Goal: Task Accomplishment & Management: Complete application form

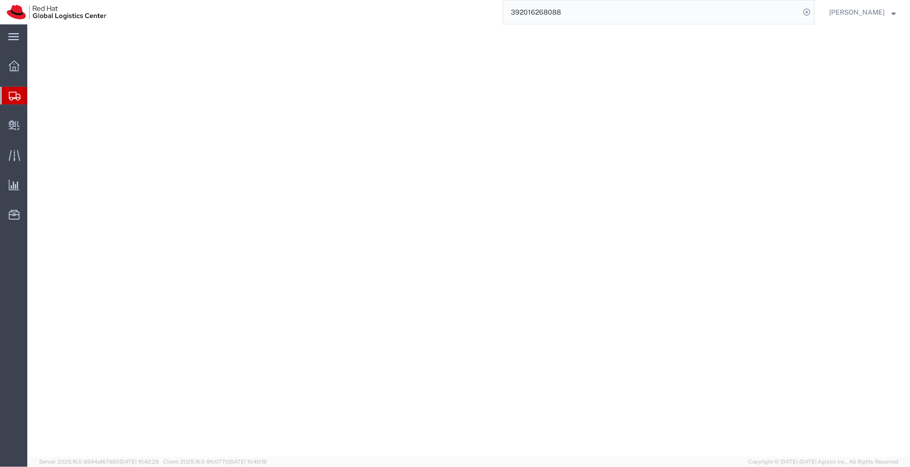
select select
select select "50511"
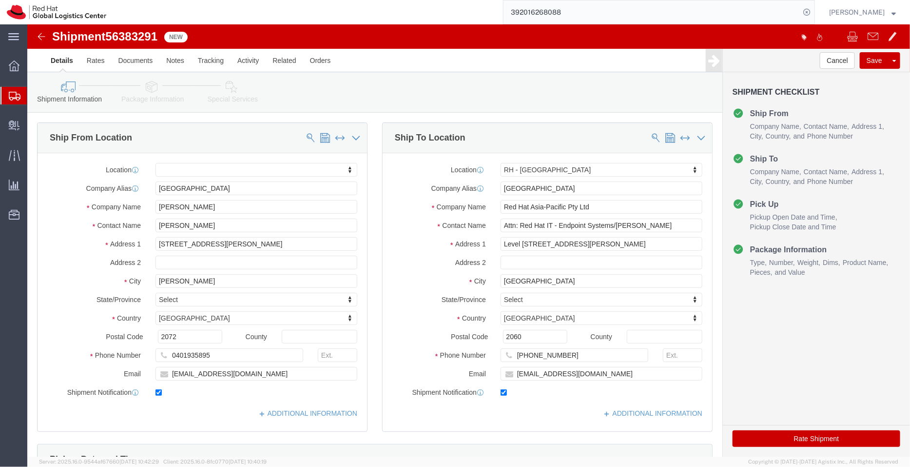
click at [0, 0] on span "Shipment Manager" at bounding box center [0, 0] width 0 height 0
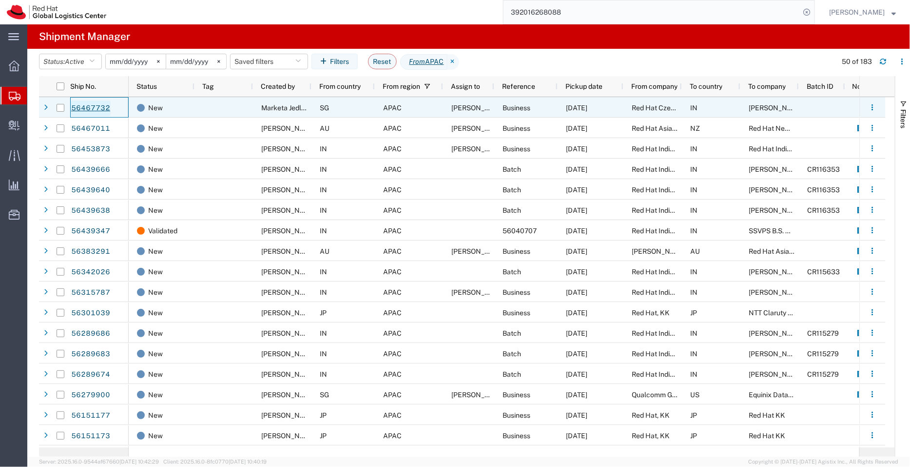
click at [97, 110] on link "56467732" at bounding box center [91, 108] width 40 height 16
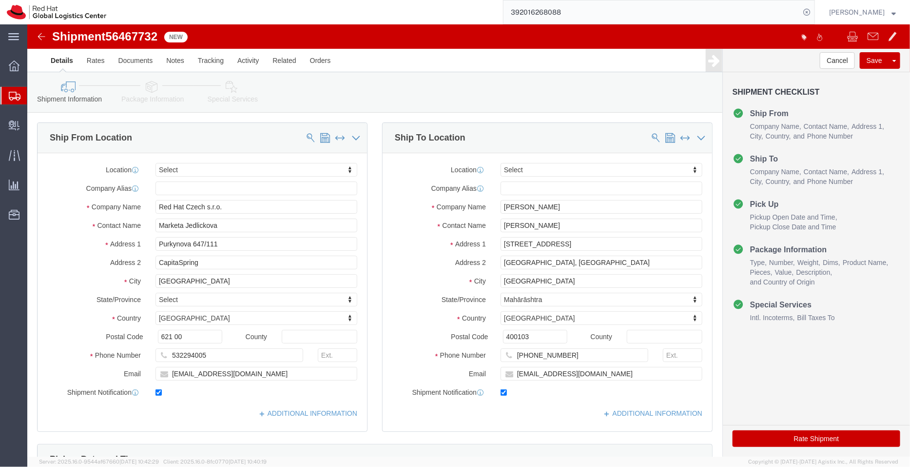
select select
drag, startPoint x: 205, startPoint y: 198, endPoint x: 92, endPoint y: 209, distance: 113.6
click div "Location My Profile Location RH - Amsterdam - MSO RH - Amsterdam Data Center RH…"
click input "Rudolf Sequeira"
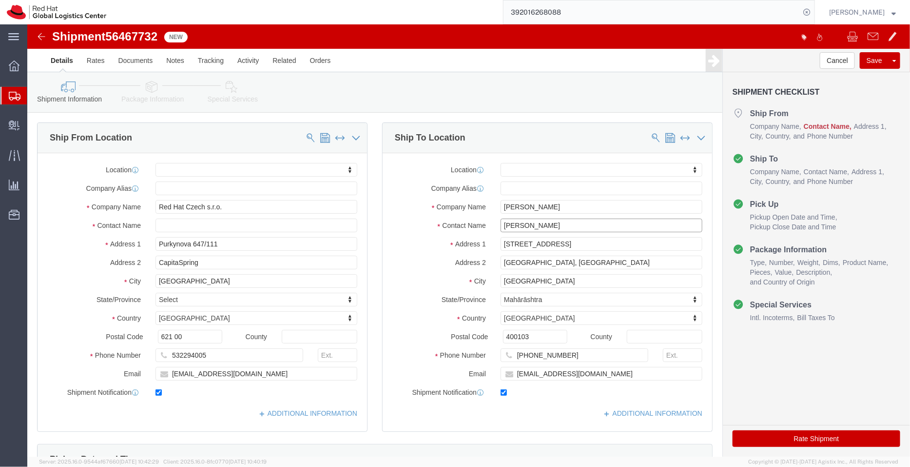
paste input "Marketa Jedlickova"
type input "Rudolf Sequeira Marketa Jedlickova"
drag, startPoint x: 199, startPoint y: 349, endPoint x: 114, endPoint y: 349, distance: 85.3
click div "Email majedlic@redhat.com"
click input "Rudolf Sequeira Marketa Jedlickova"
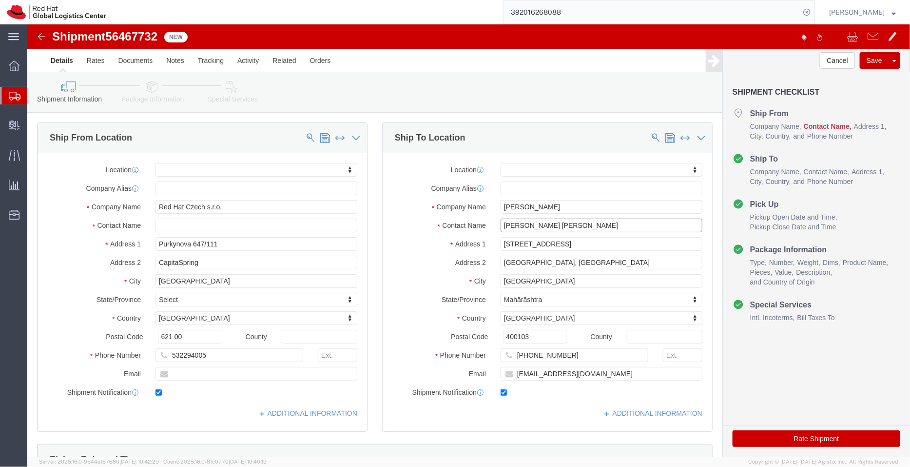
paste input "majedlic@redhat.com"
type input "Rudolf Sequeira Marketa Jedlickova majedlic@redhat.com"
type input "sin"
select select "51051"
drag, startPoint x: 655, startPoint y: 201, endPoint x: 586, endPoint y: 201, distance: 69.2
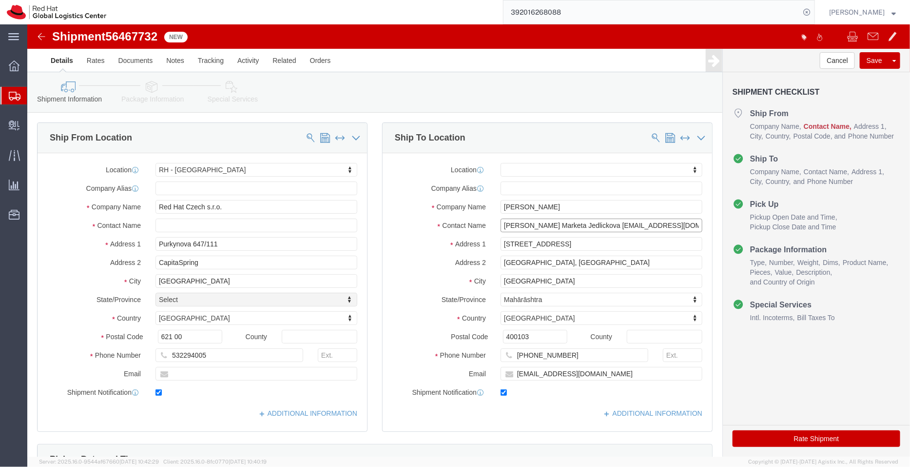
click input "Rudolf Sequeira Marketa Jedlickova majedlic@redhat.com"
type input "Rudolf Sequeira Marketa Jedlickova"
click input "text"
paste input "majedlic@redhat.com"
type input "majedlic@redhat.com"
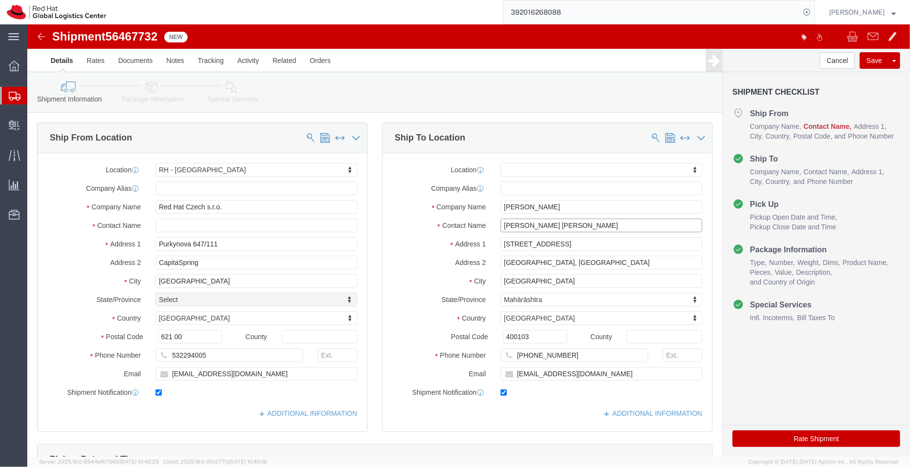
drag, startPoint x: 589, startPoint y: 200, endPoint x: 525, endPoint y: 201, distance: 64.4
click input "Rudolf Sequeira Marketa Jedlickova"
type input "Rudolf Sequeira"
click input "text"
paste input "Marketa Jedlickova"
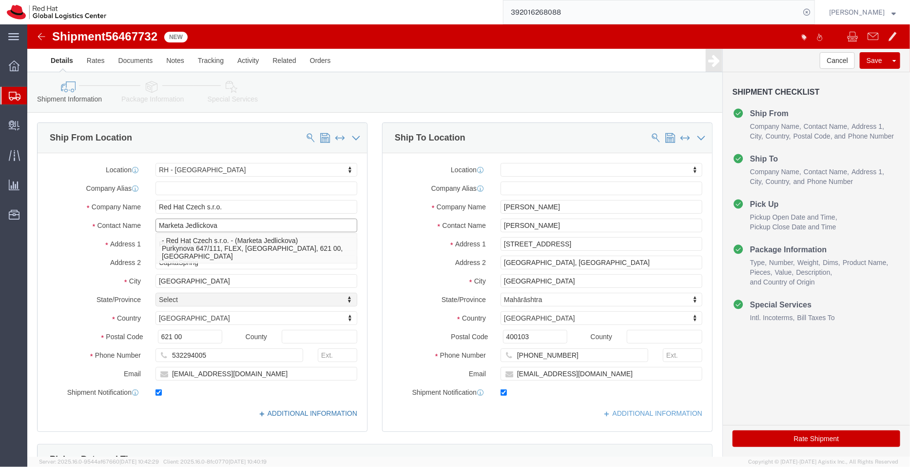
type input "Marketa Jedlickova"
click link "ADDITIONAL INFORMATION"
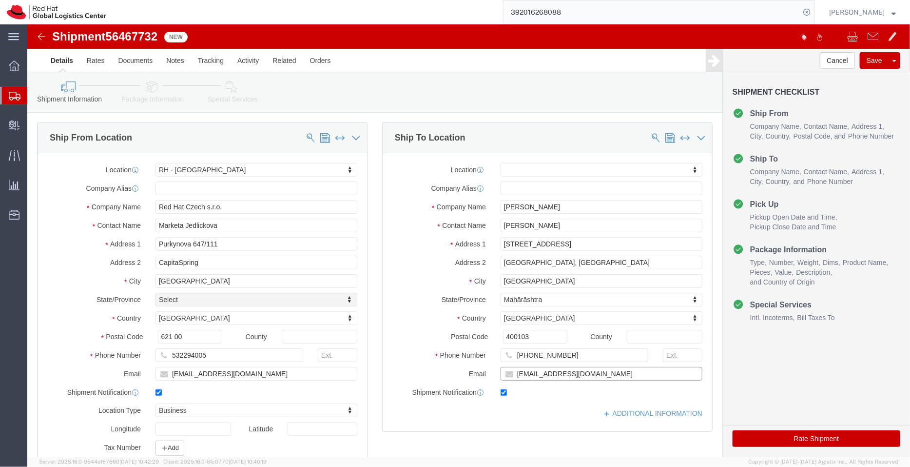
click input "rusequei@redhat.com"
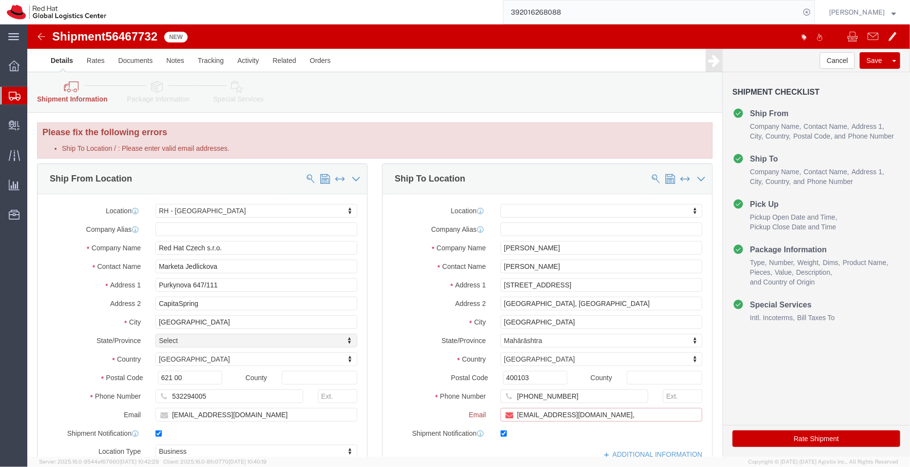
paste input "[EMAIL_ADDRESS][DOMAIN_NAME]"
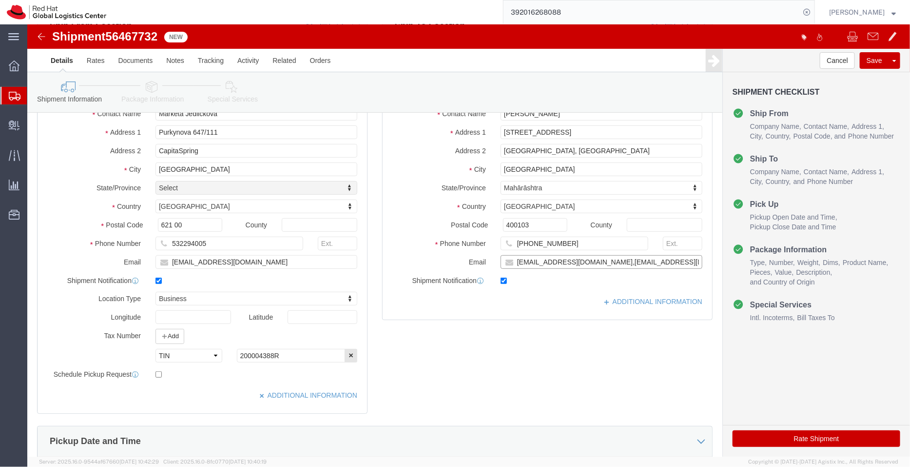
scroll to position [126, 0]
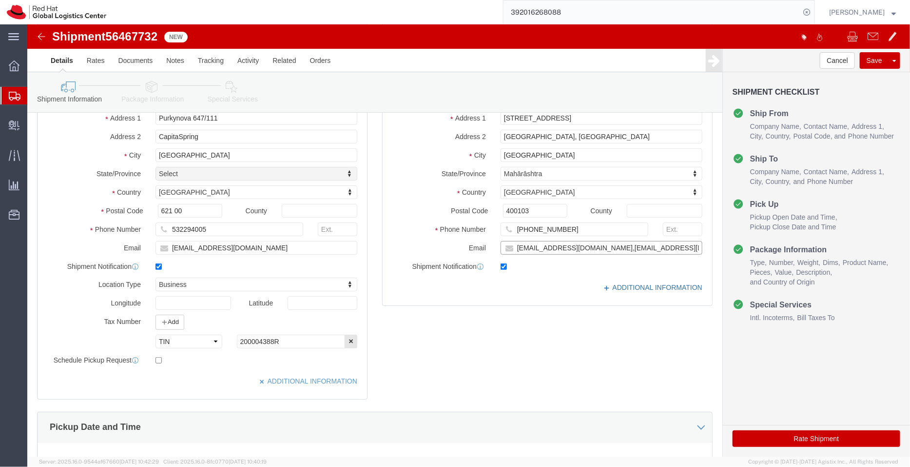
type input "rusequei@redhat.com,apaclogistics@redhat.com"
click link "ADDITIONAL INFORMATION"
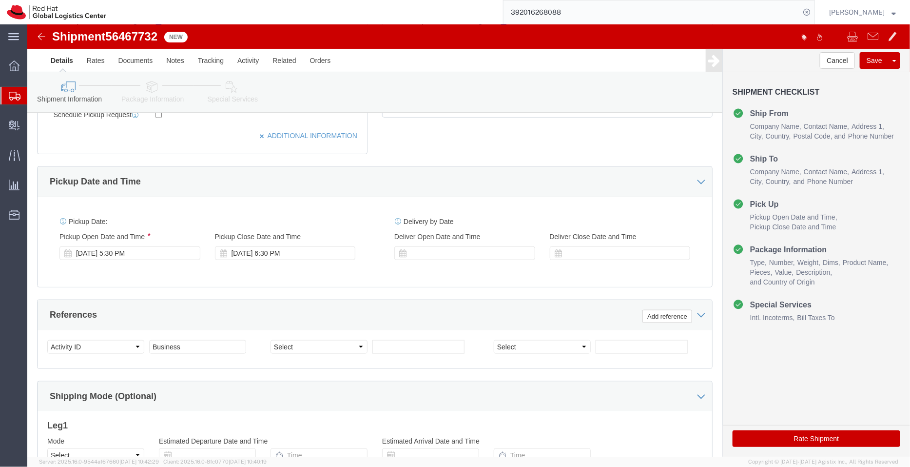
scroll to position [373, 0]
click div "Aug 12 2025 5:30 PM"
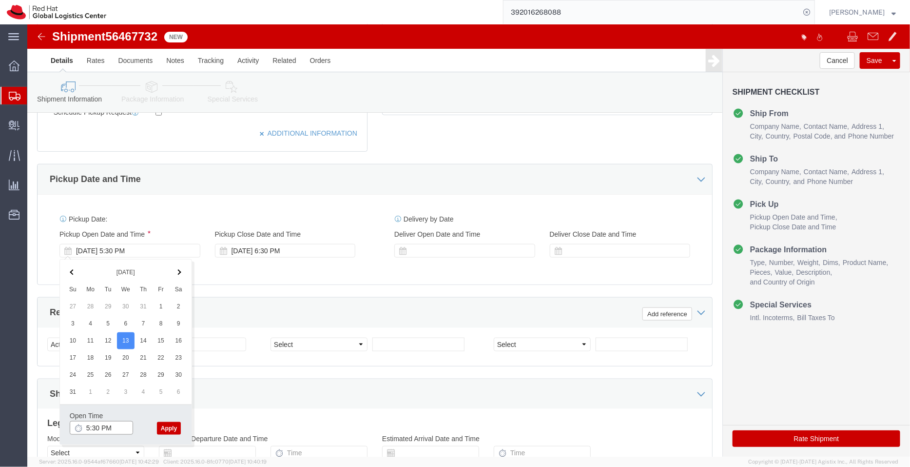
click input "5:30 PM"
type input "3:00 PM"
click button "Apply"
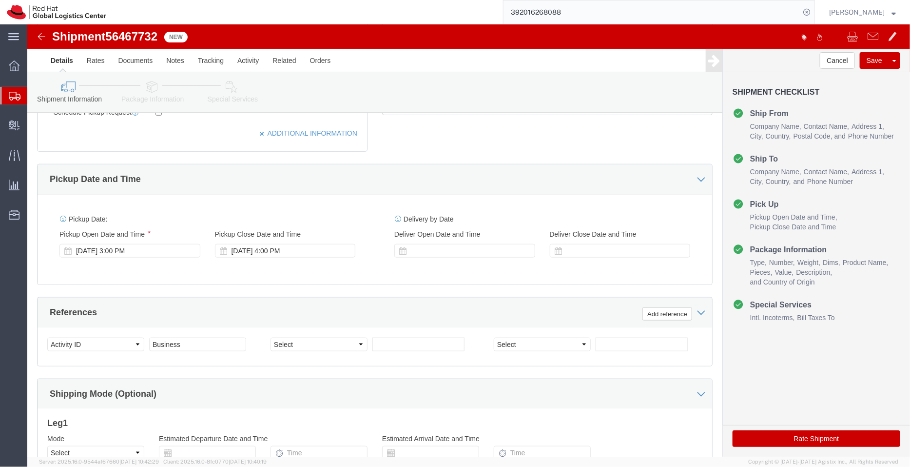
scroll to position [499, 0]
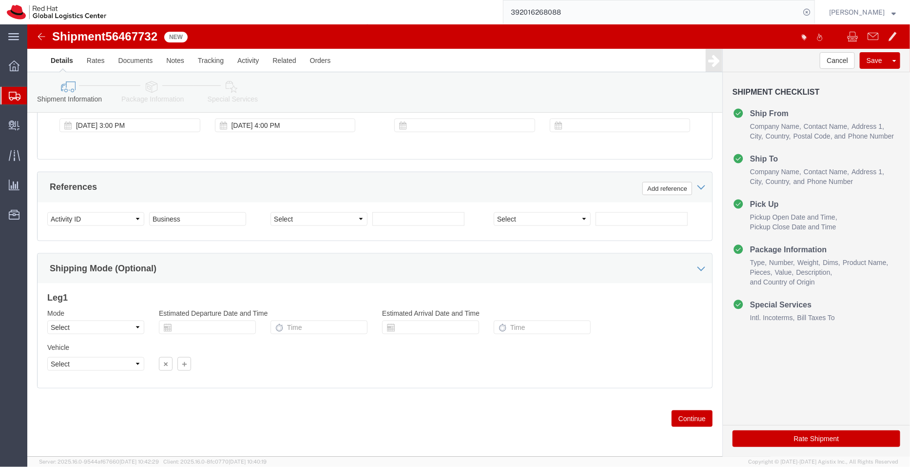
click icon
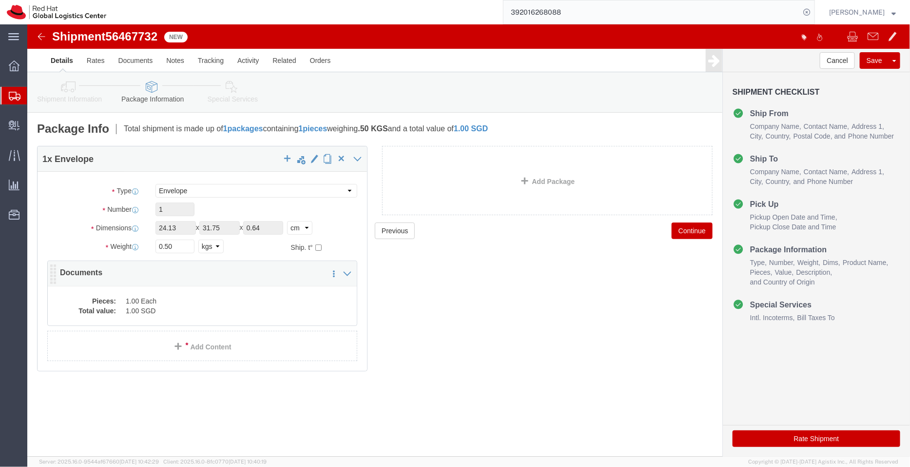
click dd "1.00 Each"
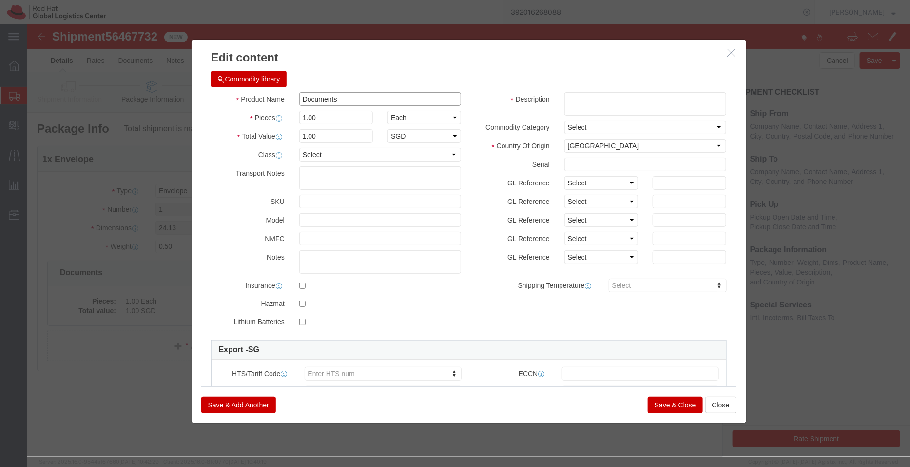
drag, startPoint x: 331, startPoint y: 76, endPoint x: 185, endPoint y: 75, distance: 145.3
click div "Product Name Documents"
click textarea
paste textarea "Documents"
type textarea "Documents"
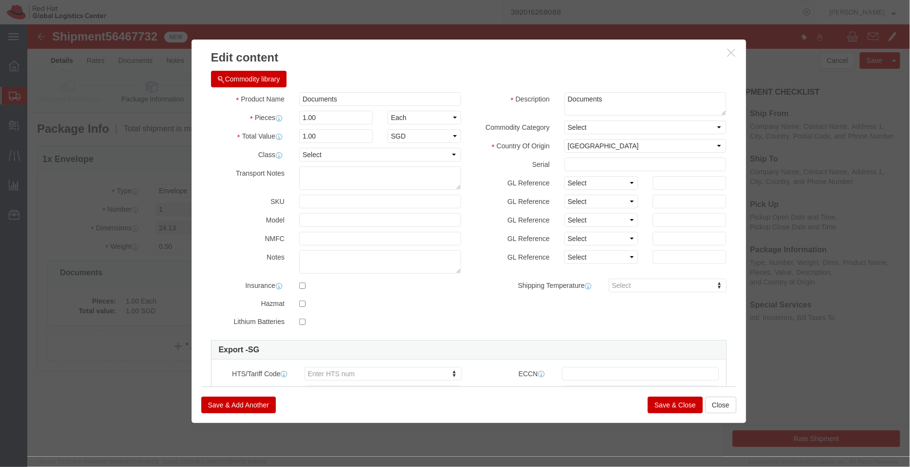
click button "Save & Close"
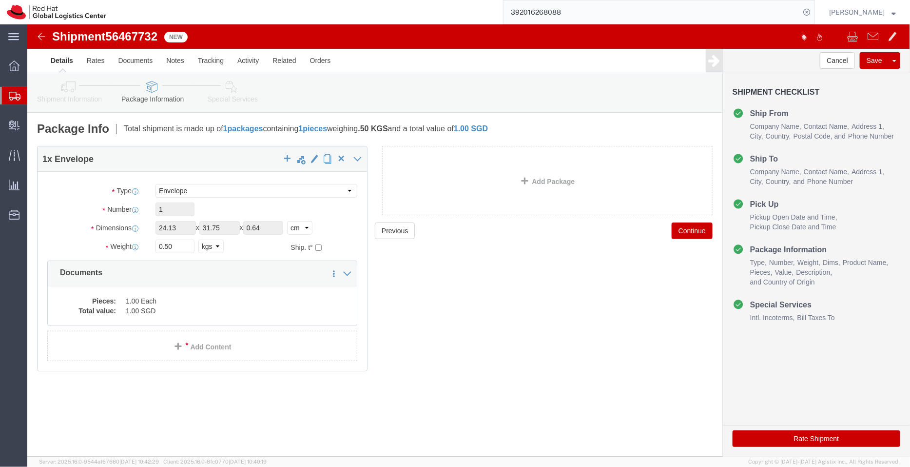
click icon
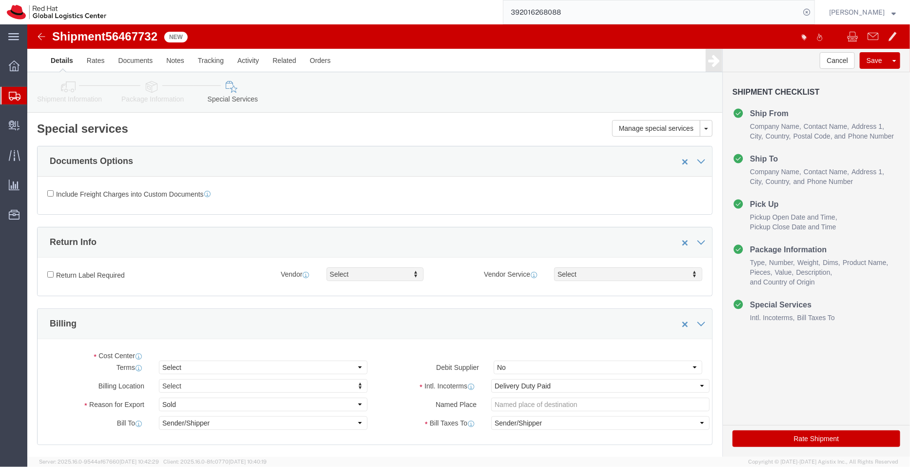
select select "COSTCENTER"
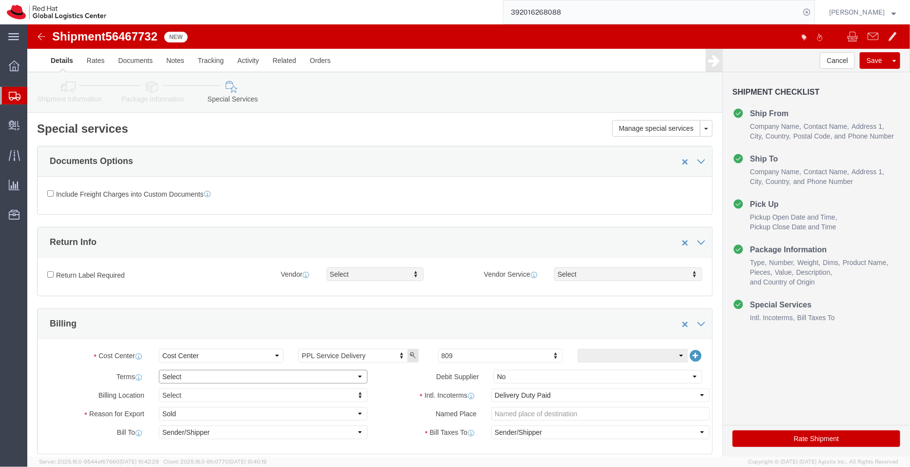
click select "Select Free of Charge Free of Cost NET 30 NET 45 NET 60 See Comment"
select select "FREE_OF_COST"
click select "Select Free of Charge Free of Cost NET 30 NET 45 NET 60 See Comment"
click select "Select Gift Personal Effects Repair/Warranty Return Sample Sold Temporary/Not S…"
select select "SAMPLE"
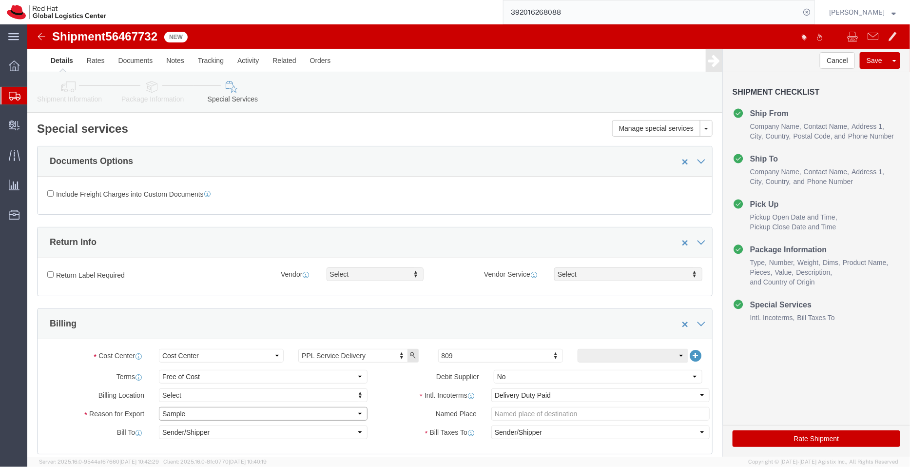
click select "Select Gift Personal Effects Repair/Warranty Return Sample Sold Temporary/Not S…"
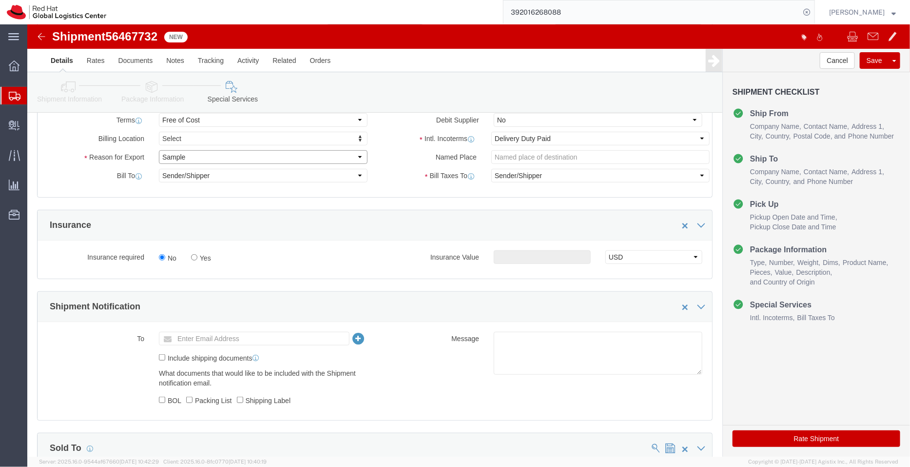
scroll to position [275, 0]
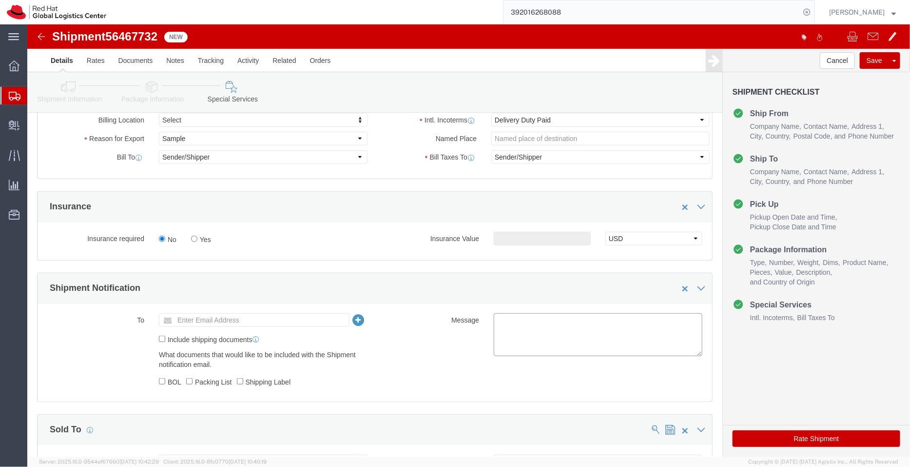
click textarea
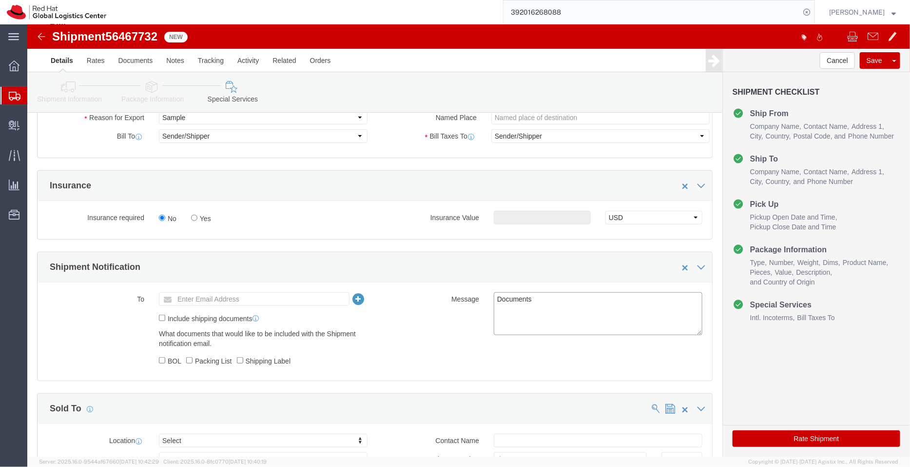
scroll to position [463, 0]
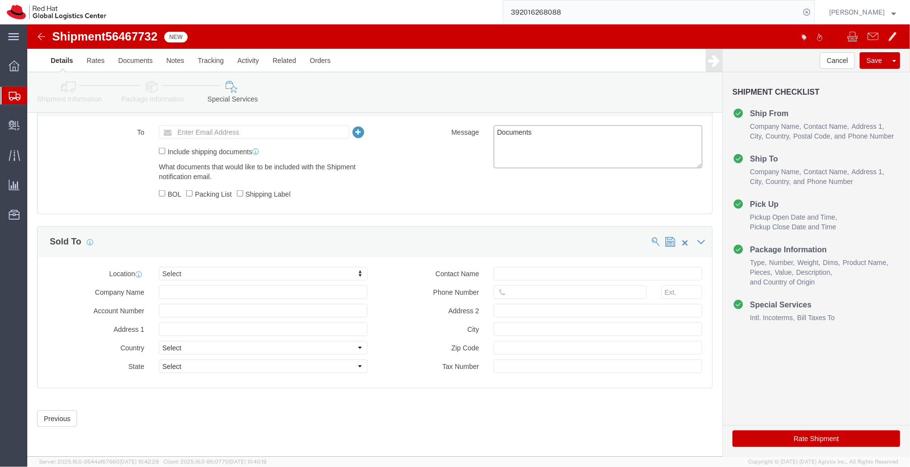
type textarea "Documents"
click link "Package Information"
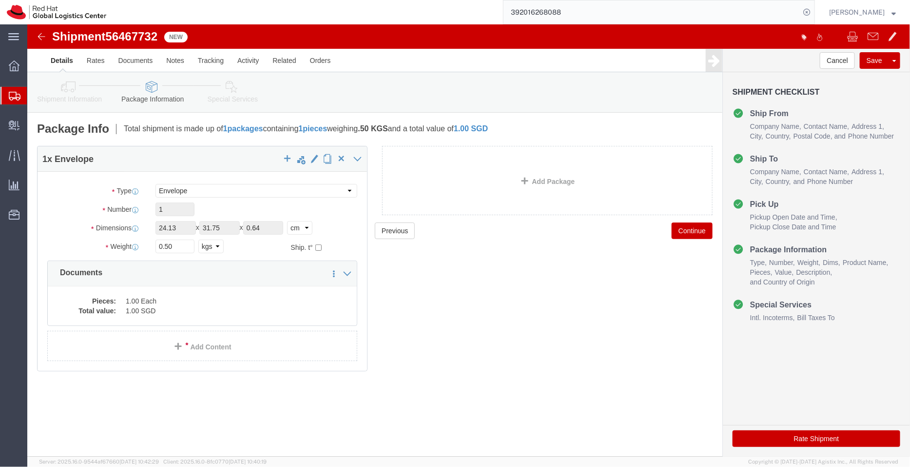
click icon
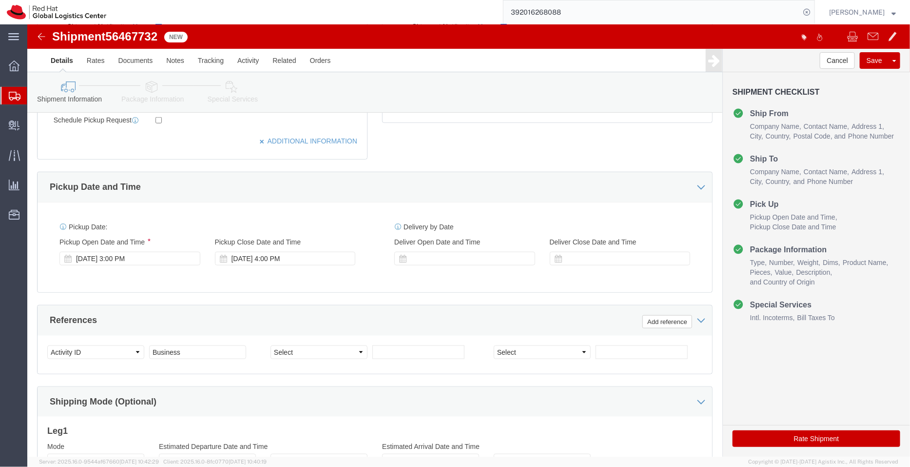
scroll to position [402, 0]
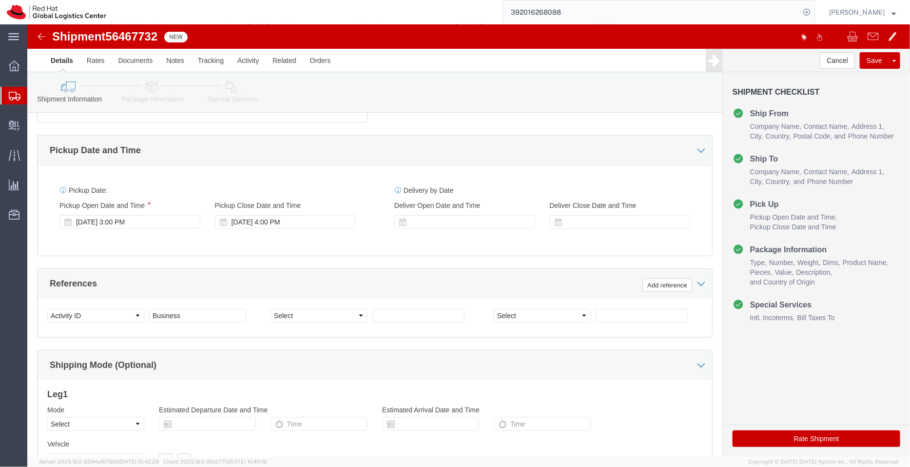
click icon
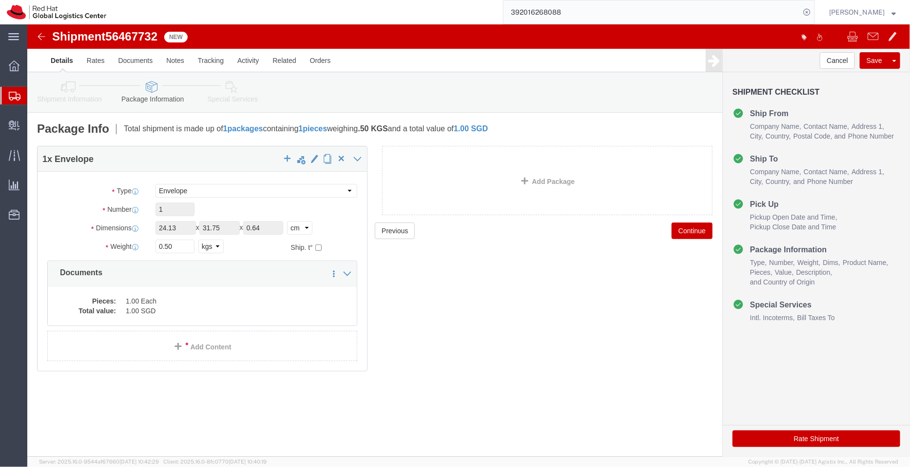
click link "Special Services"
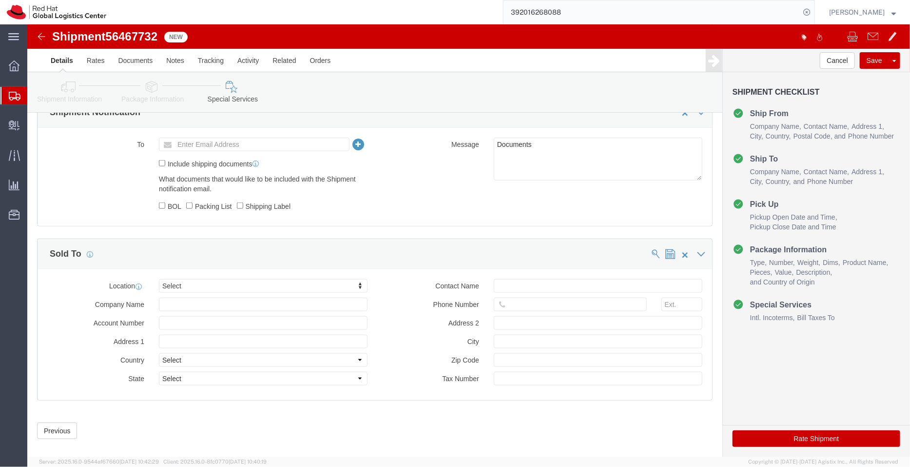
scroll to position [463, 0]
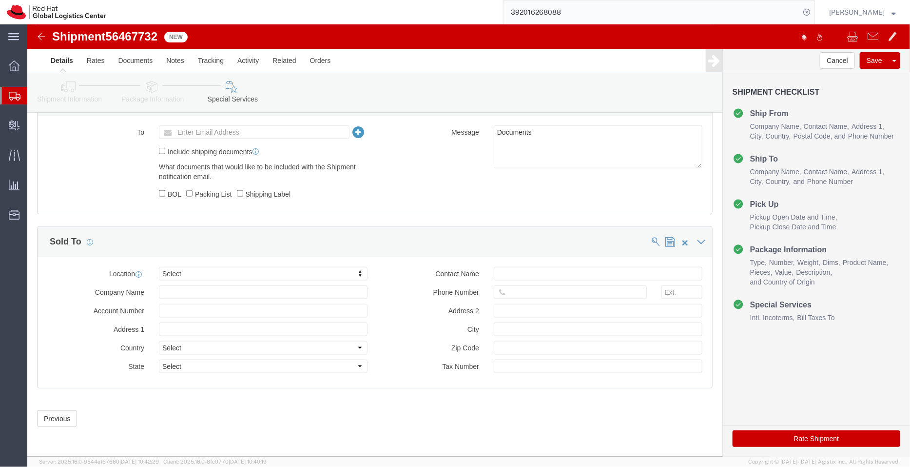
click button "Rate Shipment"
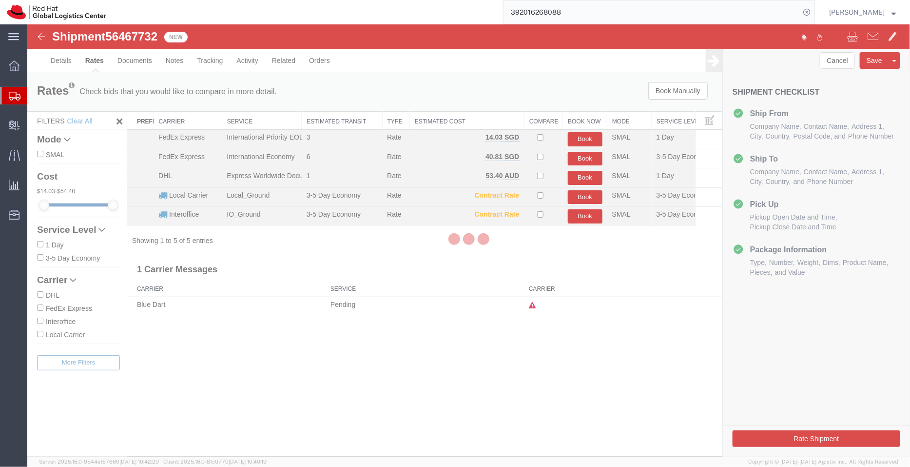
scroll to position [0, 0]
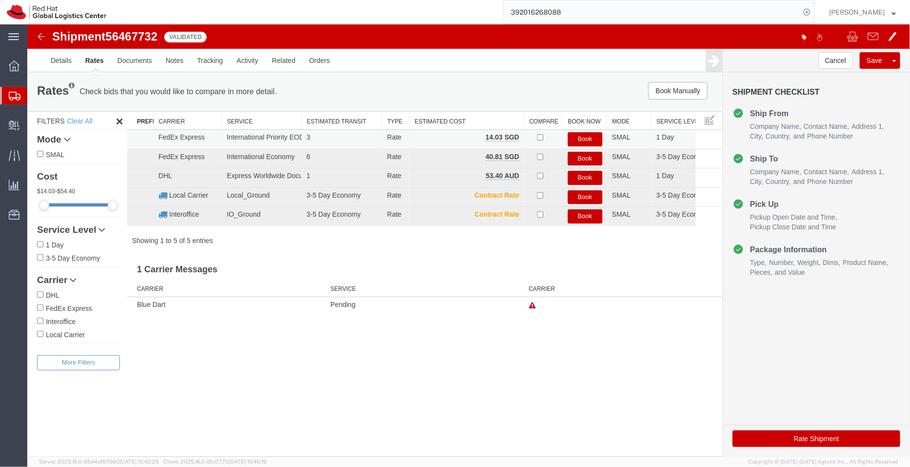
click at [591, 135] on button "Book" at bounding box center [585, 139] width 35 height 14
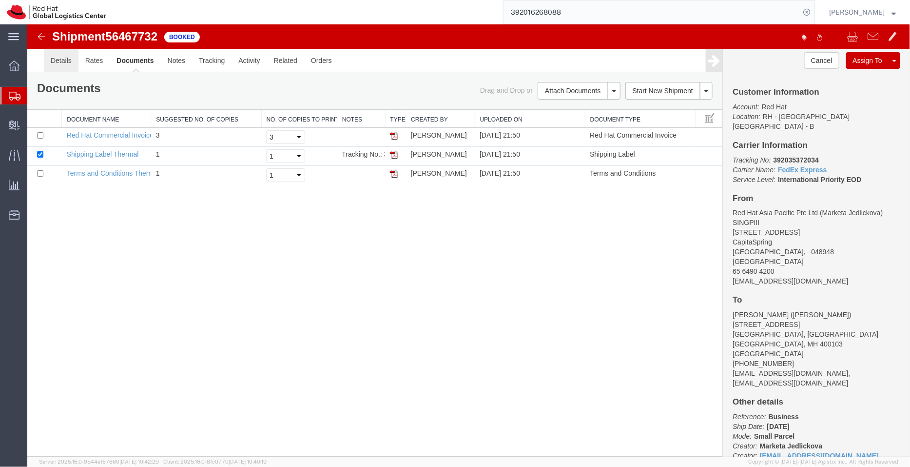
click at [62, 61] on link "Details" at bounding box center [60, 59] width 35 height 23
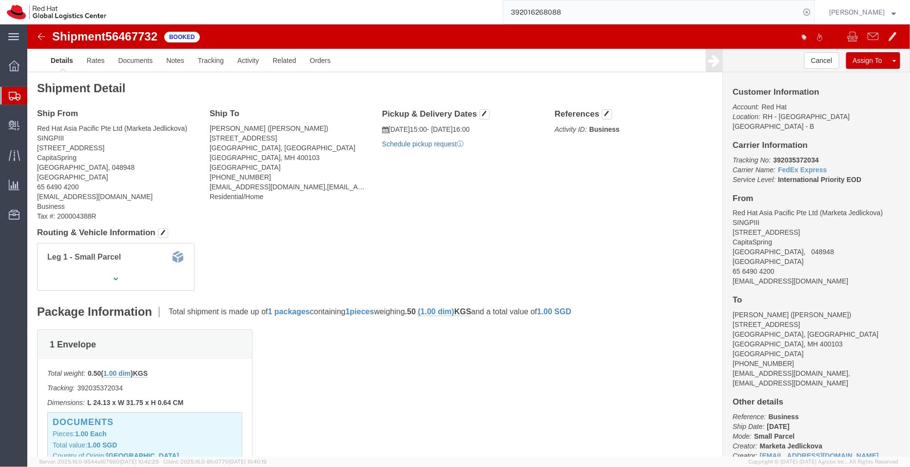
click link "Schedule pickup request"
drag, startPoint x: 443, startPoint y: 119, endPoint x: 361, endPoint y: 103, distance: 83.5
click div "Pickup & Delivery Dates 08/13/2025 15:00 - 08/13/2025 16:00 Pickup request numb…"
copy div "08/13/2025 15:00 - 08/13/2025 16:00 Pickup request number : 660"
click link "Documents"
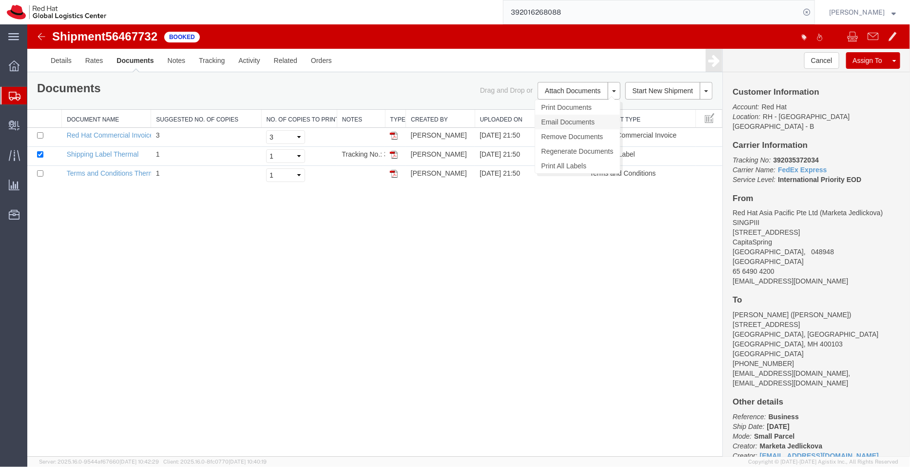
click at [554, 116] on link "Email Documents" at bounding box center [577, 121] width 85 height 15
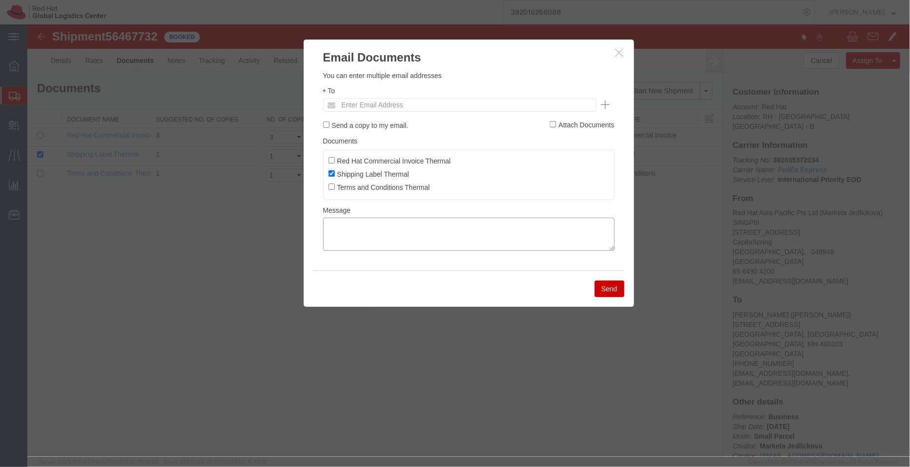
click at [407, 237] on textarea at bounding box center [469, 233] width 292 height 33
paste textarea "08/13/2025 15:00 - 08/13/2025 16:00 Pickup request number: 660"
click at [399, 242] on textarea "08/13/2025 15:00 - 08/13/2025 16:00 Pickup request number: 660" at bounding box center [469, 233] width 292 height 33
click at [326, 243] on textarea "08/13/2025 15:00 - 08/13/2025 16:00 Pickup request number: SINA 660" at bounding box center [469, 233] width 292 height 33
click at [326, 225] on textarea "08/13/2025 15:00 - 08/13/2025 16:00 FedEx Pickup request number: SINA 660" at bounding box center [469, 233] width 292 height 33
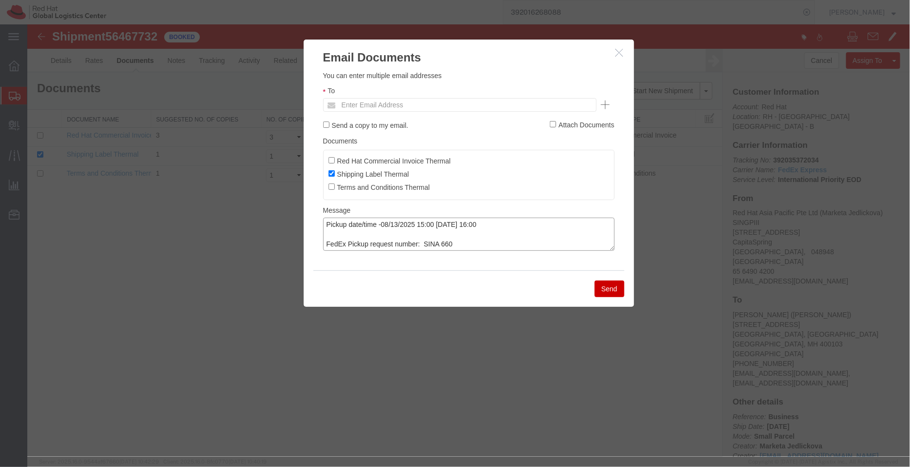
type textarea "Pickup date/time -08/13/2025 15:00 - 08/13/2025 16:00 FedEx Pickup request numb…"
click at [361, 105] on input "text" at bounding box center [393, 104] width 114 height 13
type input "majedlic"
paste input "salchua@redhat.com"
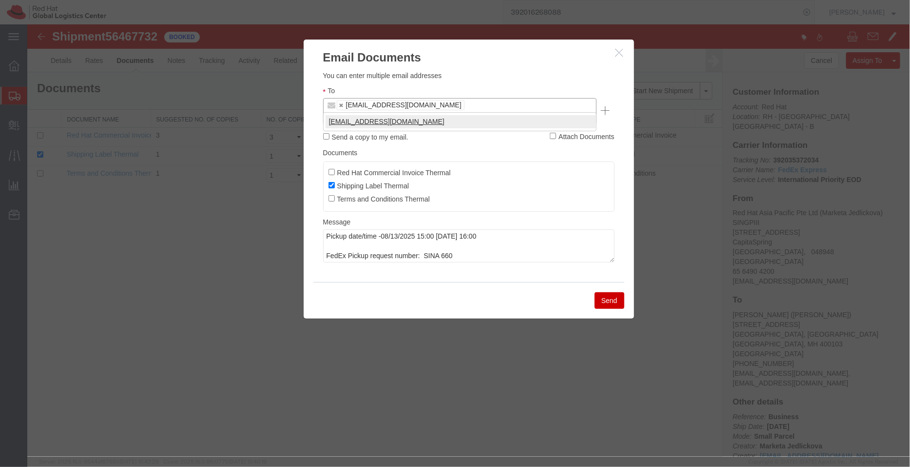
type input "salchua@redhat.com"
click at [612, 292] on button "Send" at bounding box center [609, 300] width 30 height 17
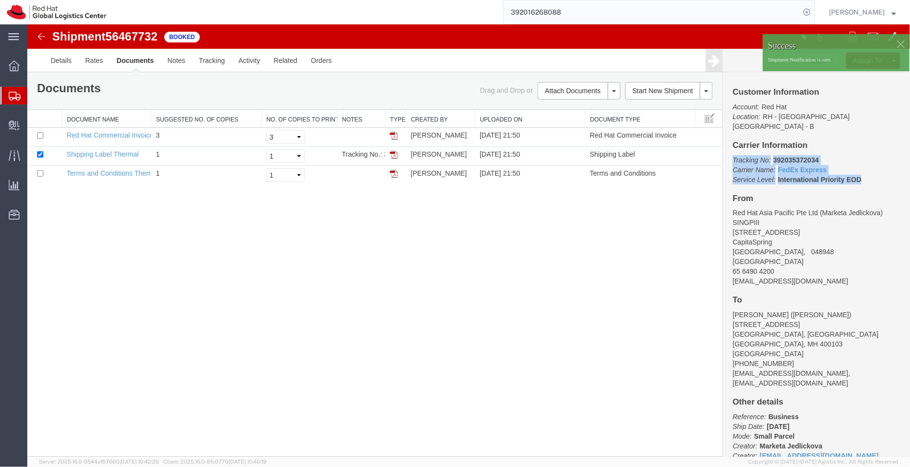
drag, startPoint x: 862, startPoint y: 167, endPoint x: 725, endPoint y: 148, distance: 138.7
click at [725, 148] on div "Customer Information Account: Red Hat Location: RH - Brno - Tech Park Brno - B …" at bounding box center [816, 264] width 187 height 384
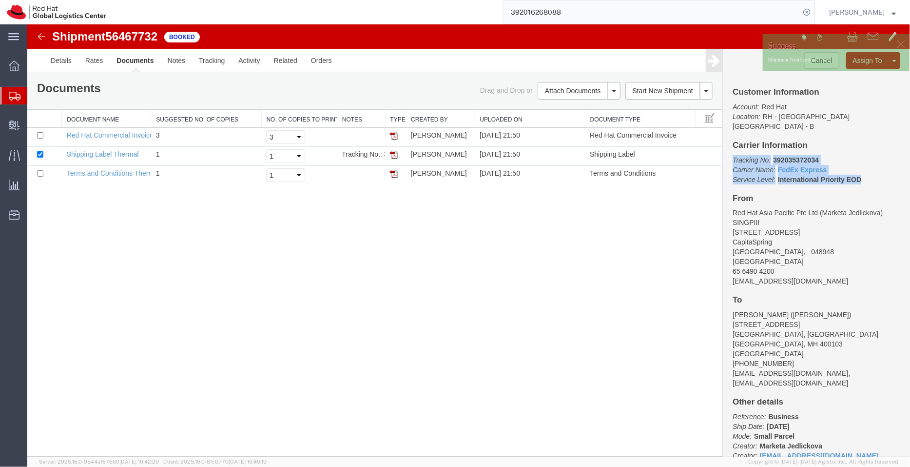
copy p "Tracking No: 392035372034 Carrier Name: FedEx Express FedEx Express Service Lev…"
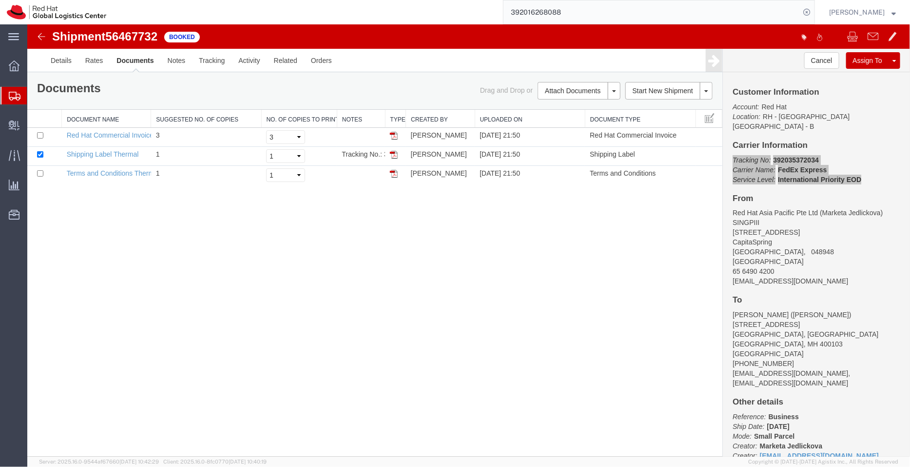
click at [0, 0] on span "Shipment Manager" at bounding box center [0, 0] width 0 height 0
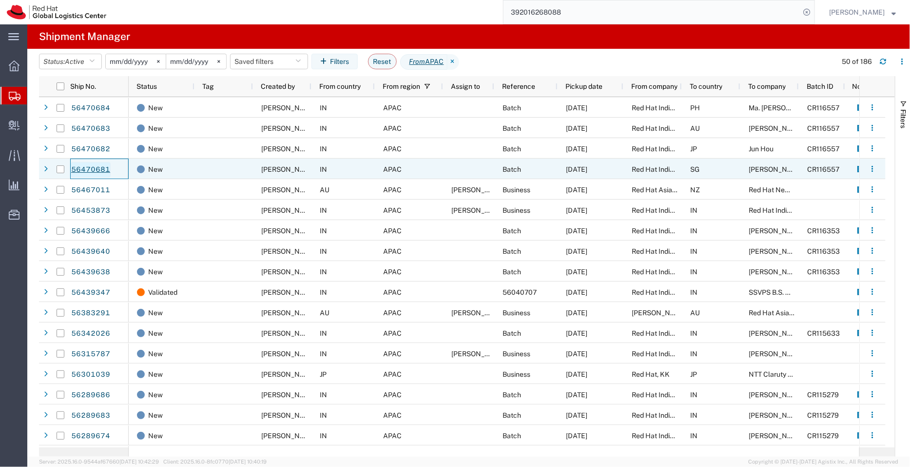
click at [89, 168] on link "56470681" at bounding box center [91, 170] width 40 height 16
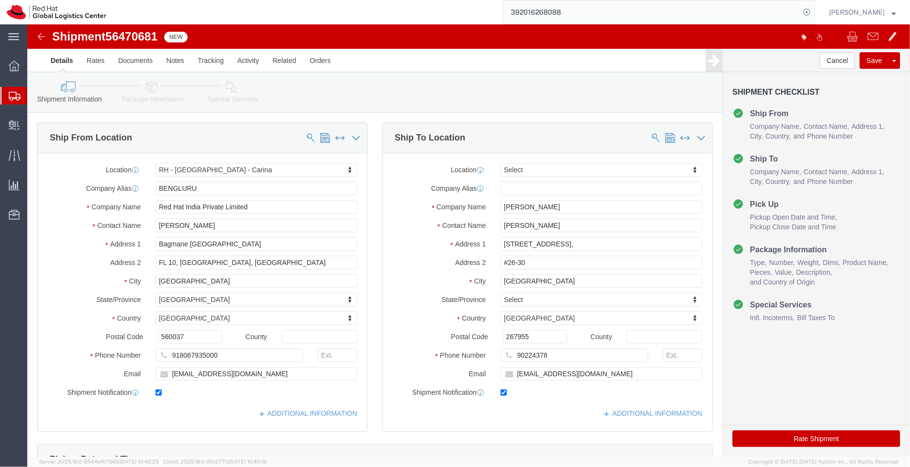
select select "37925"
select select
click link "ADDITIONAL INFORMATION"
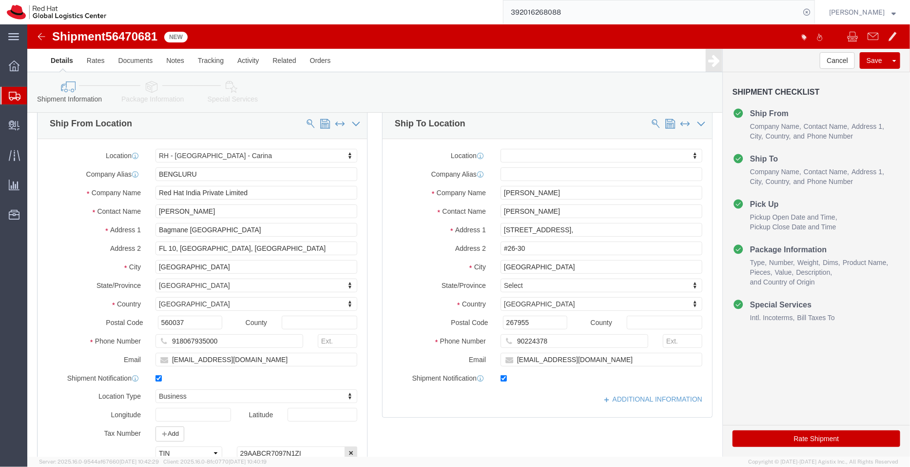
scroll to position [13, 0]
click input "mmei@redhat.com"
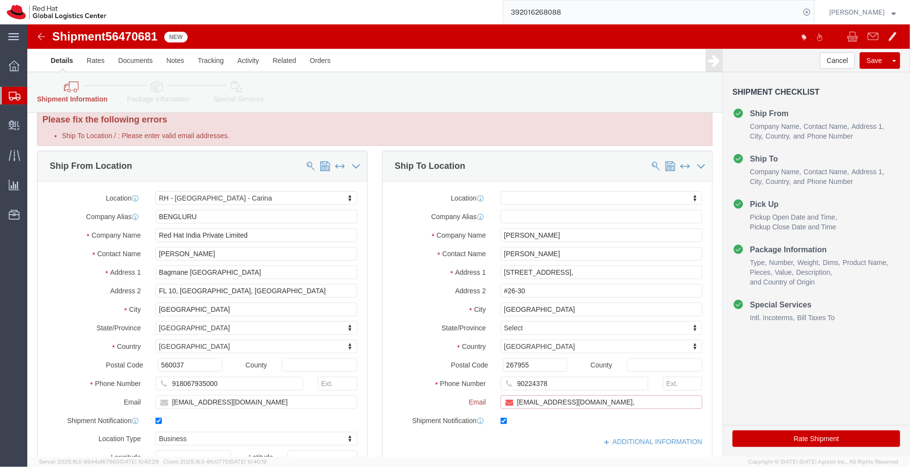
paste input "[EMAIL_ADDRESS][DOMAIN_NAME]"
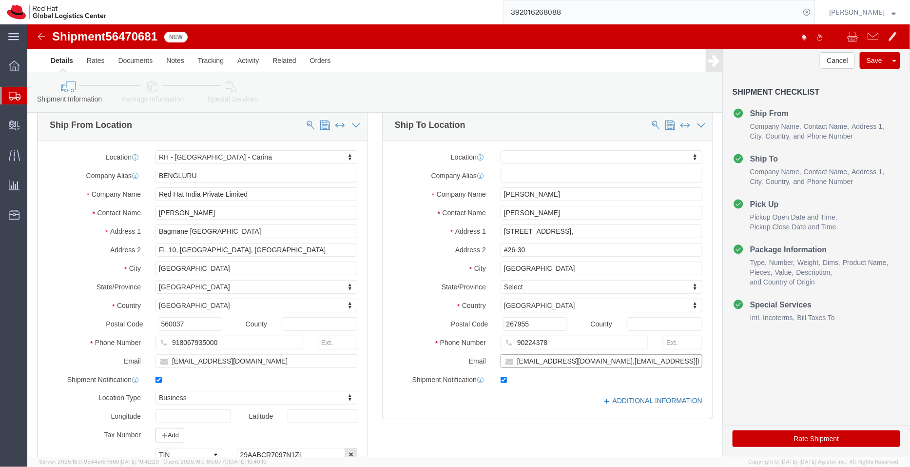
type input "mmei@redhat.com,apaclogistics@redhat.com"
click link "ADDITIONAL INFORMATION"
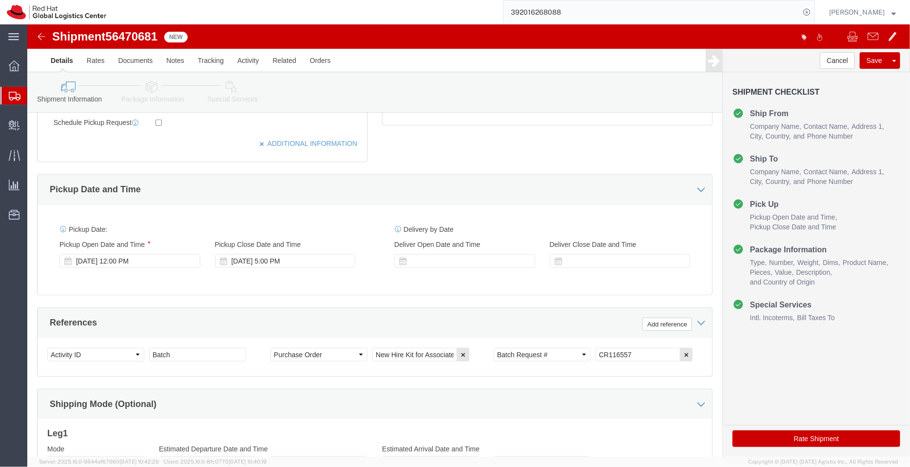
scroll to position [365, 0]
click div "Aug 13 2025 12:00 PM"
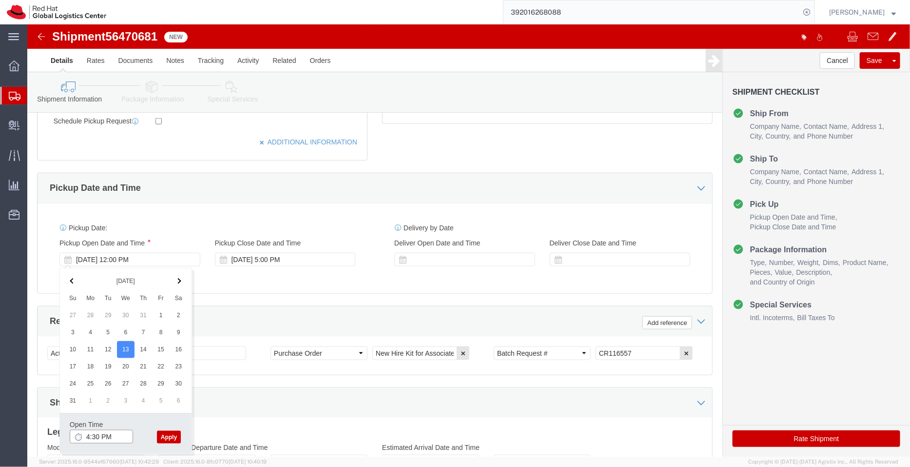
type input "4:30 PM"
click button "Apply"
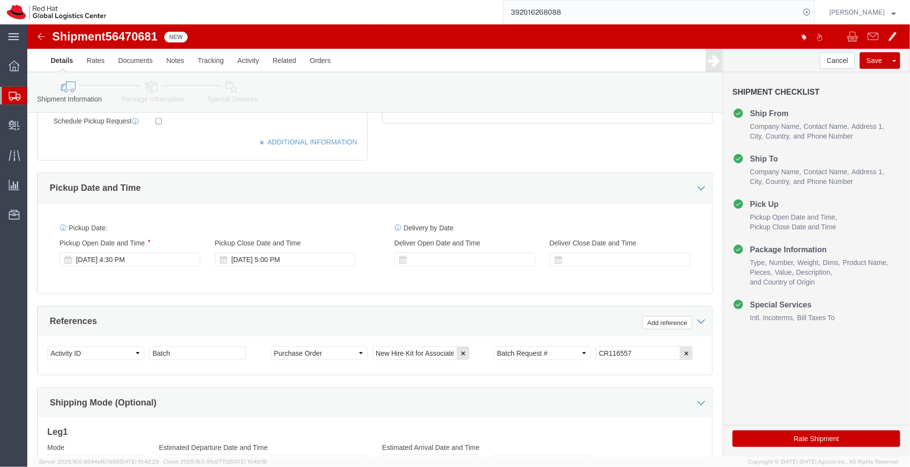
click div "Pickup Start Date Pickup Start Time Pickup Open Date and Time Aug 13 2025 4:30 …"
click div "Aug 13 2025 5:00 PM"
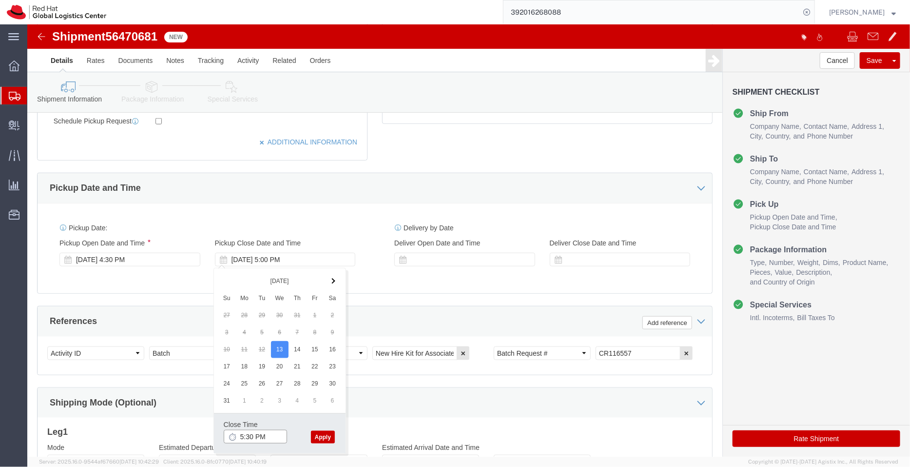
type input "5:30 PM"
click button "Apply"
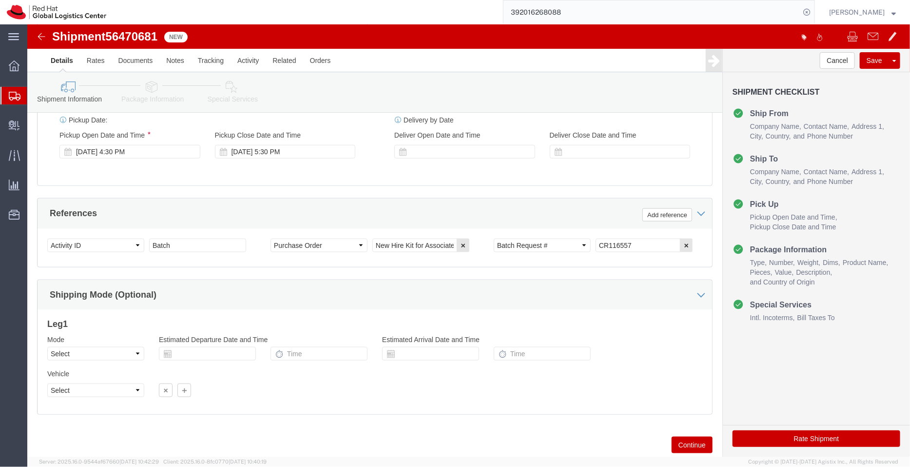
scroll to position [499, 0]
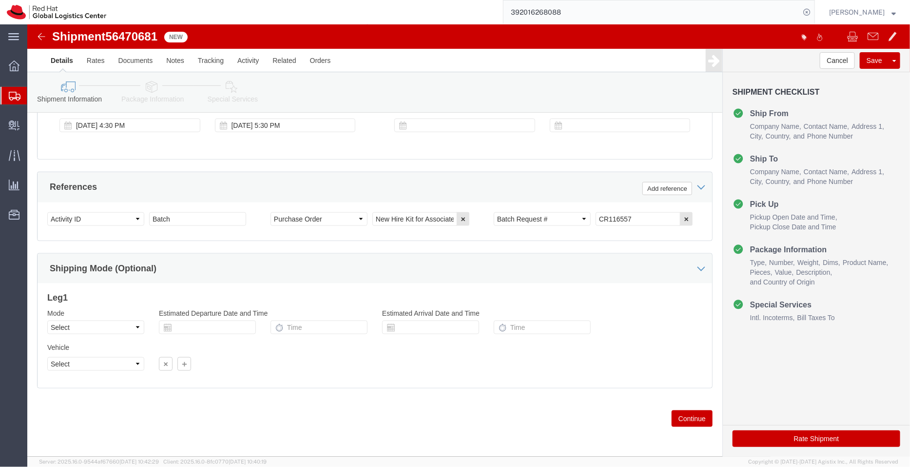
click icon
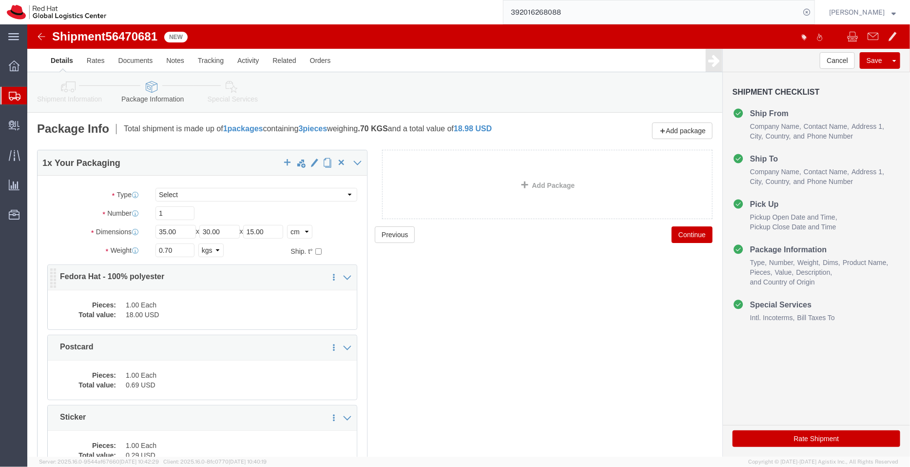
click dd "1.00 Each"
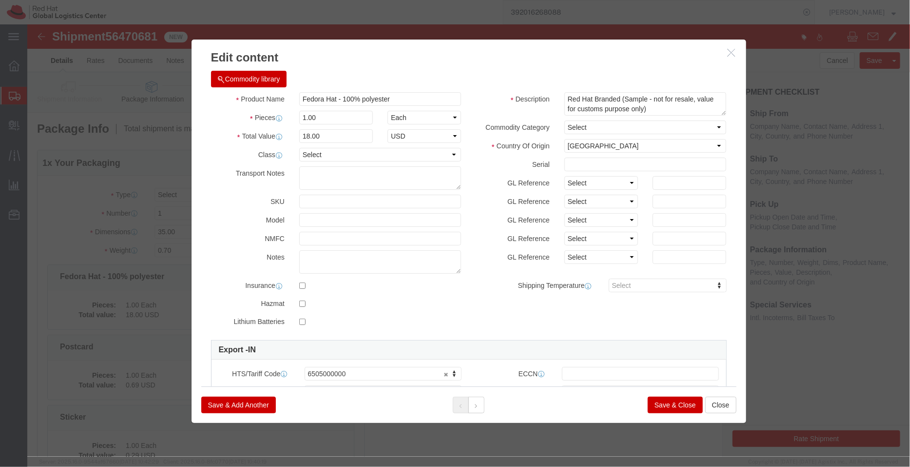
click button "Save & Close"
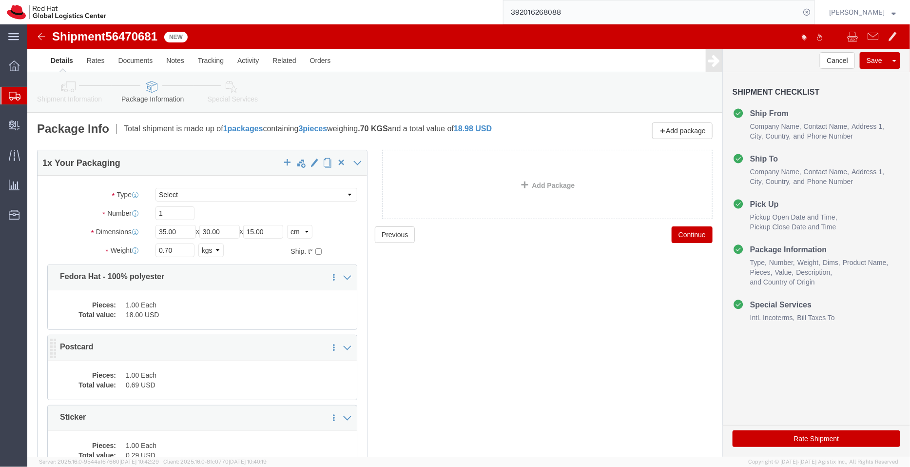
click dd "0.69 USD"
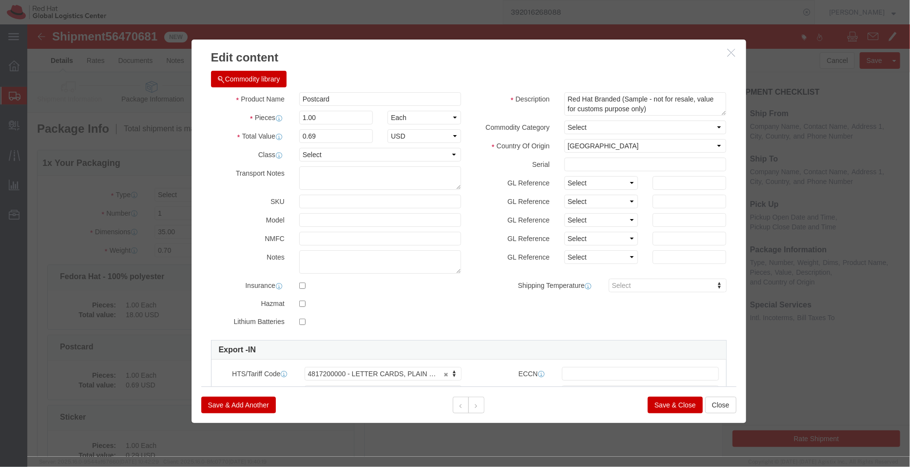
click button "Save & Close"
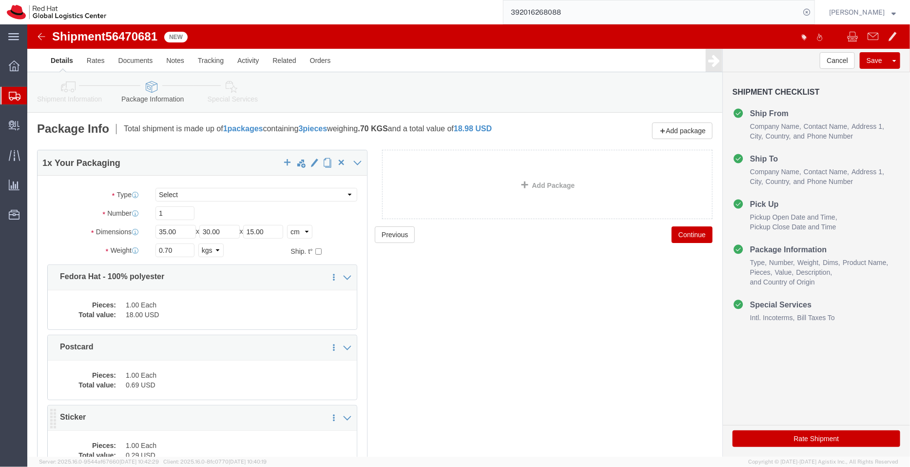
click dd "1.00 Each"
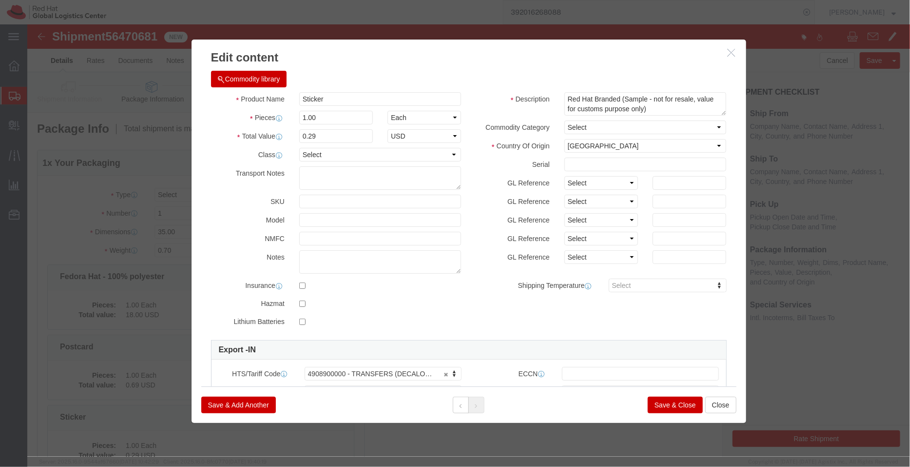
click button "Save & Close"
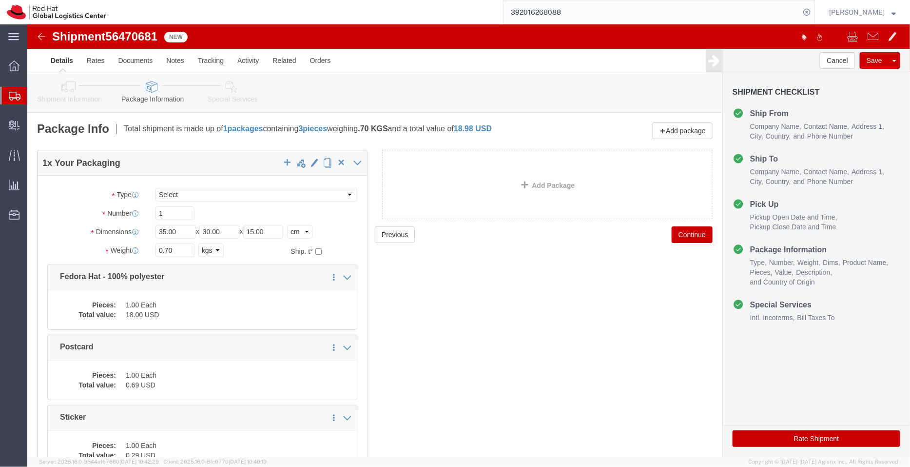
click icon
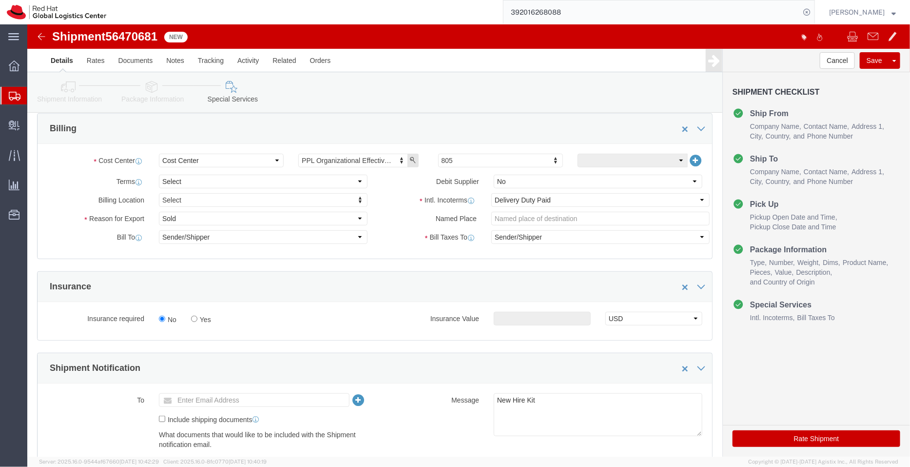
scroll to position [197, 0]
click select "Select Free of Charge Free of Cost NET 30 NET 45 NET 60 See Comment"
select select "FREE_OF_COST"
click select "Select Free of Charge Free of Cost NET 30 NET 45 NET 60 See Comment"
click select "Select Gift Personal Effects Repair/Warranty Return Sample Sold Temporary/Not S…"
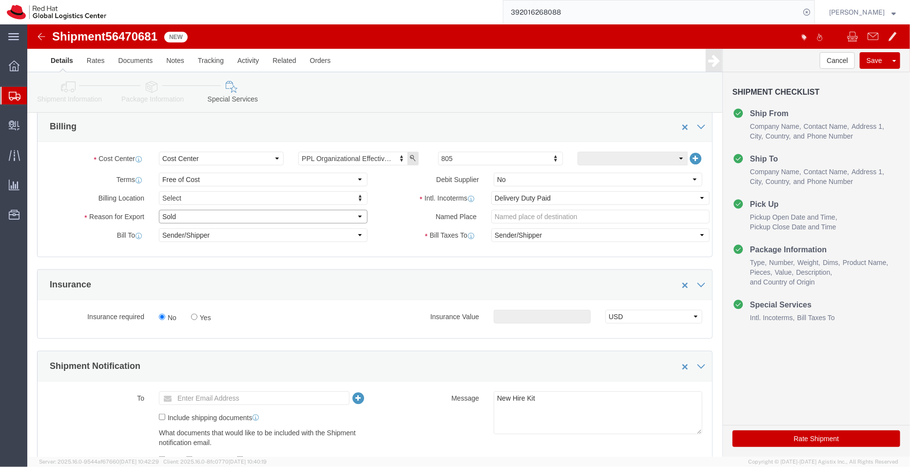
select select "SAMPLE"
click select "Select Gift Personal Effects Repair/Warranty Return Sample Sold Temporary/Not S…"
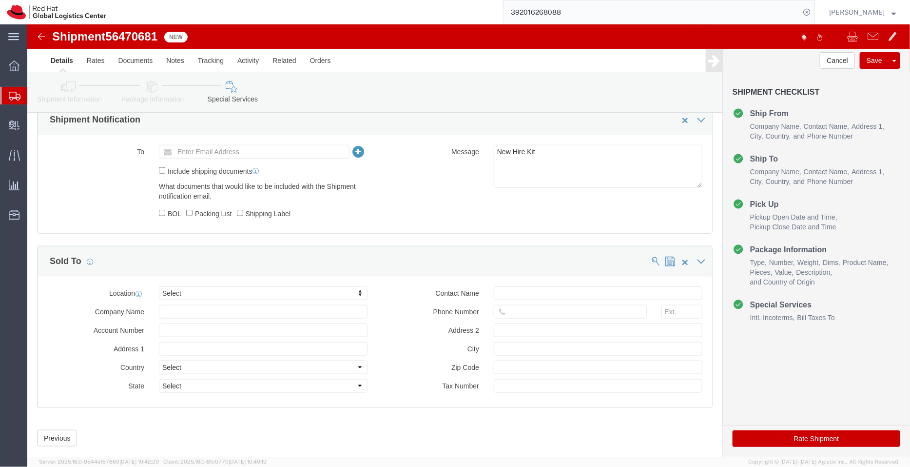
scroll to position [447, 0]
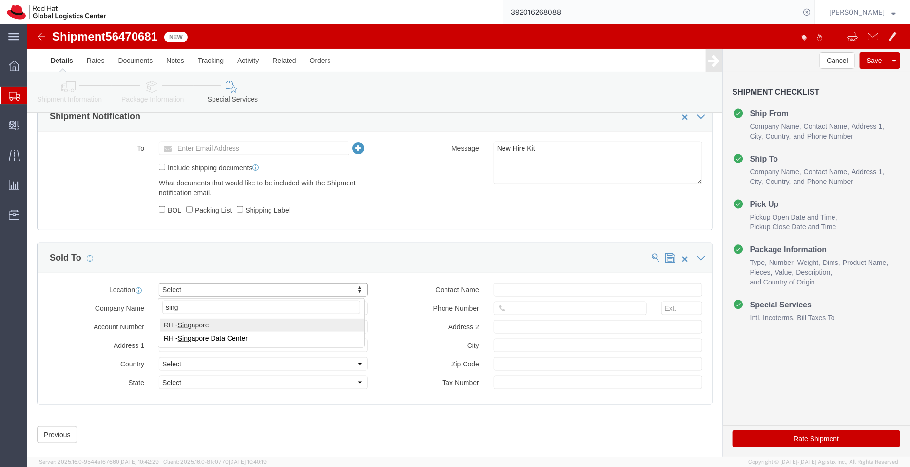
type input "sing"
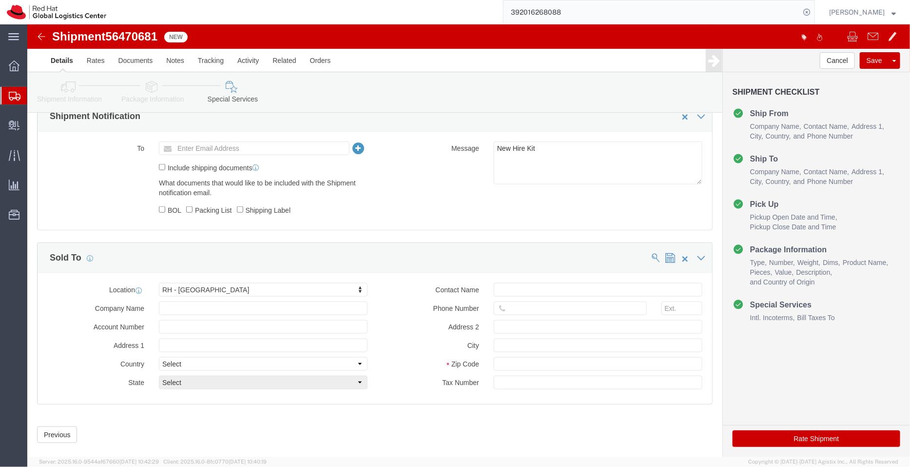
click button "Rate Shipment"
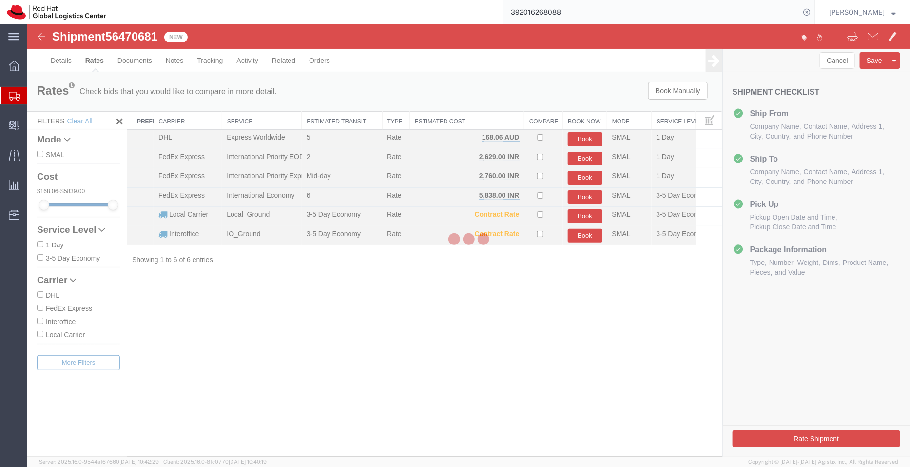
scroll to position [0, 0]
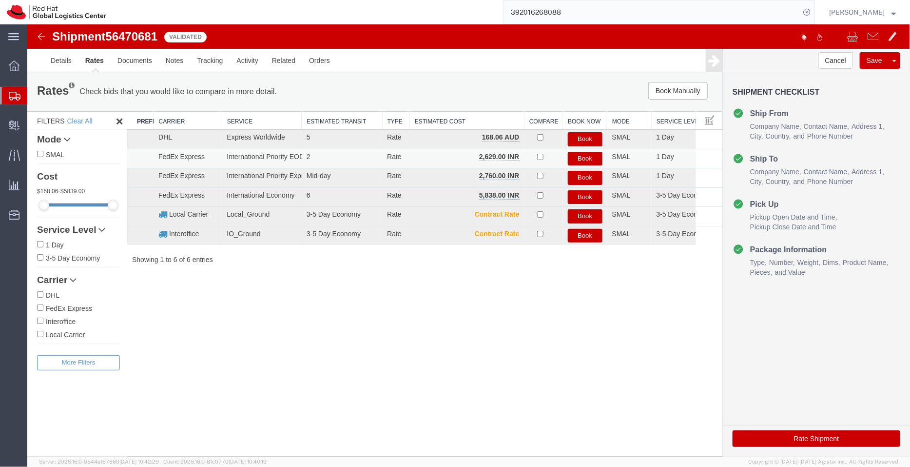
click at [584, 158] on button "Book" at bounding box center [585, 158] width 35 height 14
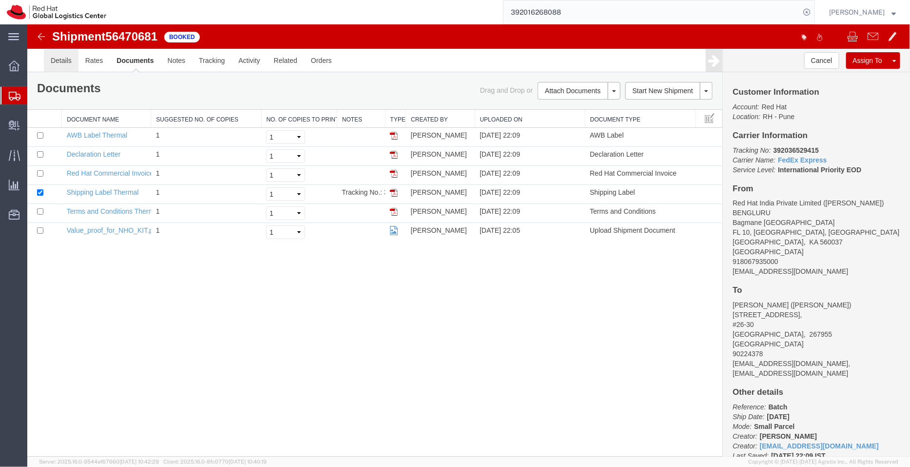
click at [67, 59] on link "Details" at bounding box center [60, 59] width 35 height 23
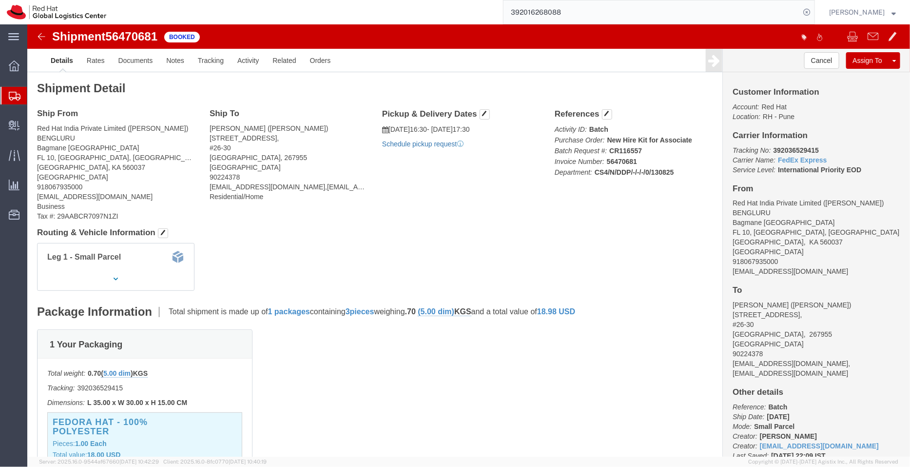
click link "Schedule pickup request"
drag, startPoint x: 790, startPoint y: 122, endPoint x: 739, endPoint y: 126, distance: 51.3
click p "Tracking No: 392036529415 Carrier Name: FedEx Express FedEx Express Service Lev…"
copy b "392036529415"
click link "Documents"
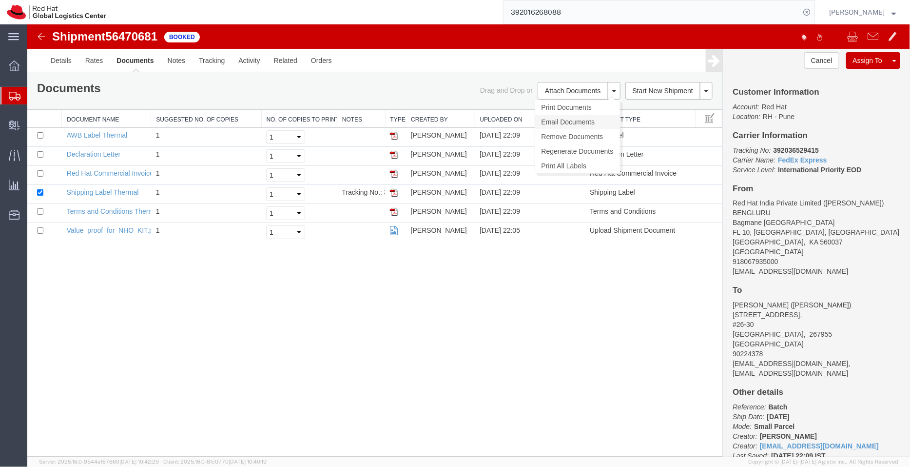
click at [567, 120] on link "Email Documents" at bounding box center [577, 121] width 85 height 15
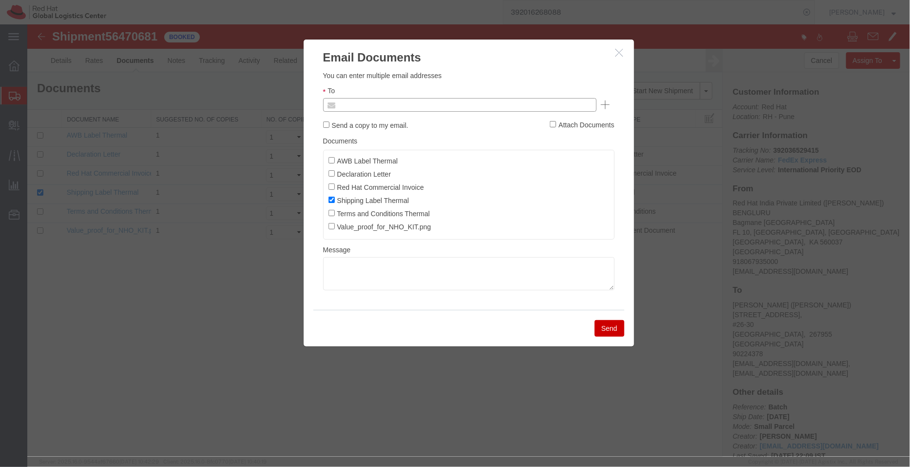
click at [394, 100] on input "text" at bounding box center [393, 104] width 114 height 13
paste input "shansdah@redhat.com"
type input "shansdah@redhat.com"
click at [332, 158] on input "AWB Label Thermal" at bounding box center [331, 160] width 6 height 6
checkbox input "true"
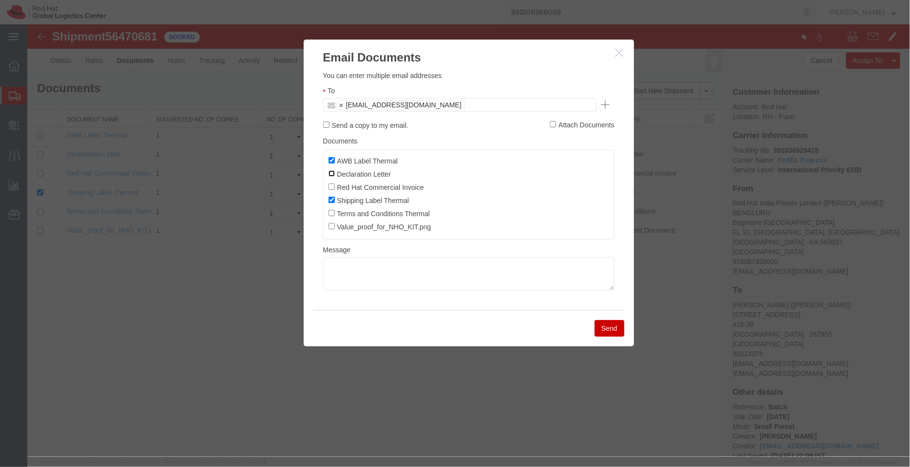
click at [330, 171] on input "Declaration Letter" at bounding box center [331, 173] width 6 height 6
checkbox input "true"
click at [330, 183] on label "Red Hat Commercial Invoice" at bounding box center [376, 186] width 96 height 11
click at [330, 183] on input "Red Hat Commercial Invoice" at bounding box center [331, 186] width 6 height 6
checkbox input "true"
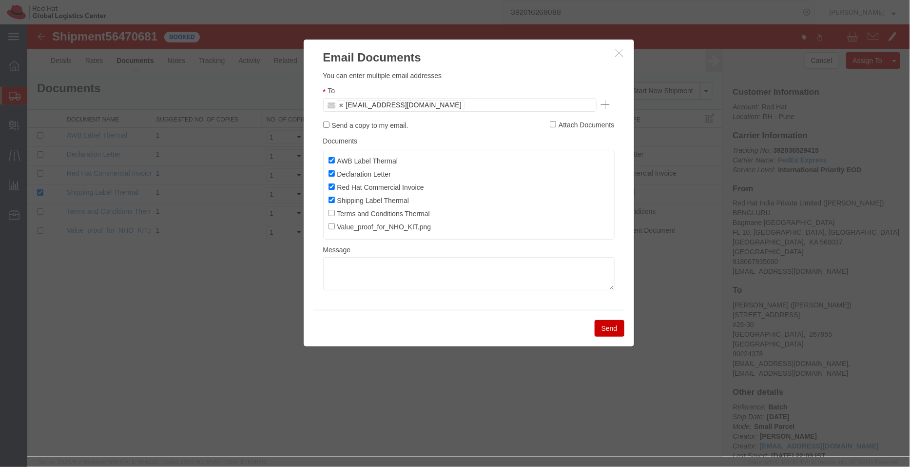
click at [606, 330] on button "Send" at bounding box center [609, 327] width 30 height 17
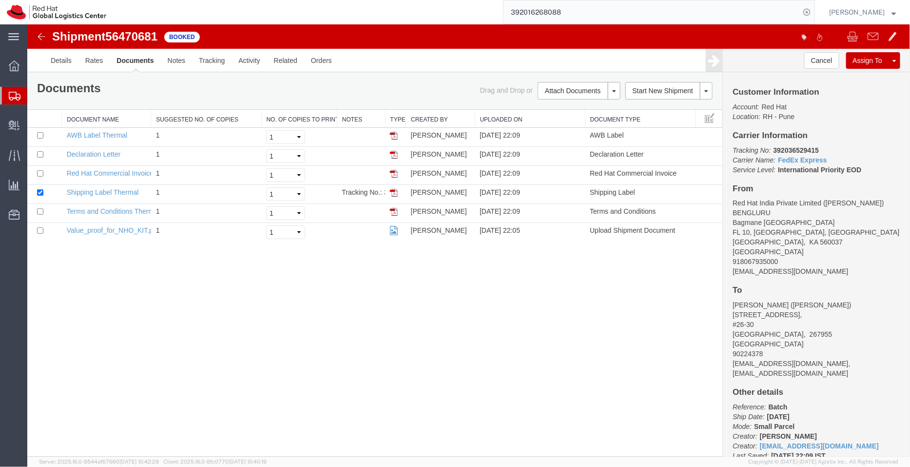
click at [0, 0] on span "Shipment Manager" at bounding box center [0, 0] width 0 height 0
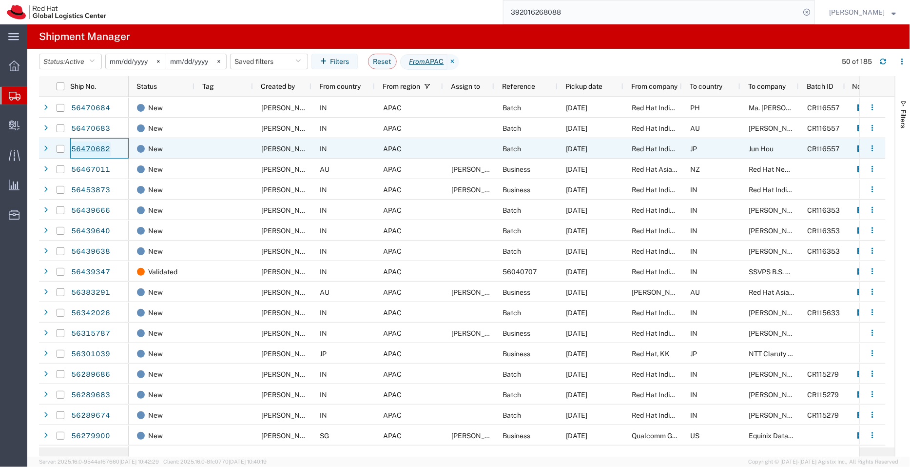
click at [91, 148] on link "56470682" at bounding box center [91, 149] width 40 height 16
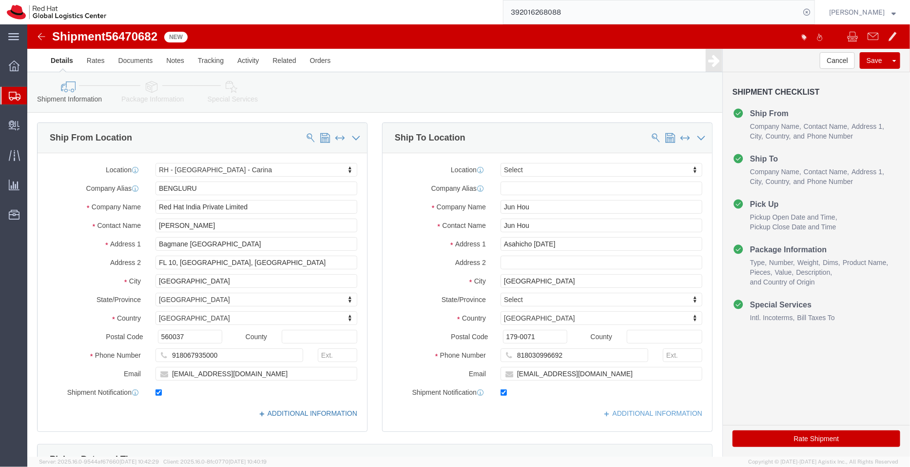
select select "37925"
select select
click link "ADDITIONAL INFORMATION"
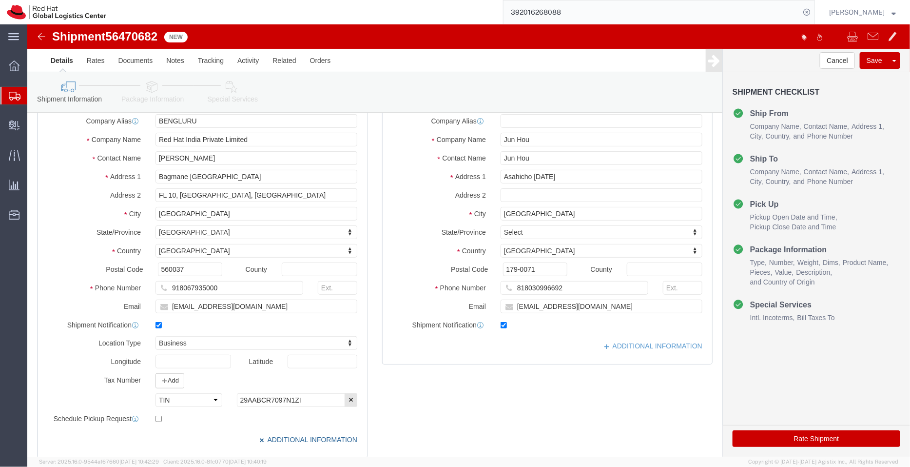
scroll to position [29, 0]
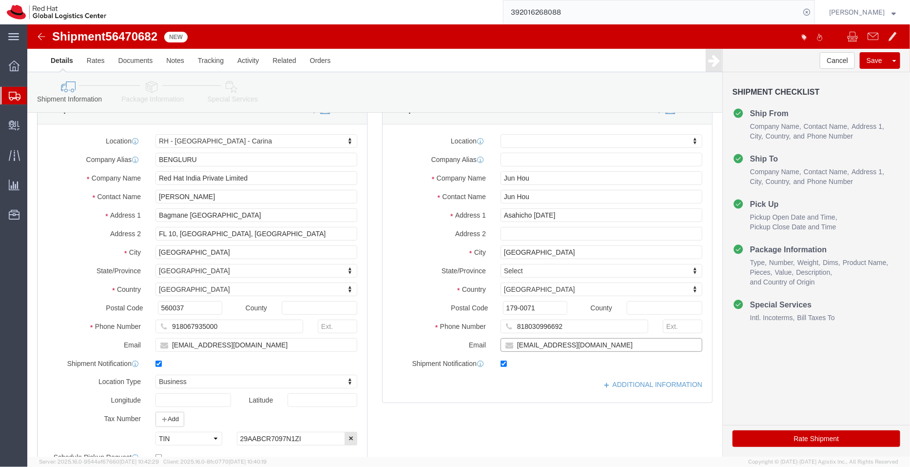
click input "juhou@redhat.com"
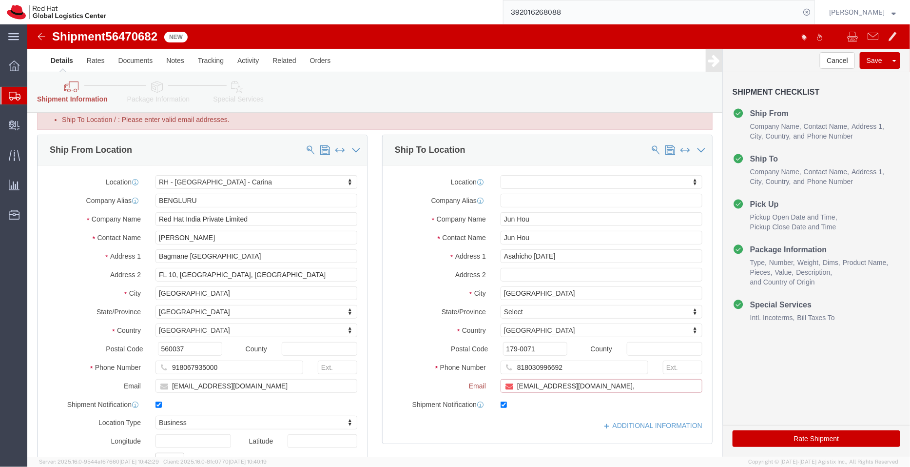
paste input "[EMAIL_ADDRESS][DOMAIN_NAME]"
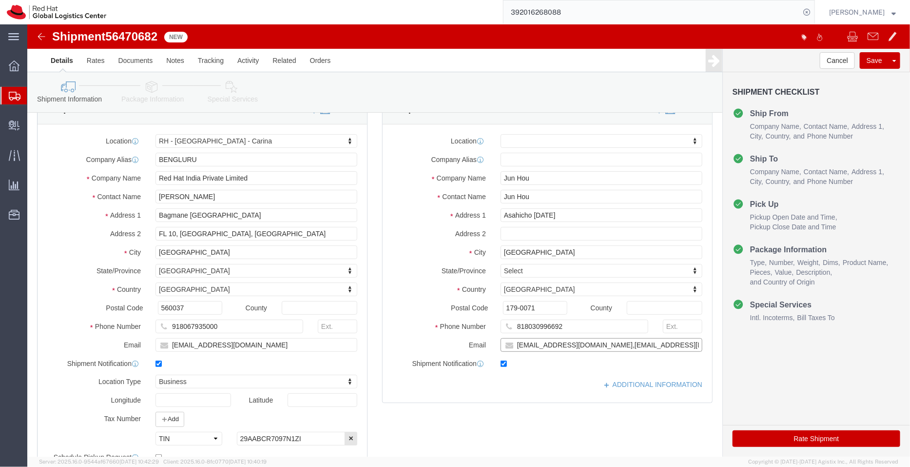
type input "juhou@redhat.com,apaclogistics@redhat.com"
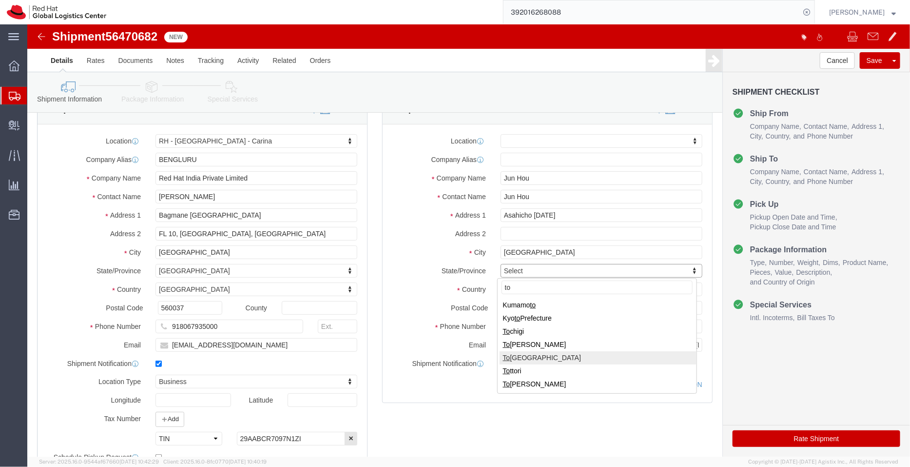
type input "to"
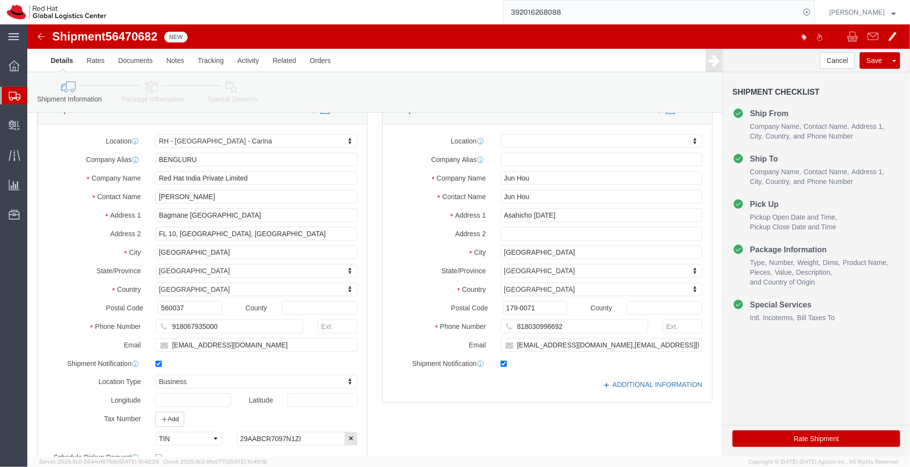
click link "ADDITIONAL INFORMATION"
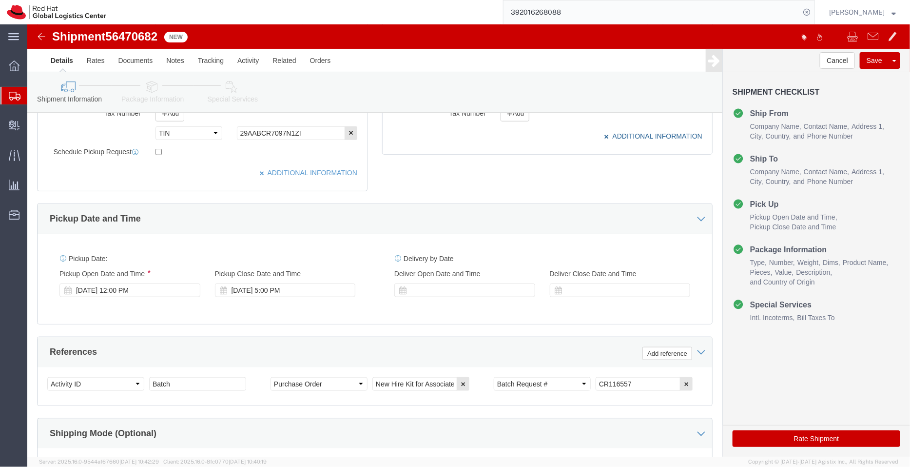
scroll to position [335, 0]
click div "Aug 13 2025 12:00 PM"
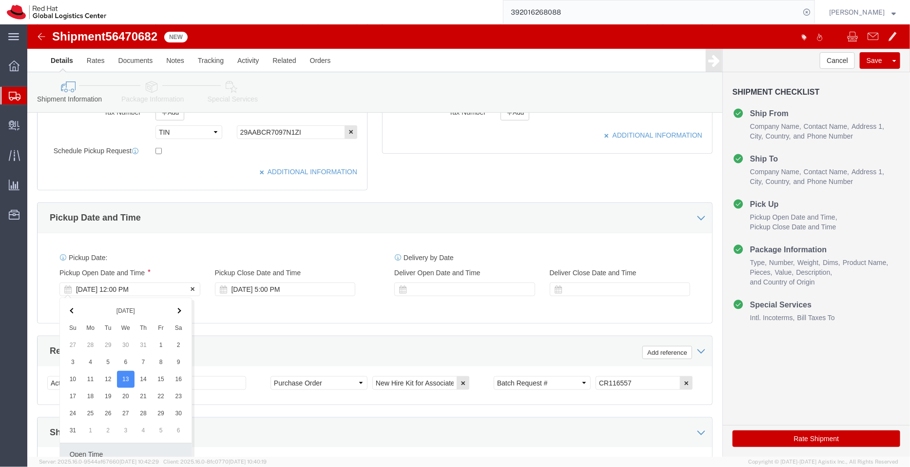
scroll to position [499, 0]
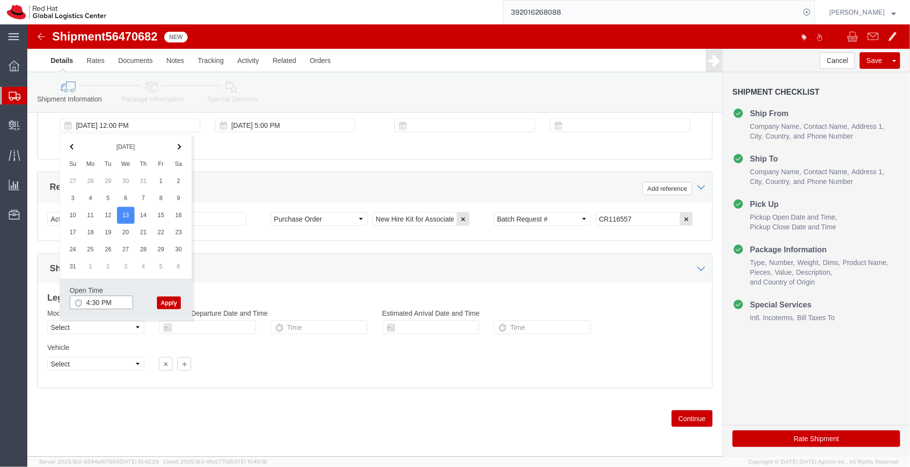
type input "4:30 PM"
click button "Apply"
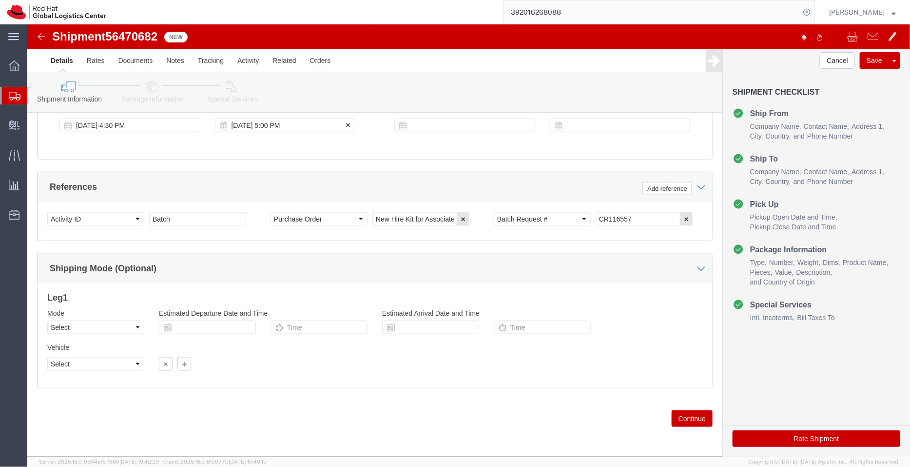
click div "Aug 13 2025 5:00 PM"
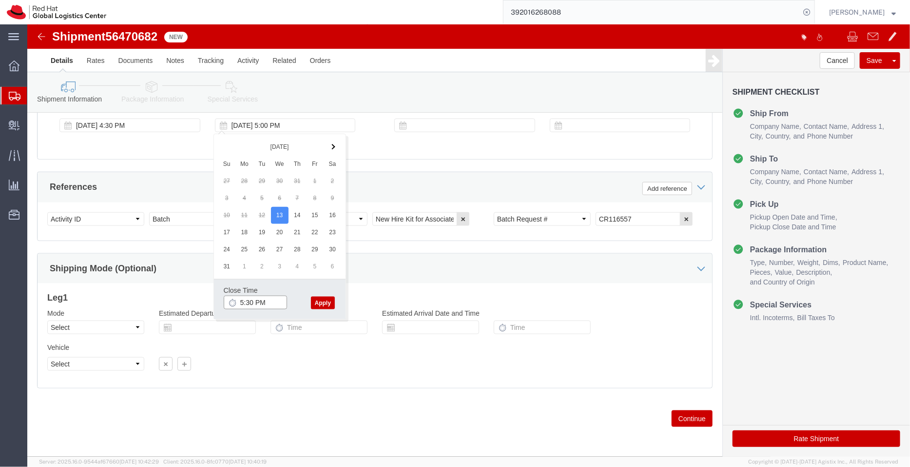
type input "5:30 PM"
click button "Apply"
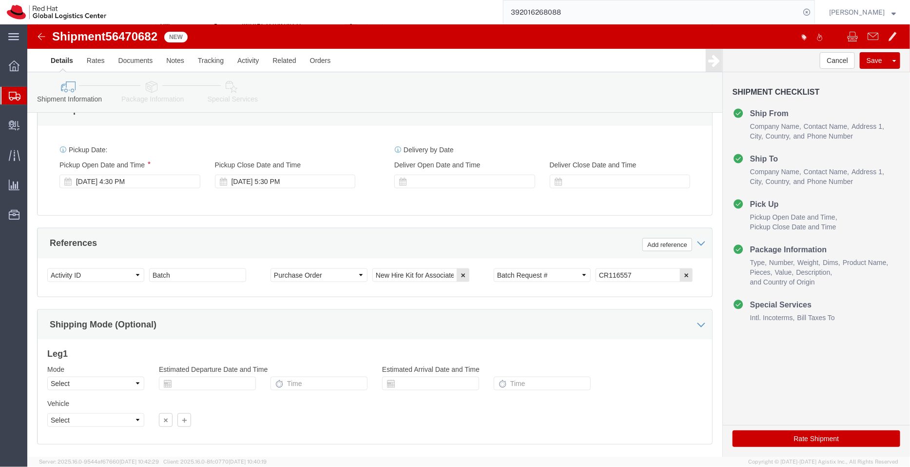
scroll to position [466, 0]
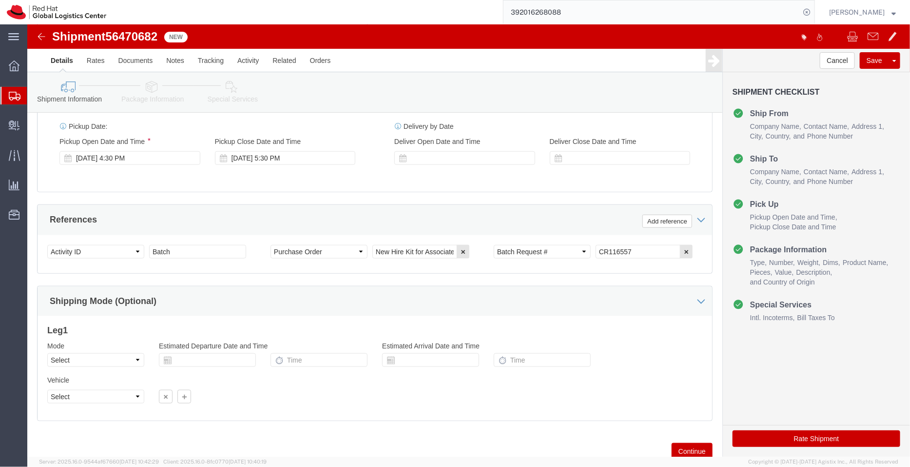
click icon
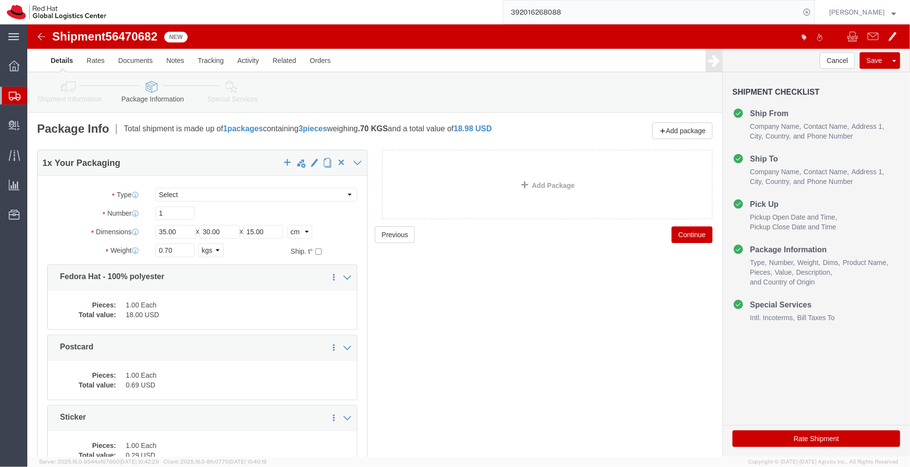
click link "Special Services"
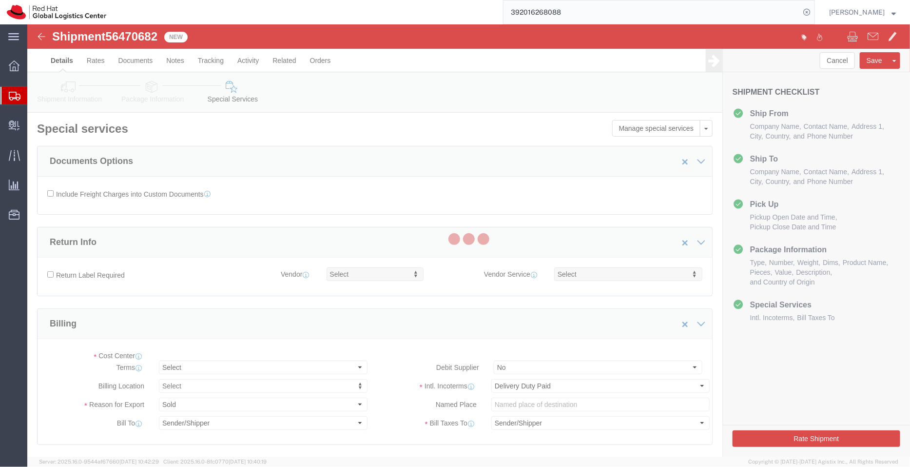
select select "COSTCENTER"
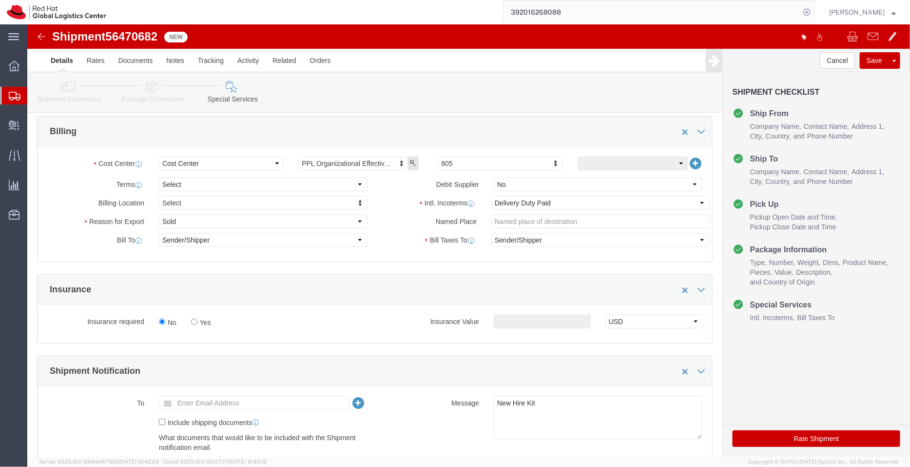
scroll to position [194, 0]
click select "Select Free of Charge Free of Cost NET 30 NET 45 NET 60 See Comment"
select select "FREE_OF_COST"
click select "Select Free of Charge Free of Cost NET 30 NET 45 NET 60 See Comment"
click select "Select Gift Personal Effects Repair/Warranty Return Sample Sold Temporary/Not S…"
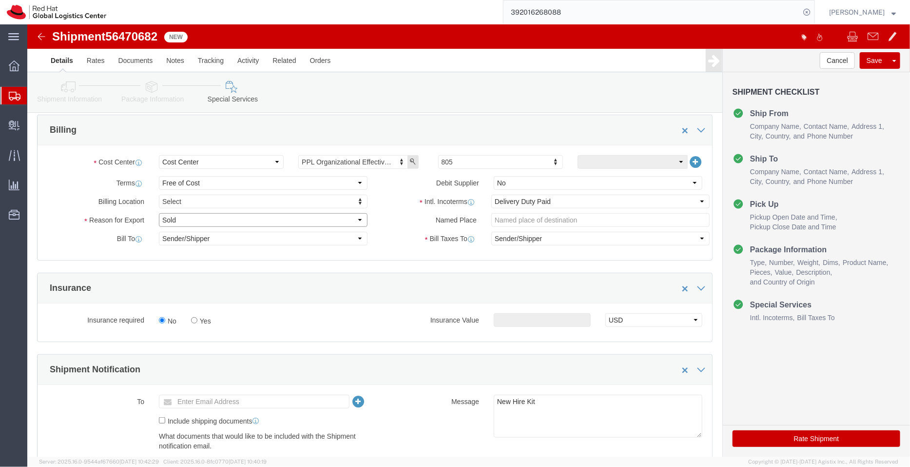
select select "SAMPLE"
click select "Select Gift Personal Effects Repair/Warranty Return Sample Sold Temporary/Not S…"
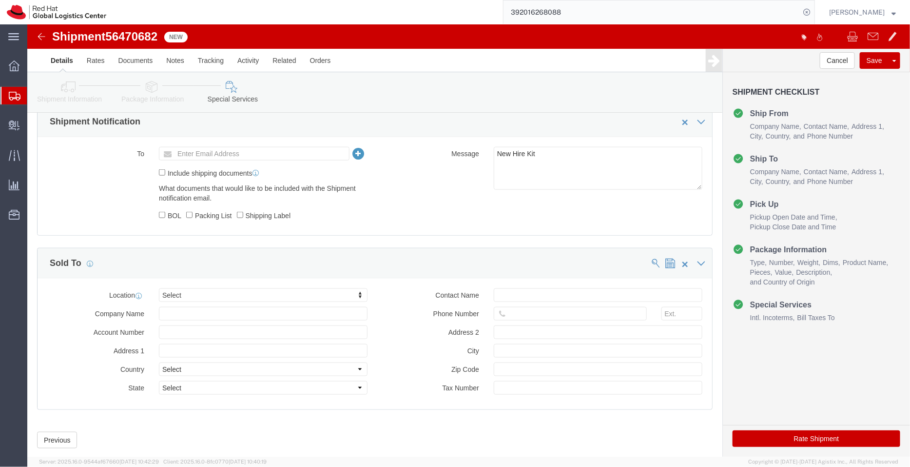
scroll to position [463, 0]
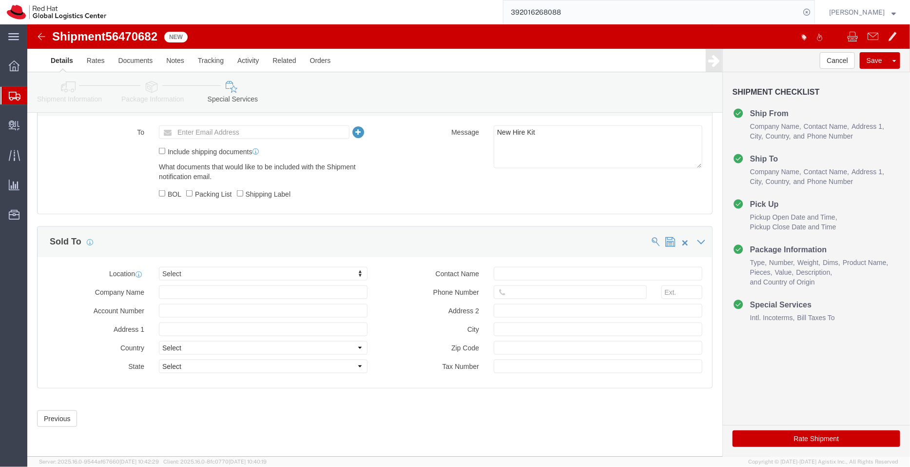
click div "Cancel Save Assign To Clone Shipment Save As Template Shipment Checklist Ship F…"
type input "tok"
select select "38034"
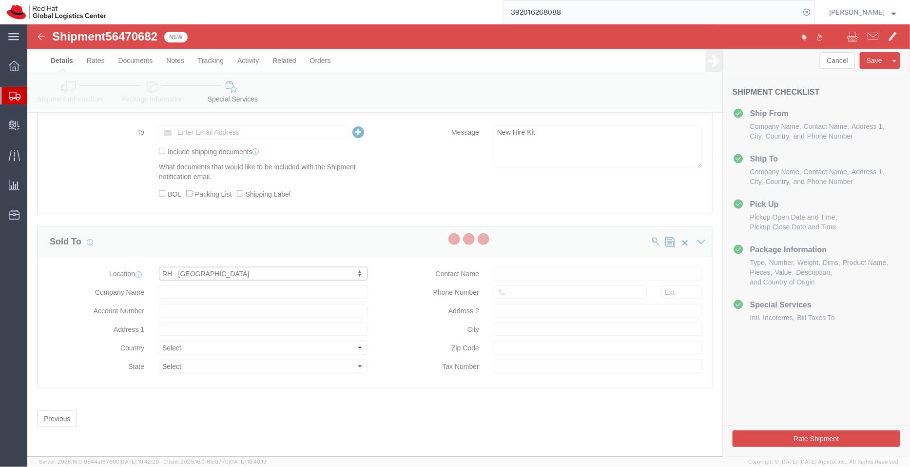
type input "Red Hat, KK"
type input "Ebisu Neonate 8F"
select select "JP"
type input "813 5798 8500"
type input "1-18 Ebisu 4-chome Shibuya-ku"
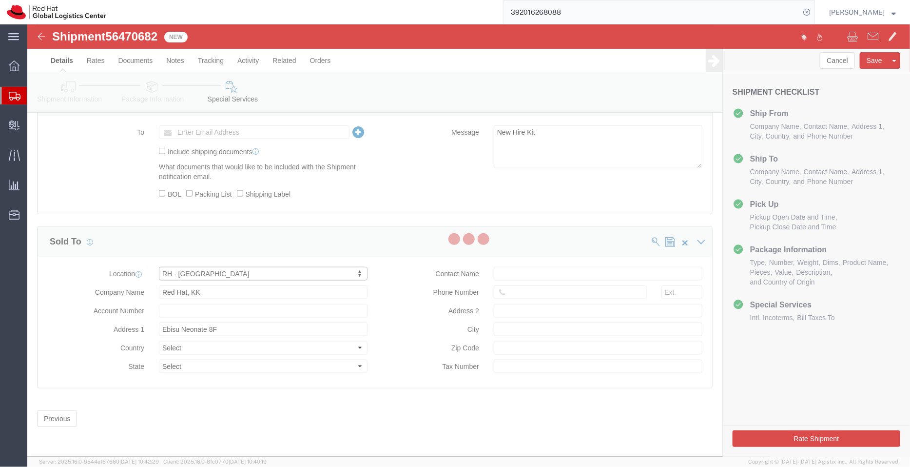
type input "TOKYO"
type input "150-0013"
type input "2011001054148"
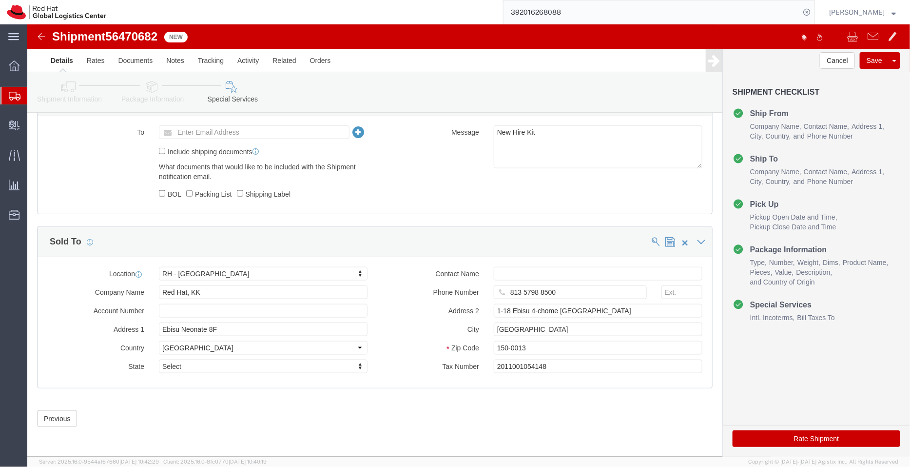
click button "Rate Shipment"
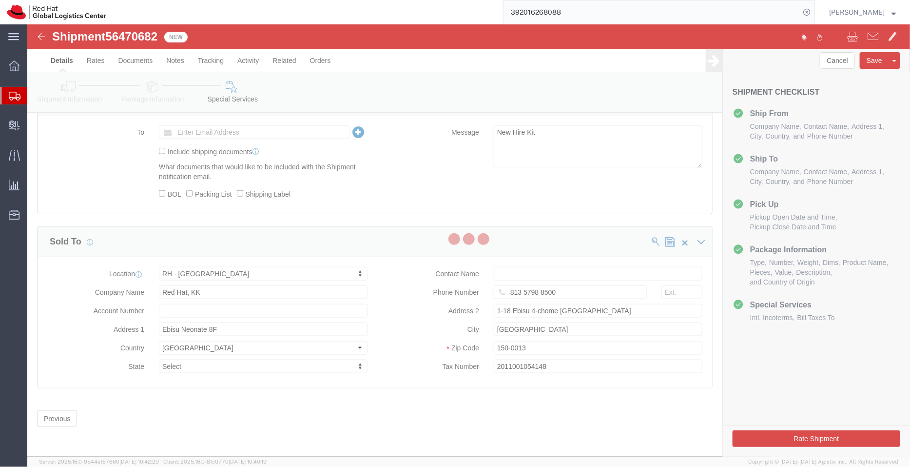
scroll to position [0, 0]
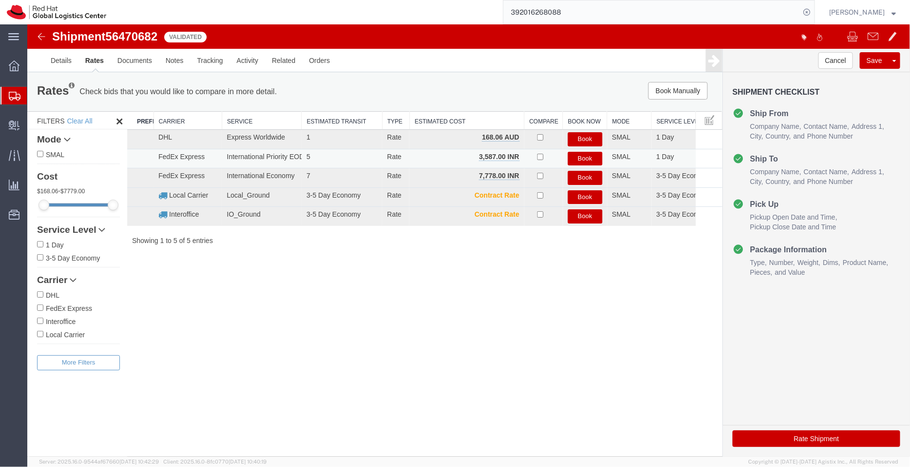
click at [587, 158] on button "Book" at bounding box center [585, 158] width 35 height 14
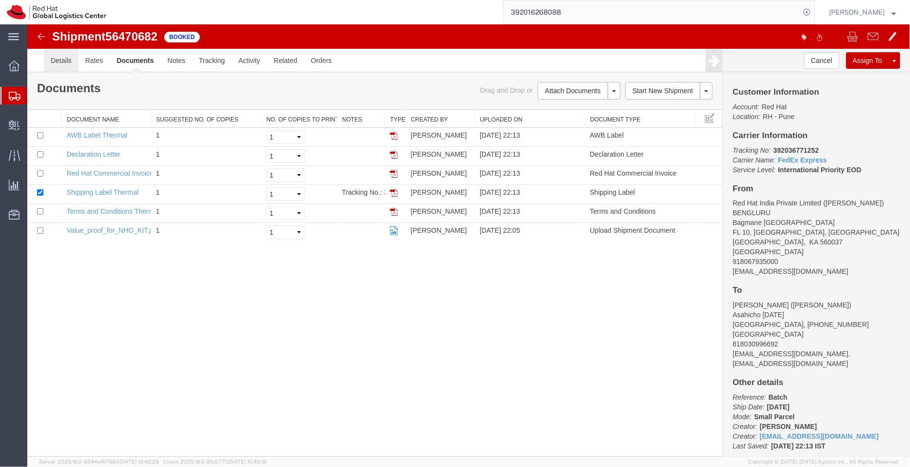
click at [65, 60] on link "Details" at bounding box center [60, 59] width 35 height 23
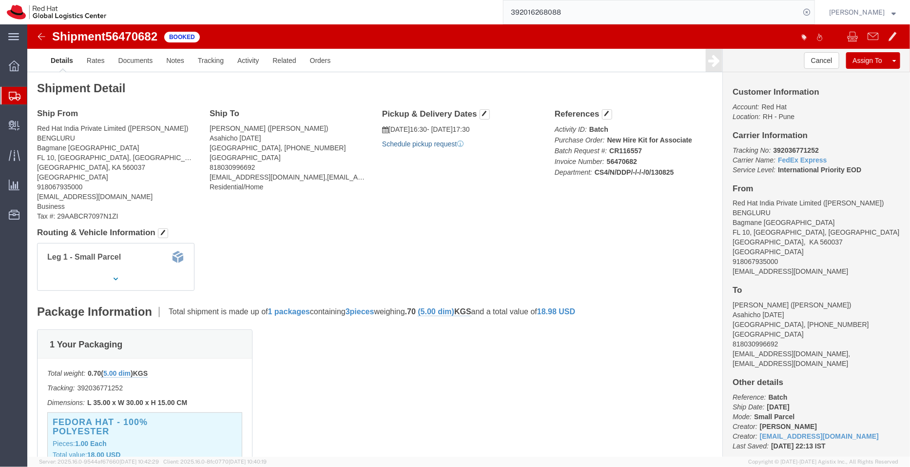
click link "Schedule pickup request"
drag, startPoint x: 449, startPoint y: 119, endPoint x: 360, endPoint y: 103, distance: 90.7
click div "Pickup & Delivery Dates 08/13/2025 16:30 - 08/13/2025 17:30 Pickup request numb…"
drag, startPoint x: 775, startPoint y: 248, endPoint x: 697, endPoint y: 248, distance: 78.5
click div "Customer Information Account: Red Hat Location: RH - Pune Carrier Information T…"
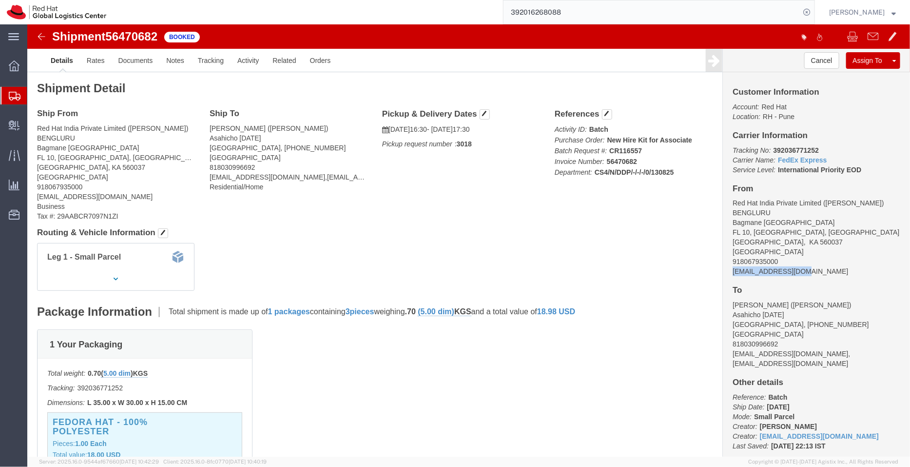
copy address "shansdah@redhat.com"
click link "Documents"
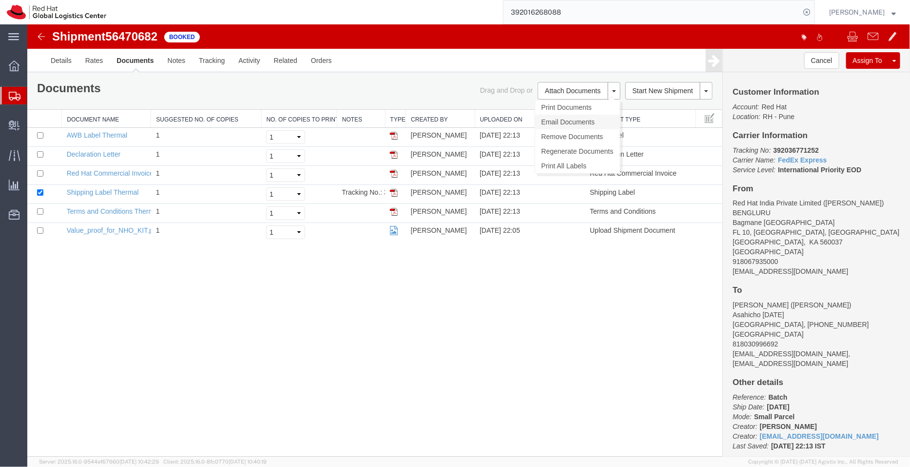
click at [552, 125] on link "Email Documents" at bounding box center [577, 121] width 85 height 15
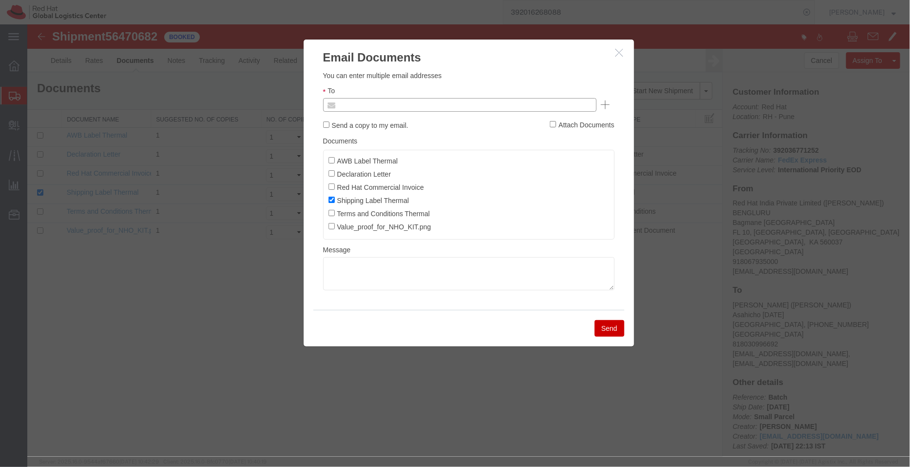
click at [415, 103] on input "text" at bounding box center [393, 104] width 114 height 13
paste input "shansdah@redhat.com"
type input "shansdah@redhat.com"
click at [334, 156] on label "AWB Label Thermal" at bounding box center [363, 160] width 70 height 11
click at [334, 157] on input "AWB Label Thermal" at bounding box center [331, 160] width 6 height 6
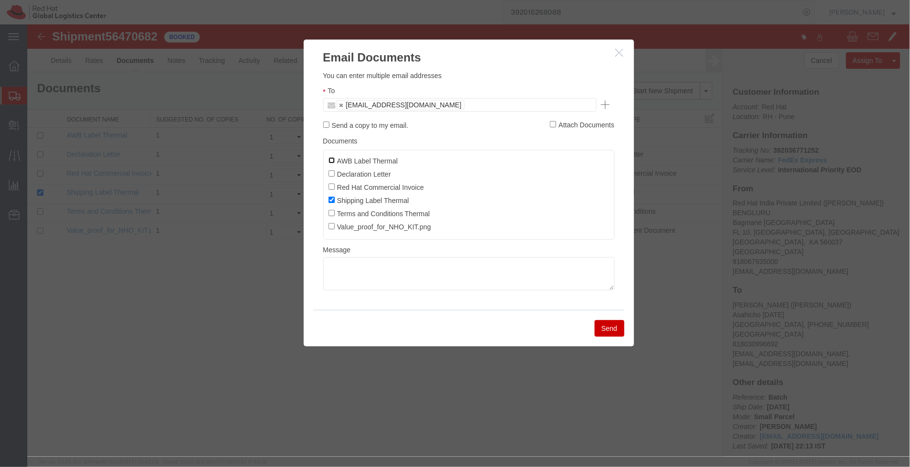
checkbox input "true"
click at [332, 173] on input "Declaration Letter" at bounding box center [331, 173] width 6 height 6
checkbox input "true"
click at [331, 186] on input "Red Hat Commercial Invoice" at bounding box center [331, 186] width 6 height 6
checkbox input "true"
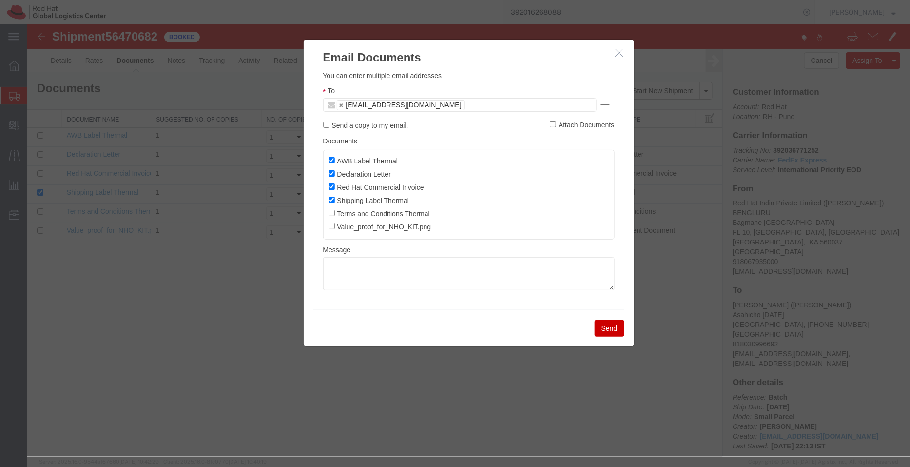
click at [602, 325] on button "Send" at bounding box center [609, 327] width 30 height 17
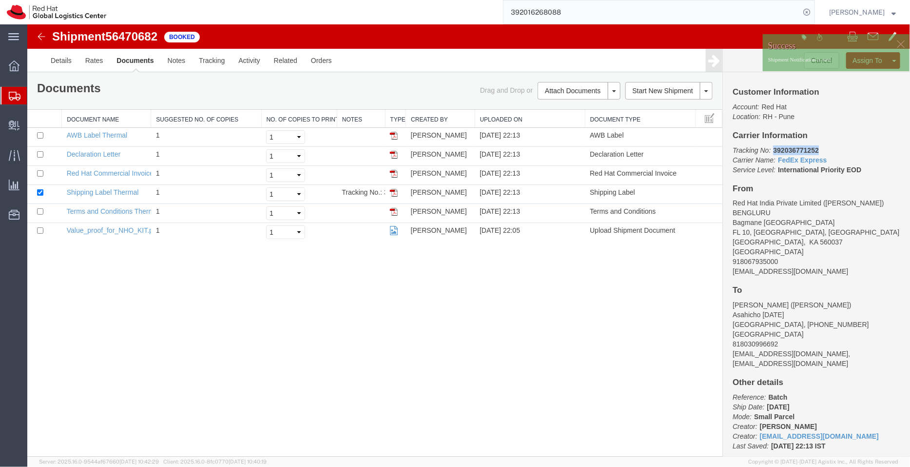
drag, startPoint x: 823, startPoint y: 150, endPoint x: 773, endPoint y: 149, distance: 49.7
click at [773, 149] on p "Tracking No: 392036771252 Carrier Name: FedEx Express FedEx Express Service Lev…" at bounding box center [816, 159] width 168 height 29
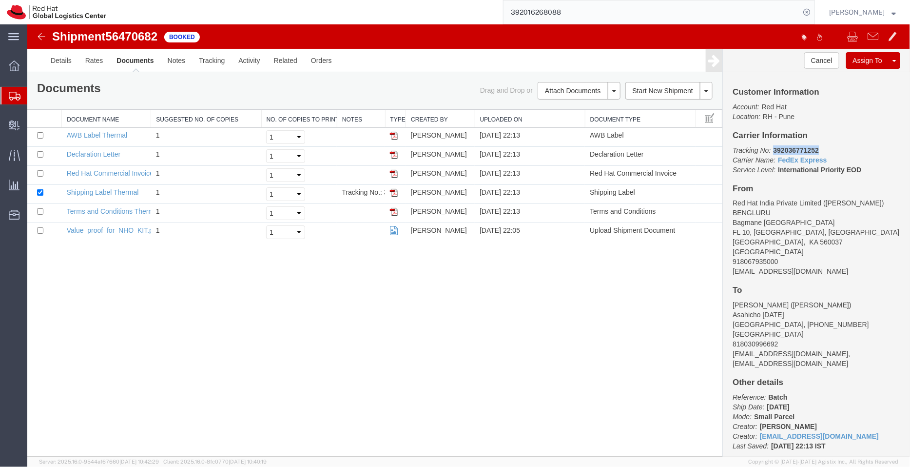
copy b "392036771252"
click at [241, 60] on link "Activity" at bounding box center [248, 59] width 35 height 23
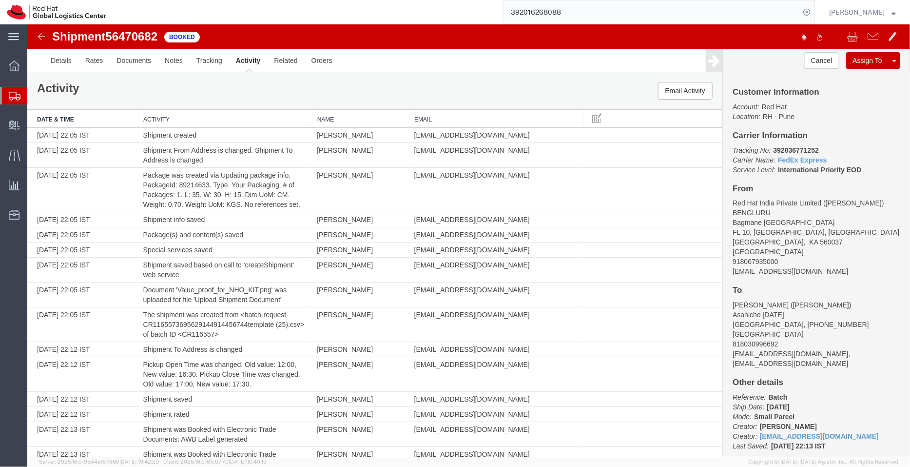
scroll to position [310, 0]
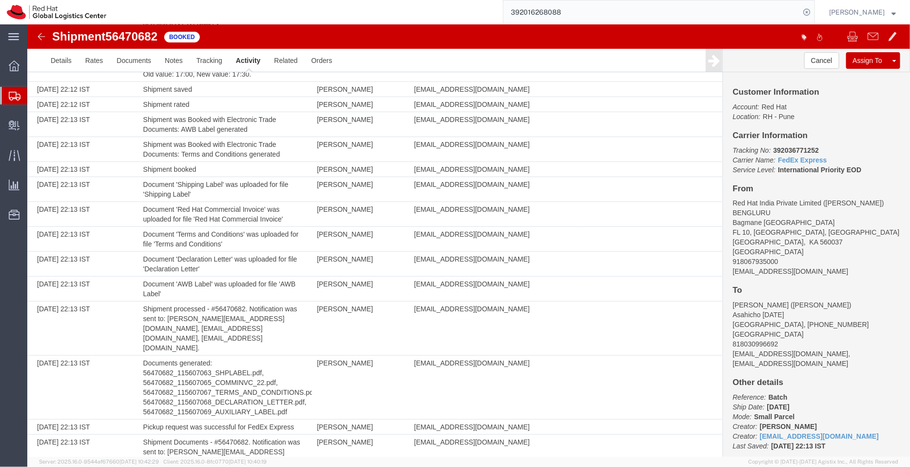
click at [0, 0] on span "Shipment Manager" at bounding box center [0, 0] width 0 height 0
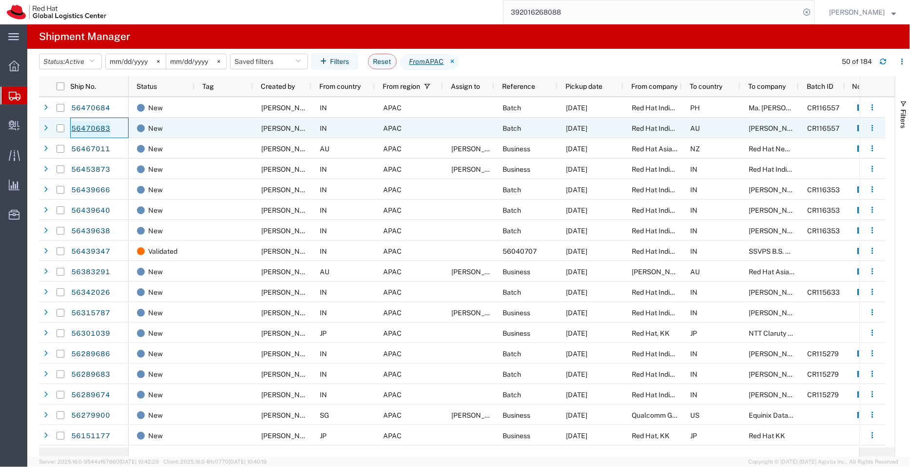
click at [95, 130] on link "56470683" at bounding box center [91, 129] width 40 height 16
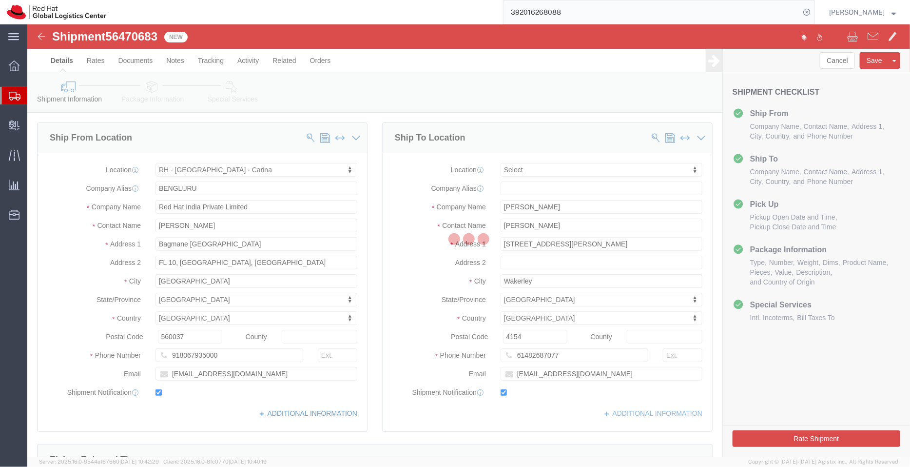
select select "37925"
select select
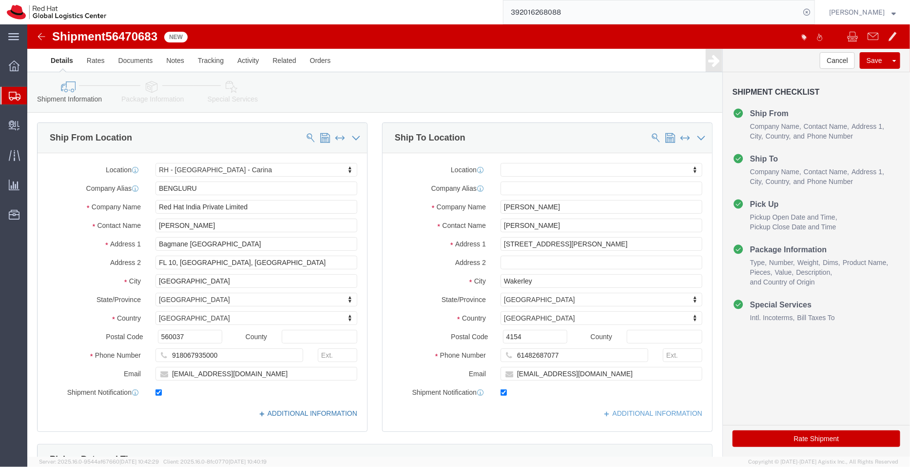
click link "ADDITIONAL INFORMATION"
drag, startPoint x: 547, startPoint y: 347, endPoint x: 457, endPoint y: 347, distance: 90.2
click div "Email herli@redhat.com"
click icon
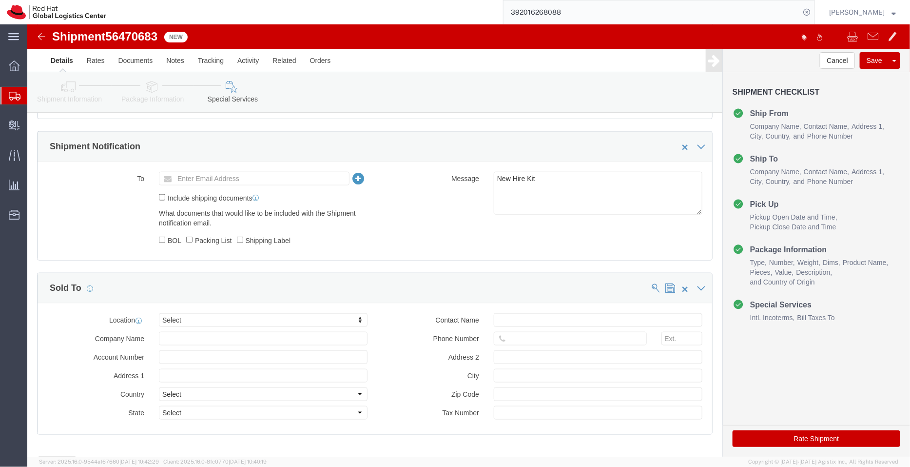
scroll to position [415, 0]
click input "text"
paste input "herli@redhat.com"
type input "herli@redhat.com"
click icon
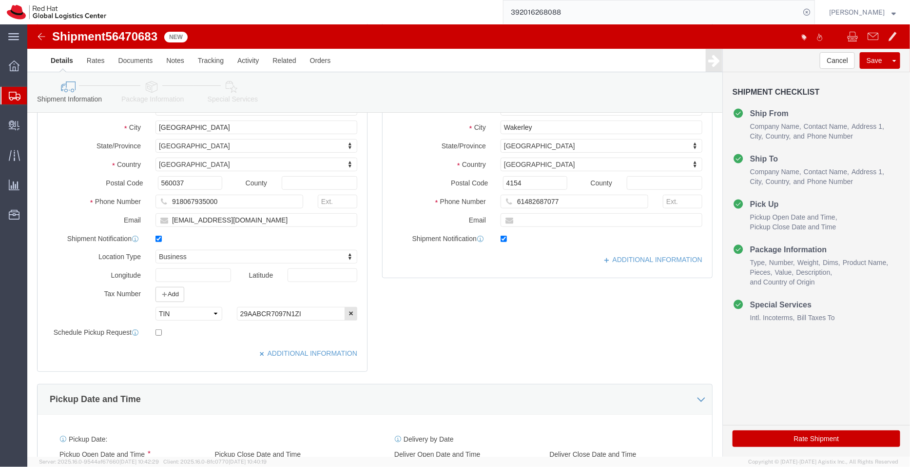
scroll to position [115, 0]
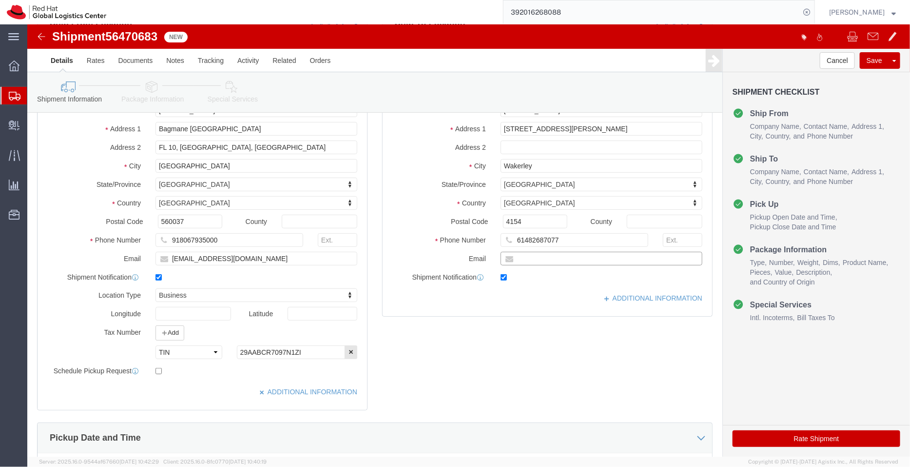
click input "text"
paste input "[EMAIL_ADDRESS][DOMAIN_NAME]"
type input "[EMAIL_ADDRESS][DOMAIN_NAME]"
click label
click input "checkbox"
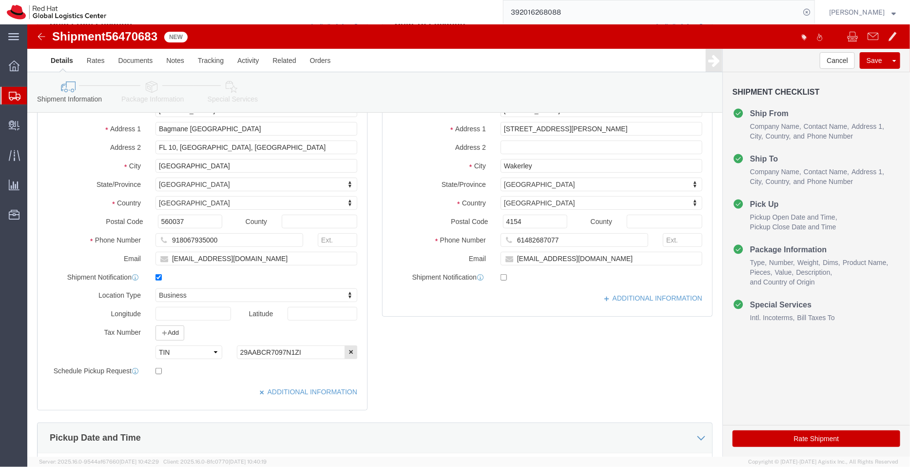
click label
click input "checkbox"
checkbox input "true"
click link "ADDITIONAL INFORMATION"
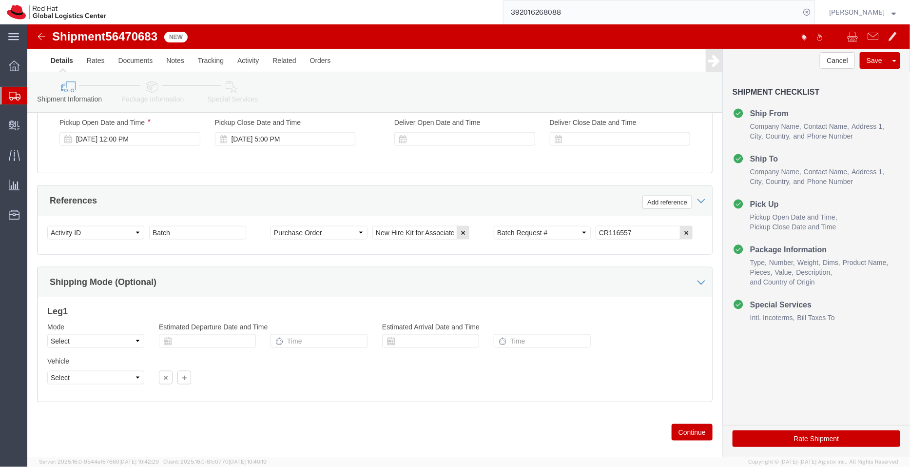
scroll to position [499, 0]
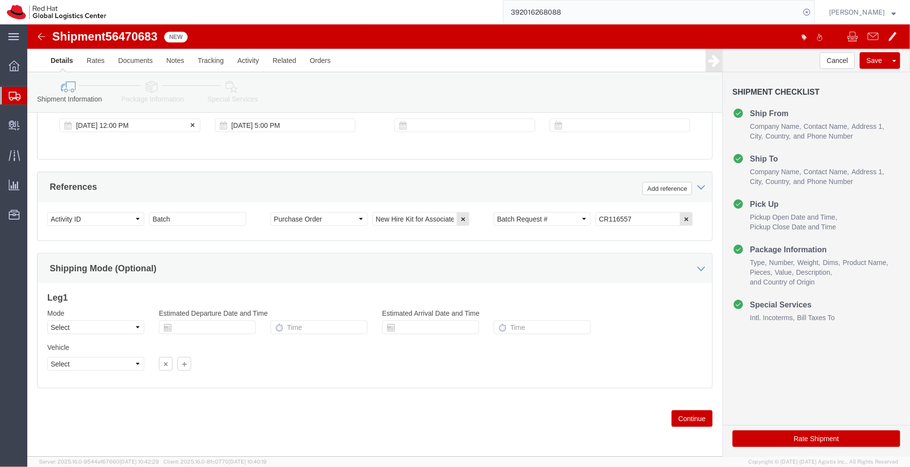
click div "Aug 13 2025 12:00 PM"
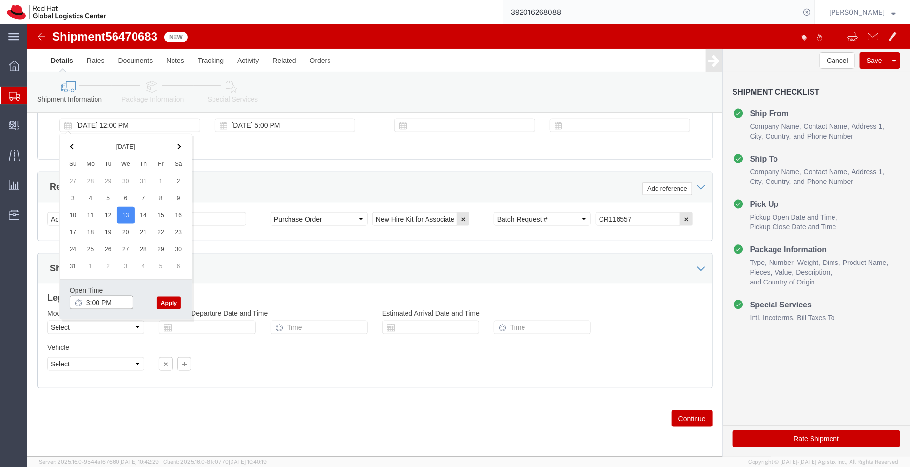
type input "3:00 PM"
click button "Apply"
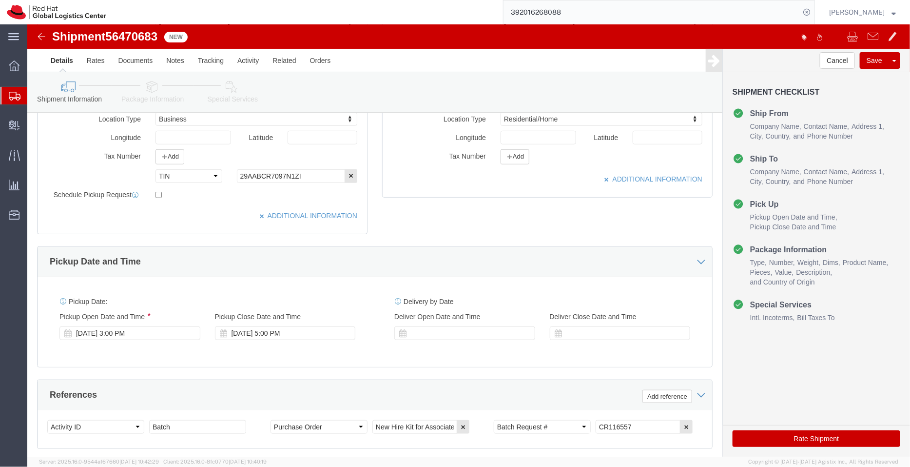
scroll to position [457, 0]
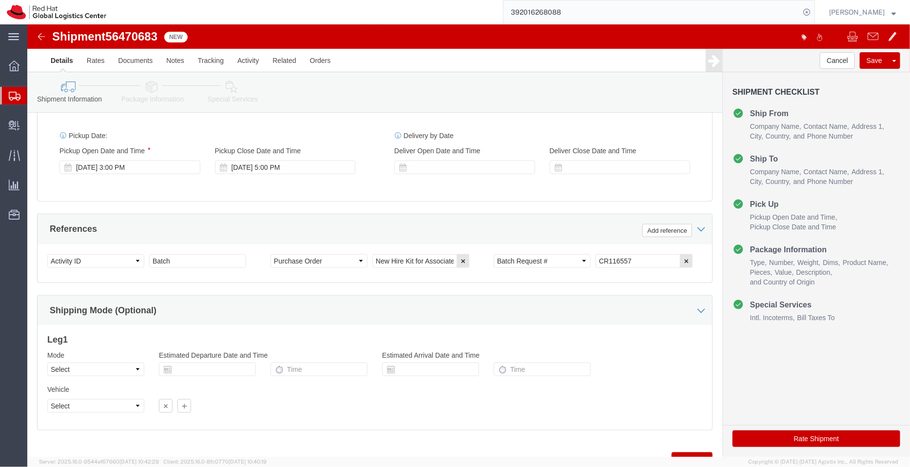
click link "Package Information"
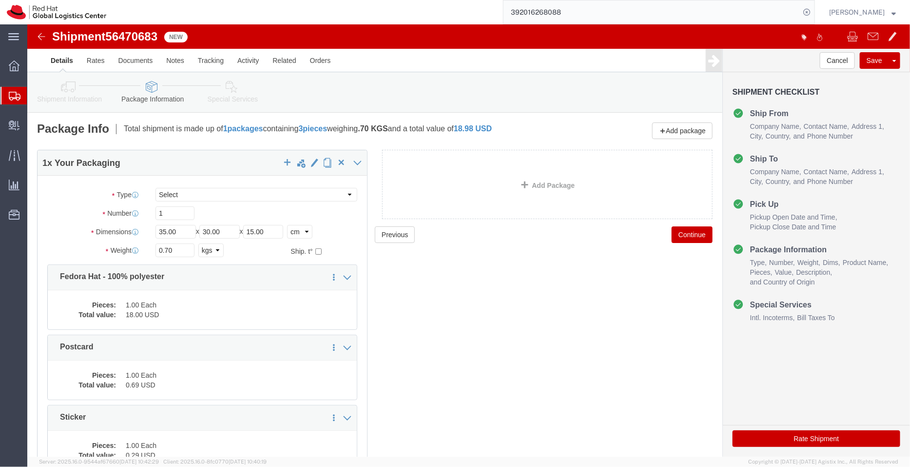
click link "Special Services"
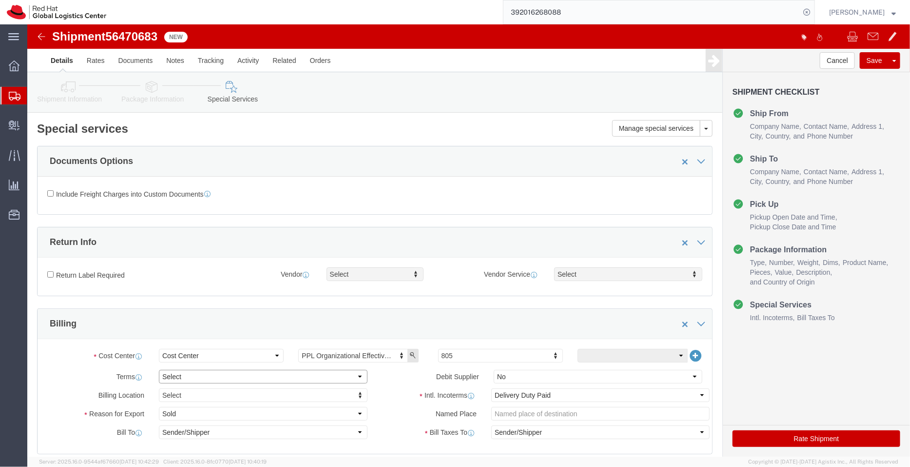
click select "Select Free of Charge Free of Cost NET 30 NET 45 NET 60 See Comment"
select select "FREE_OF_COST"
click select "Select Free of Charge Free of Cost NET 30 NET 45 NET 60 See Comment"
click select "Select Gift Personal Effects Repair/Warranty Return Sample Sold Temporary/Not S…"
select select "SAMPLE"
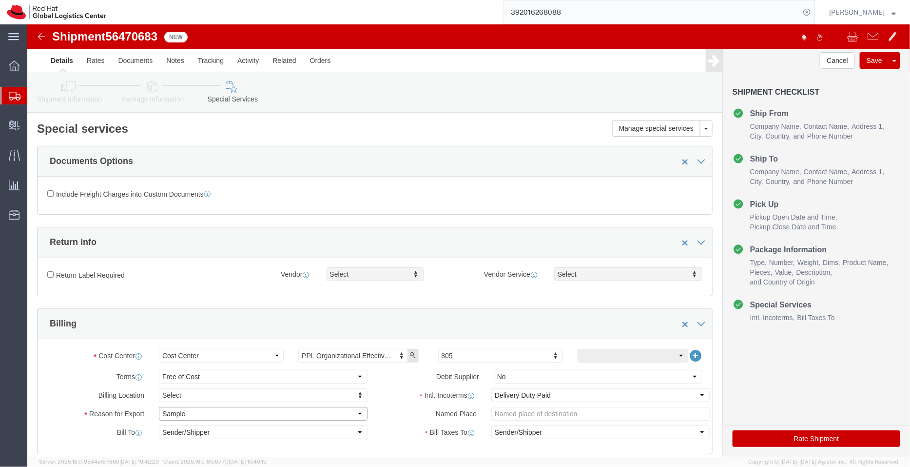
click select "Select Gift Personal Effects Repair/Warranty Return Sample Sold Temporary/Not S…"
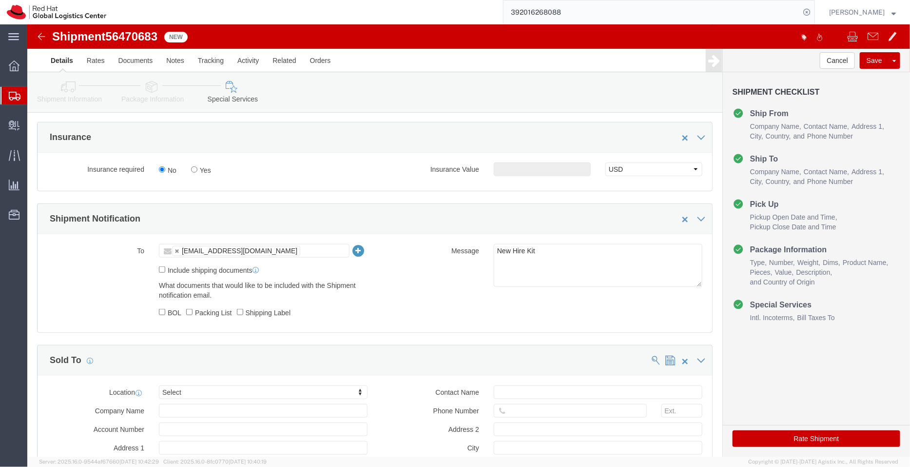
scroll to position [346, 0]
type input "syd"
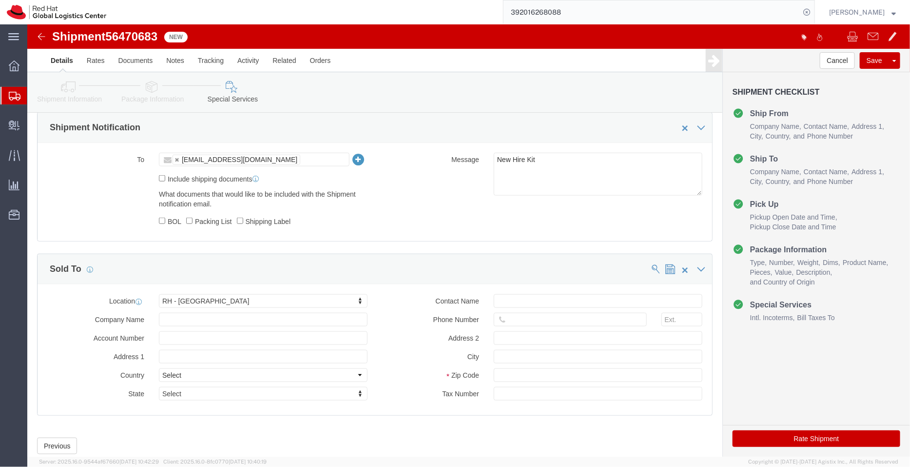
click button "Rate Shipment"
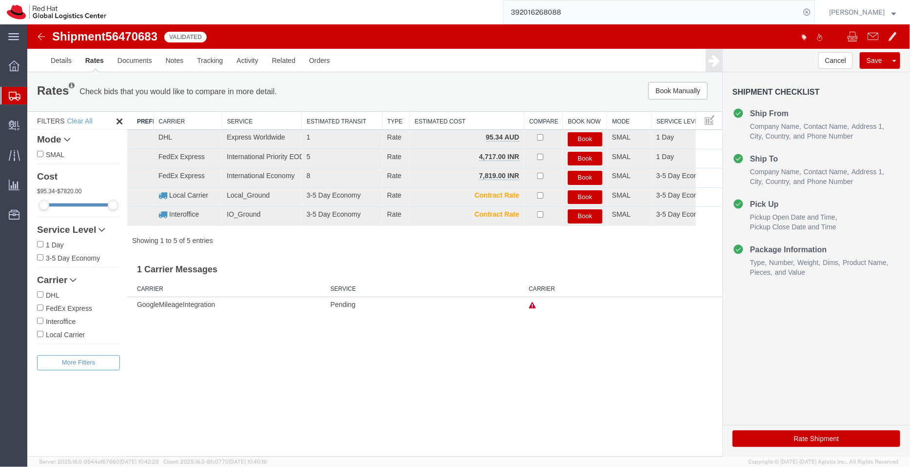
scroll to position [0, 0]
click at [578, 139] on button "Book" at bounding box center [585, 139] width 35 height 14
click at [64, 66] on link "Details" at bounding box center [60, 59] width 35 height 23
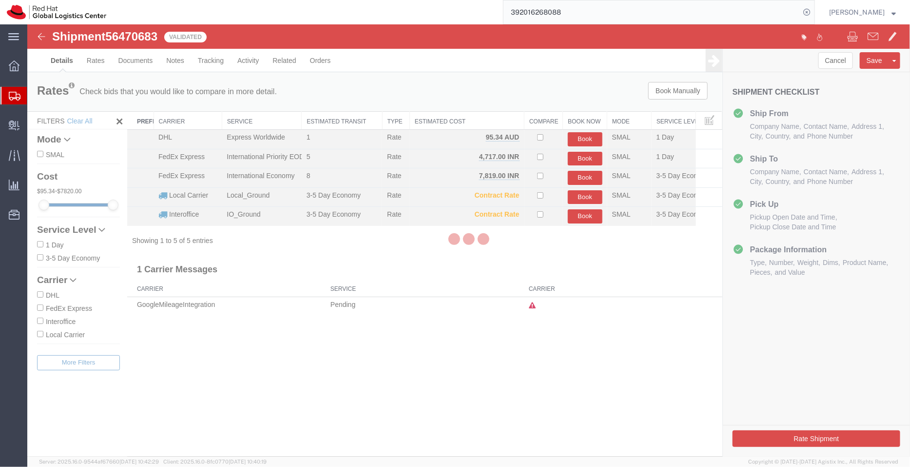
select select "37925"
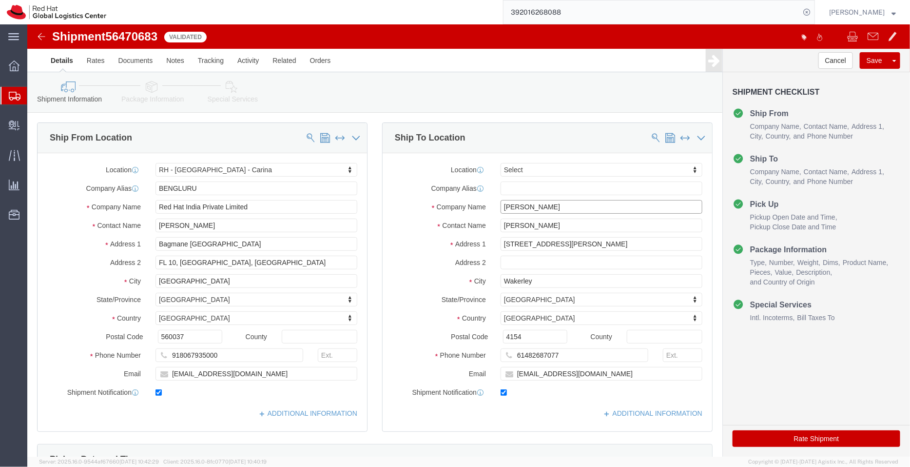
drag, startPoint x: 511, startPoint y: 187, endPoint x: 370, endPoint y: 168, distance: 142.1
click div "Location Select Select My Profile Location RH - Amsterdam - MSO RH - Amsterdam …"
click div "Shipment Information Package Information Special Services"
click link "Special Services"
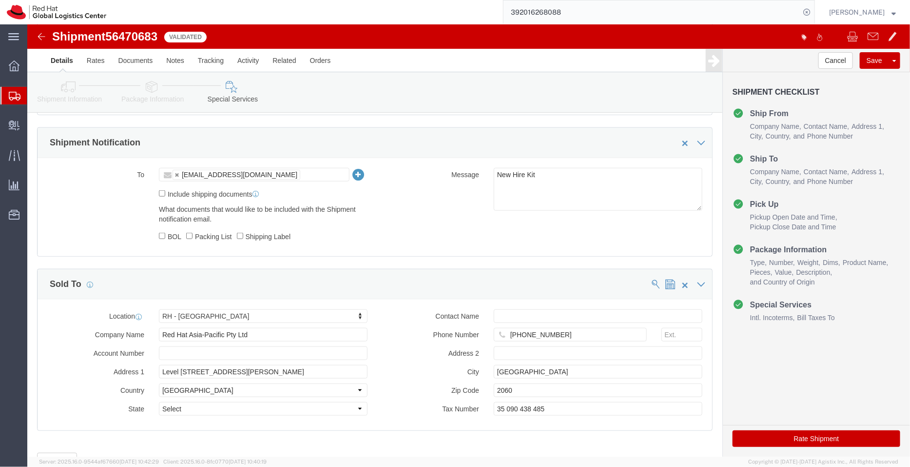
scroll to position [440, 0]
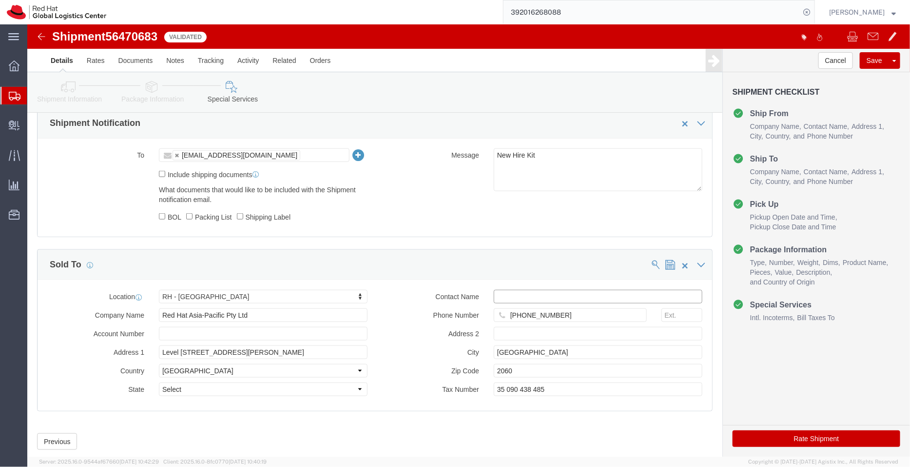
click input "text"
paste input "Herbert Li"
type input "Herbert Li"
click button "Rate Shipment"
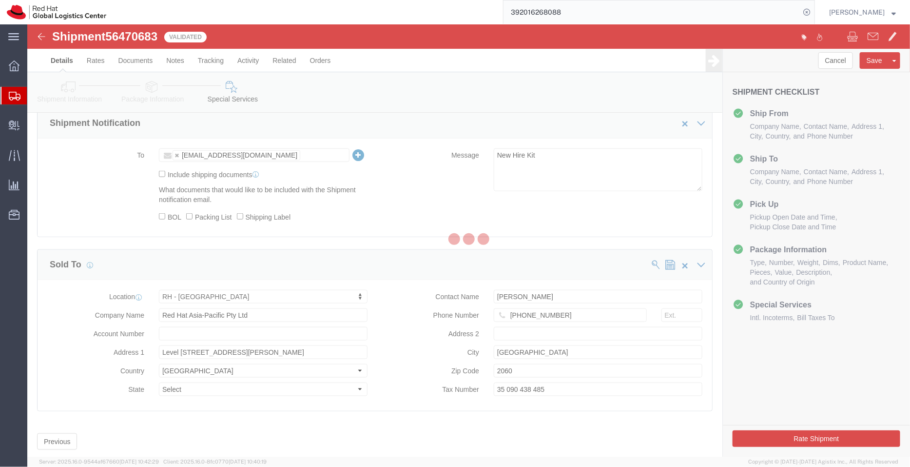
scroll to position [0, 0]
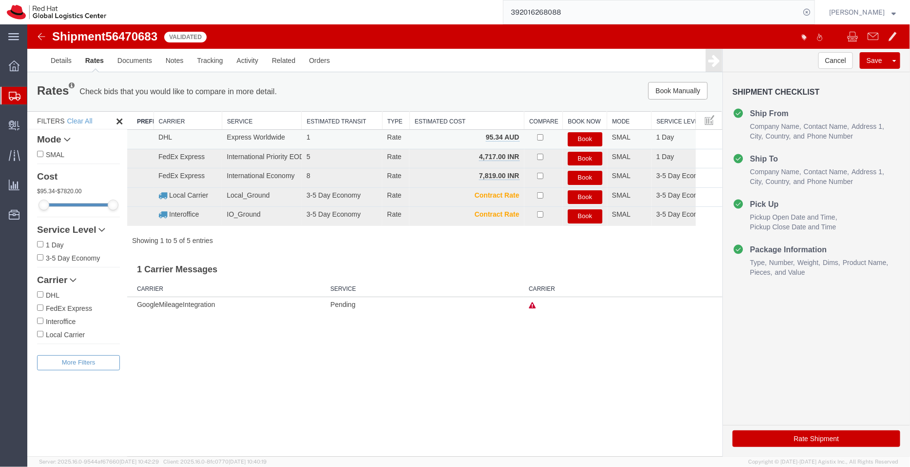
click at [581, 137] on button "Book" at bounding box center [585, 139] width 35 height 14
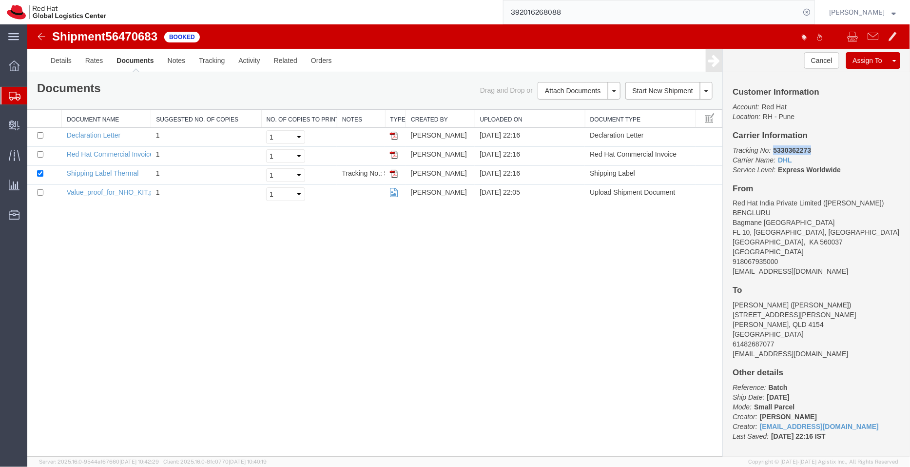
drag, startPoint x: 811, startPoint y: 153, endPoint x: 771, endPoint y: 152, distance: 39.5
click at [771, 152] on p "Tracking No: 5330362273 Carrier Name: DHL DHL Service Level: Express Worldwide" at bounding box center [816, 159] width 168 height 29
copy b "5330362273"
click at [62, 60] on link "Details" at bounding box center [60, 59] width 35 height 23
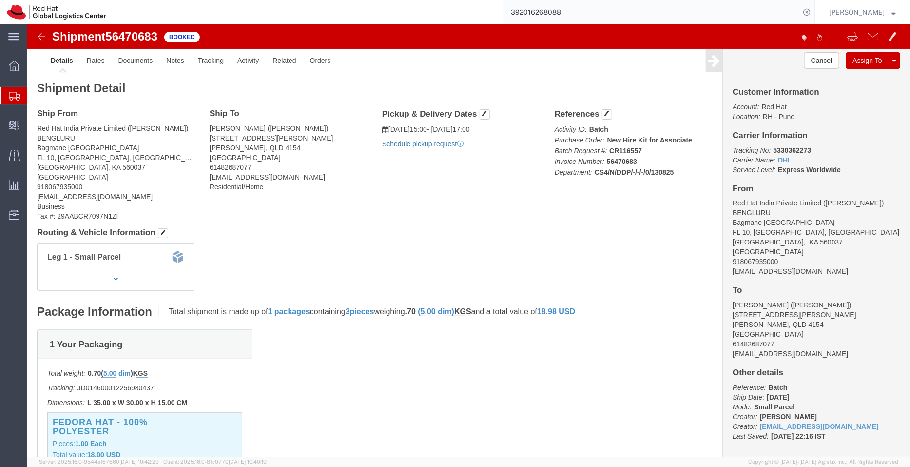
click link "Schedule pickup request"
drag, startPoint x: 774, startPoint y: 246, endPoint x: 700, endPoint y: 245, distance: 74.1
click address "Red Hat India Private Limited (Pallav Sen Gupta) BENGLURU Bagmane Constellation…"
copy address "shansdah@redhat.com"
click link "Documents"
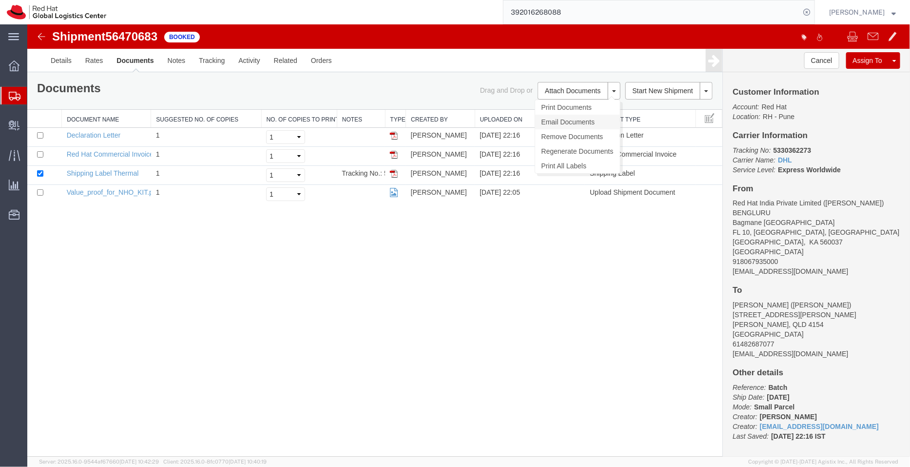
click at [556, 117] on link "Email Documents" at bounding box center [577, 121] width 85 height 15
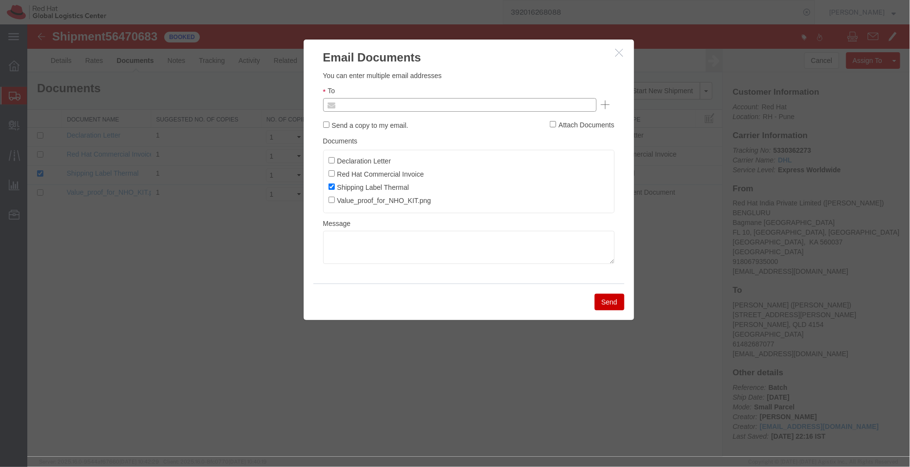
click at [445, 108] on input "text" at bounding box center [393, 104] width 114 height 13
paste input "shansdah@redhat.com"
type input "shansdah@redhat.com"
click at [333, 160] on input "Declaration Letter" at bounding box center [331, 160] width 6 height 6
checkbox input "true"
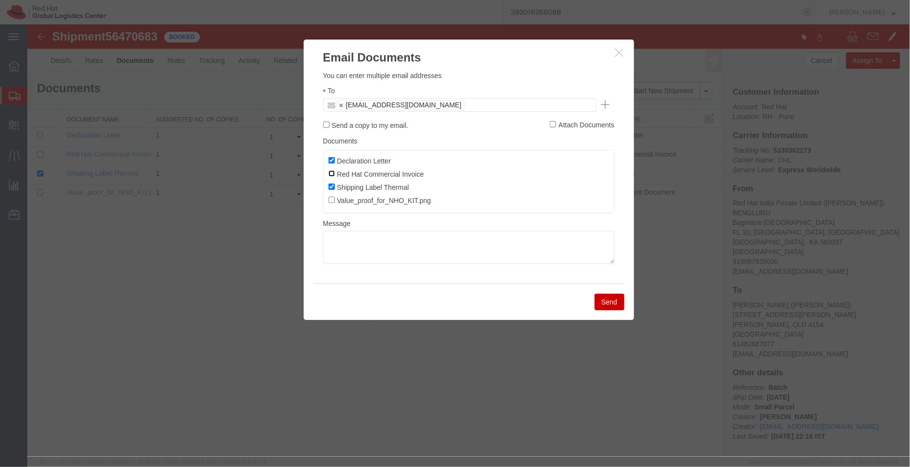
click at [333, 172] on input "Red Hat Commercial Invoice" at bounding box center [331, 173] width 6 height 6
checkbox input "true"
click at [612, 301] on button "Send" at bounding box center [609, 301] width 30 height 17
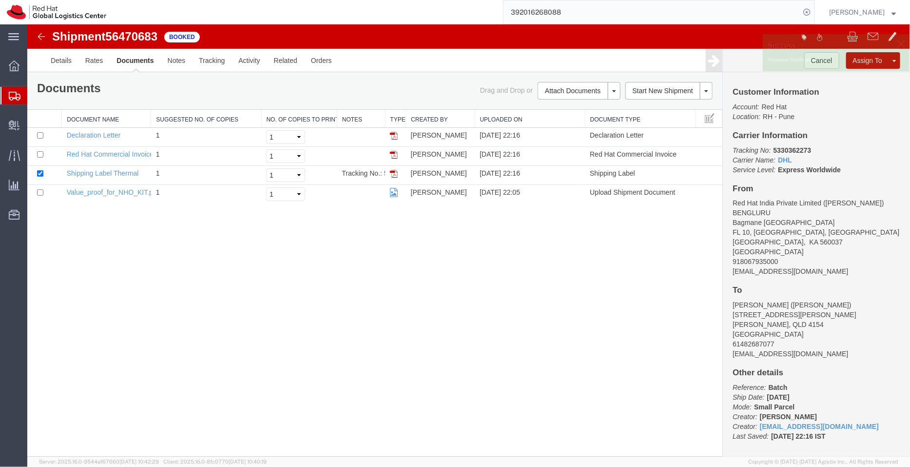
click at [0, 0] on span "Shipment Manager" at bounding box center [0, 0] width 0 height 0
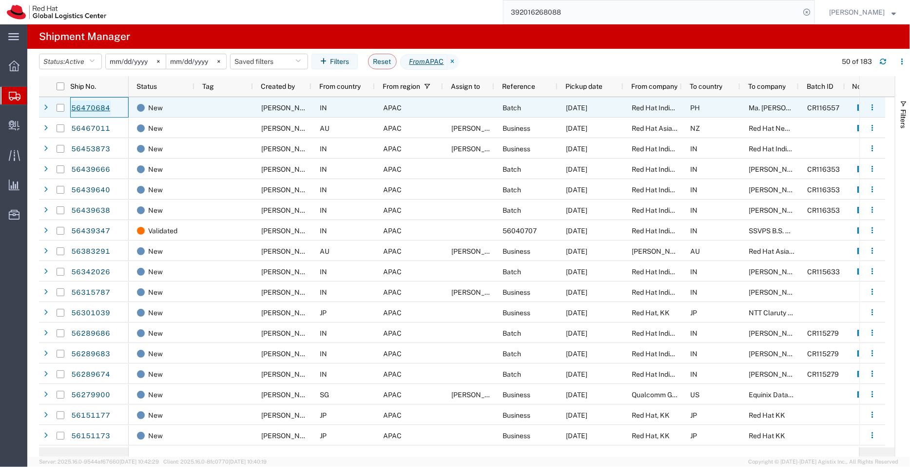
click at [88, 103] on link "56470684" at bounding box center [91, 108] width 40 height 16
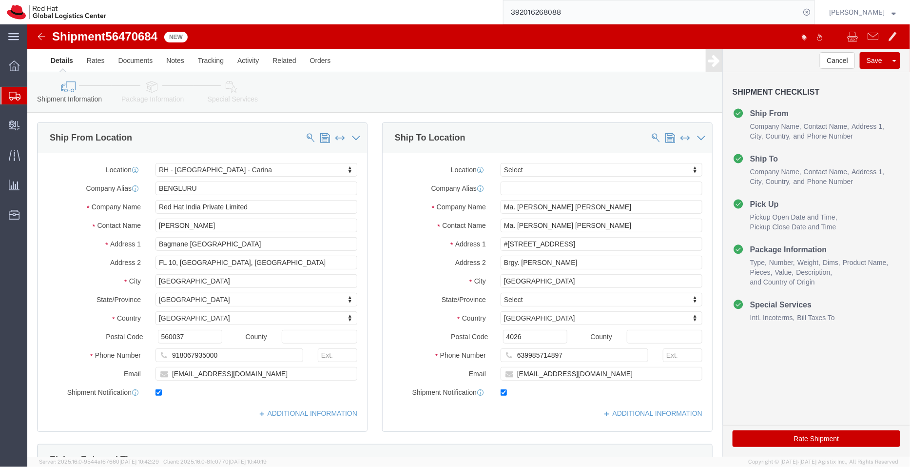
select select "37925"
select select
type input "L"
click input "Santa Rosa City"
type input "Santa Rosa City, Laguna"
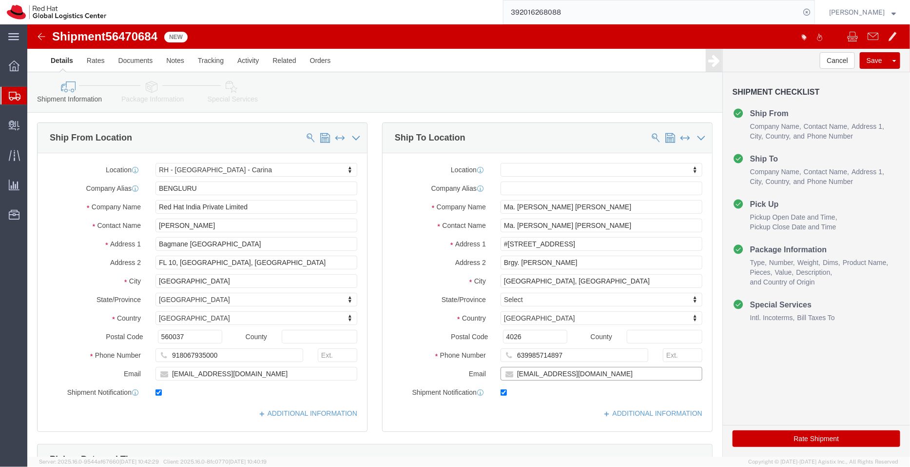
click input "mmanuel@redhat.com"
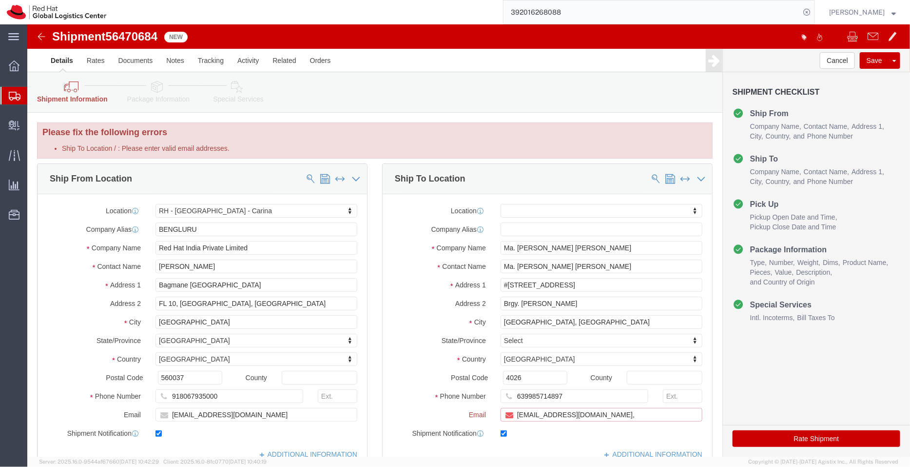
paste input "[EMAIL_ADDRESS][DOMAIN_NAME]"
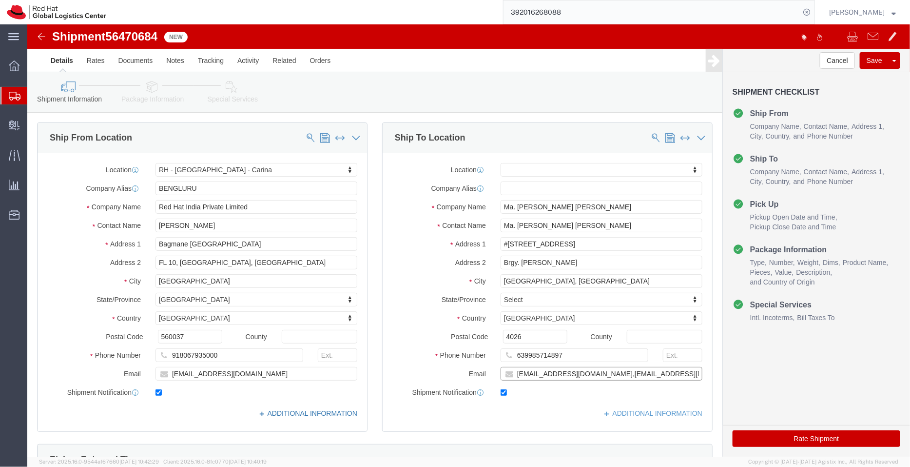
type input "mmanuel@redhat.com,apaclogistics@redhat.com"
click link "ADDITIONAL INFORMATION"
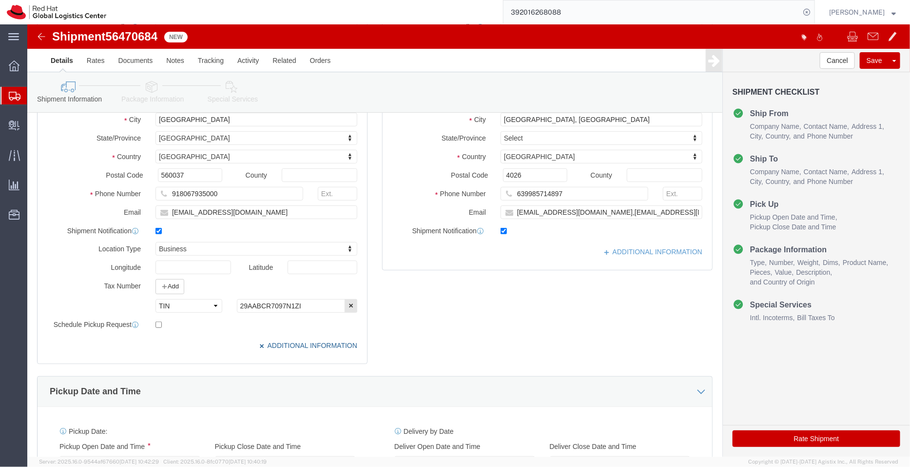
scroll to position [163, 0]
click link "ADDITIONAL INFORMATION"
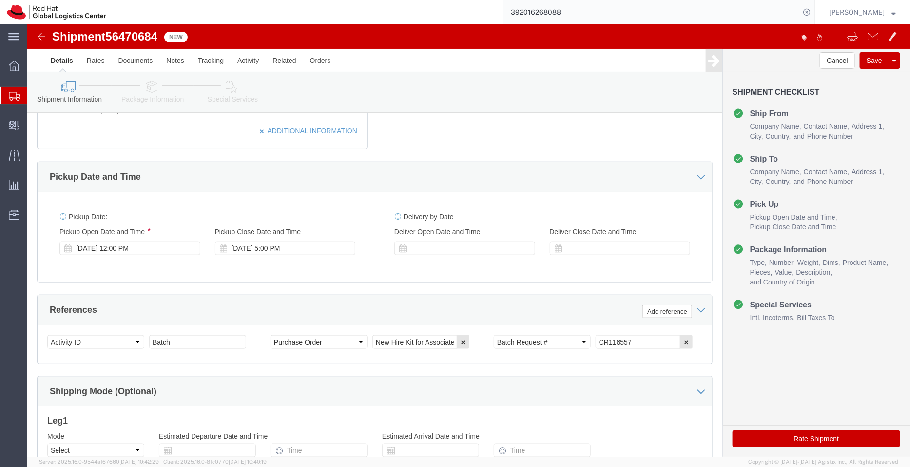
scroll to position [473, 0]
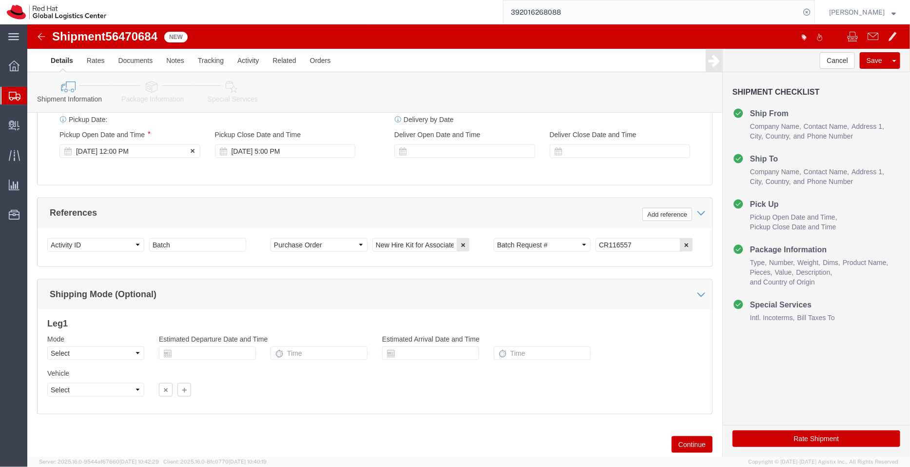
click div "Aug 13 2025 12:00 PM"
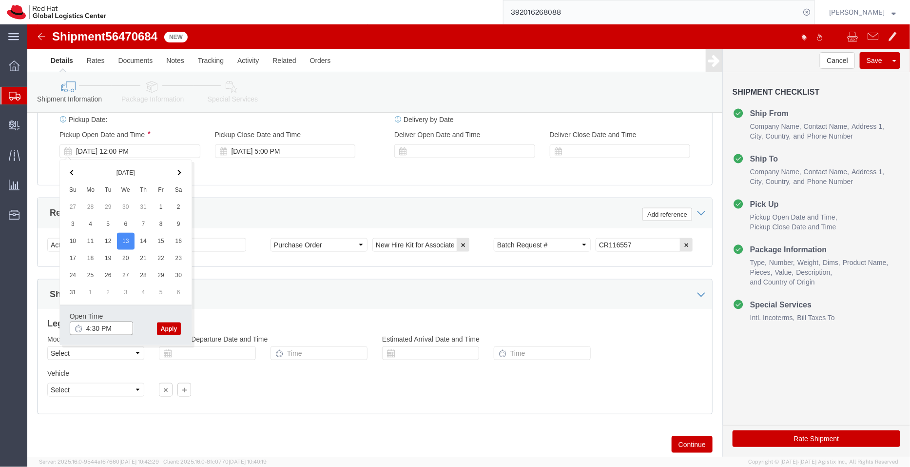
type input "4:30 PM"
click button "Apply"
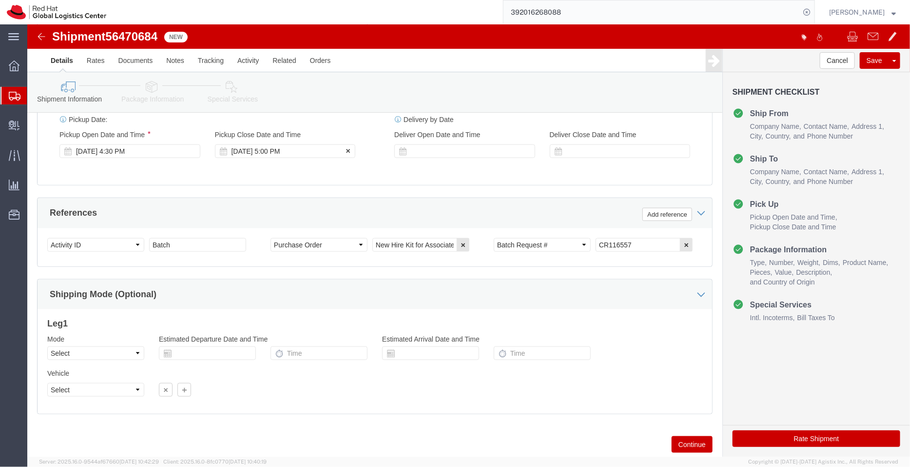
click div "Aug 13 2025 5:00 PM"
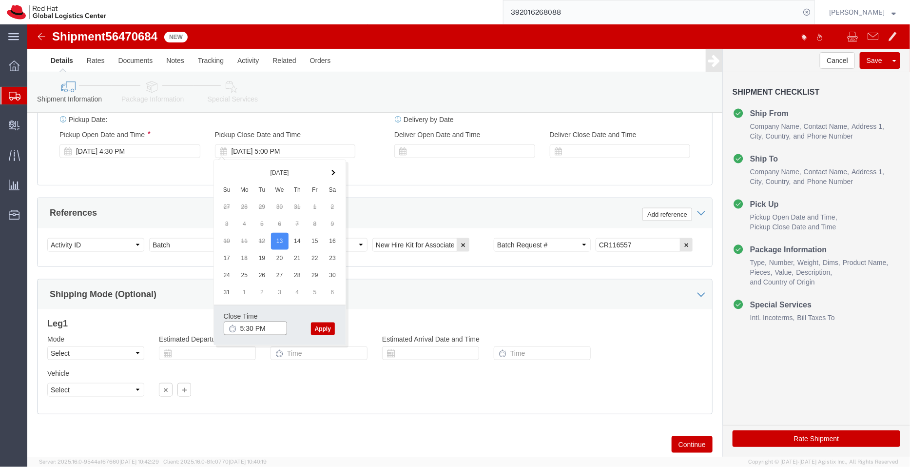
type input "5:30 PM"
click button "Apply"
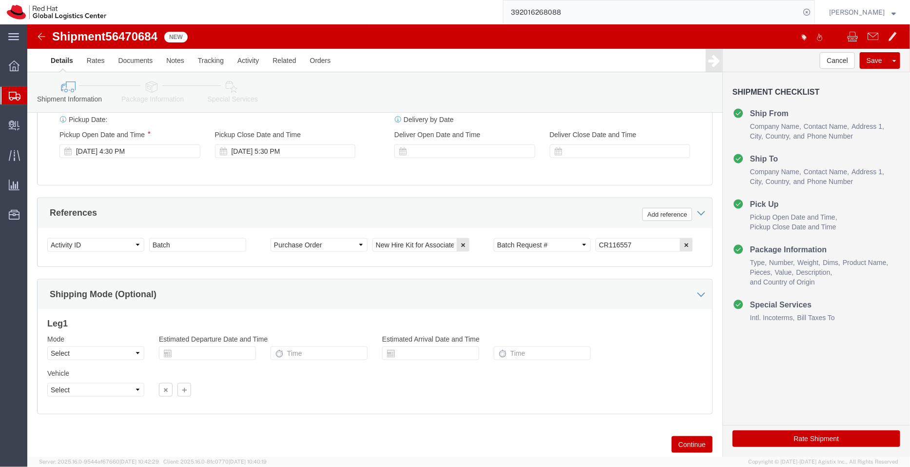
click icon
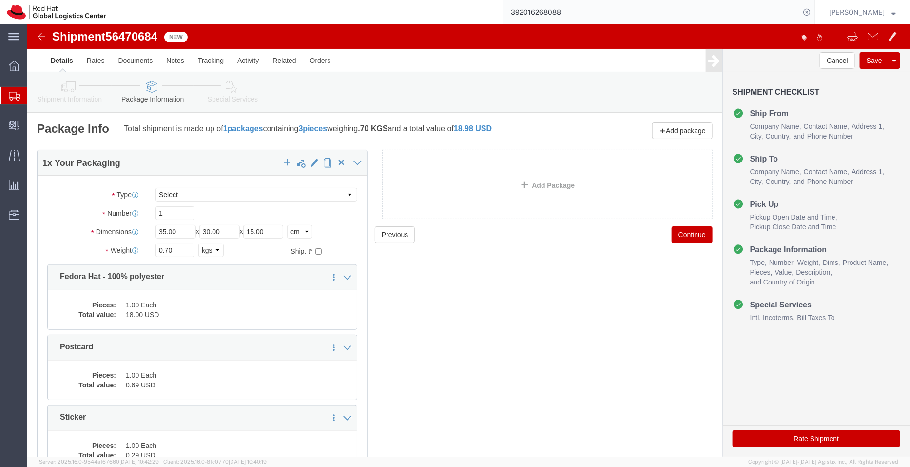
click icon
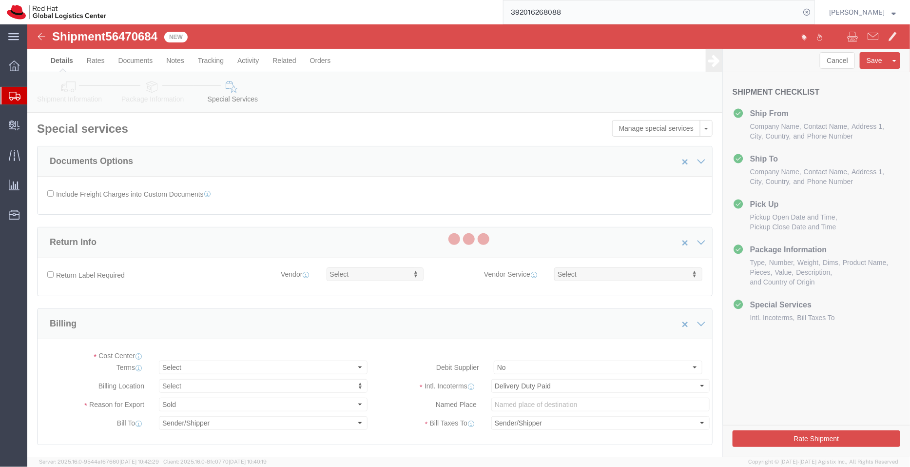
select select "COSTCENTER"
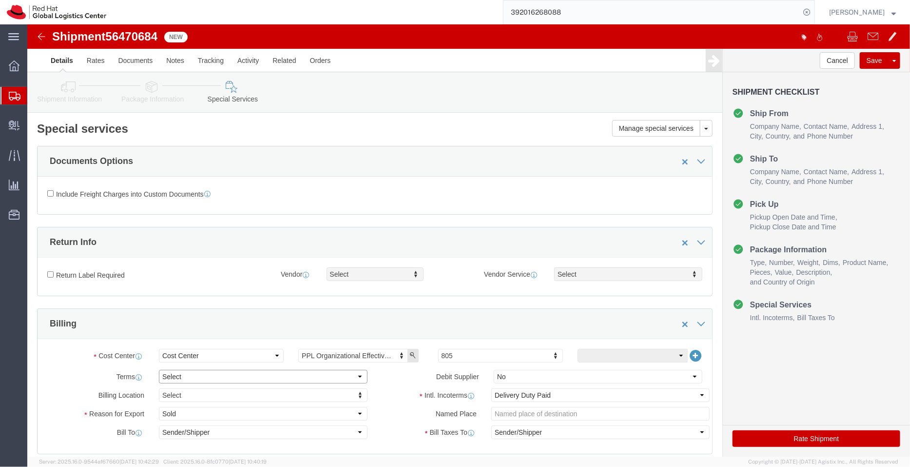
click select "Select Free of Charge Free of Cost NET 30 NET 45 NET 60 See Comment"
select select "FREE_OF_COST"
click select "Select Free of Charge Free of Cost NET 30 NET 45 NET 60 See Comment"
click select "Select Gift Personal Effects Repair/Warranty Return Sample Sold Temporary/Not S…"
select select "SAMPLE"
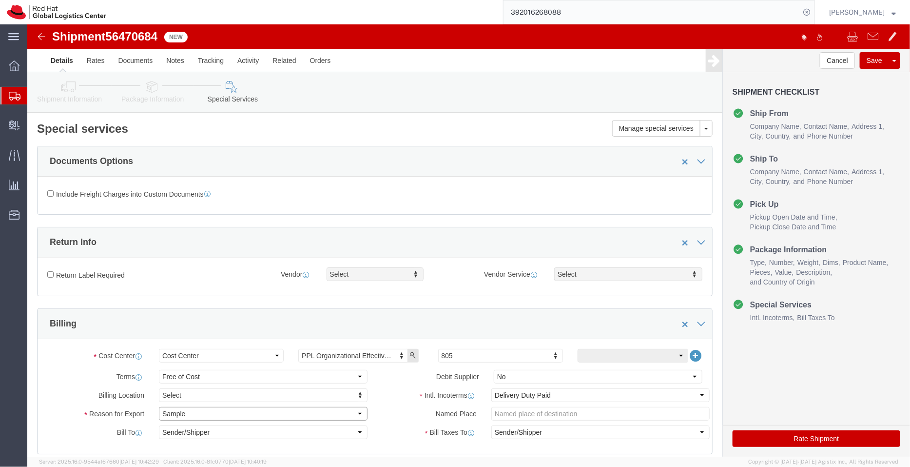
click select "Select Gift Personal Effects Repair/Warranty Return Sample Sold Temporary/Not S…"
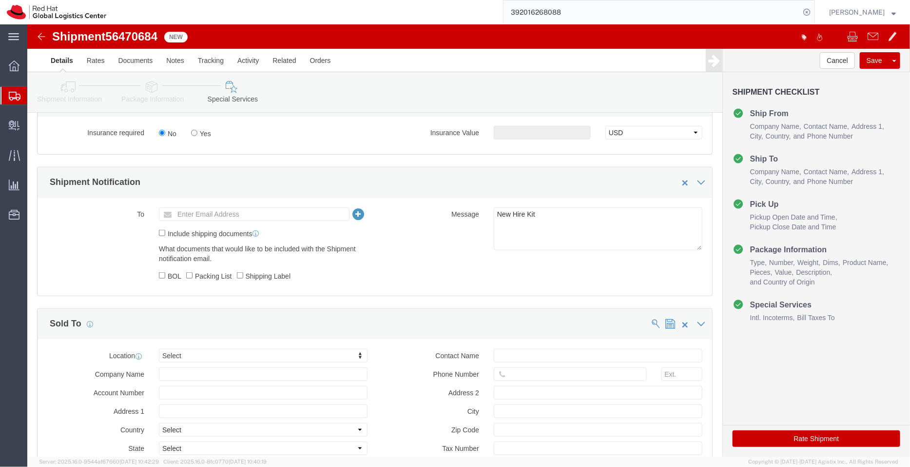
scroll to position [383, 0]
type input "maka"
select select "56131"
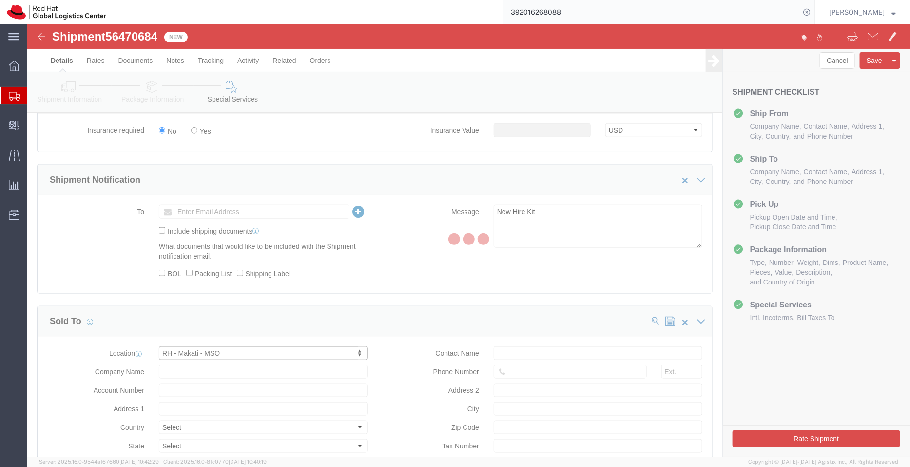
type input "Red Hat Philippines Software Solutions C"
type input "7/F Unit B, 8 Rockwell"
select select "PH"
type input "Rockwell Drive, Rockwell Center, Poblacion"
type input "MAKATI"
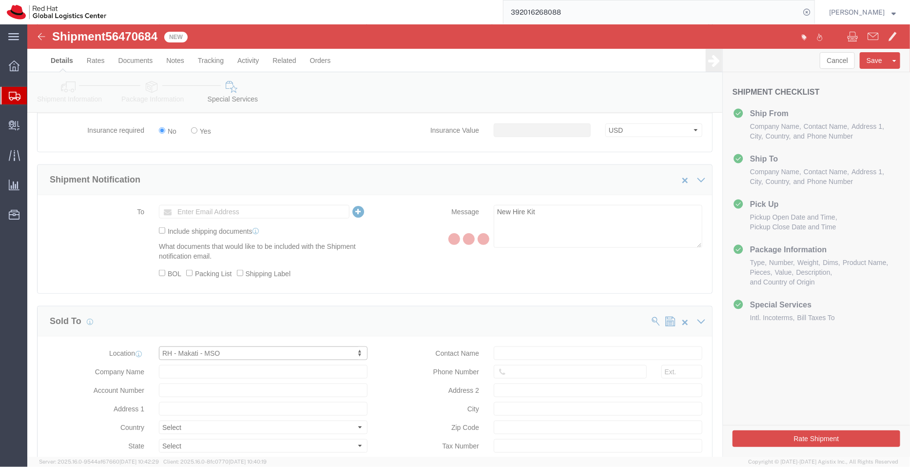
type input "1210"
type input "010-73-298-000"
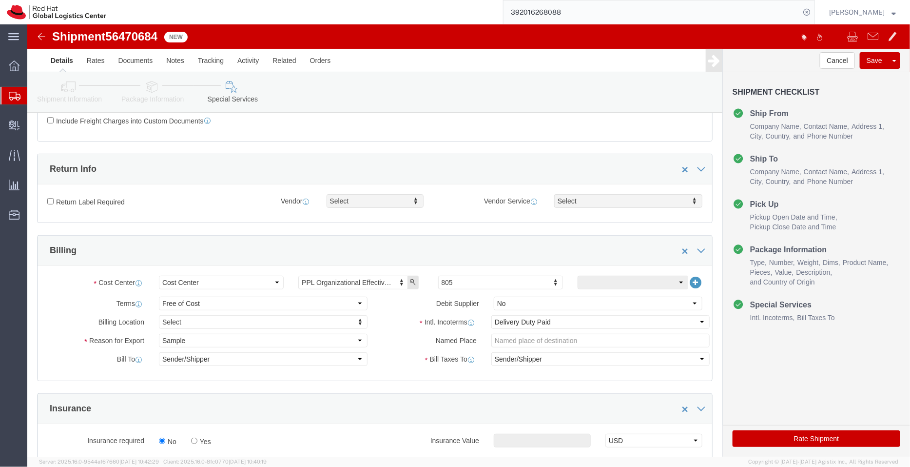
scroll to position [71, 0]
click icon
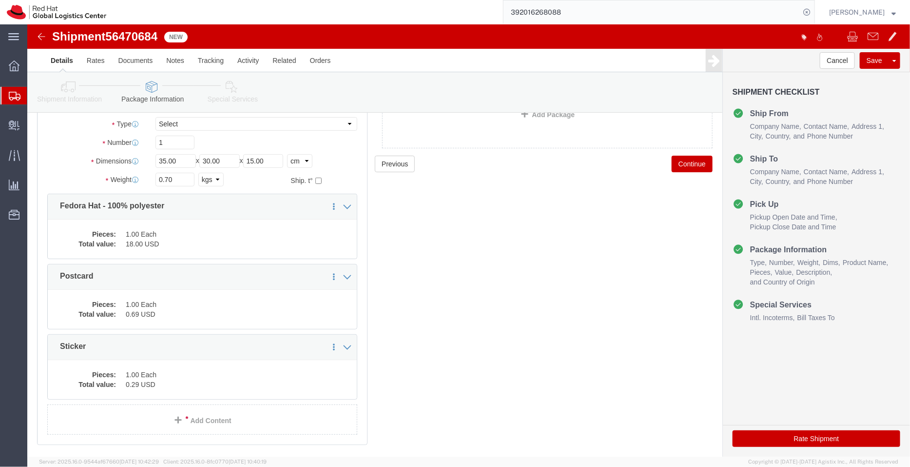
click icon
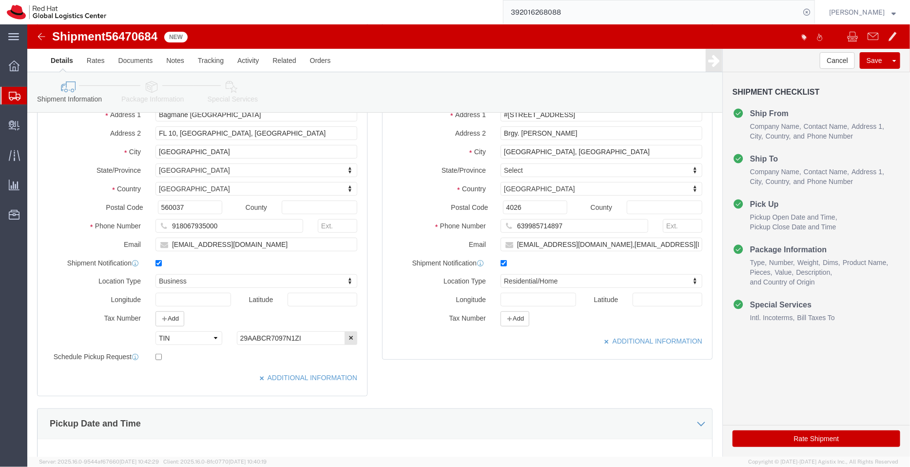
scroll to position [76, 0]
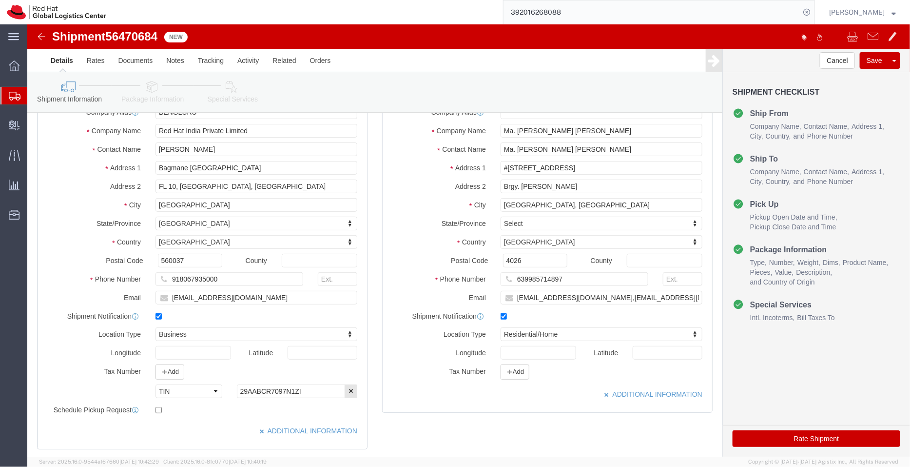
click icon
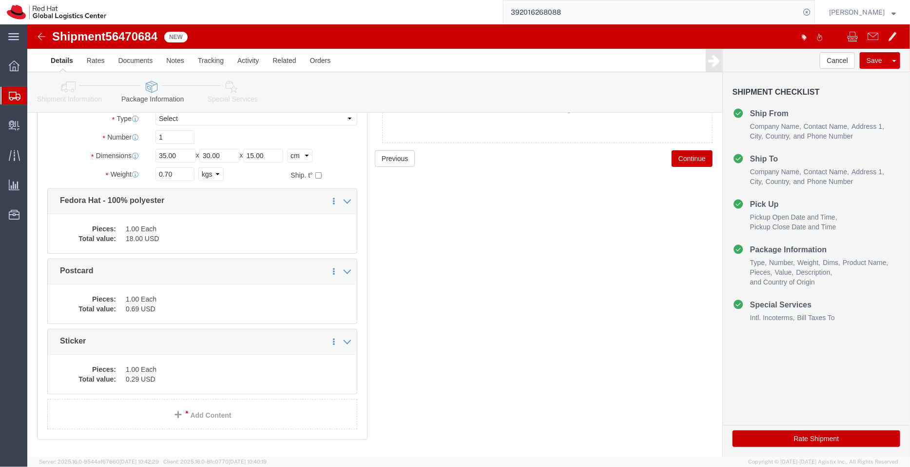
click link "Special Services"
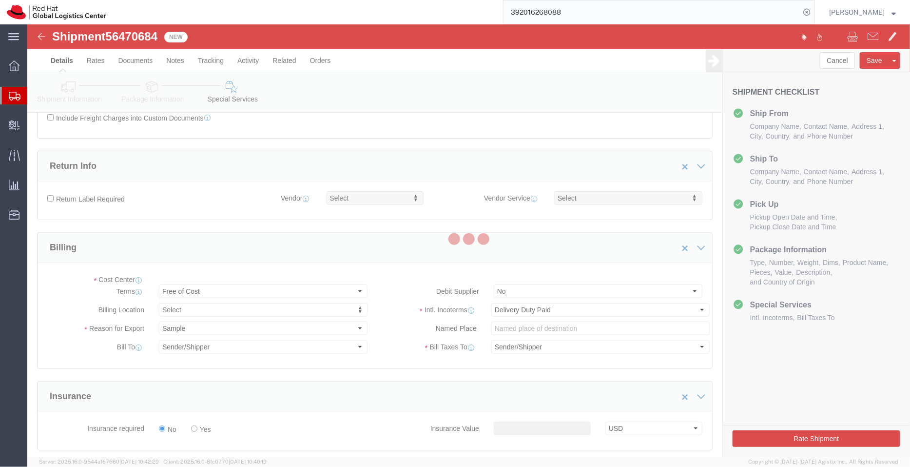
select select "COSTCENTER"
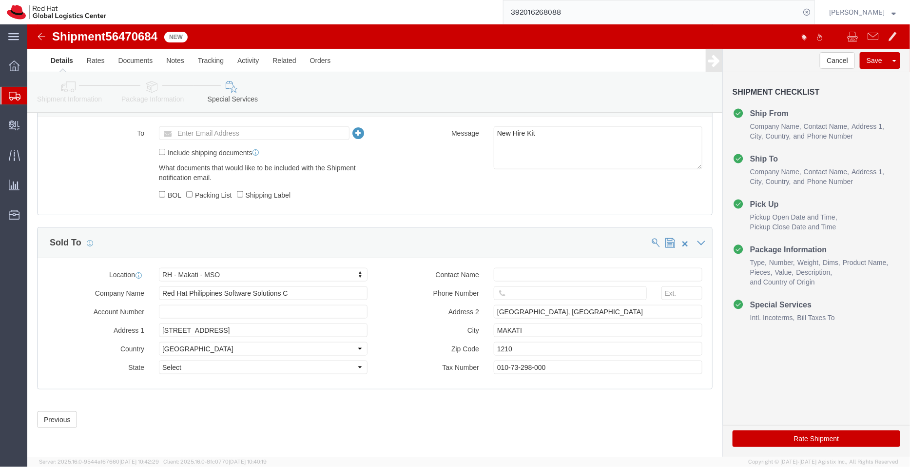
scroll to position [463, 0]
click button "Rate Shipment"
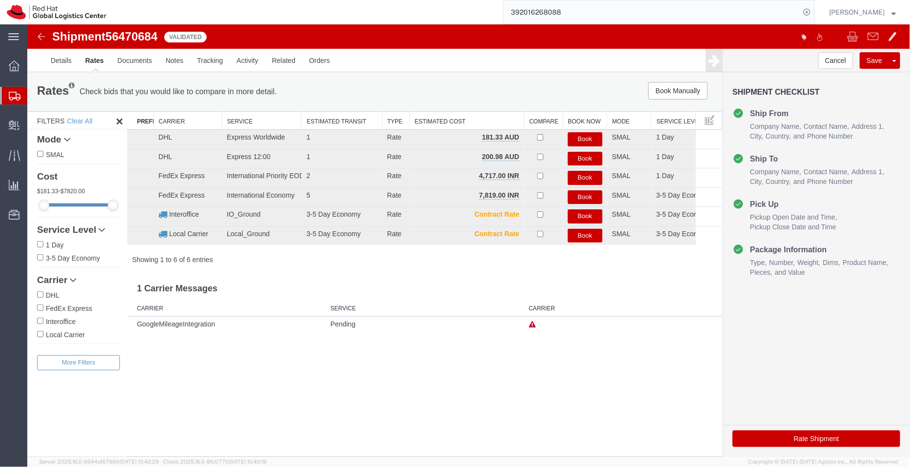
scroll to position [0, 0]
click at [585, 177] on button "Book" at bounding box center [585, 177] width 35 height 14
click at [56, 61] on link "Details" at bounding box center [60, 59] width 35 height 23
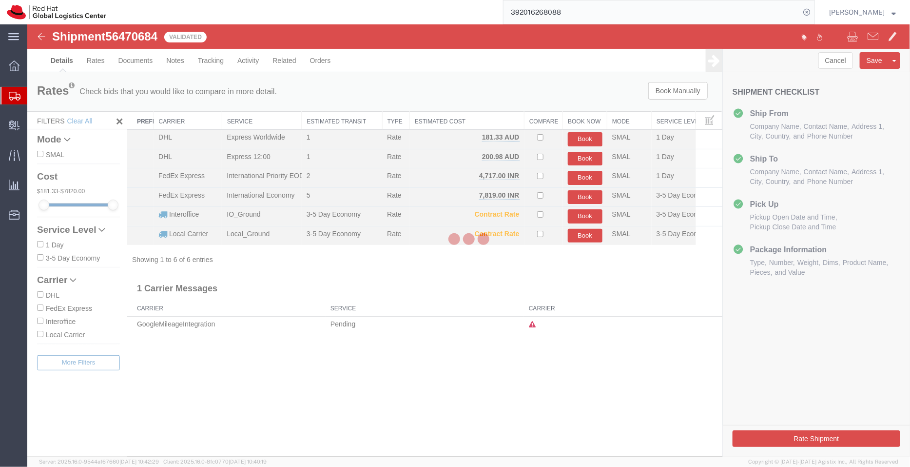
select select "37925"
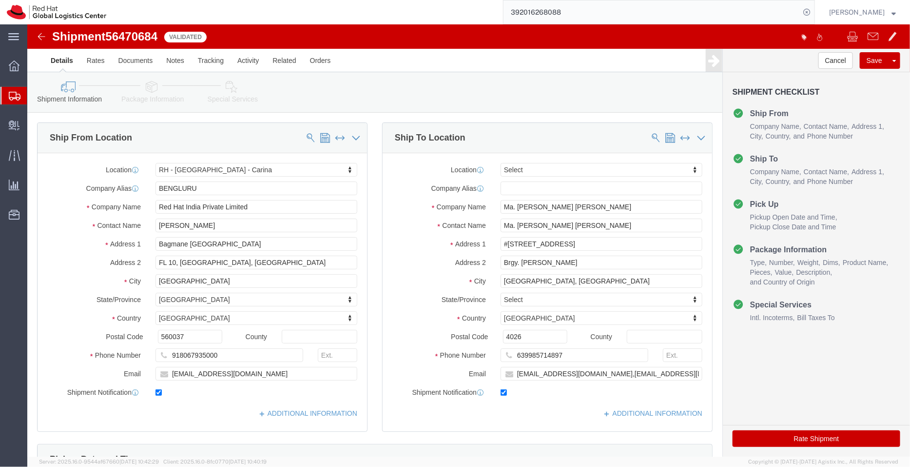
click button "Rate Shipment"
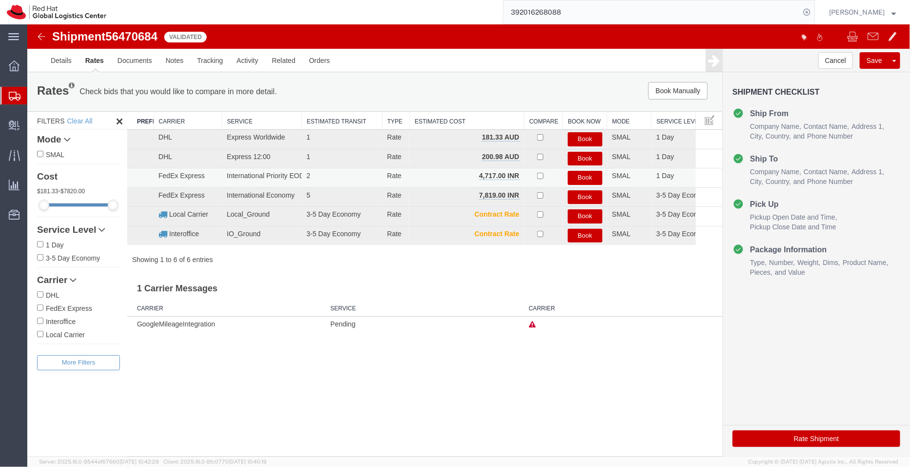
click at [583, 174] on button "Book" at bounding box center [585, 177] width 35 height 14
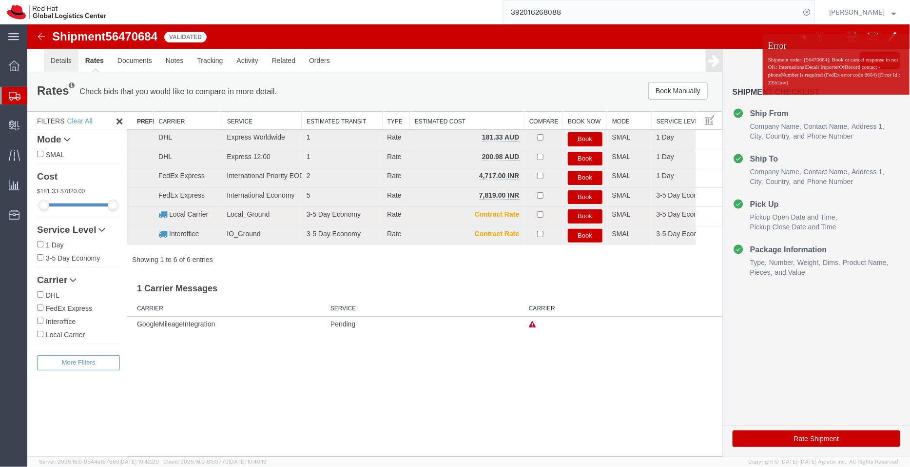
click at [59, 61] on link "Details" at bounding box center [60, 59] width 35 height 23
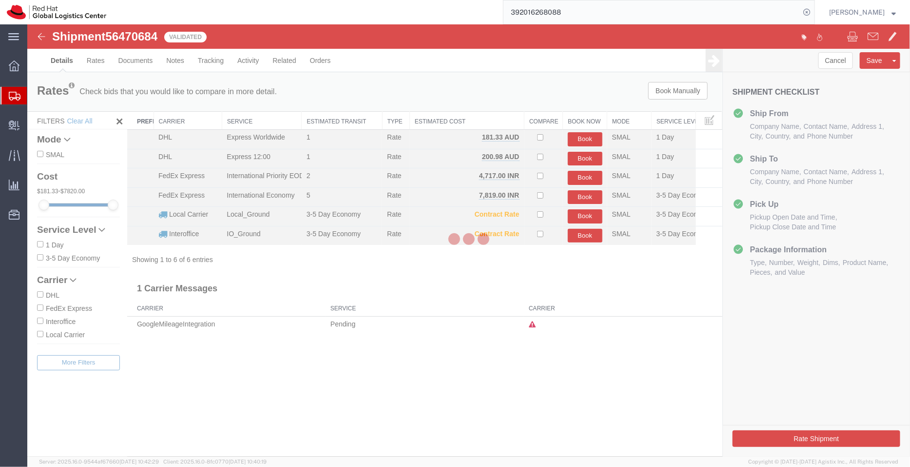
select select "37925"
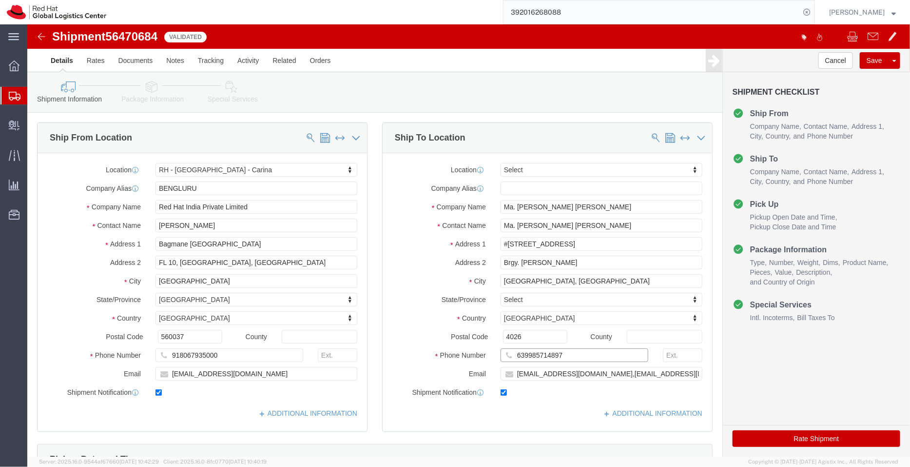
drag, startPoint x: 551, startPoint y: 330, endPoint x: 431, endPoint y: 329, distance: 120.4
click div "Phone Number 639985714897"
click link "Special Services"
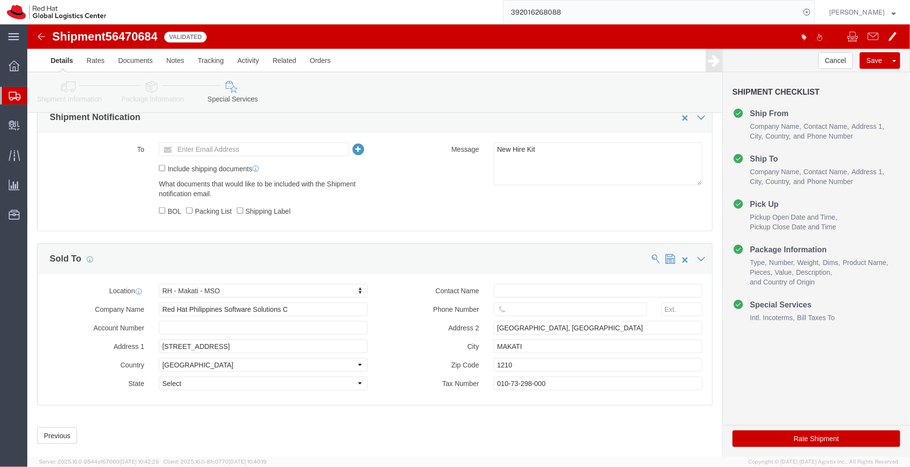
scroll to position [458, 0]
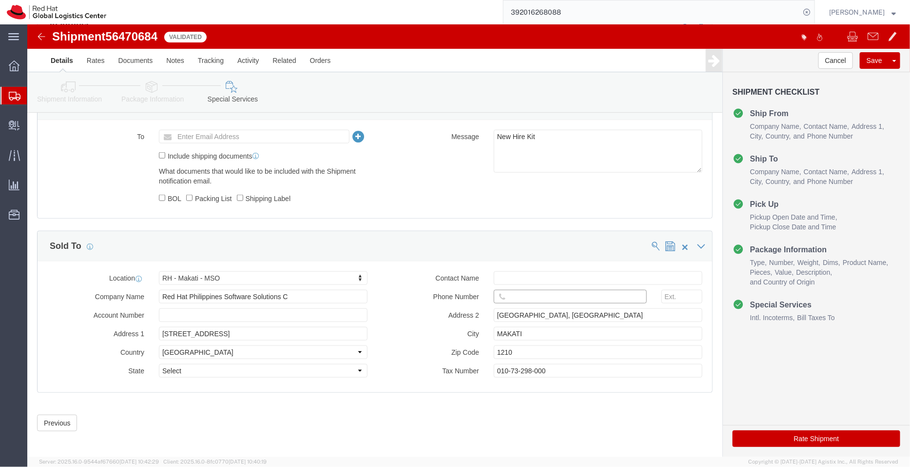
click input "text"
paste input "639985714897"
type input "639985714897"
click button "Rate Shipment"
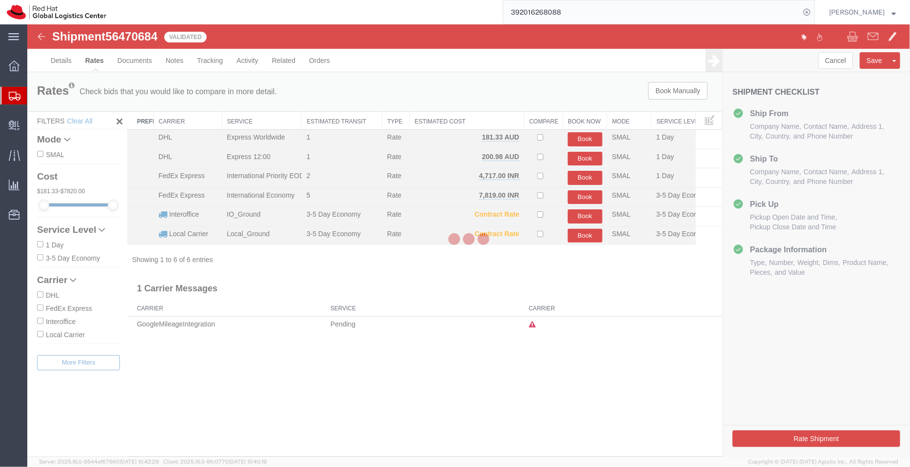
scroll to position [0, 0]
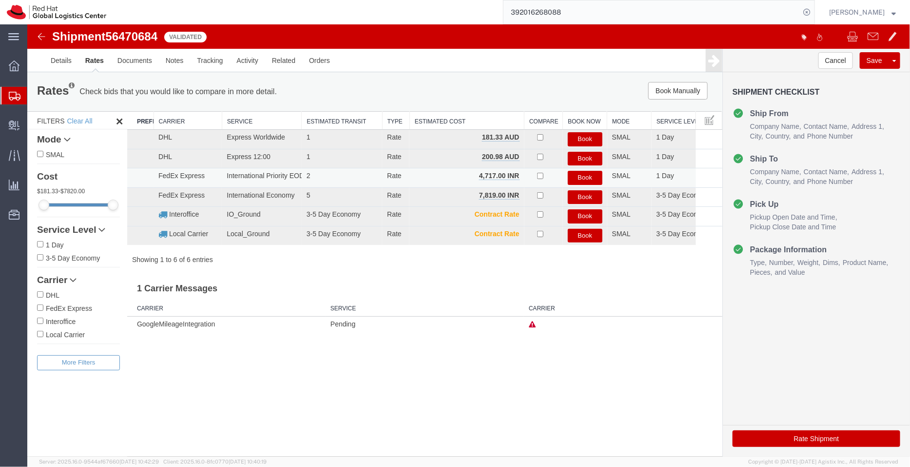
click at [578, 177] on button "Book" at bounding box center [585, 177] width 35 height 14
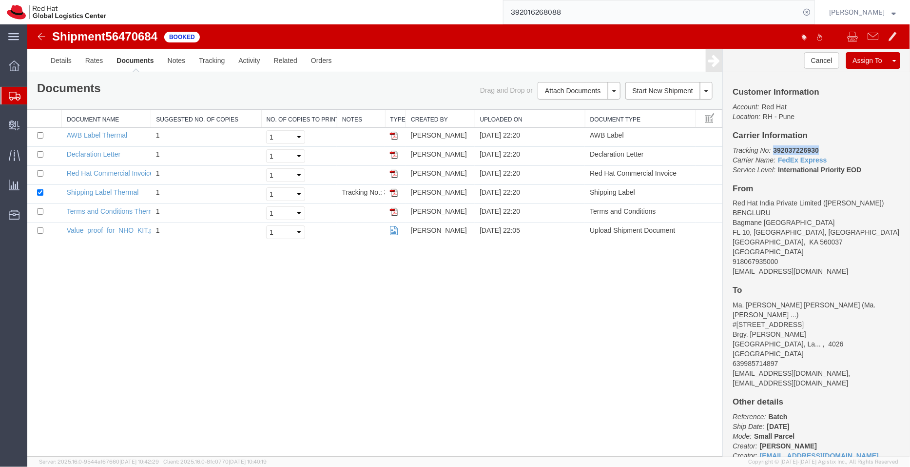
drag, startPoint x: 821, startPoint y: 152, endPoint x: 773, endPoint y: 146, distance: 47.7
click at [773, 146] on p "Tracking No: 392037226930 Carrier Name: FedEx Express FedEx Express Service Lev…" at bounding box center [816, 159] width 168 height 29
copy b "392037226930"
click at [60, 69] on link "Details" at bounding box center [60, 59] width 35 height 23
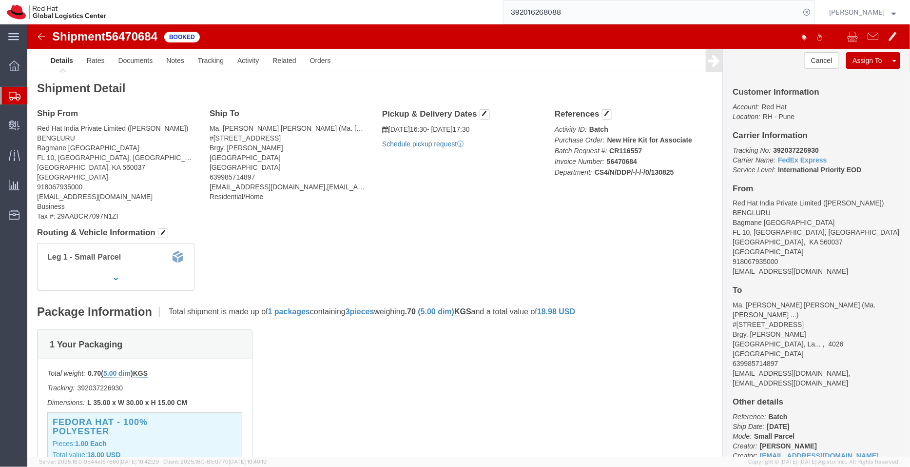
click link "Schedule pickup request"
drag, startPoint x: 772, startPoint y: 247, endPoint x: 699, endPoint y: 248, distance: 73.1
click div "Customer Information Account: Red Hat Location: RH - Pune Carrier Information T…"
copy address "shansdah@redhat.com"
click link "Documents"
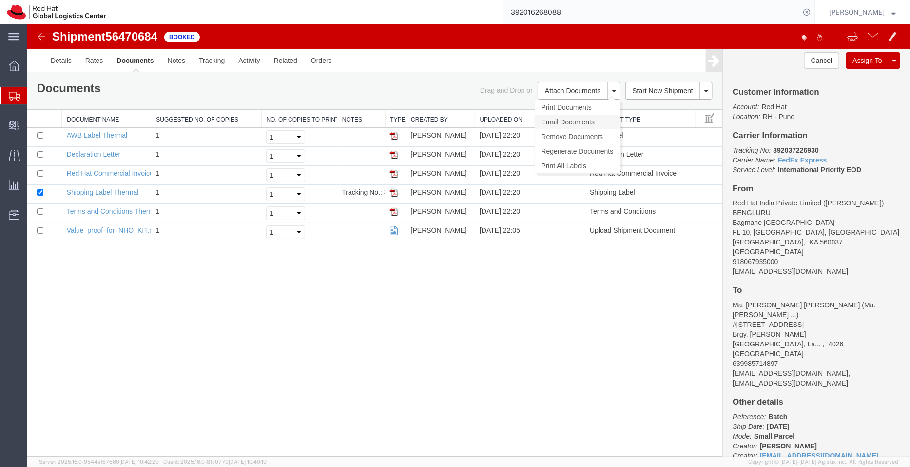
click at [559, 119] on link "Email Documents" at bounding box center [577, 121] width 85 height 15
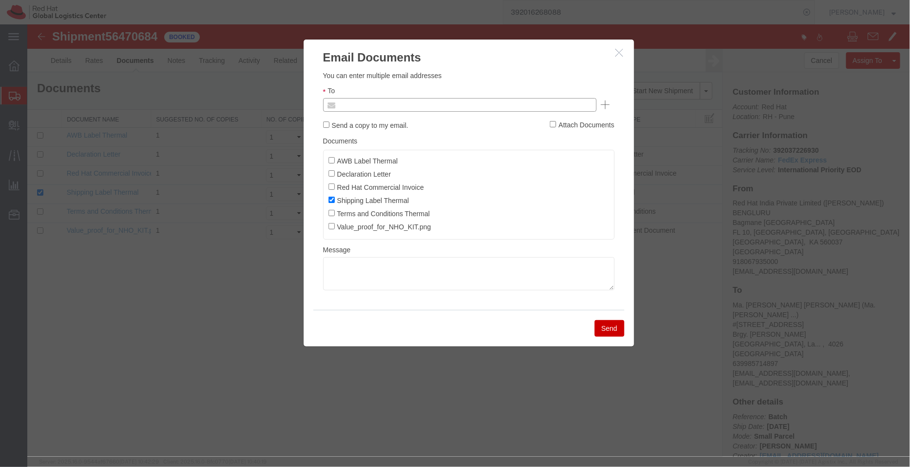
click at [435, 101] on input "text" at bounding box center [393, 104] width 114 height 13
paste input "shansdah@redhat.com"
type input "shansdah@redhat.com"
drag, startPoint x: 334, startPoint y: 158, endPoint x: 329, endPoint y: 174, distance: 15.7
click at [329, 174] on ul "AWB Label Thermal Declaration Letter Red Hat Commercial Invoice Shipping Label …" at bounding box center [469, 194] width 292 height 90
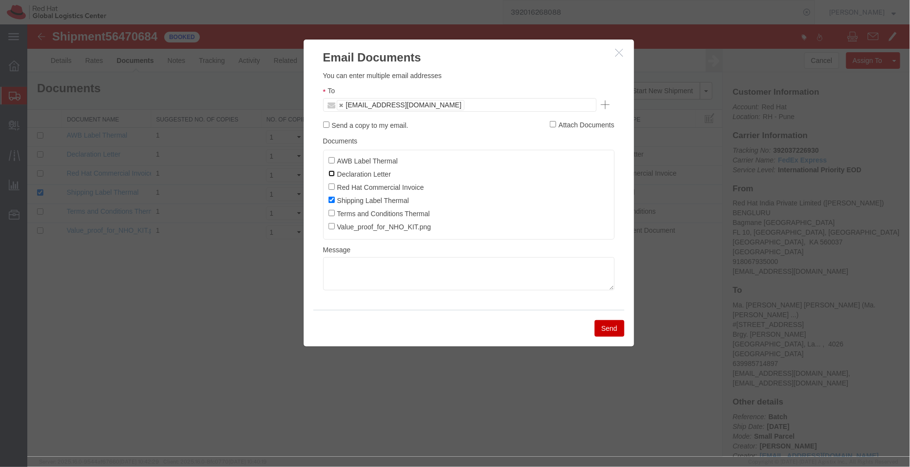
click at [329, 174] on input "Declaration Letter" at bounding box center [331, 173] width 6 height 6
checkbox input "true"
click at [331, 161] on input "AWB Label Thermal" at bounding box center [331, 160] width 6 height 6
checkbox input "true"
click at [332, 186] on input "Red Hat Commercial Invoice" at bounding box center [331, 186] width 6 height 6
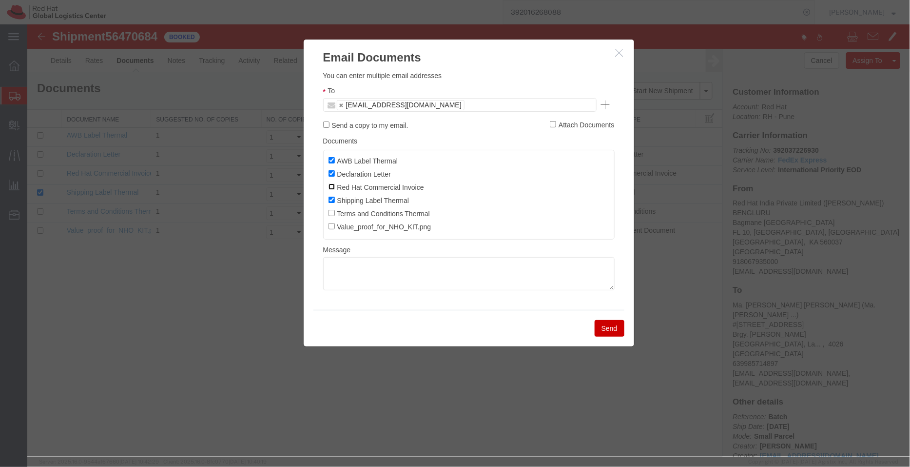
checkbox input "true"
click at [603, 332] on button "Send" at bounding box center [609, 327] width 30 height 17
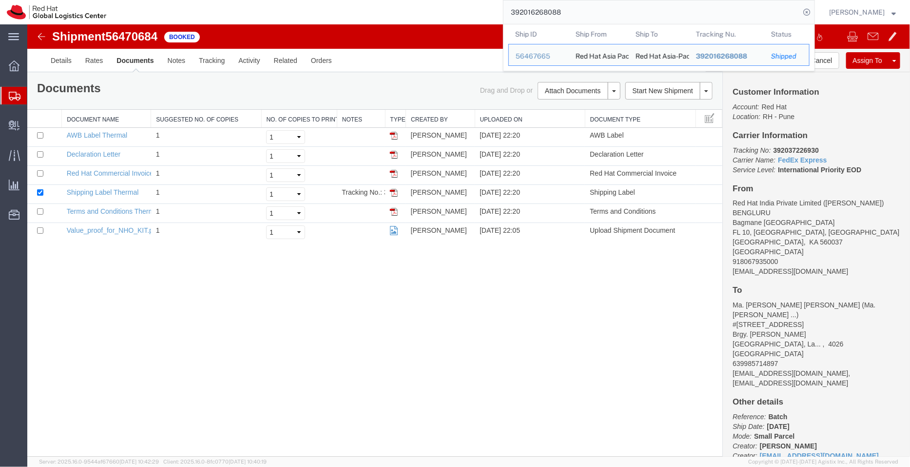
click at [731, 14] on input "392016268088" at bounding box center [652, 11] width 296 height 23
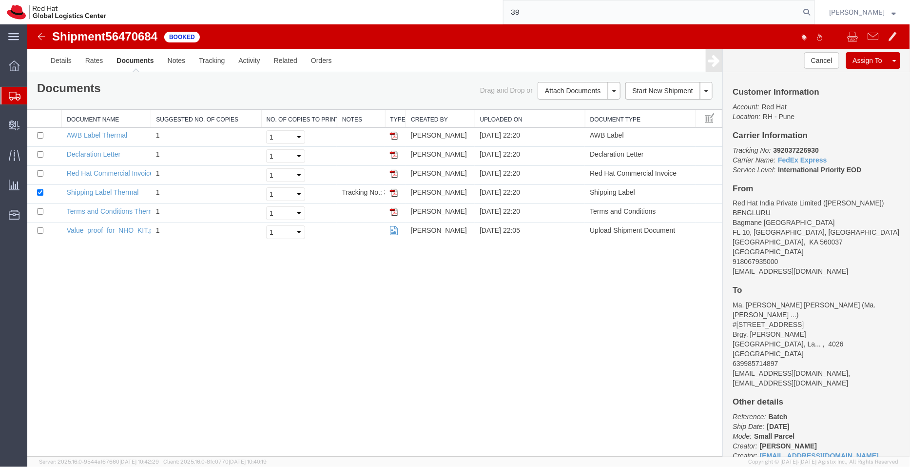
type input "3"
paste input "391405636378"
type input "391405636378"
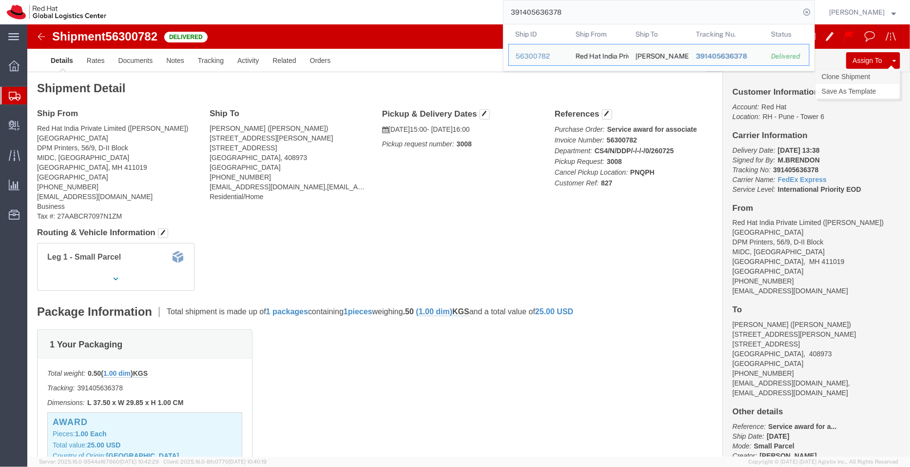
click link "Clone Shipment"
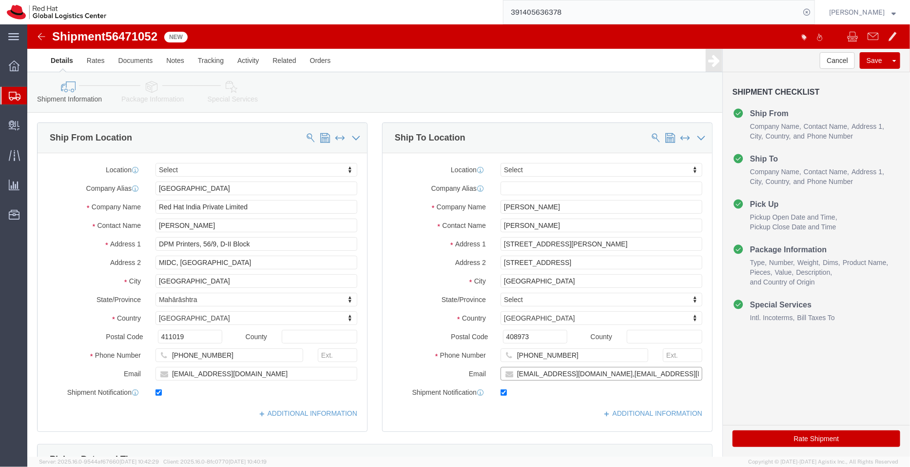
drag, startPoint x: 548, startPoint y: 350, endPoint x: 487, endPoint y: 349, distance: 61.4
click input "[EMAIL_ADDRESS][DOMAIN_NAME],[EMAIL_ADDRESS][DOMAIN_NAME]"
paste input "embery"
type input "bembery@redhat.com,apaclogistics@redhat.com"
drag, startPoint x: 203, startPoint y: 201, endPoint x: 53, endPoint y: 183, distance: 150.8
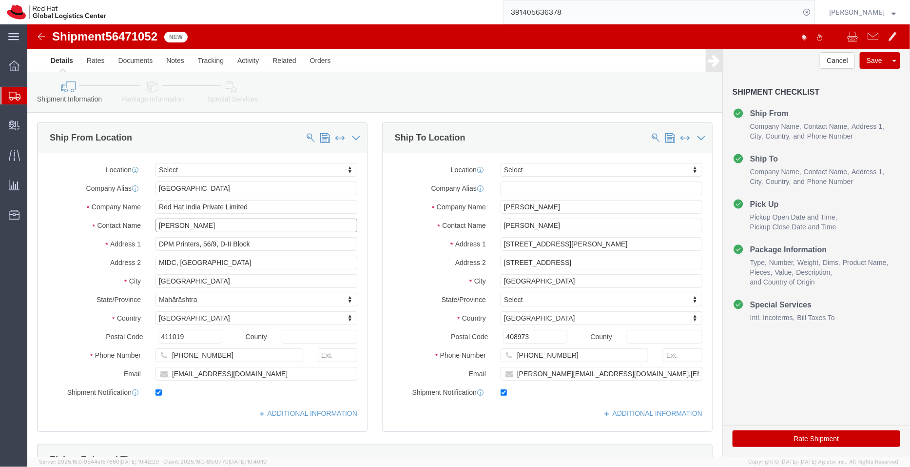
click div "Location Select Select My Profile Location RH - Amsterdam - MSO RH - Amsterdam …"
type input "ban"
select select "37925"
type input "BENGLURU"
type input "Bagmane Constellation Business Park"
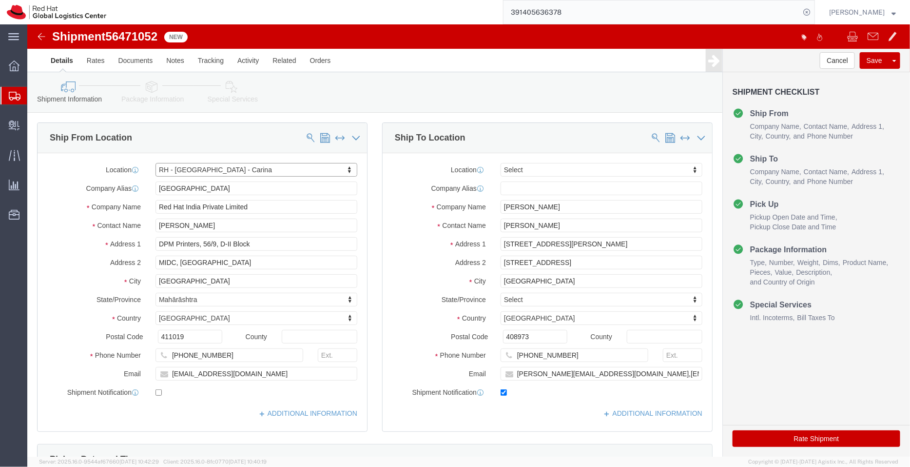
type input "FL 10, East Tower, Carina Building"
type input "BANGALORE"
select select "KA"
type input "560037"
type input "918067935000"
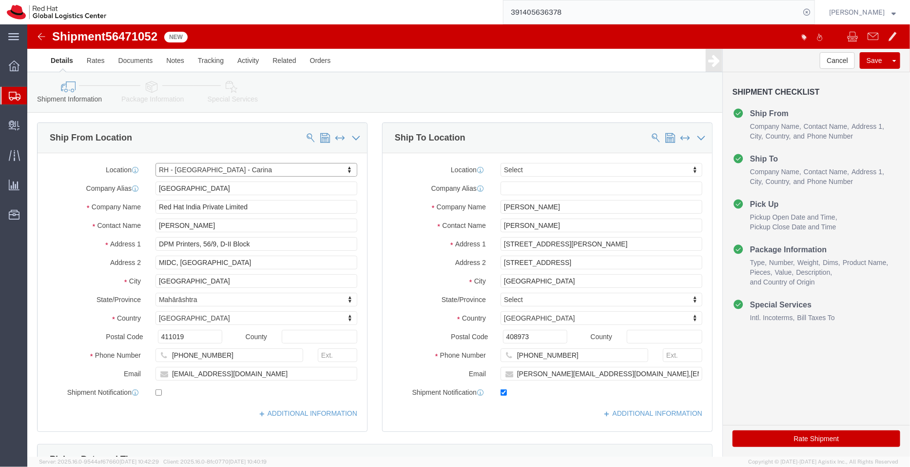
checkbox input "false"
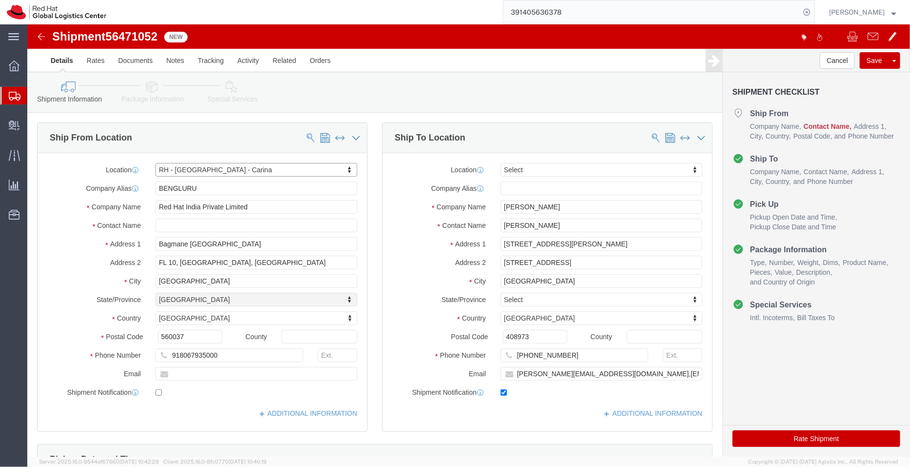
select select "KA"
click input "text"
paste input "[PERSON_NAME]"
click input "[PERSON_NAME]"
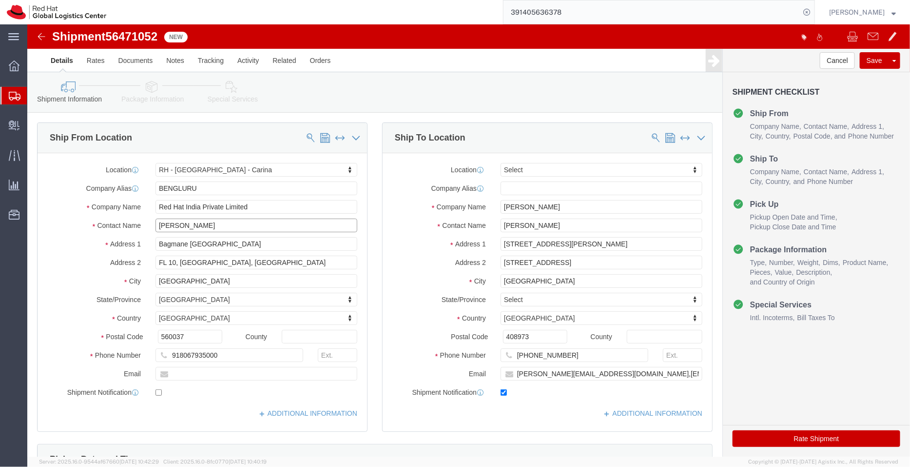
paste input "[PERSON_NAME]"
type input "Pallav Pallav Sen GuptaGupta"
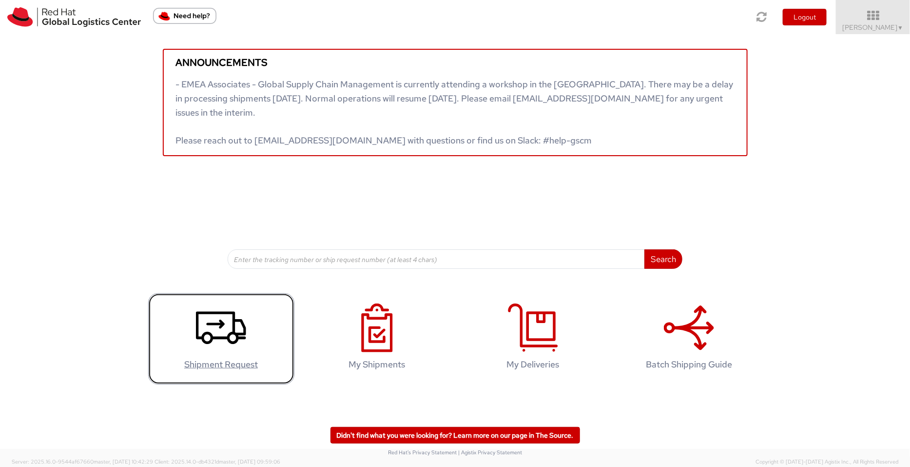
click at [221, 324] on use at bounding box center [221, 328] width 50 height 33
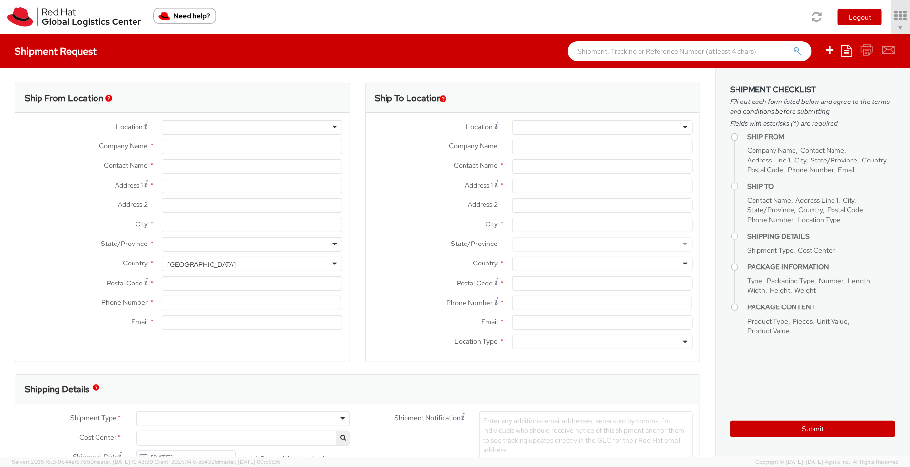
select select "901"
select select
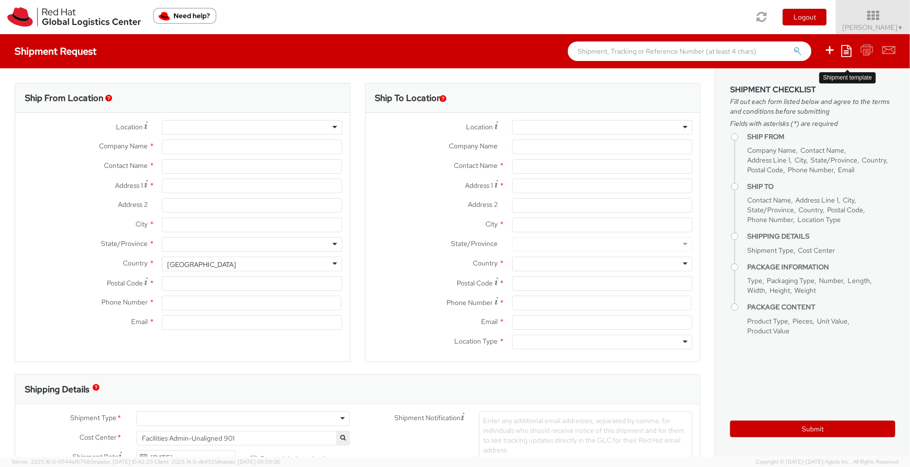
click at [848, 56] on icon at bounding box center [847, 51] width 10 height 12
type input "Red Hat India Private Limited"
type input "[PERSON_NAME]"
type input "Level 3, Wing A&B, Tower 6, Cybercity"
type input "Magarpatta City, Hadapsar"
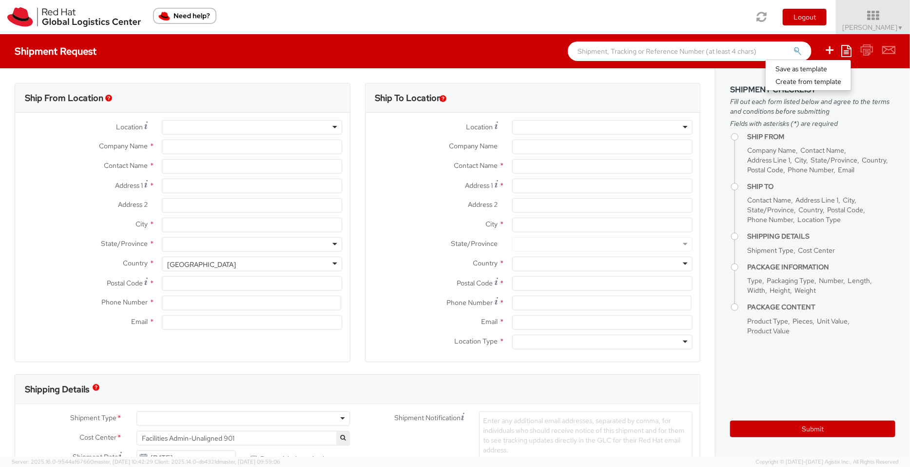
type input "[GEOGRAPHIC_DATA]"
type input "411013"
type input "912066817076"
type input "[EMAIL_ADDRESS][DOMAIN_NAME]"
select select "CM"
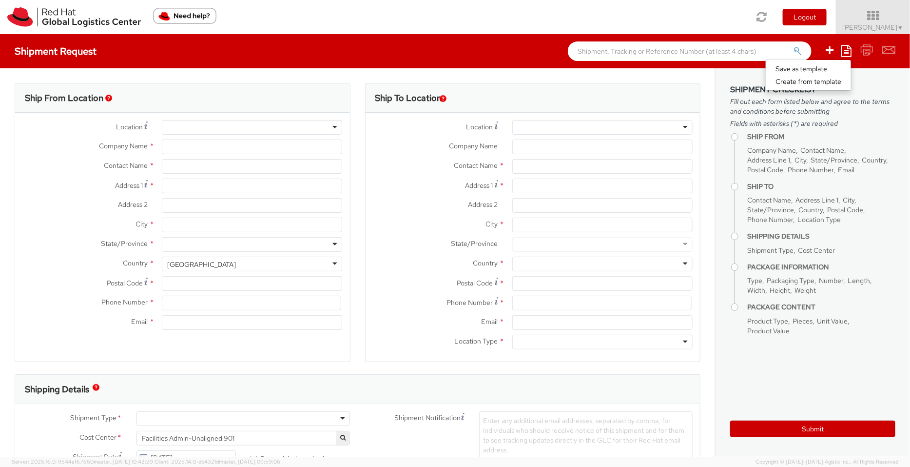
select select "KGS"
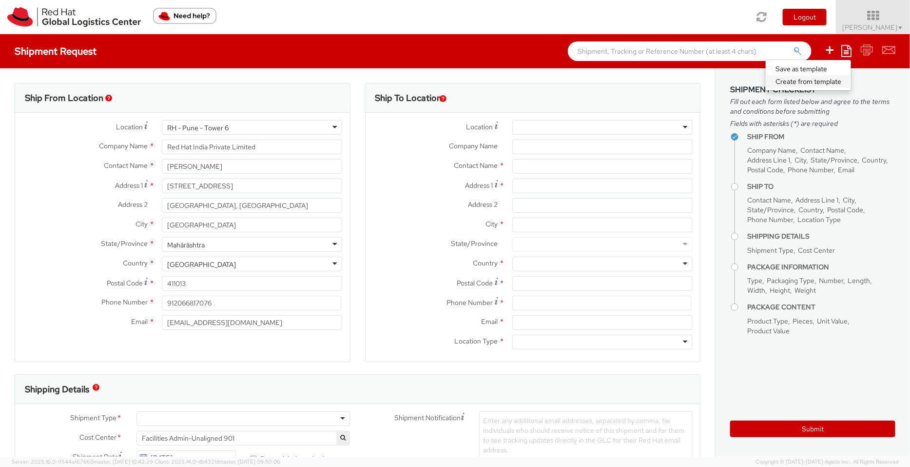
click at [819, 80] on link "Create from template" at bounding box center [808, 81] width 85 height 13
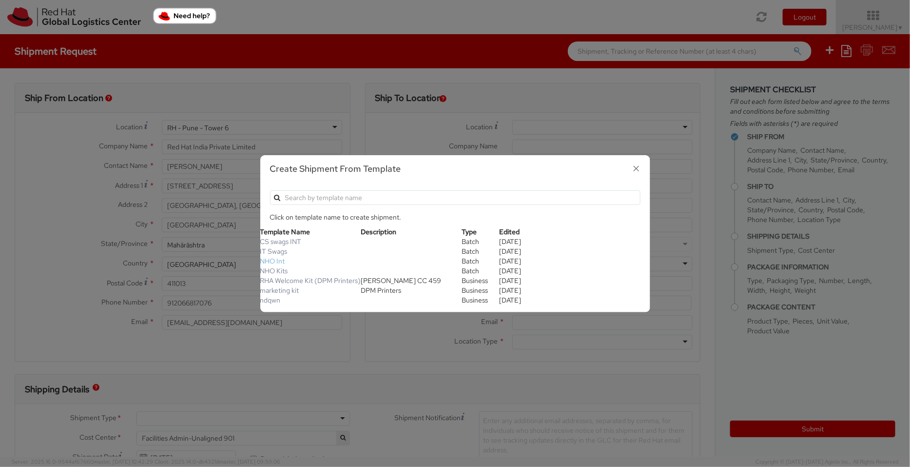
click at [274, 259] on link "NHO Int" at bounding box center [272, 260] width 25 height 9
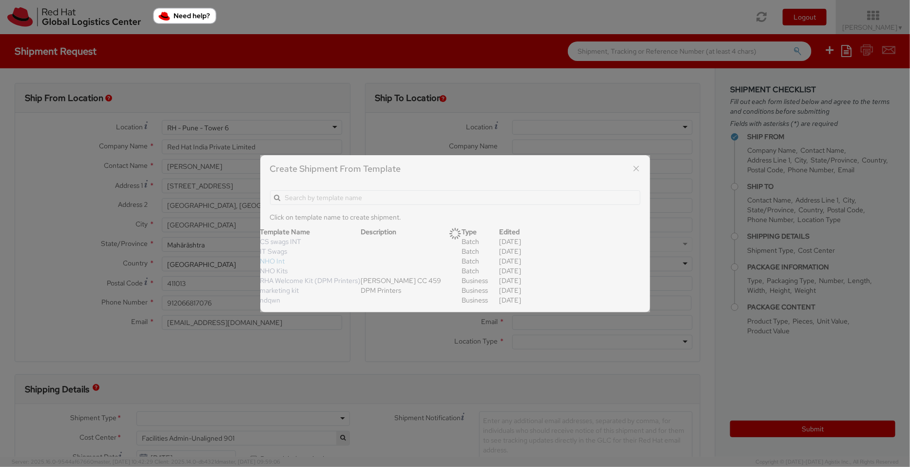
type input "912066816735"
type textarea "New Hire Kit"
type input "New Hire Kit for Associate"
select select "OTHER"
type input "1"
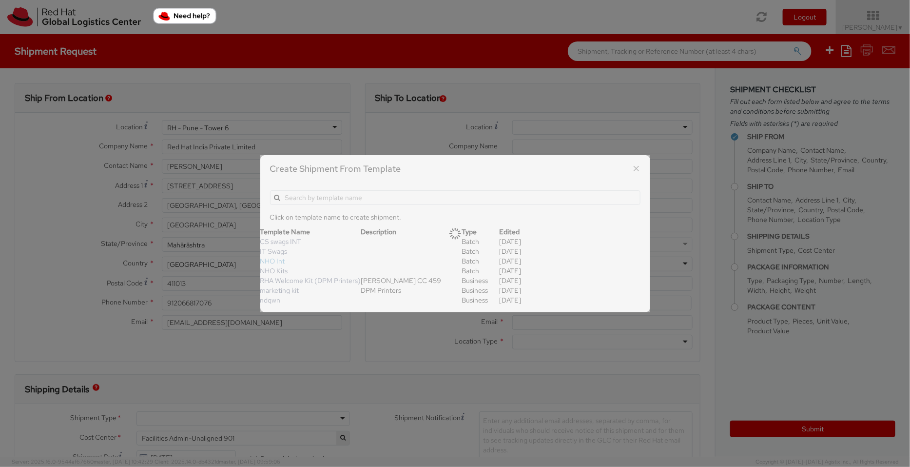
type input "35"
type input "30"
type input "15"
type input "0.7"
type input "Fedora Hat - 100% polyester"
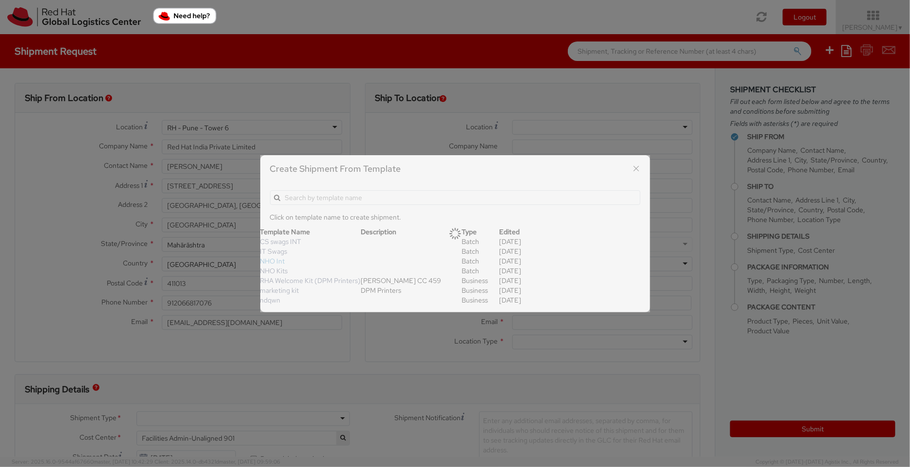
select select "OTHER"
type input "3.05"
select select "OTHER"
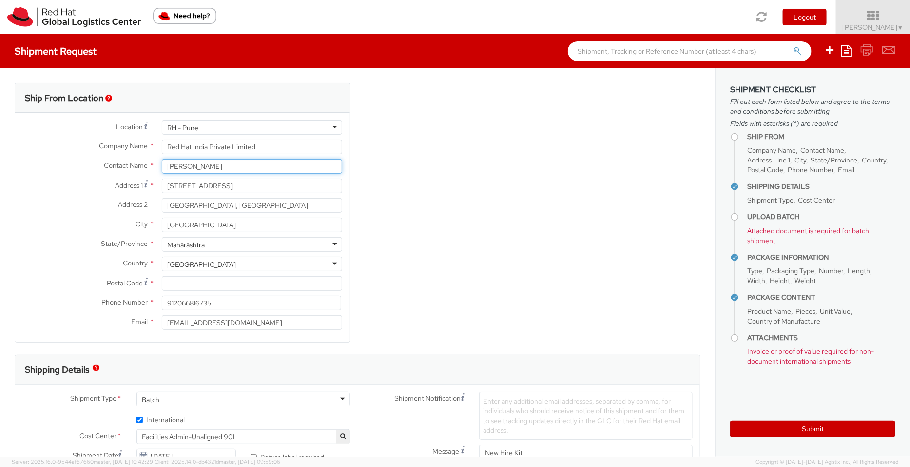
drag, startPoint x: 211, startPoint y: 170, endPoint x: 122, endPoint y: 169, distance: 88.7
click at [122, 169] on div "Contact Name * Pallav Sen Gupta" at bounding box center [182, 166] width 335 height 15
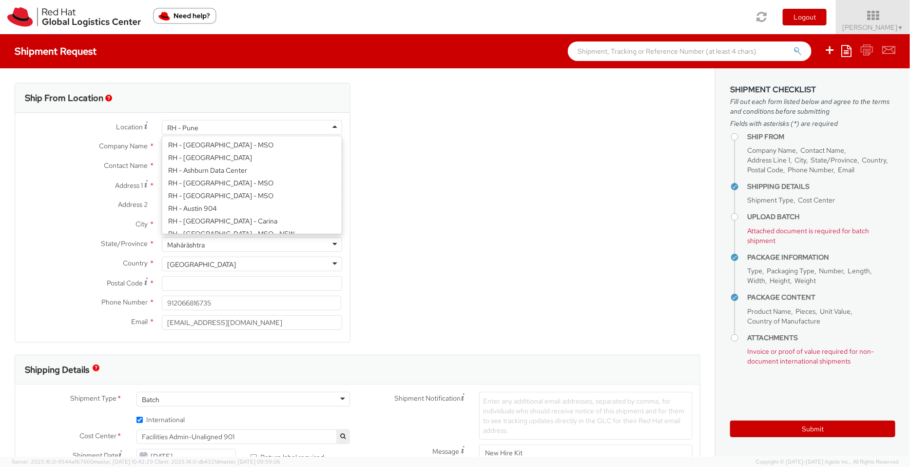
scroll to position [1126, 0]
click at [211, 128] on div "RH - Pune" at bounding box center [252, 127] width 180 height 15
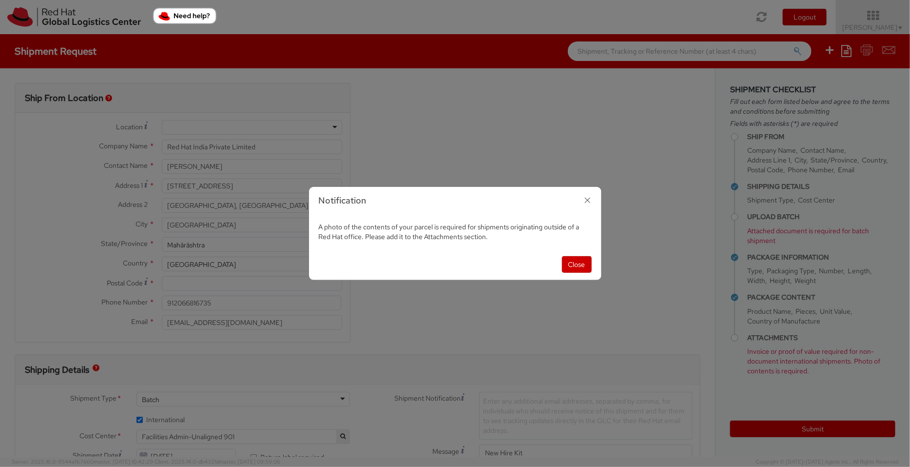
click at [586, 201] on icon "button" at bounding box center [588, 200] width 14 height 14
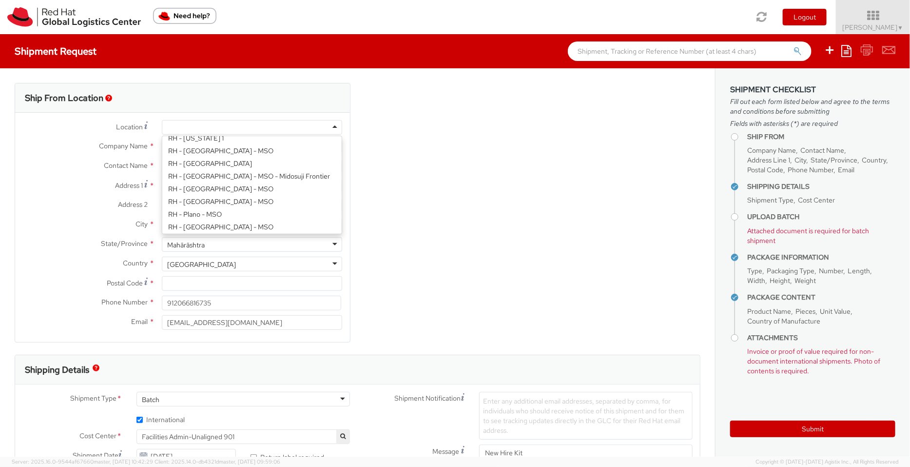
scroll to position [2, 0]
click at [217, 127] on div at bounding box center [252, 127] width 180 height 15
type input "ban"
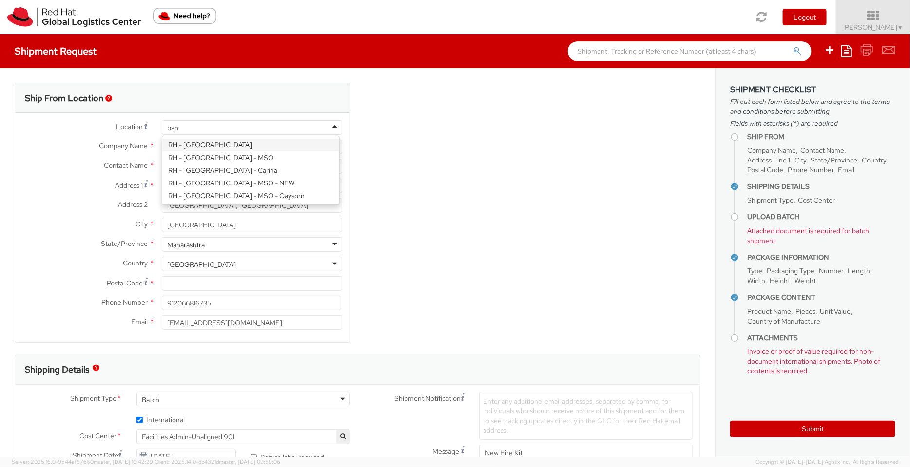
scroll to position [0, 0]
type input "Bagmane Constellation Business Park"
type input "FL 10, East Tower, Carina Building"
type input "BANGALORE"
type input "560037"
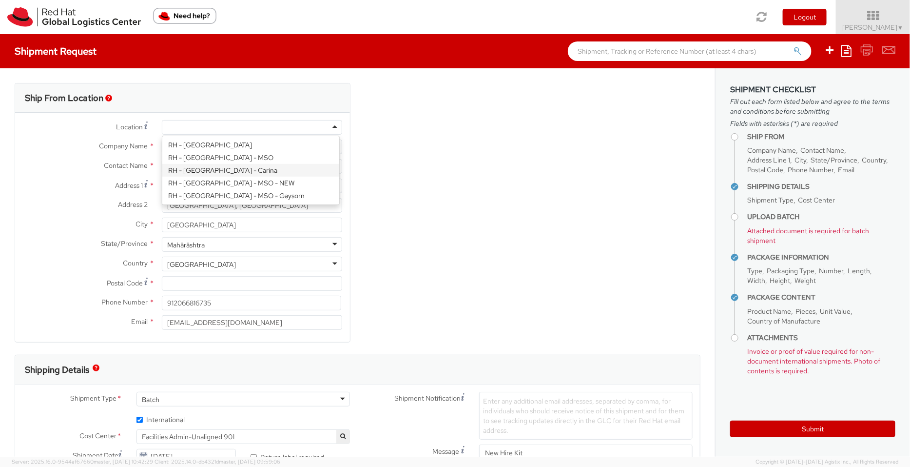
type input "918067935000"
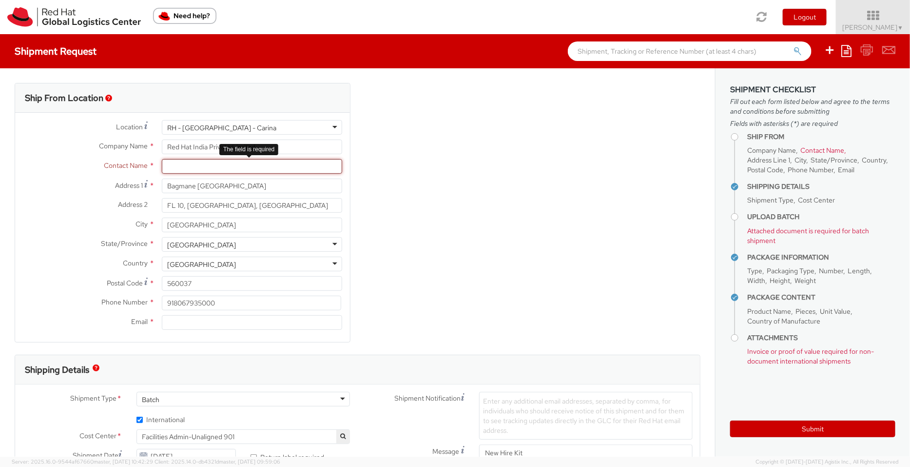
click at [209, 171] on input "text" at bounding box center [252, 166] width 180 height 15
paste input "[PERSON_NAME]"
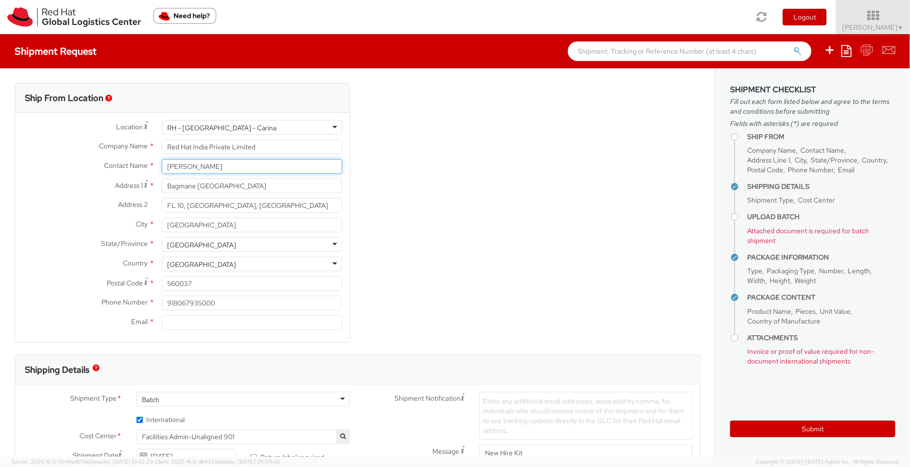
type input "[PERSON_NAME]"
click at [203, 319] on input "Email *" at bounding box center [252, 322] width 180 height 15
paste input "shansdah@redhat.com"
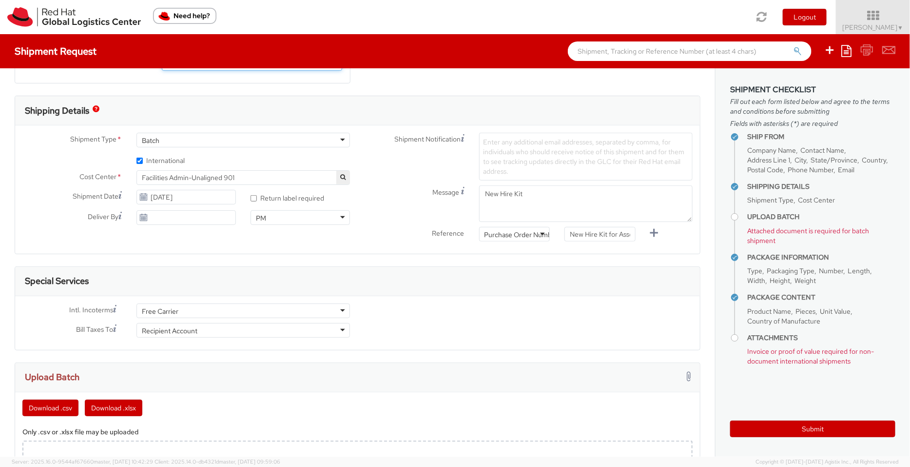
scroll to position [271, 0]
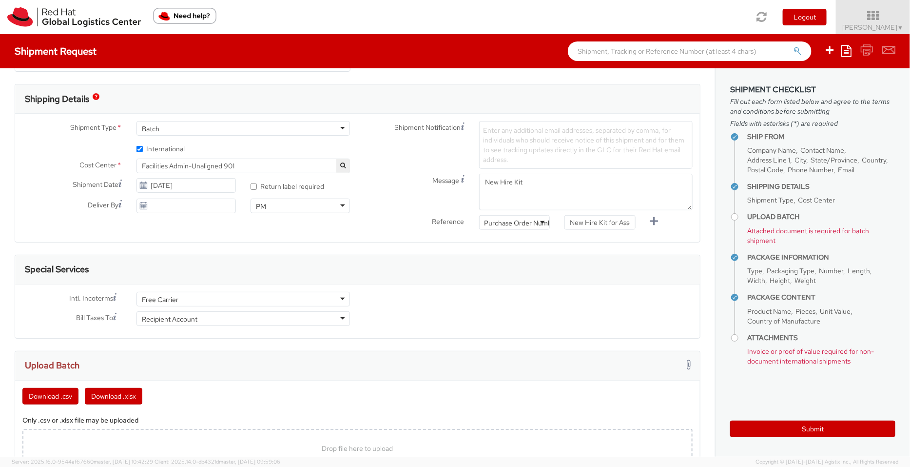
type input "shansdah@redhat.com"
click at [263, 163] on span "Facilities Admin-Unaligned 901" at bounding box center [243, 165] width 203 height 9
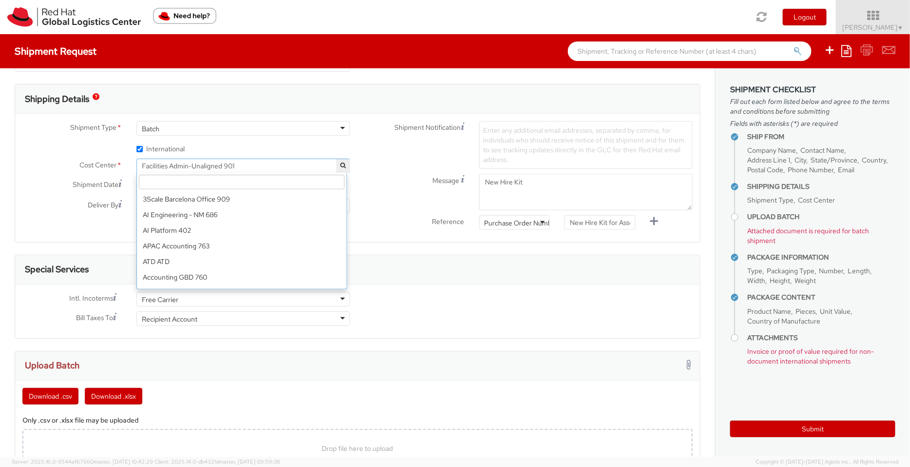
scroll to position [3585, 0]
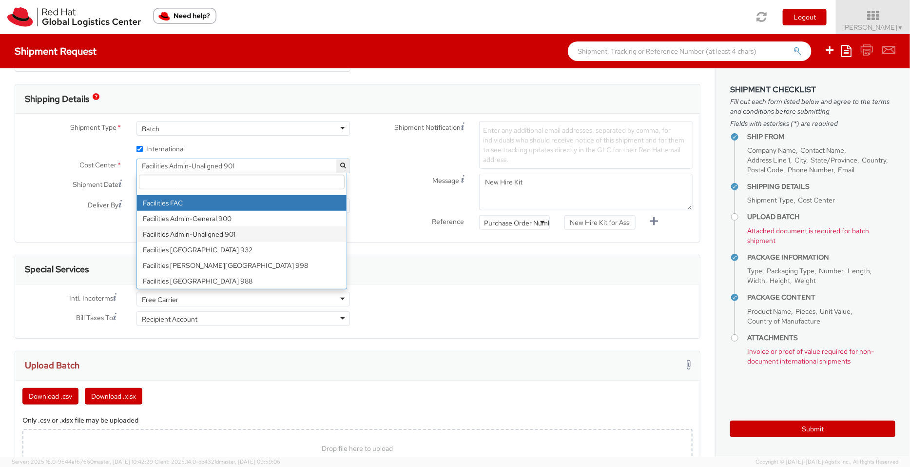
click at [232, 181] on input "search" at bounding box center [242, 182] width 206 height 15
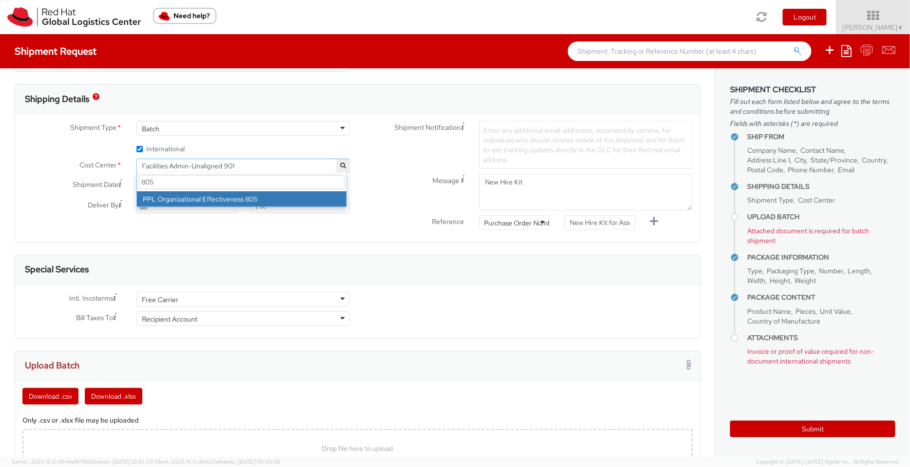
type input "805"
select select "805"
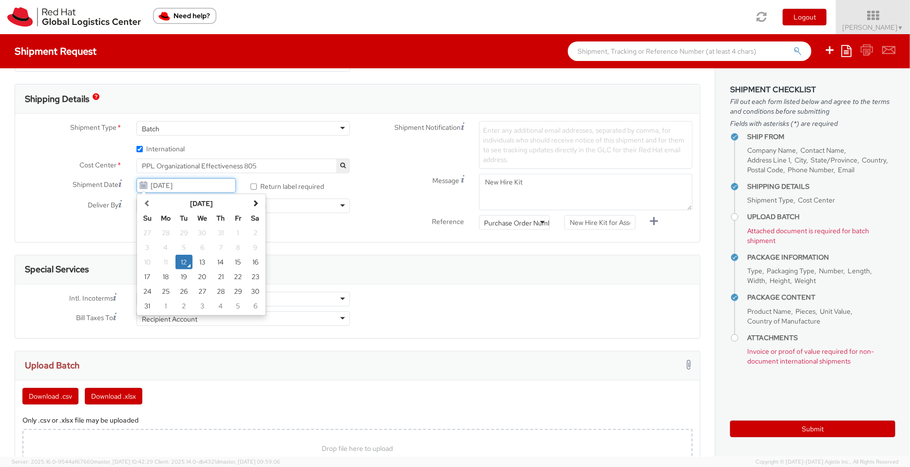
click at [168, 187] on input "08/12/2025" at bounding box center [186, 185] width 99 height 15
click at [200, 261] on td "13" at bounding box center [203, 262] width 20 height 15
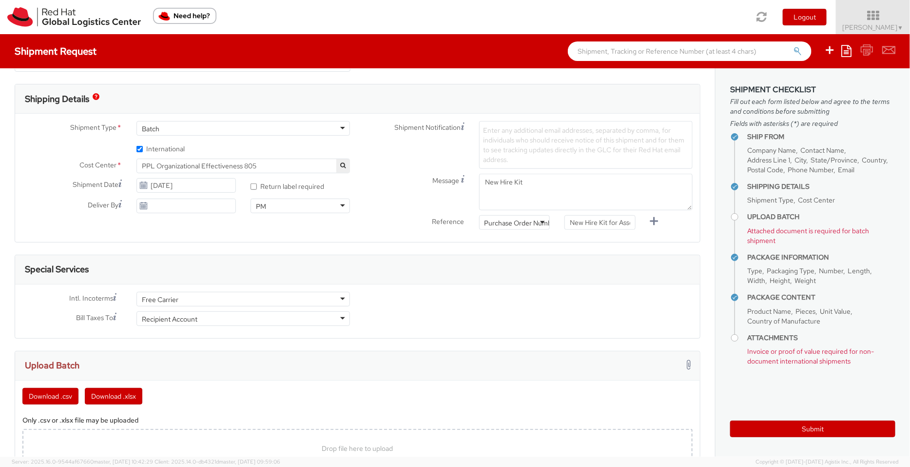
type input "[DATE]"
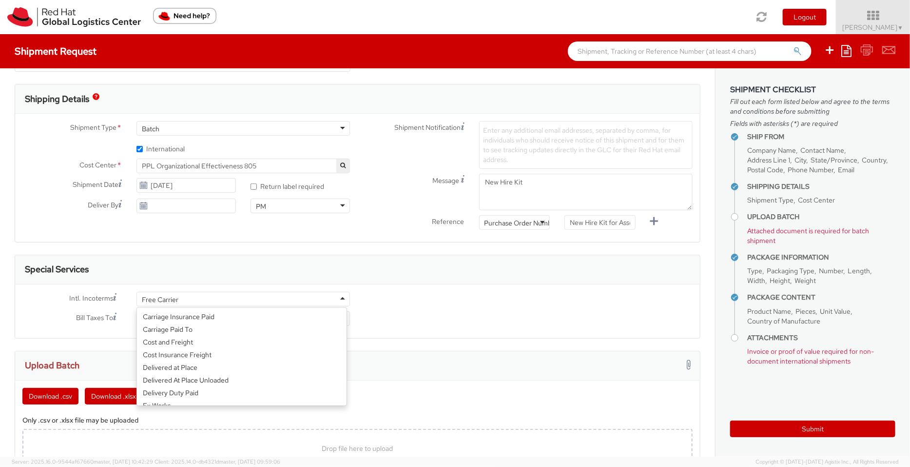
scroll to position [37, 0]
click at [201, 305] on div "Free Carrier" at bounding box center [244, 299] width 214 height 15
click at [179, 322] on div "Recipient Account" at bounding box center [170, 319] width 56 height 10
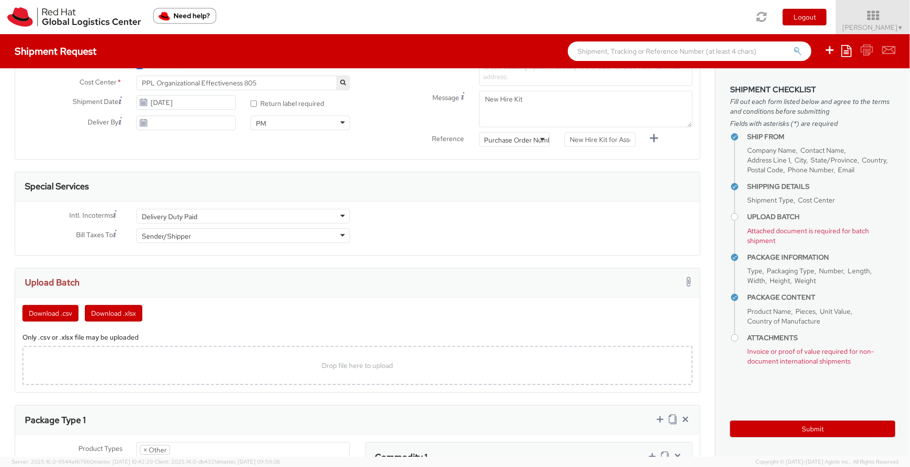
scroll to position [372, 0]
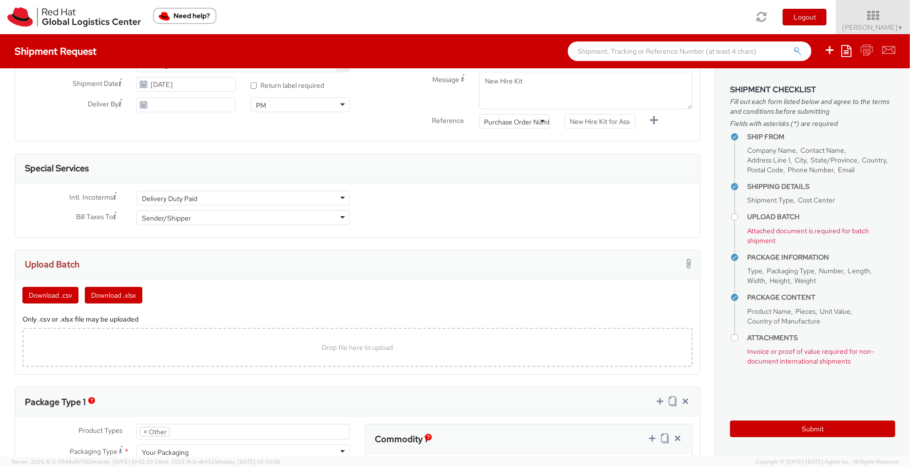
click at [515, 225] on div "Intl. Incoterms * Delivery Duty Paid Delivery Duty Paid Carriage Insurance Paid…" at bounding box center [357, 210] width 685 height 39
click at [56, 290] on button "Download .csv" at bounding box center [50, 295] width 56 height 17
click at [345, 352] on div "Drop file here to upload" at bounding box center [357, 346] width 655 height 23
type input "C:\fakepath\template (25).csv"
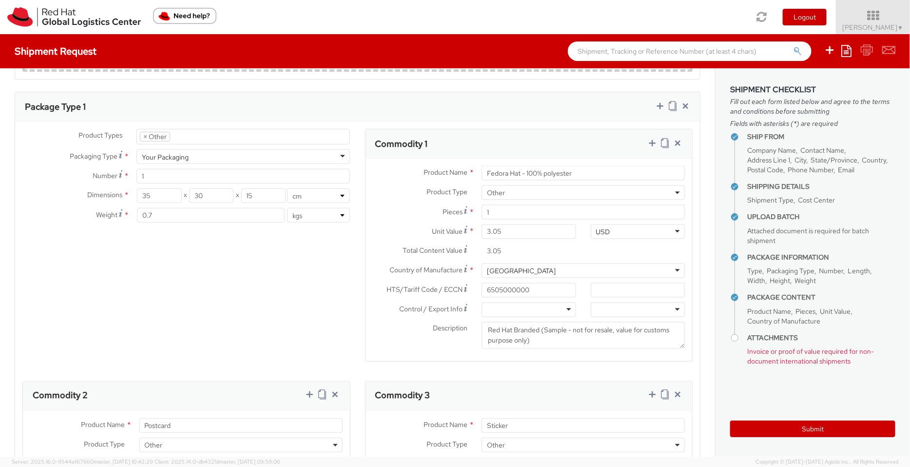
scroll to position [744, 0]
drag, startPoint x: 504, startPoint y: 232, endPoint x: 417, endPoint y: 227, distance: 86.4
click at [417, 227] on div "Unit Value * 3.05" at bounding box center [475, 233] width 218 height 15
type input "1.00"
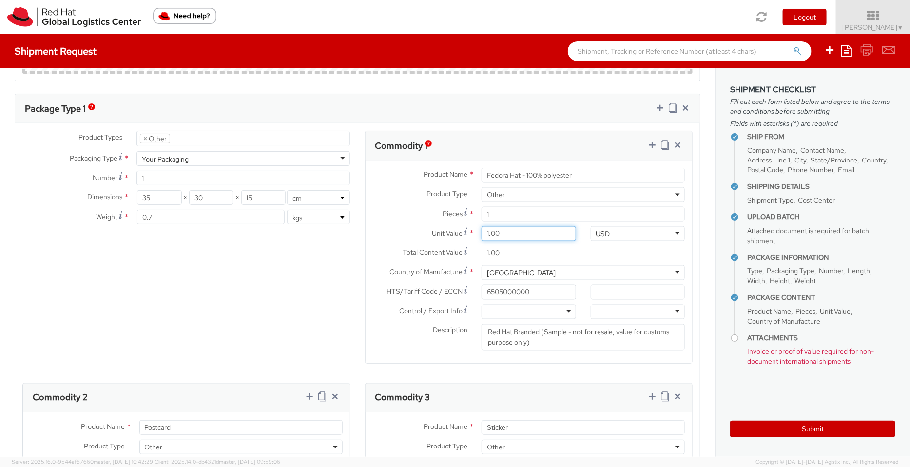
type input "18.00"
click at [323, 264] on div "Product Types * Documents Docking Station Laptop Monitor Other Hardware Server …" at bounding box center [357, 383] width 685 height 504
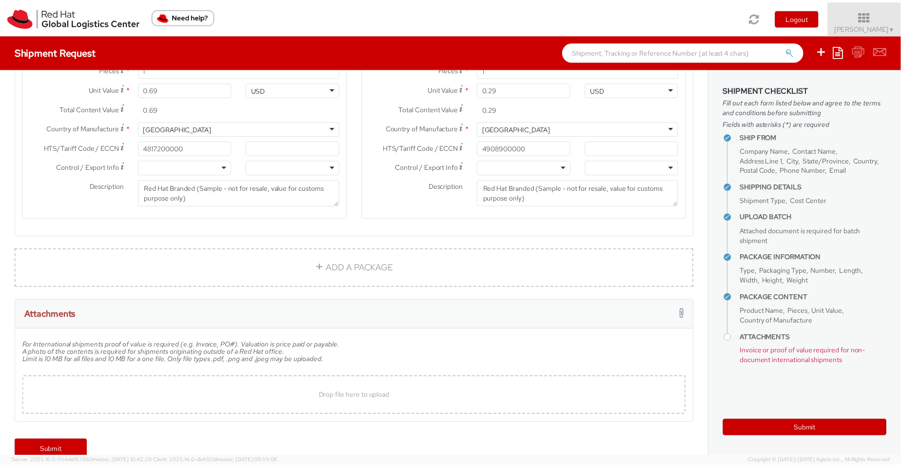
scroll to position [1156, 0]
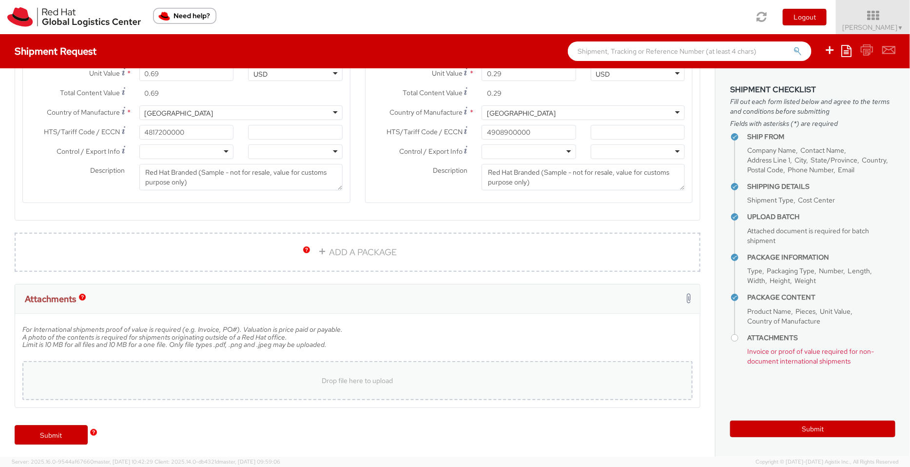
click at [417, 376] on div "Drop file here to upload" at bounding box center [357, 380] width 655 height 23
type input "C:\fakepath\Value proof for NHO KIT.png"
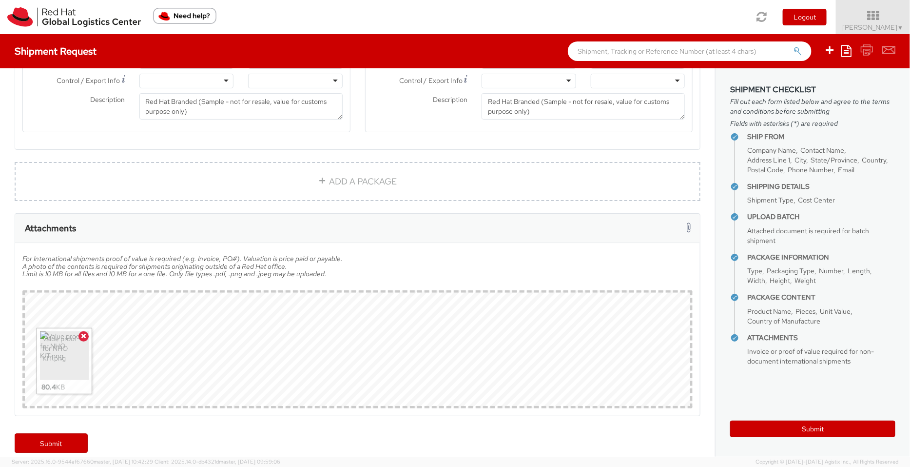
scroll to position [1234, 0]
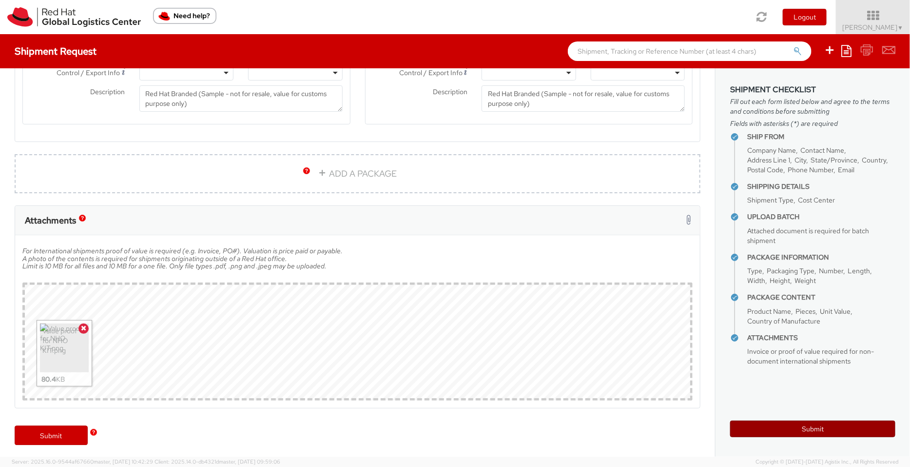
click at [814, 429] on button "Submit" at bounding box center [812, 428] width 165 height 17
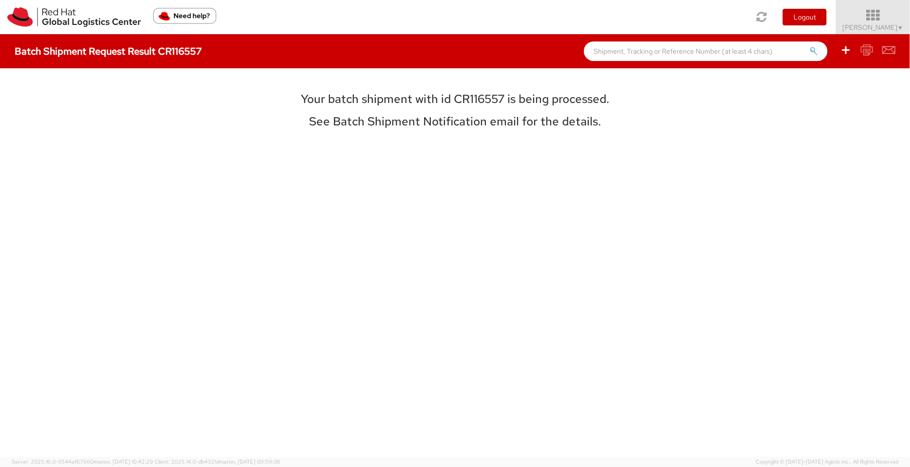
click at [892, 26] on span "Pallav Sen Gupta ▼" at bounding box center [873, 27] width 61 height 9
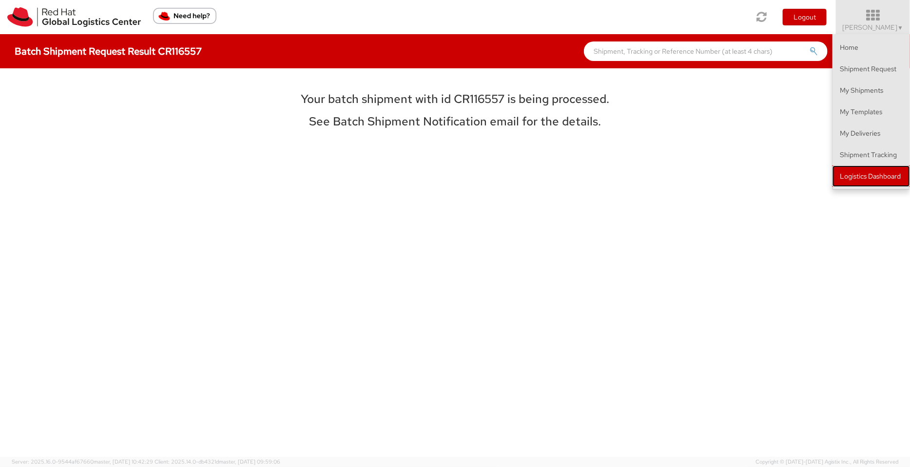
click at [894, 168] on link "Logistics Dashboard" at bounding box center [872, 175] width 78 height 21
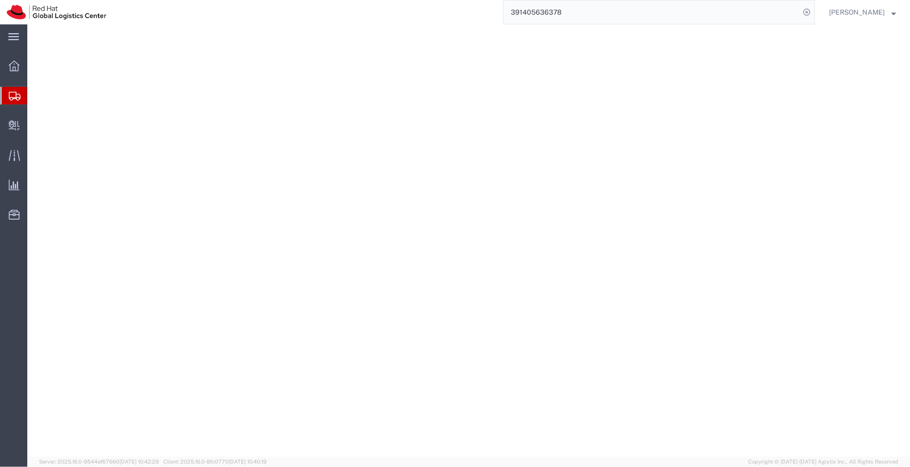
select select "37925"
select select "KA"
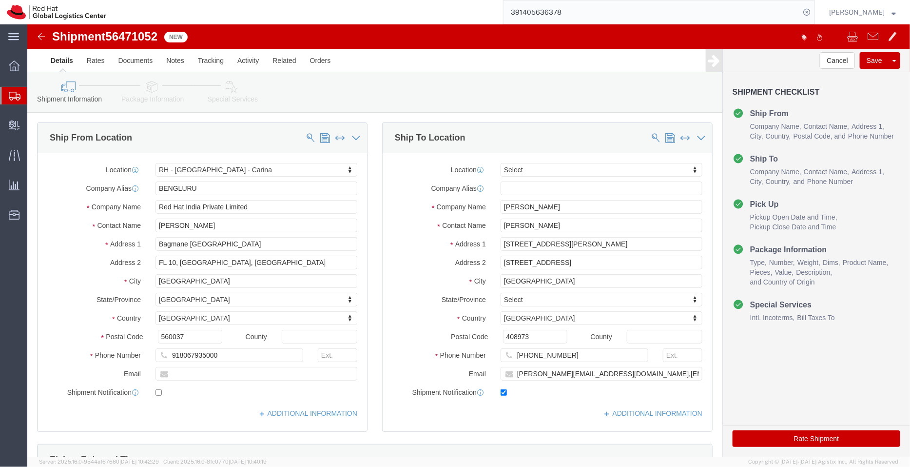
click input "[PERSON_NAME]"
type input "P"
type input "[PERSON_NAME]"
click div "Location Select Select My Profile Location RH - Amsterdam - MSO RH - Amsterdam …"
click input "text"
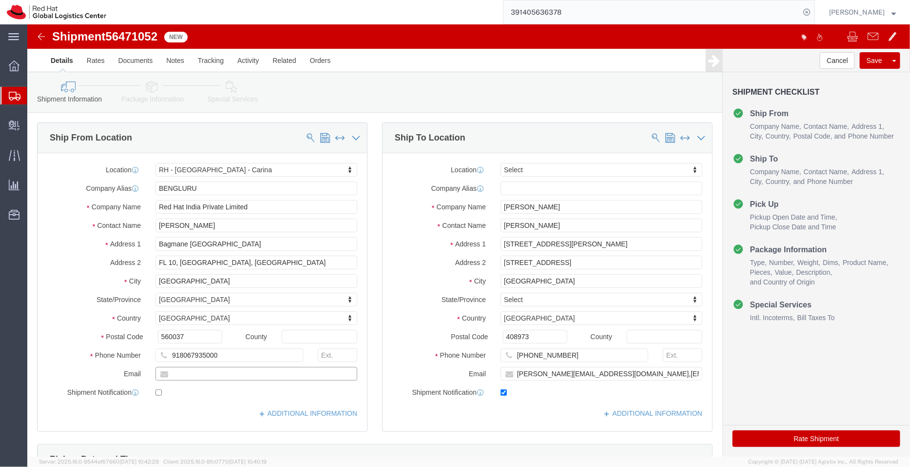
click input "text"
paste input "shansdah@redhat.com"
type input "shansdah@redhat.com"
click input "checkbox"
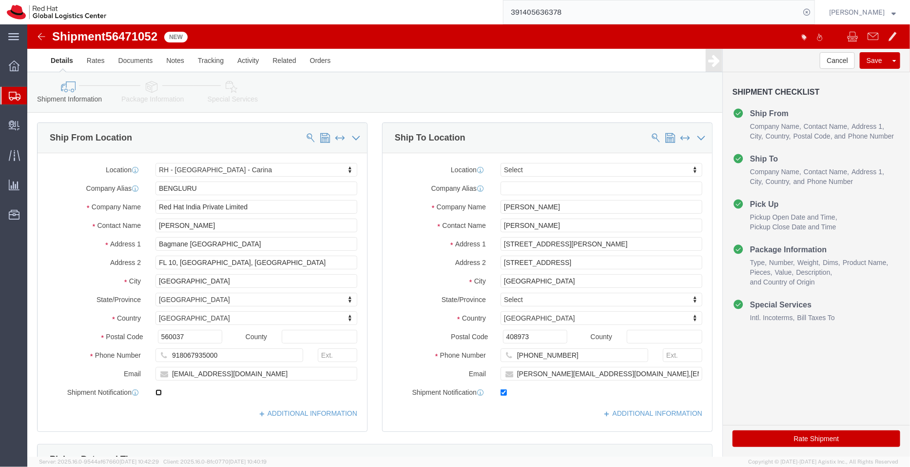
checkbox input "true"
click link "ADDITIONAL INFORMATION"
drag, startPoint x: 526, startPoint y: 183, endPoint x: 405, endPoint y: 180, distance: 121.0
click div "Company Name Brendon Moon"
paste input "tt Embery"
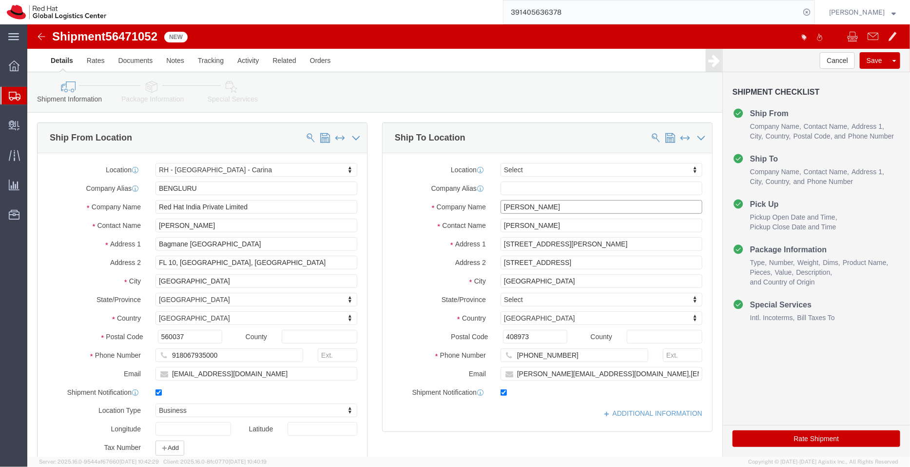
type input "Brett Embery"
drag, startPoint x: 541, startPoint y: 206, endPoint x: 435, endPoint y: 204, distance: 105.3
click div "Contact Name Brendon Moon"
paste input "tt Embery"
type input "Brett Embery"
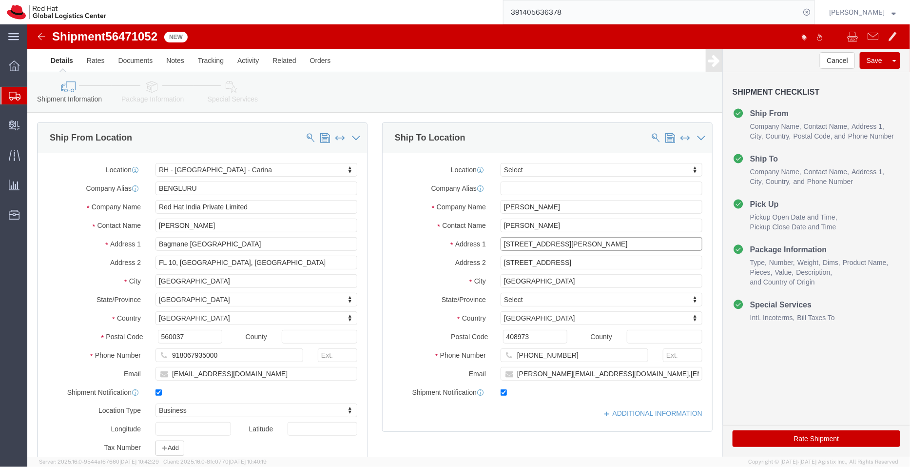
drag, startPoint x: 545, startPoint y: 221, endPoint x: 432, endPoint y: 230, distance: 113.0
click div "Location Select Select My Profile Location RH - Amsterdam - MSO RH - Amsterdam …"
paste input "29 Bli Bli Rd"
type input "29 Bli Bli Rd"
drag, startPoint x: 561, startPoint y: 236, endPoint x: 350, endPoint y: 234, distance: 211.6
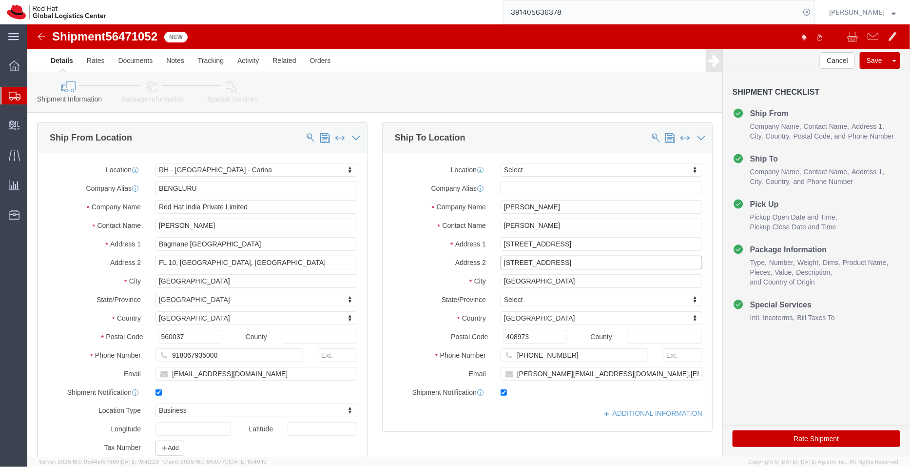
click div "Ship To Location Location Select Select My Profile Location RH - Amsterdam - MS…"
drag, startPoint x: 488, startPoint y: 261, endPoint x: 422, endPoint y: 261, distance: 65.8
click div "City Singapore"
paste input "Bli Bli"
type input "Bli Bli"
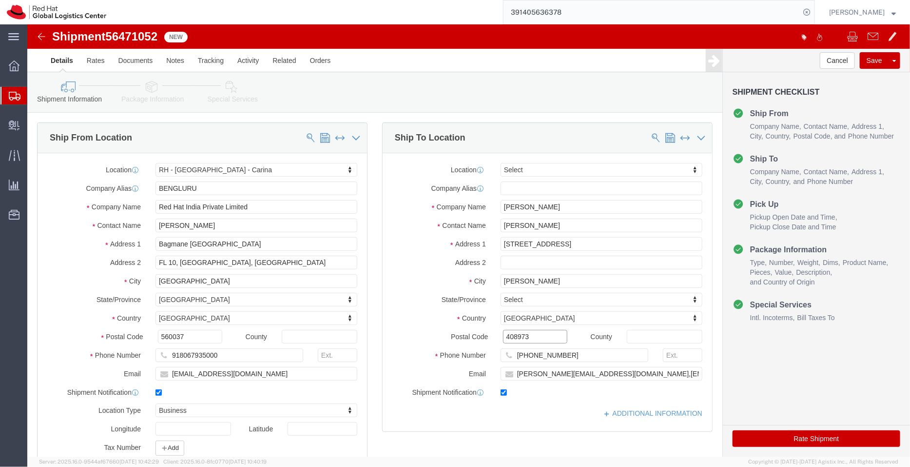
drag, startPoint x: 507, startPoint y: 310, endPoint x: 432, endPoint y: 306, distance: 74.2
click div "Postal Code 408973"
paste input "560"
type input "4560"
type input "aus"
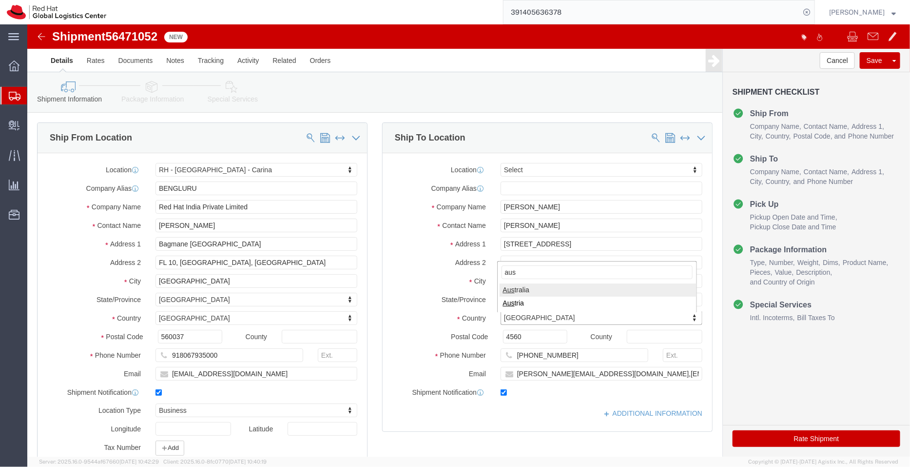
select select "AU"
drag, startPoint x: 477, startPoint y: 183, endPoint x: 453, endPoint y: 181, distance: 24.0
click div "Company Name Brett Embery"
drag, startPoint x: 537, startPoint y: 328, endPoint x: 446, endPoint y: 339, distance: 92.3
click div "Phone Number +61478819992"
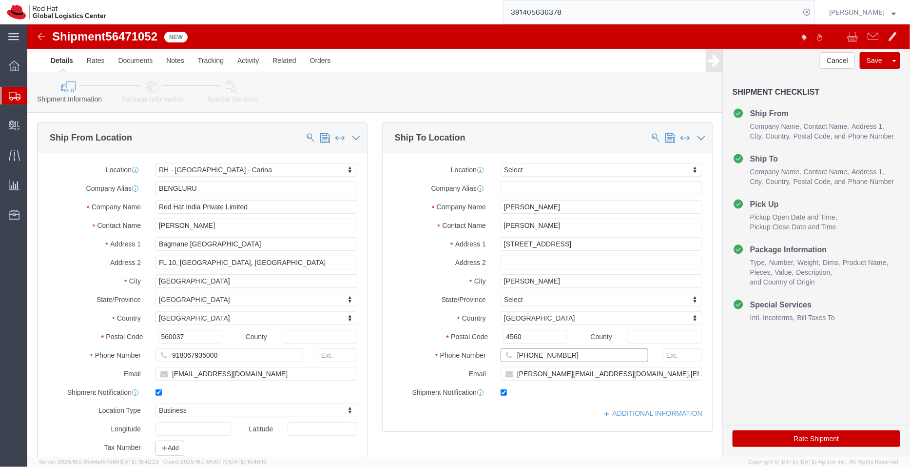
paste input "61424515745"
type input "61424515745"
click link "ADDITIONAL INFORMATION"
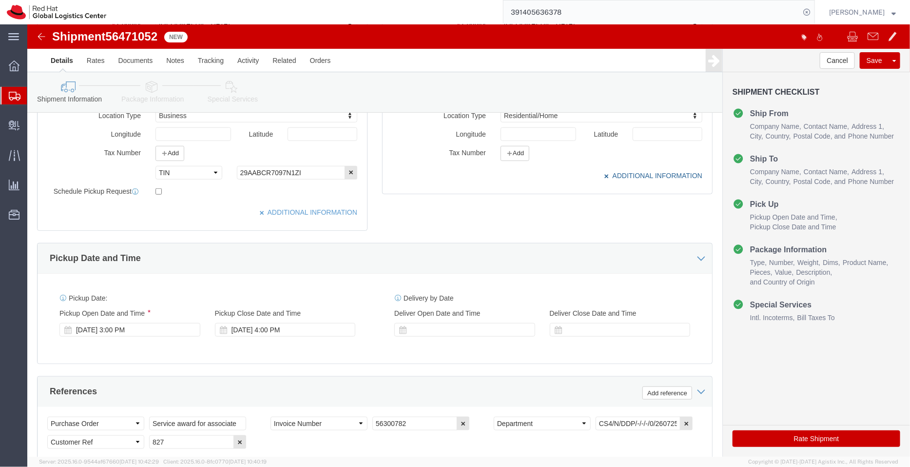
scroll to position [297, 0]
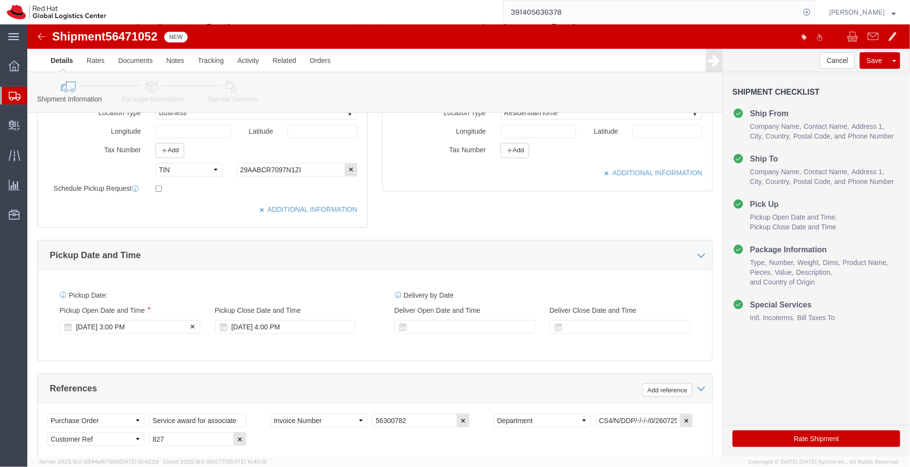
click div "Aug 12 2025 3:00 PM"
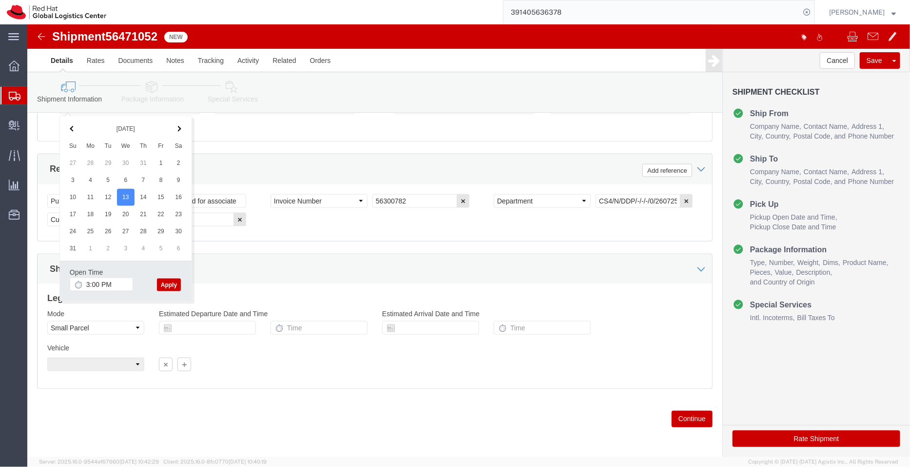
click button "Apply"
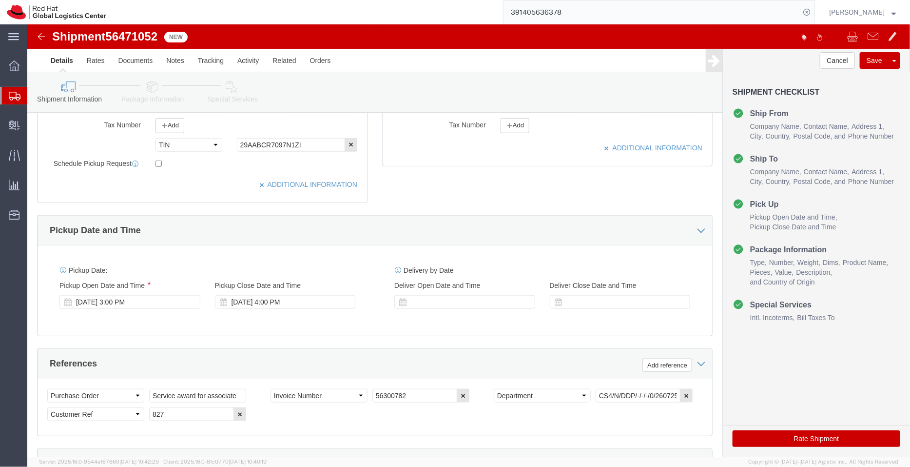
scroll to position [319, 0]
click div "Aug 13 2025 4:00 PM"
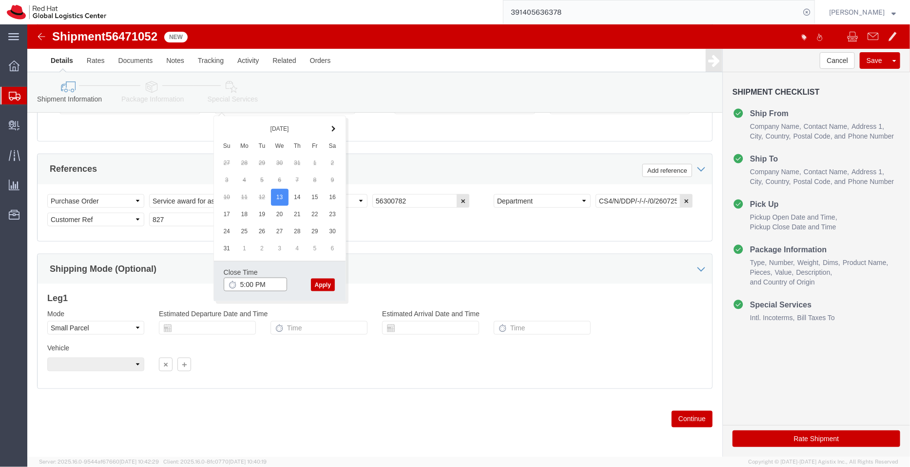
type input "5:00 PM"
click div "Close Time 5:00 PM Aug 13 2025 4:00 PM - Aug 13 2025 4:00 PM Cancel Apply"
click button "Apply"
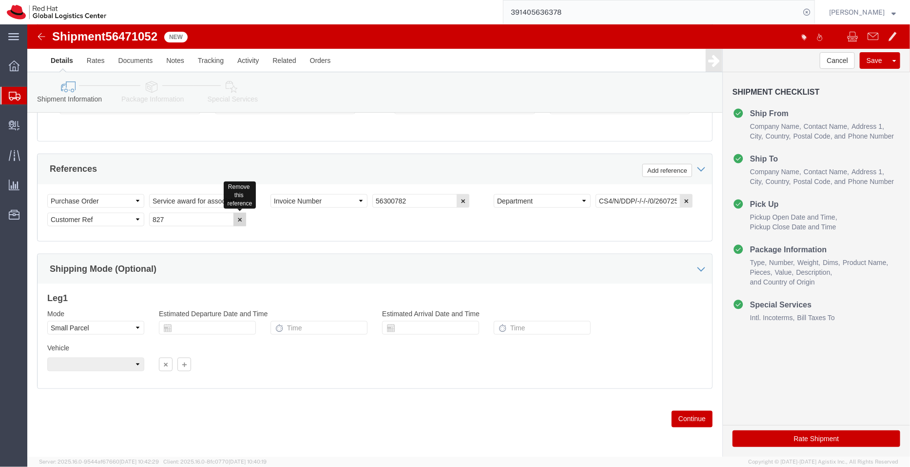
click icon "button"
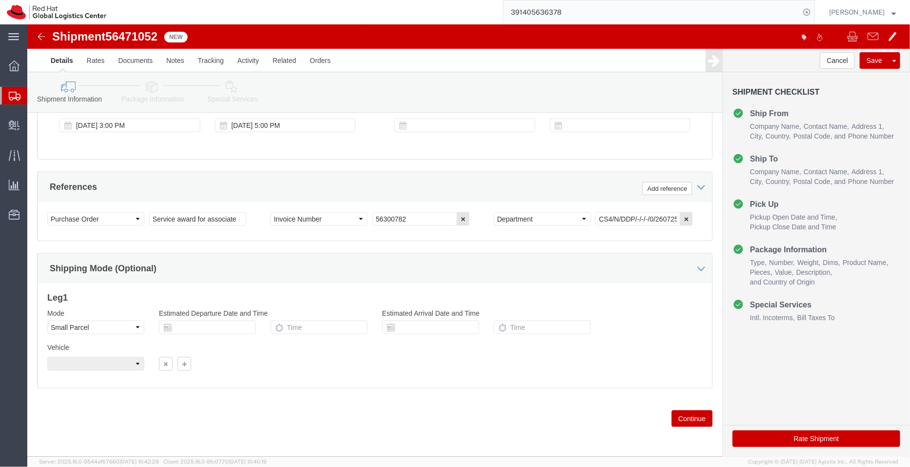
scroll to position [499, 0]
click button "button"
click select "Select Air Less than Truckload Multi-Leg Ocean Freight Rail Small Parcel Truckl…"
select select
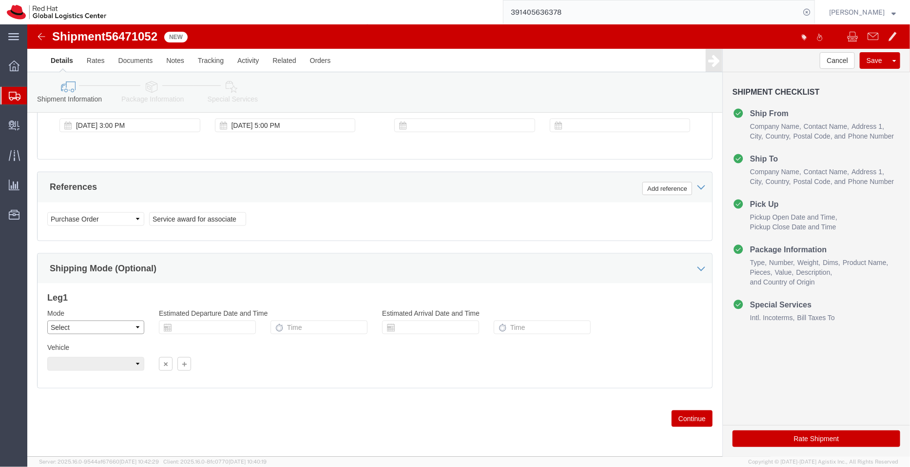
click select "Select Air Less than Truckload Multi-Leg Ocean Freight Rail Small Parcel Truckl…"
click icon
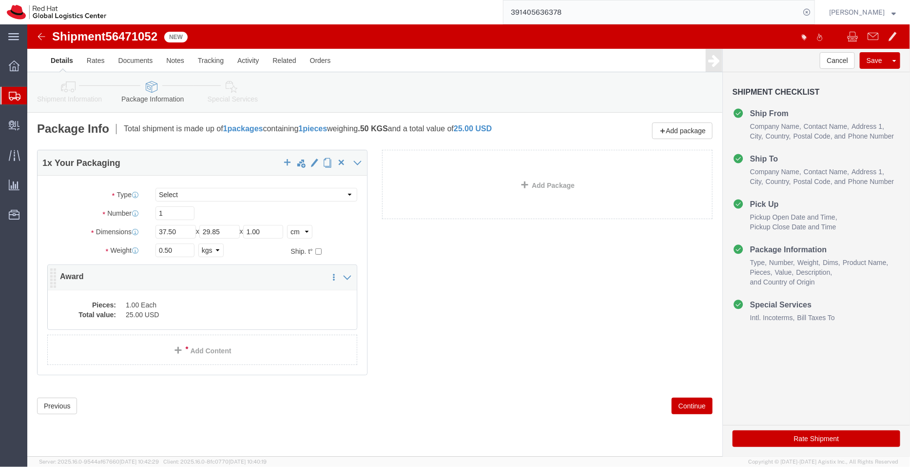
click dd "1.00 Each"
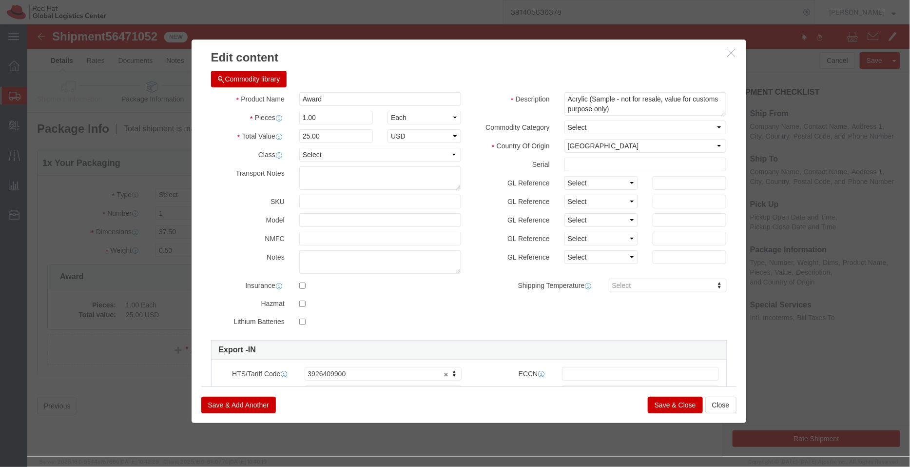
click button "Save & Close"
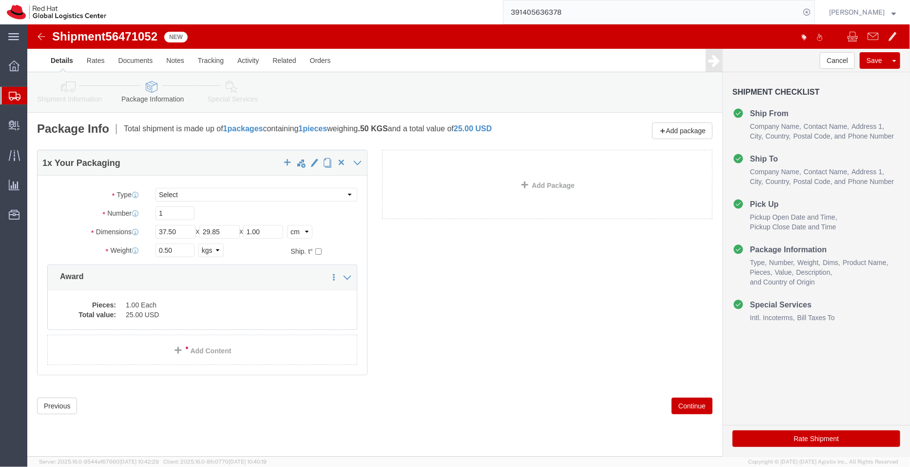
click icon
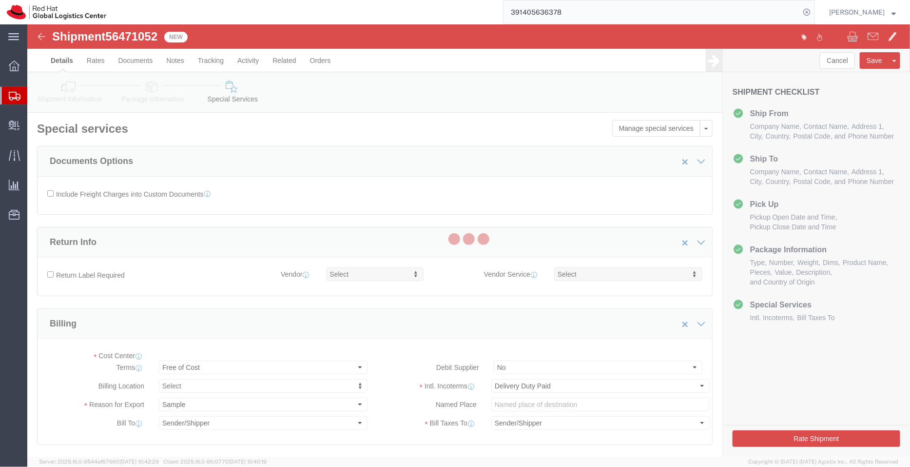
select select "COSTCENTER"
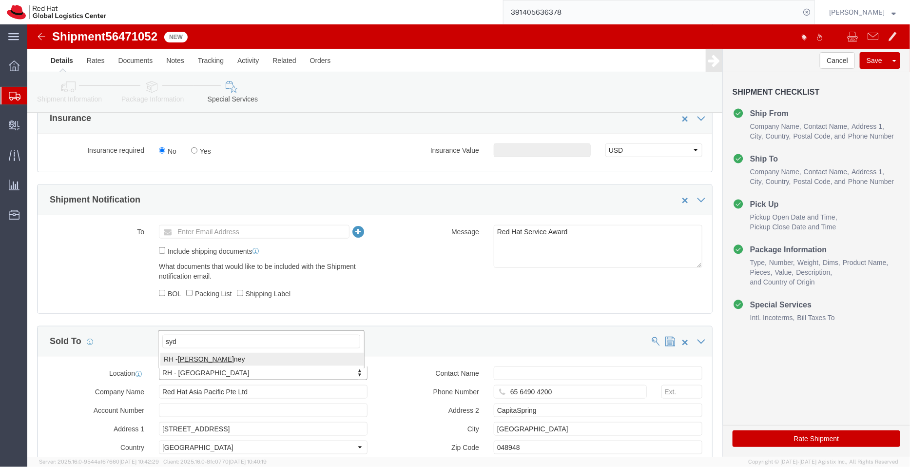
type input "syd"
select select "50511"
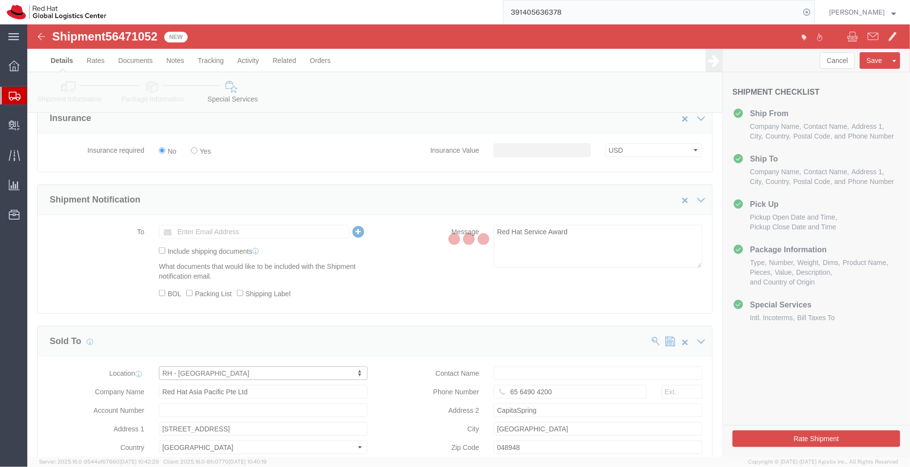
type input "Red Hat Asia-Pacific Pty Ltd"
type input "Level 33, 1 Denison Street"
select select "AU"
type input "+61 2 8923 2800"
type input "NORTH SYDNEY"
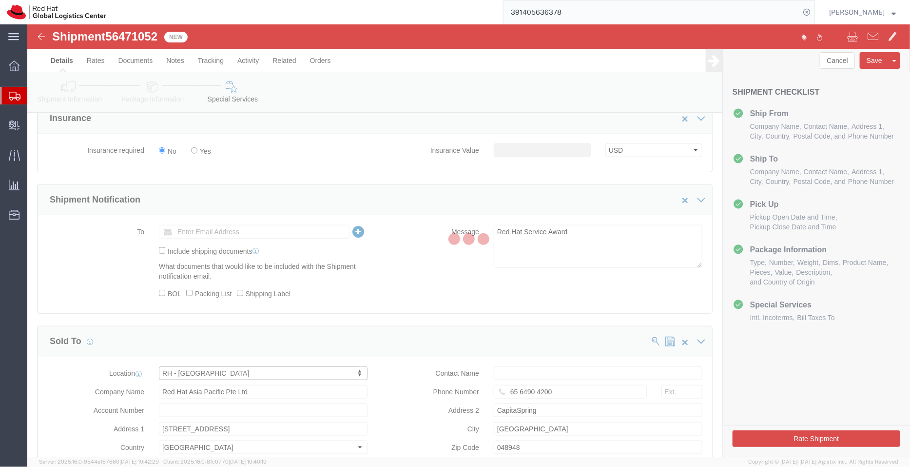
type input "2060"
type input "35 090 438 485"
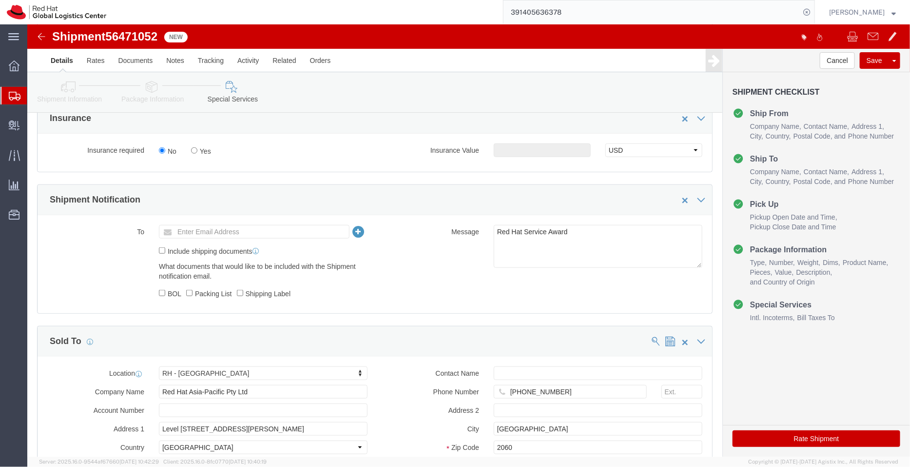
click icon
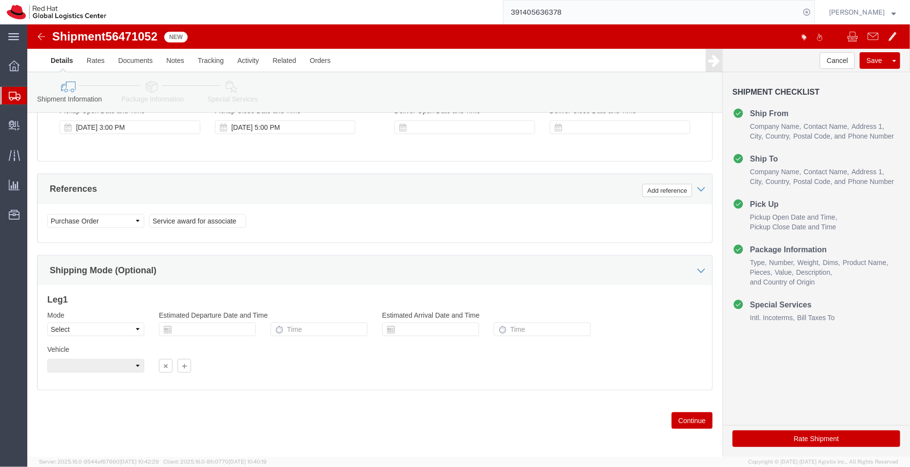
scroll to position [499, 0]
click link "Package Information"
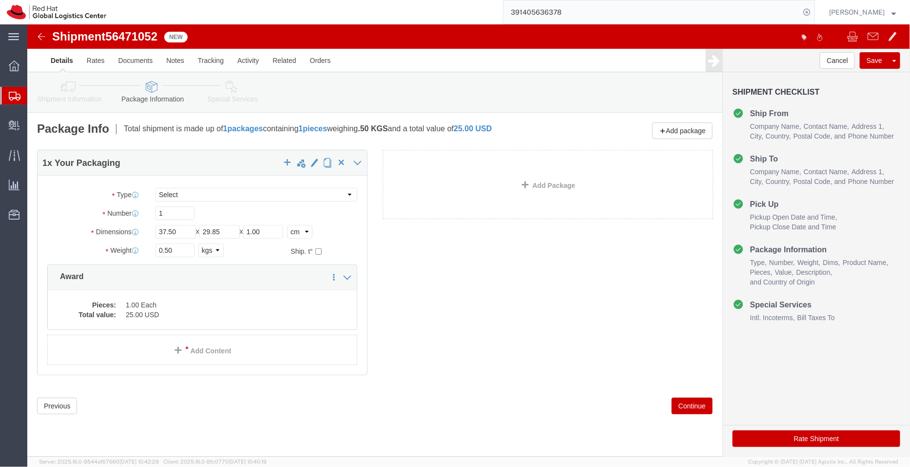
click link "Special Services"
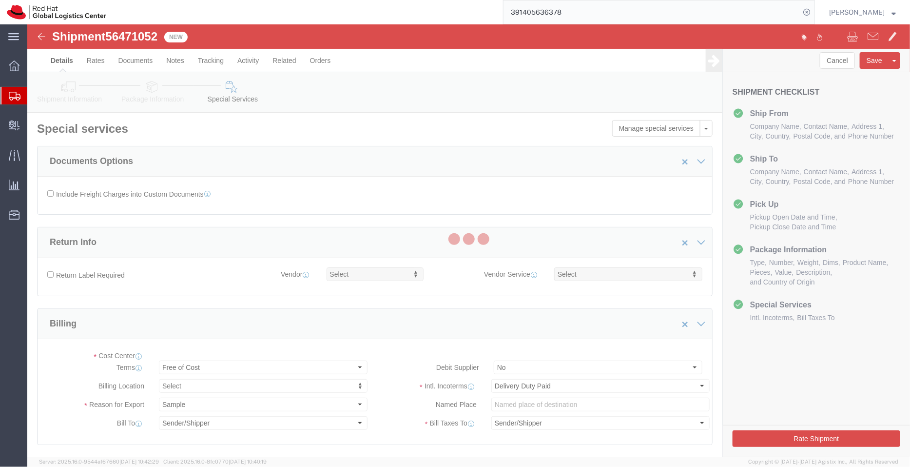
select select "COSTCENTER"
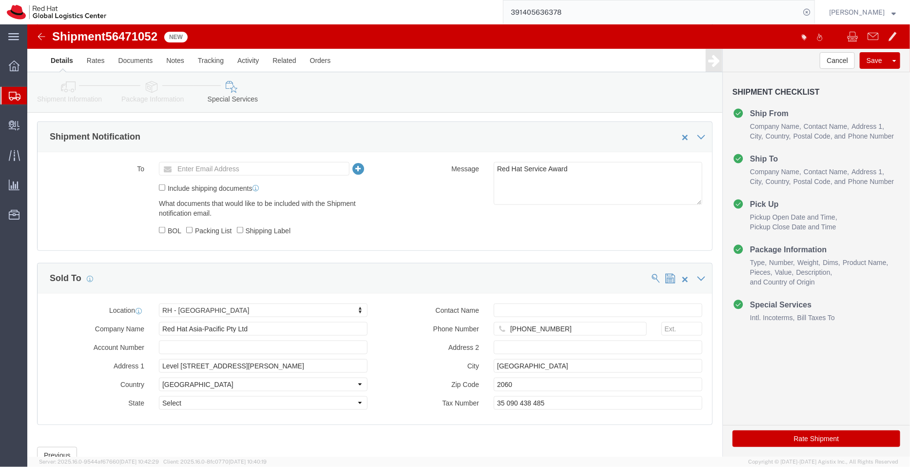
scroll to position [463, 0]
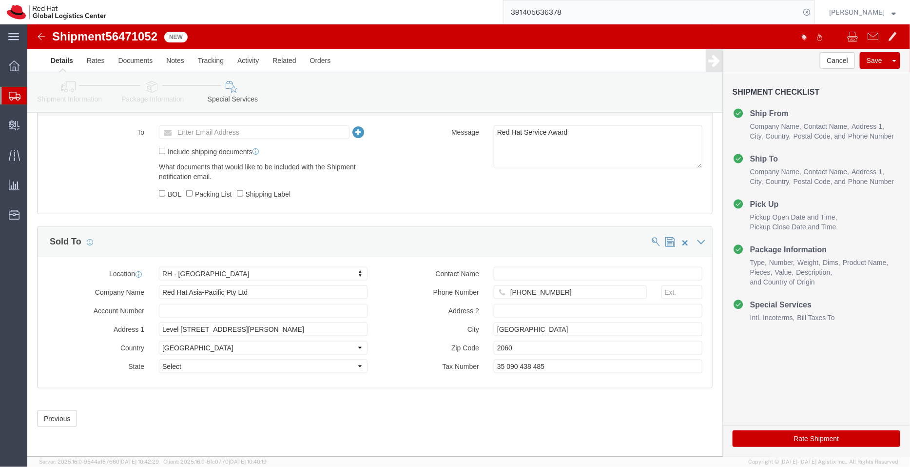
click button "Rate Shipment"
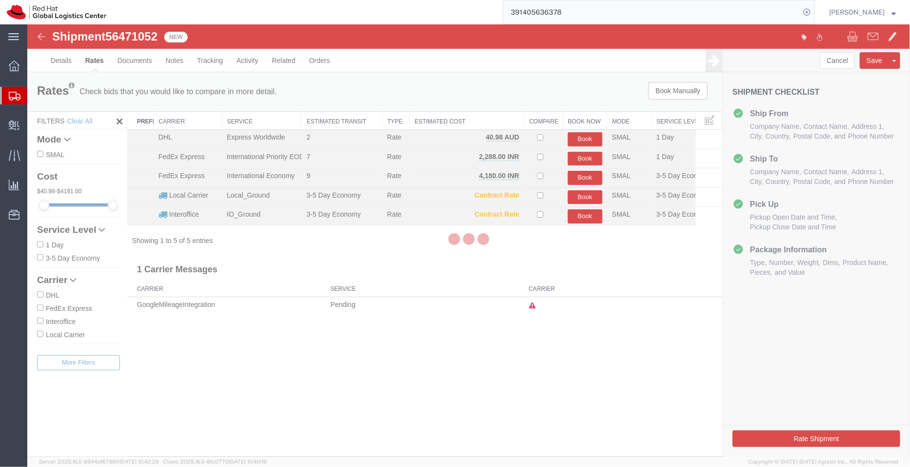
scroll to position [0, 0]
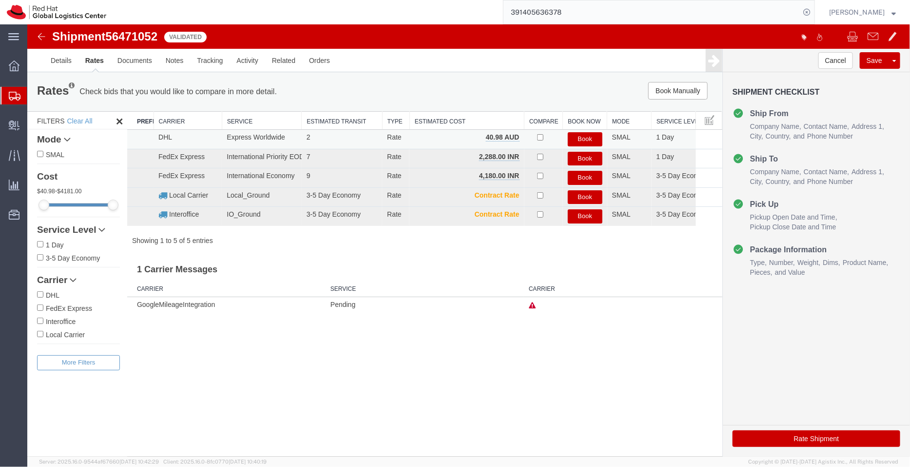
click at [584, 137] on button "Book" at bounding box center [585, 139] width 35 height 14
click at [585, 138] on button "Book" at bounding box center [585, 139] width 35 height 14
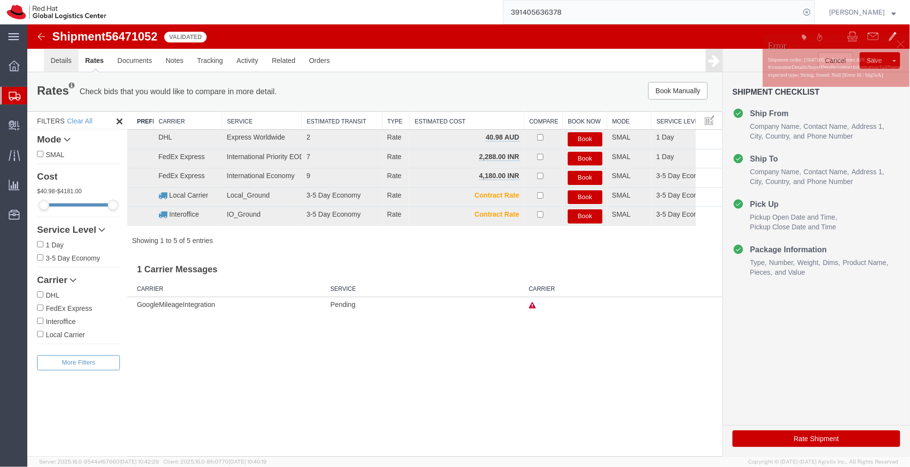
click at [58, 61] on link "Details" at bounding box center [60, 59] width 35 height 23
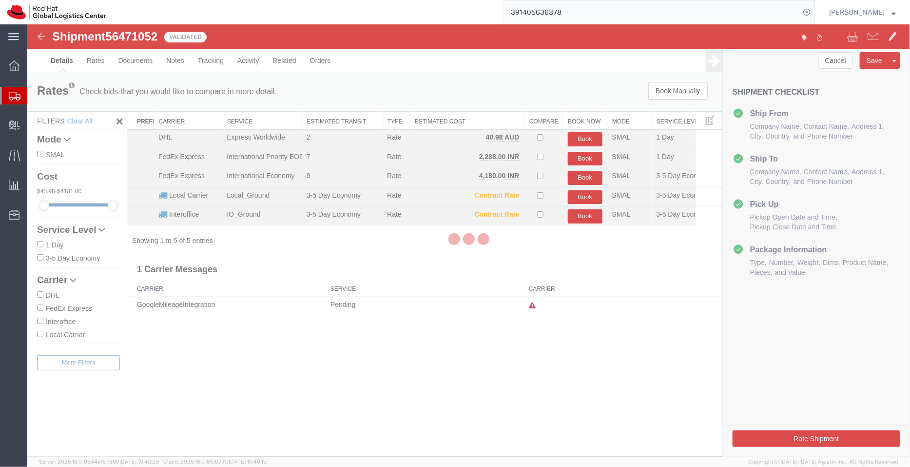
select select "37925"
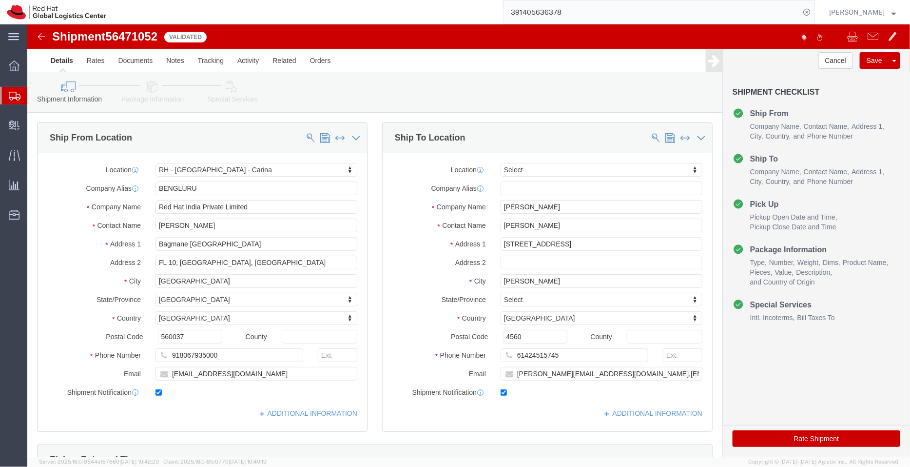
click icon
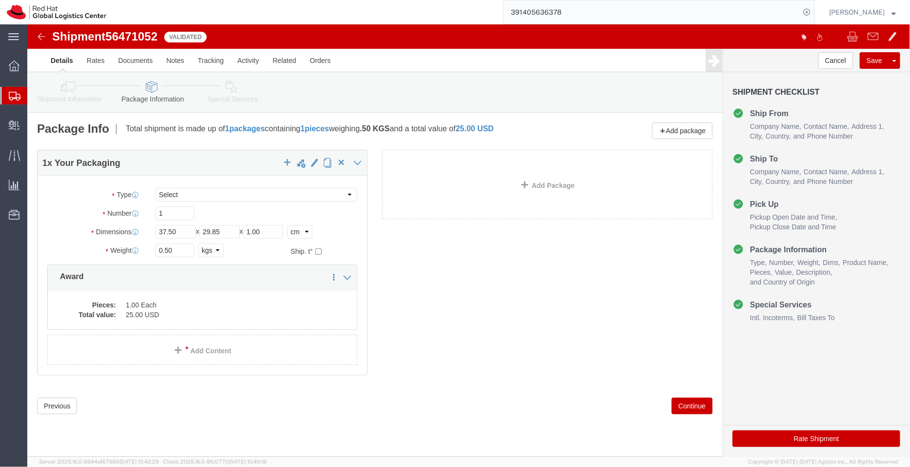
click icon
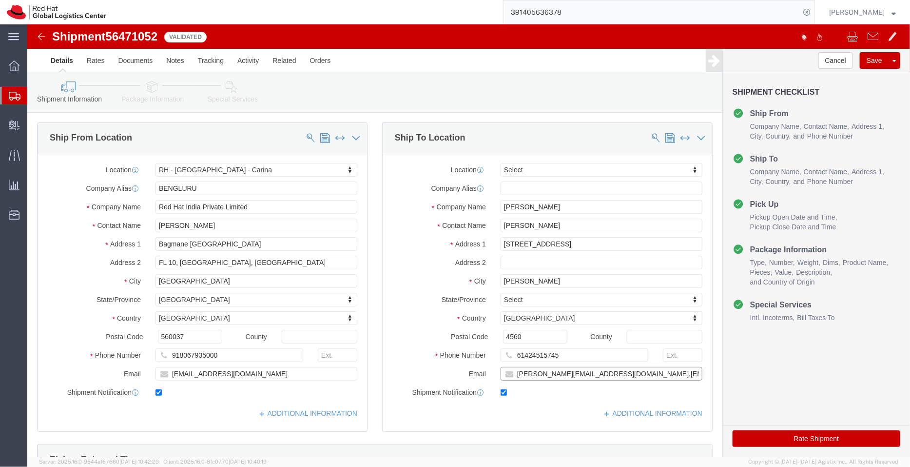
drag, startPoint x: 553, startPoint y: 349, endPoint x: 439, endPoint y: 346, distance: 113.6
click div "Email bembery@redhat.com,apaclogistics@redhat.com"
type input "[EMAIL_ADDRESS][DOMAIN_NAME]"
click icon
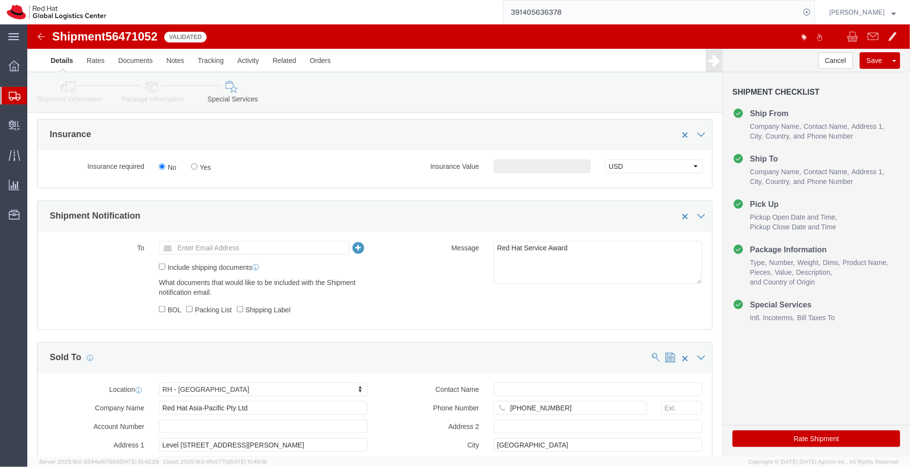
scroll to position [391, 0]
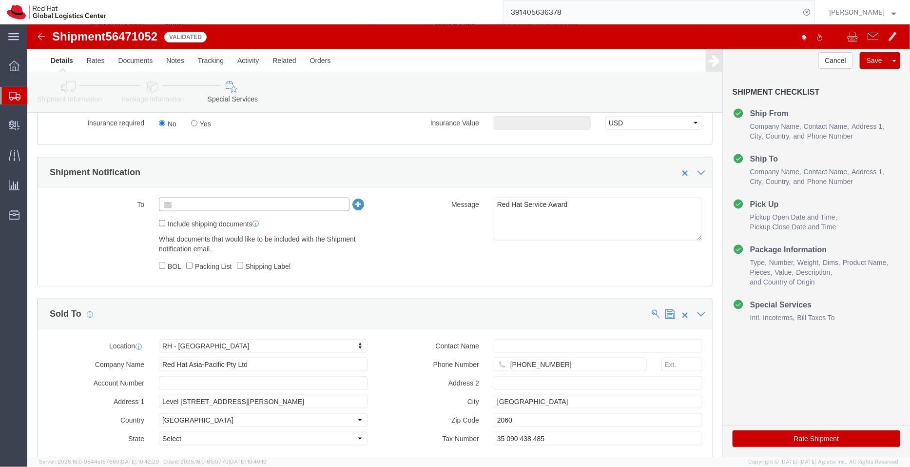
click input "text"
paste input "bembery@redhat.com"
type input "bembery@redhat.com"
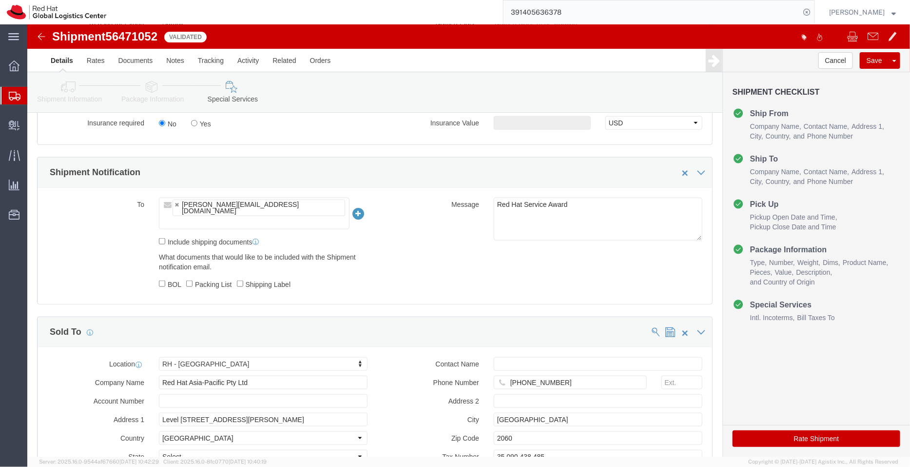
click icon
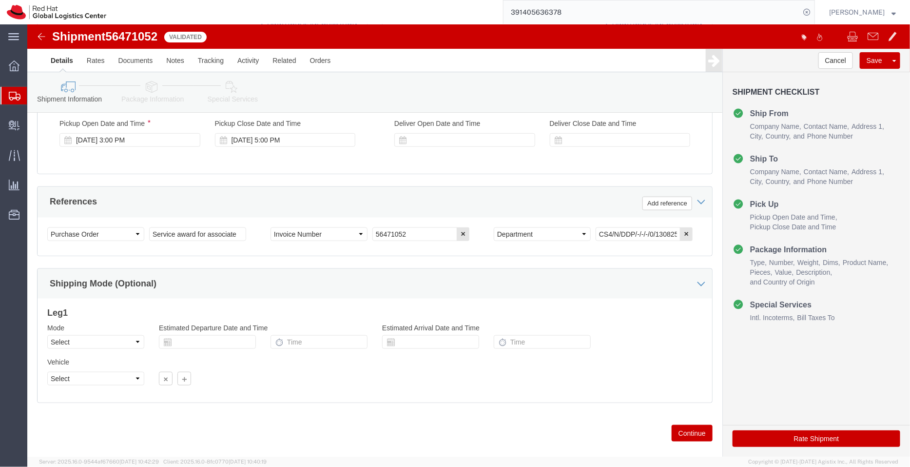
scroll to position [12, 0]
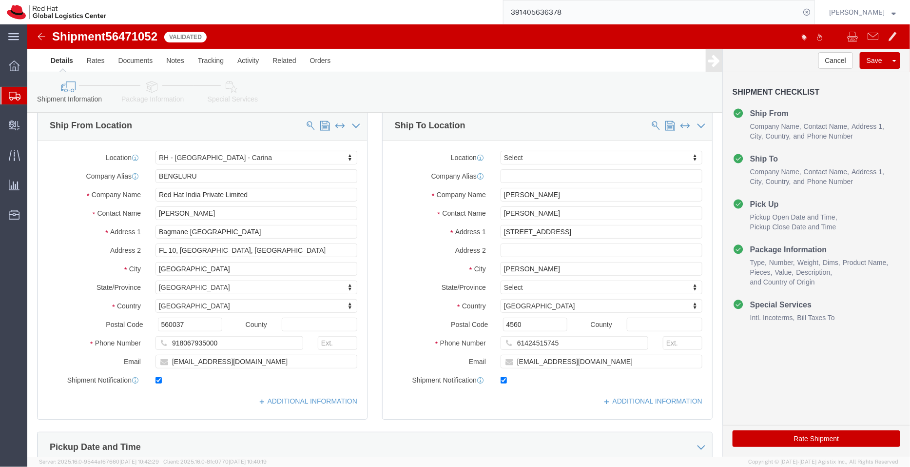
click div "Shipment Checklist Ship From Company Name Contact Name Address 1 City State/Pro…"
drag, startPoint x: 530, startPoint y: 168, endPoint x: 418, endPoint y: 178, distance: 112.1
click div "Location Select Select My Profile Location RH - Amsterdam - MSO RH - Amsterdam …"
click icon
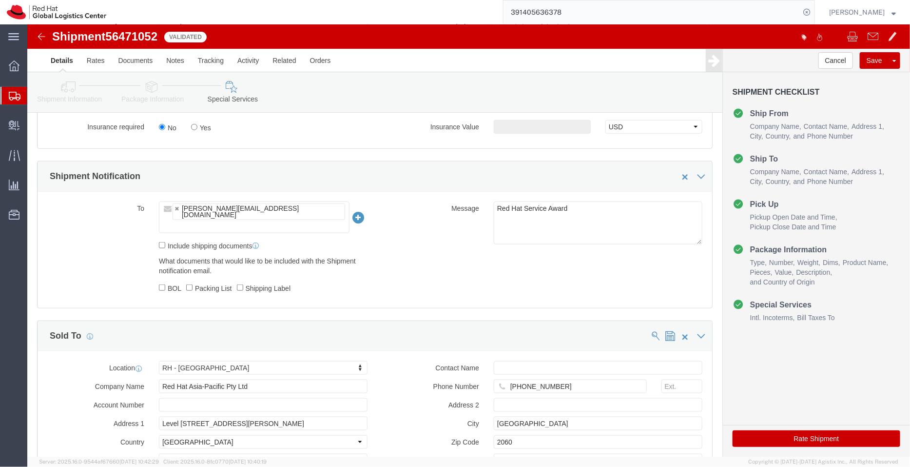
scroll to position [397, 0]
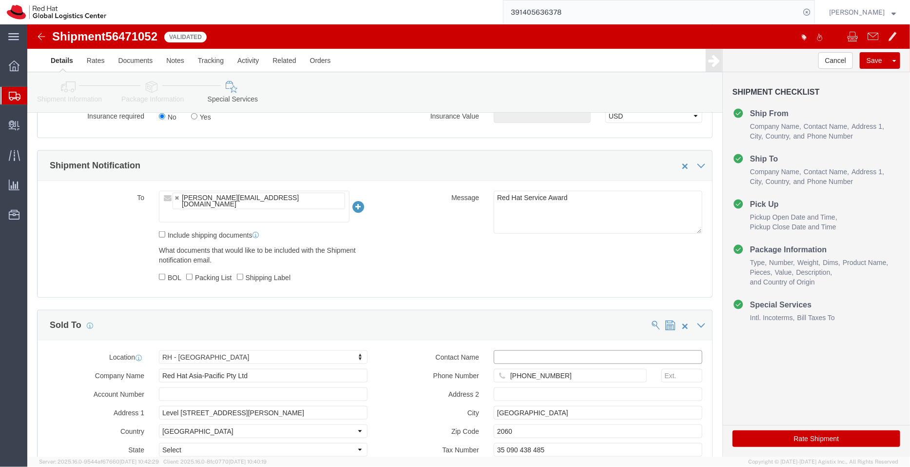
click input "text"
paste input "Brett Embery"
type input "Brett Embery"
click button "Rate Shipment"
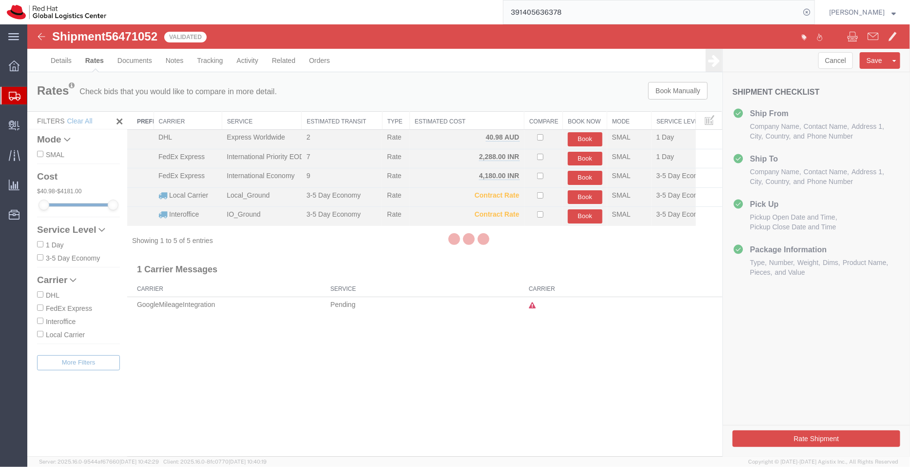
scroll to position [0, 0]
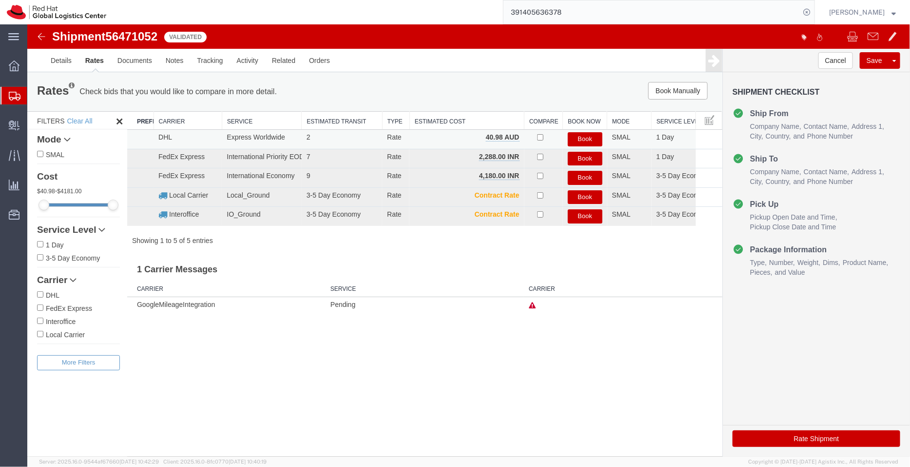
click at [579, 136] on button "Book" at bounding box center [585, 139] width 35 height 14
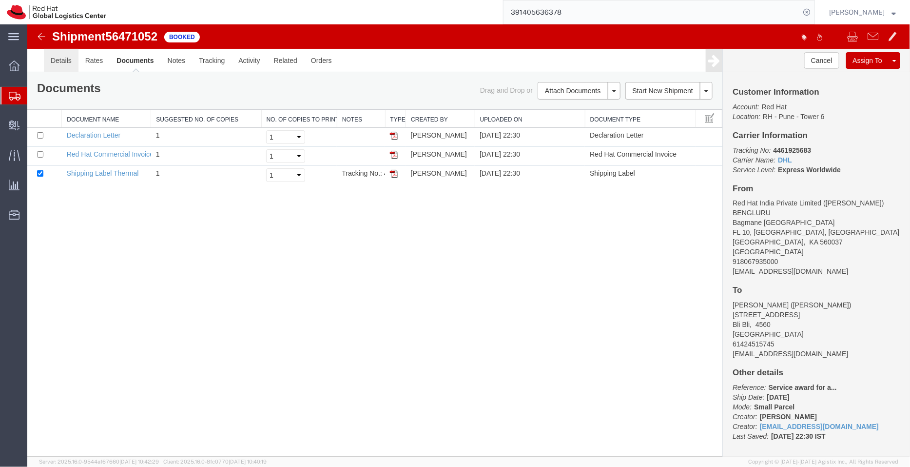
click at [63, 62] on link "Details" at bounding box center [60, 59] width 35 height 23
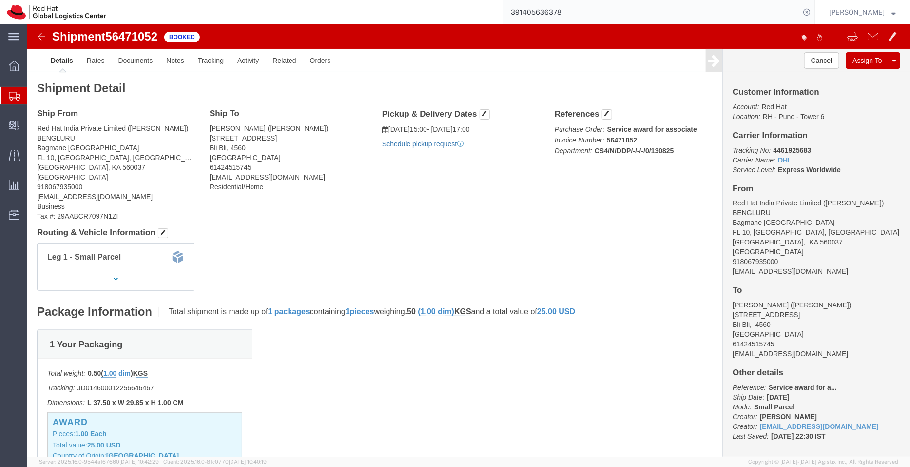
click link "Schedule pickup request"
drag, startPoint x: 772, startPoint y: 250, endPoint x: 692, endPoint y: 248, distance: 80.0
click div "Customer Information Account: Red Hat Location: RH - Pune - Tower 6 Carrier Inf…"
copy address "shansdah@redhat.com"
click link "Documents"
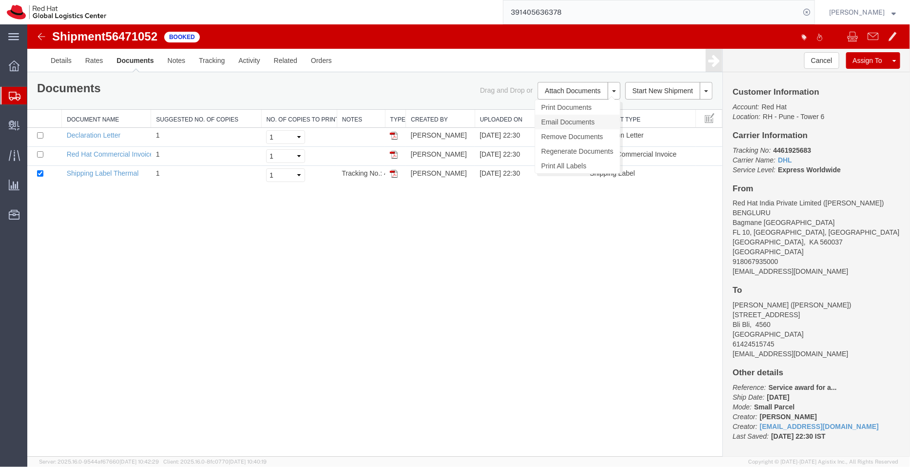
click at [556, 120] on link "Email Documents" at bounding box center [577, 121] width 85 height 15
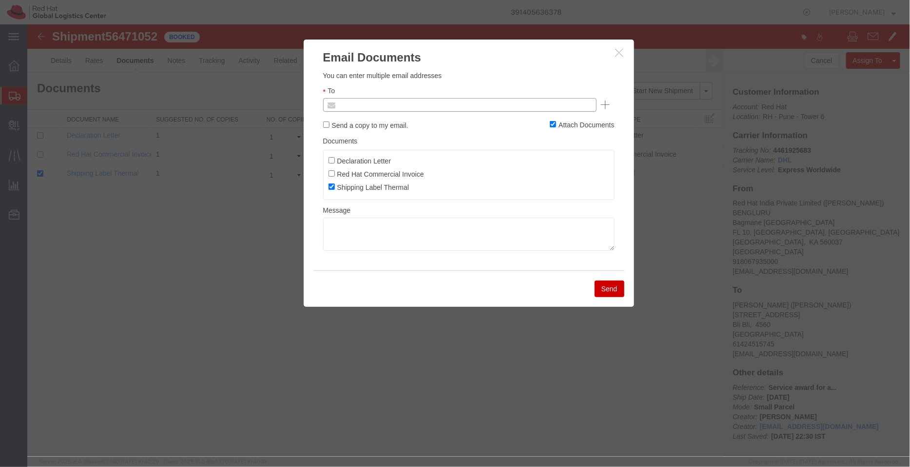
click at [423, 103] on input "text" at bounding box center [393, 104] width 114 height 13
paste input "shansdah@redhat.com"
type input "shansdah@redhat.com"
click at [328, 159] on input "Declaration Letter" at bounding box center [331, 160] width 6 height 6
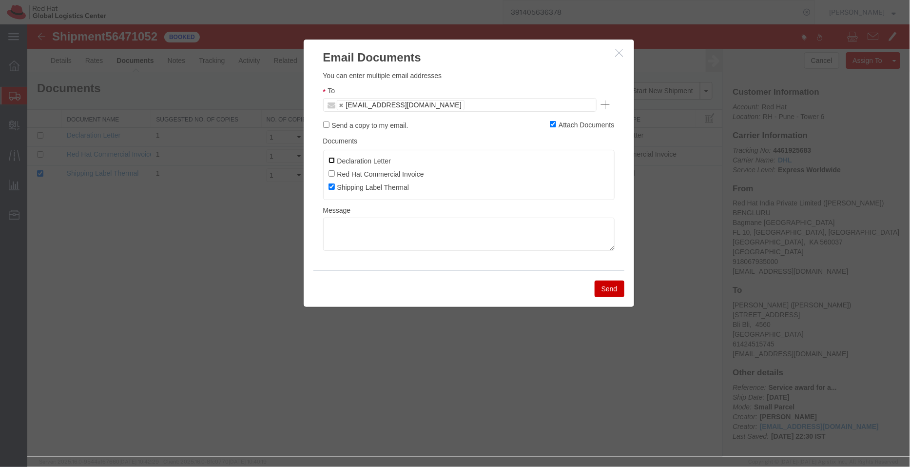
checkbox input "true"
click at [329, 172] on input "Red Hat Commercial Invoice" at bounding box center [331, 173] width 6 height 6
checkbox input "true"
click at [616, 288] on button "Send" at bounding box center [609, 288] width 30 height 17
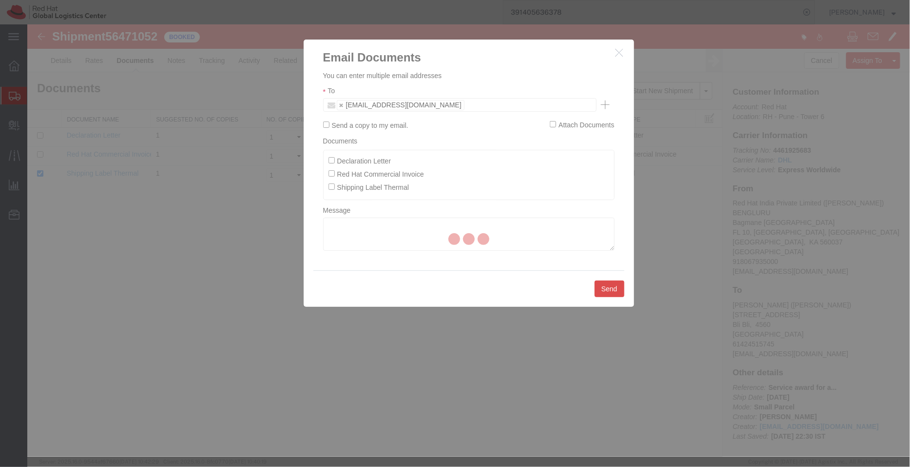
checkbox input "false"
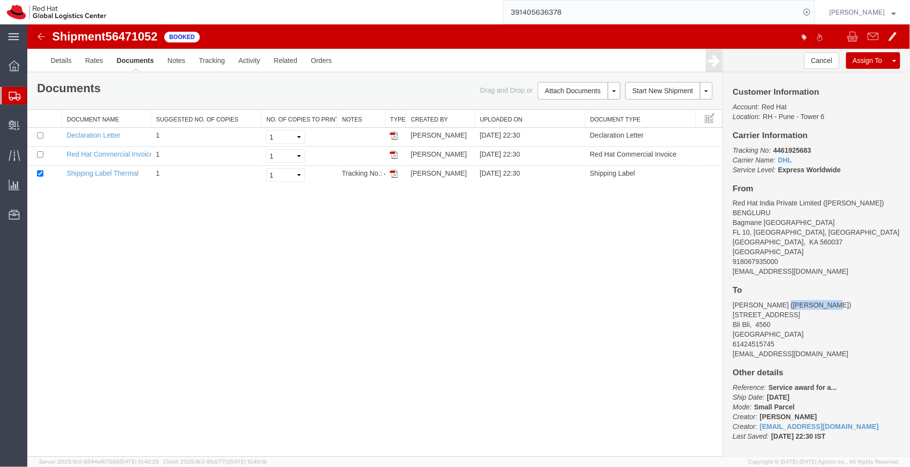
drag, startPoint x: 813, startPoint y: 305, endPoint x: 779, endPoint y: 305, distance: 34.1
click at [779, 305] on address "Brett Embery (Brett Embery) 29 Bli Bli Rd Bli Bli, 4560 Australia 61424515745 a…" at bounding box center [816, 328] width 168 height 59
copy address "Brett Embery"
drag, startPoint x: 830, startPoint y: 167, endPoint x: 728, endPoint y: 151, distance: 103.2
click at [728, 151] on div "Customer Information Account: Red Hat Location: RH - Pune - Tower 6 Carrier Inf…" at bounding box center [816, 264] width 187 height 384
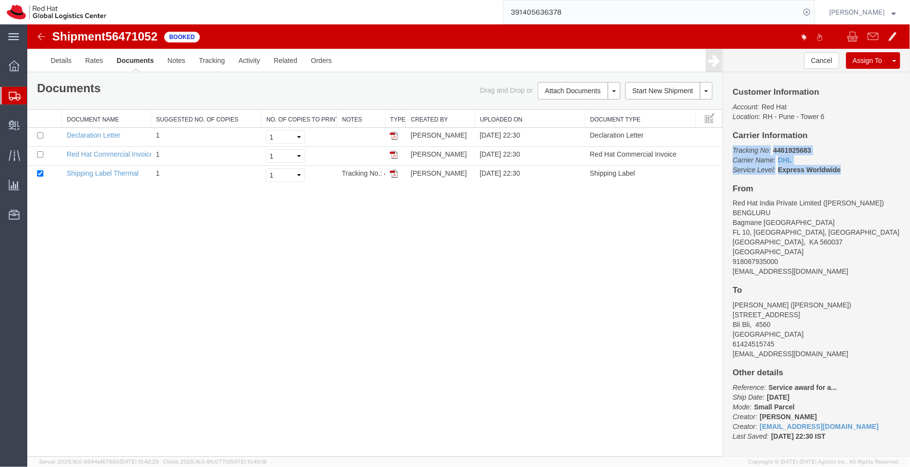
copy p "Tracking No: 4461925683 Carrier Name: DHL DHL Service Level: Express Worldwide"
click at [824, 139] on h4 "Carrier Information" at bounding box center [816, 135] width 168 height 9
drag, startPoint x: 815, startPoint y: 149, endPoint x: 772, endPoint y: 144, distance: 42.6
click at [772, 145] on p "Tracking No: 4461925683 Carrier Name: DHL DHL Service Level: Express Worldwide" at bounding box center [816, 159] width 168 height 29
copy b "4461925683"
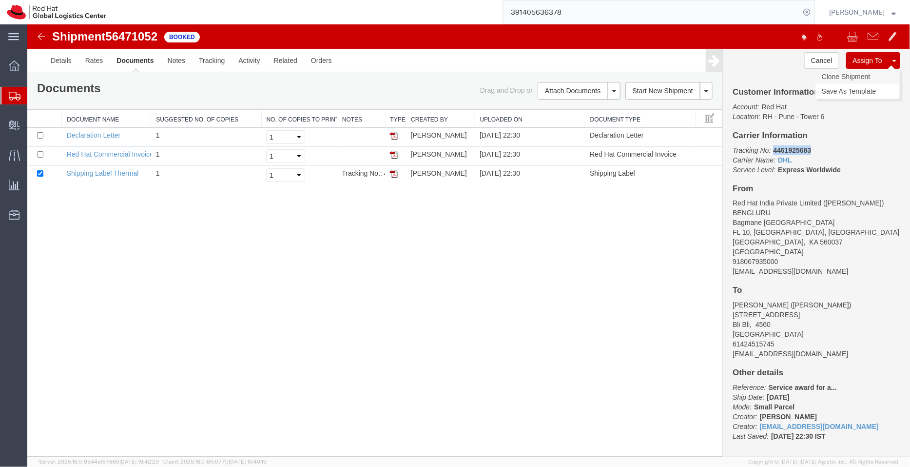
click at [859, 70] on link "Clone Shipment" at bounding box center [857, 76] width 84 height 15
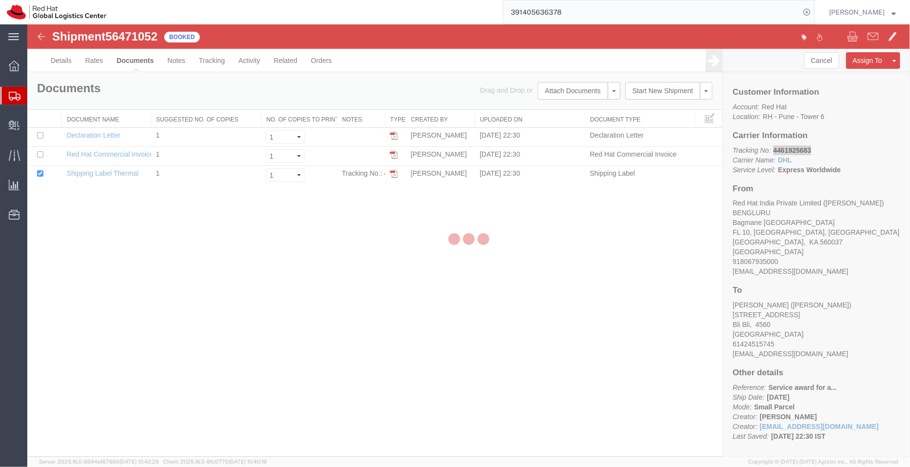
select select "37925"
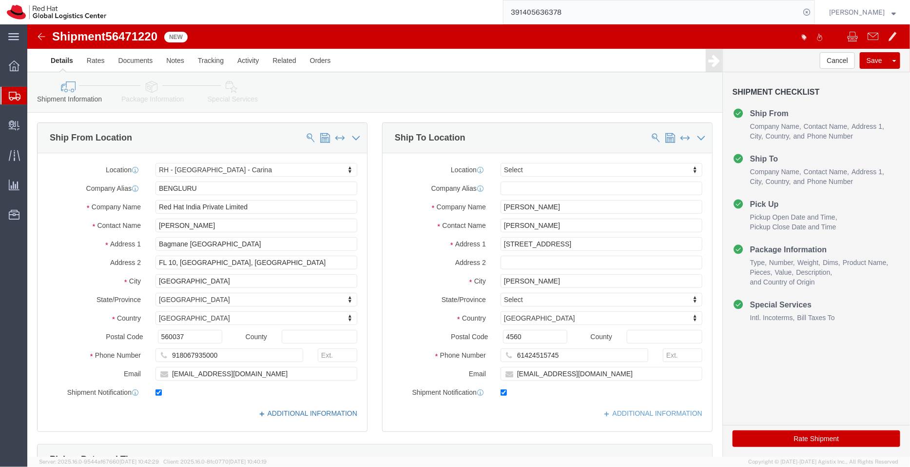
click link "ADDITIONAL INFORMATION"
click icon
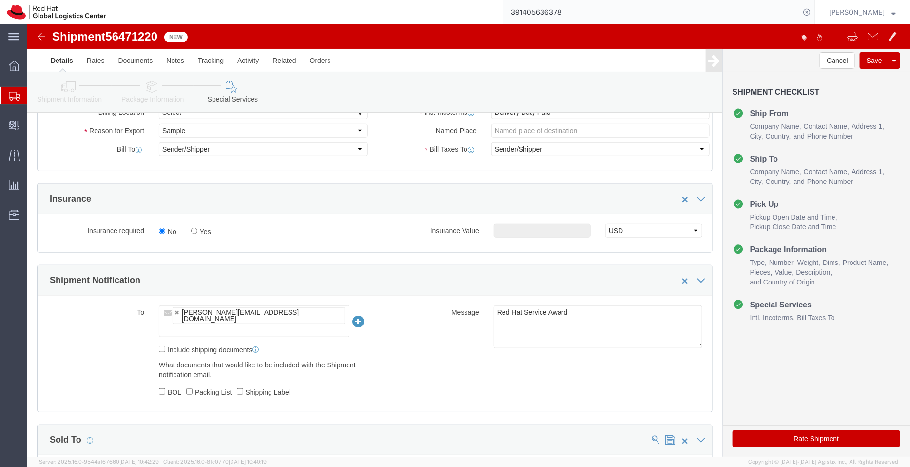
scroll to position [295, 0]
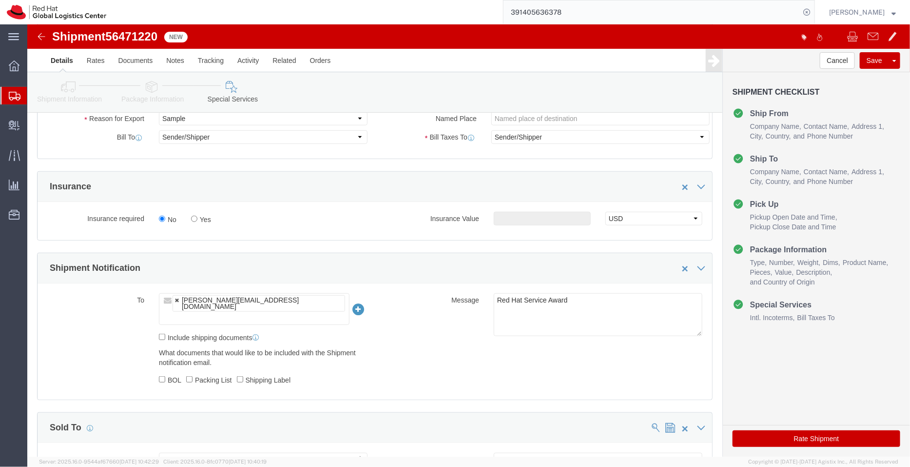
click link
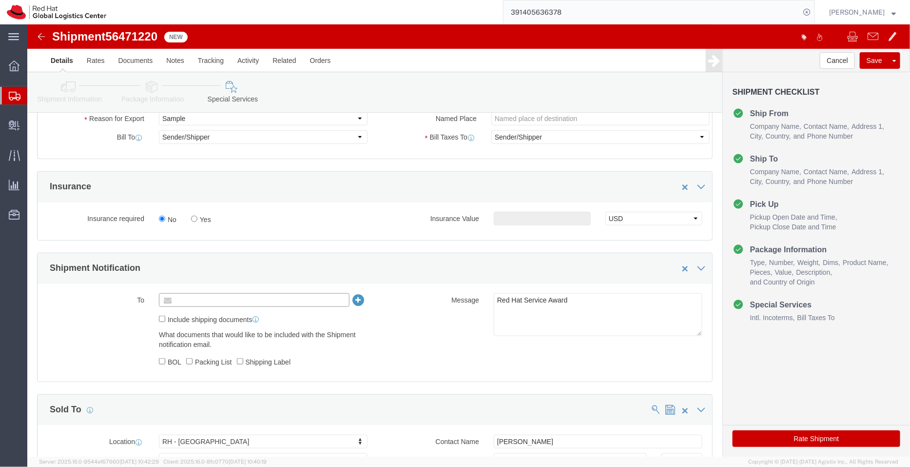
type input "Enter Email Address"
click ul "Enter Email Address"
paste input "kramraja@redhat.com"
type input "kramraja@redhat.com"
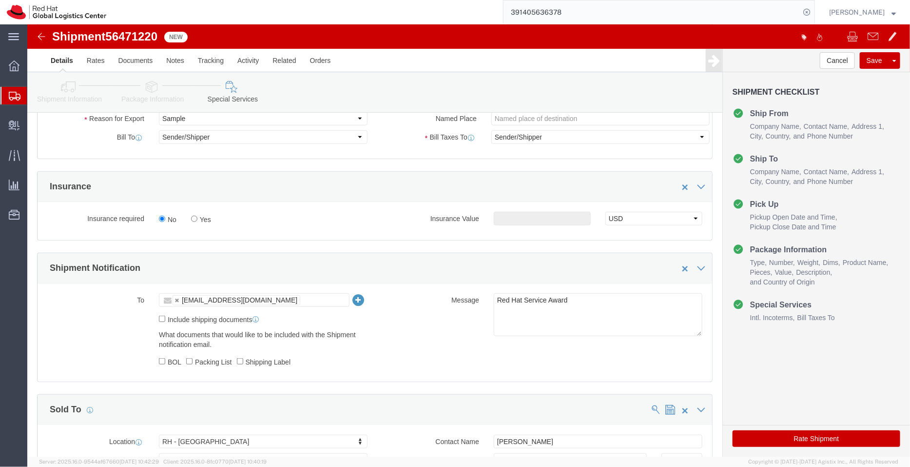
click icon
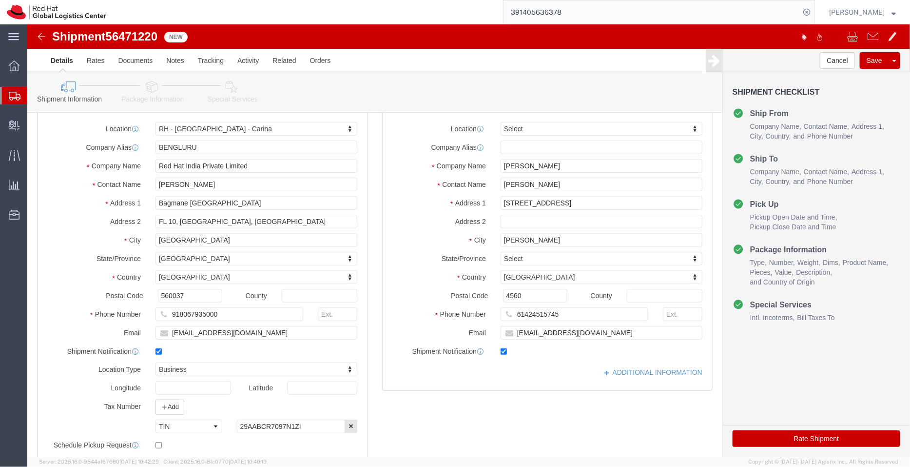
scroll to position [38, 0]
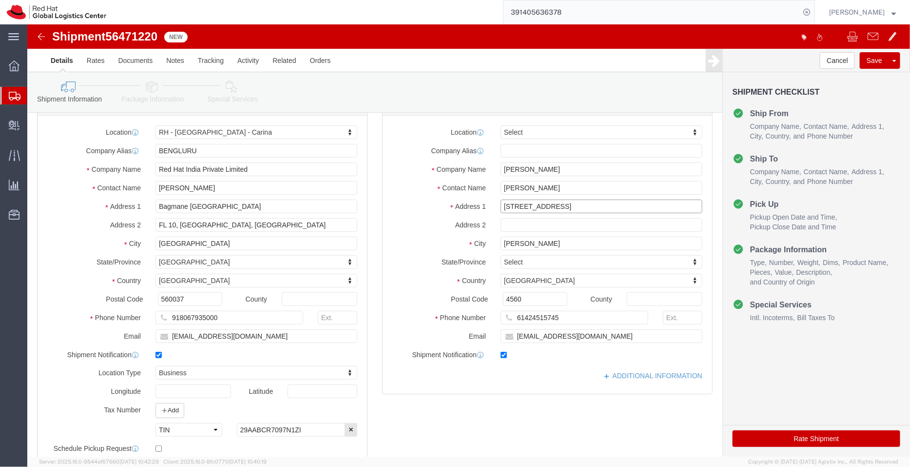
drag, startPoint x: 504, startPoint y: 184, endPoint x: 392, endPoint y: 186, distance: 112.6
click div "Address 1 29 Bli Bli Rd"
paste input "2 yaldara street"
click input "22 yaldara street"
type input "22 Yaldara Street"
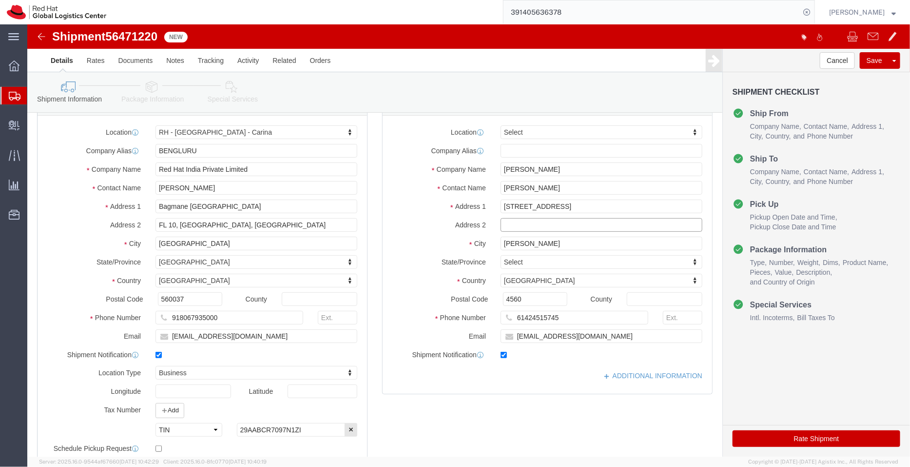
click input "text"
paste input "Carseldine"
type input "Carseldine"
click div "City Bli Bli"
paste input "risbane"
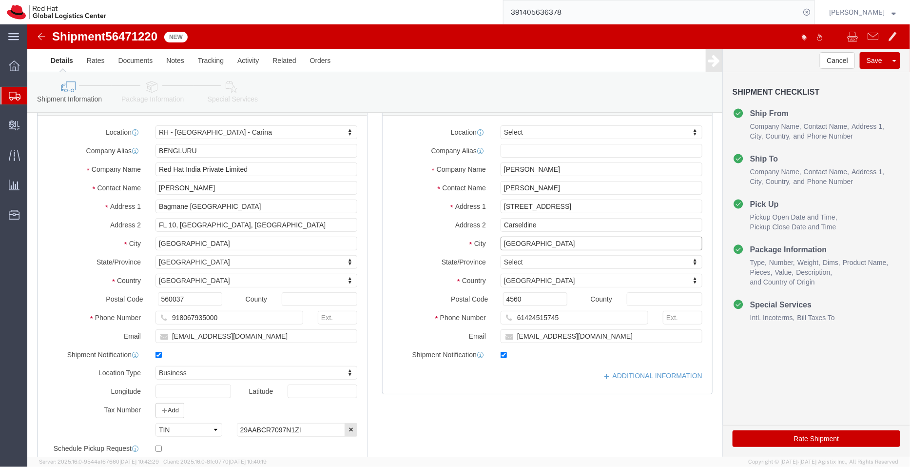
type input "Brisbane"
drag, startPoint x: 541, startPoint y: 160, endPoint x: 400, endPoint y: 165, distance: 140.5
click div "Contact Name Brett Embery"
paste input "Karthik Perumal"
type input "Karthik Perumal"
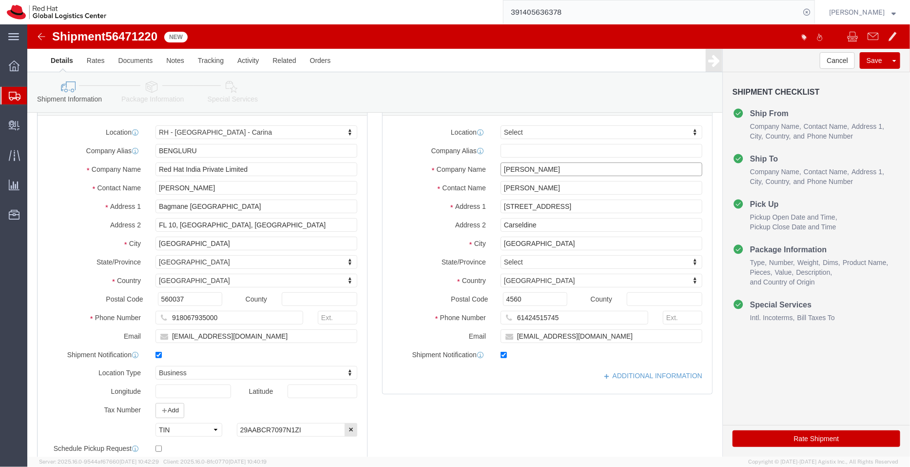
drag, startPoint x: 524, startPoint y: 142, endPoint x: 432, endPoint y: 145, distance: 91.2
click div "Company Name Brett Embery"
paste input "Karthik Perumal"
type input "Karthik Perumal"
click div "Postal Code 4560"
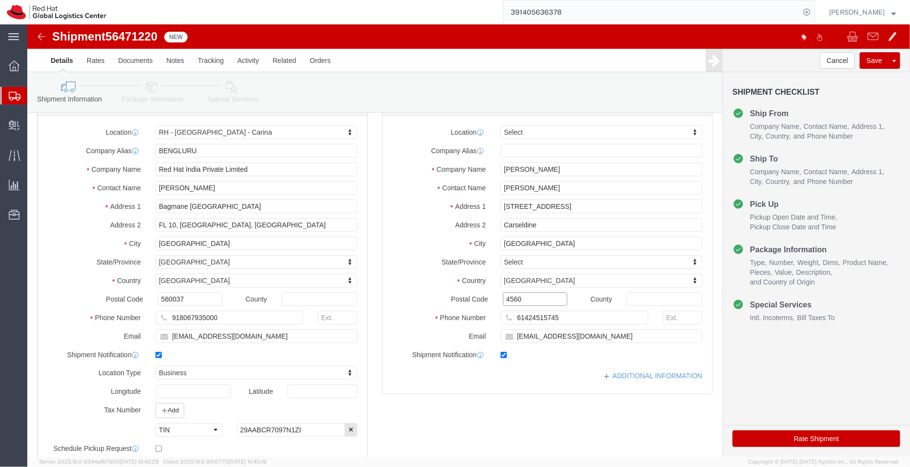
paste input "034"
type input "4034"
drag, startPoint x: 460, startPoint y: 144, endPoint x: 407, endPoint y: 145, distance: 52.7
click div "Company Name Karthik Perumal"
drag, startPoint x: 536, startPoint y: 293, endPoint x: 494, endPoint y: 291, distance: 42.0
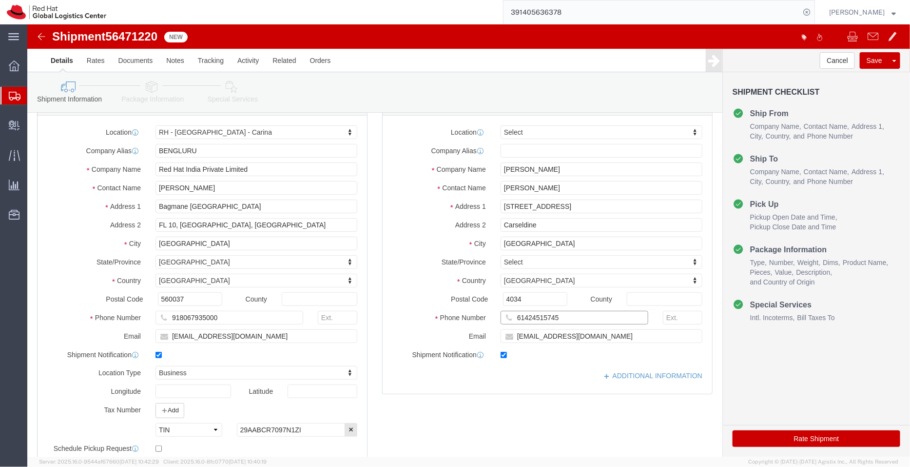
click input "61424515745"
paste input "02880842"
type input "61402880842"
click link "ADDITIONAL INFORMATION"
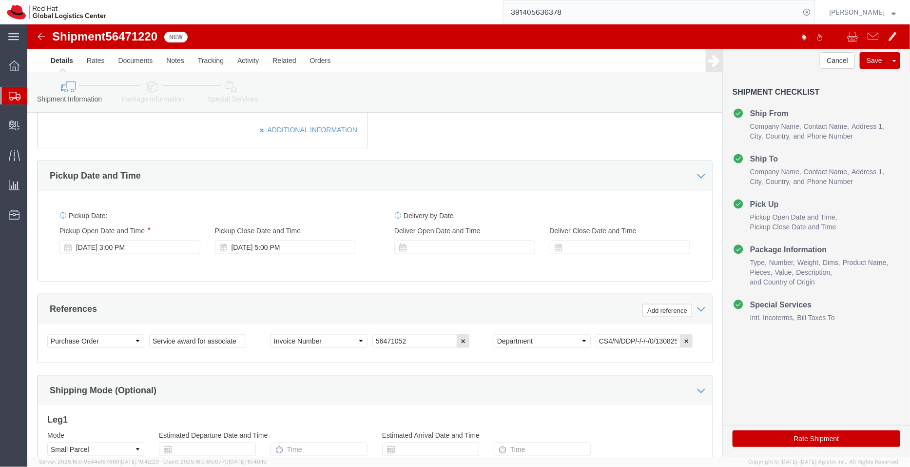
scroll to position [379, 0]
click icon "button"
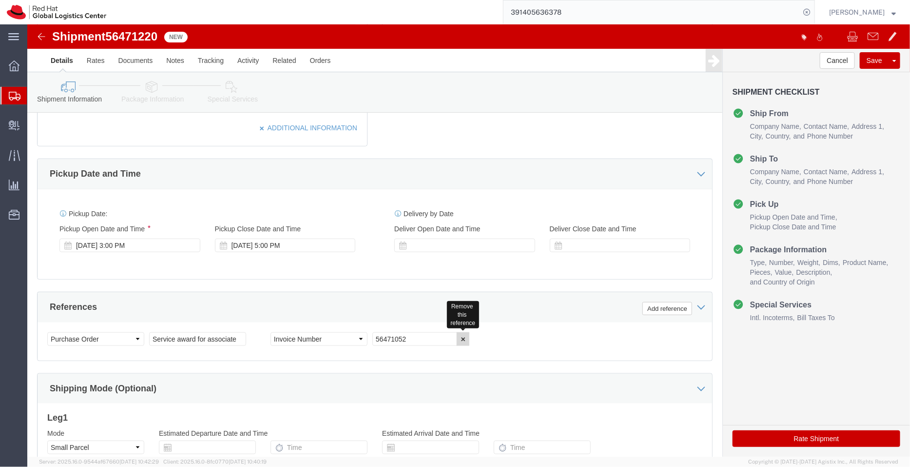
click icon "button"
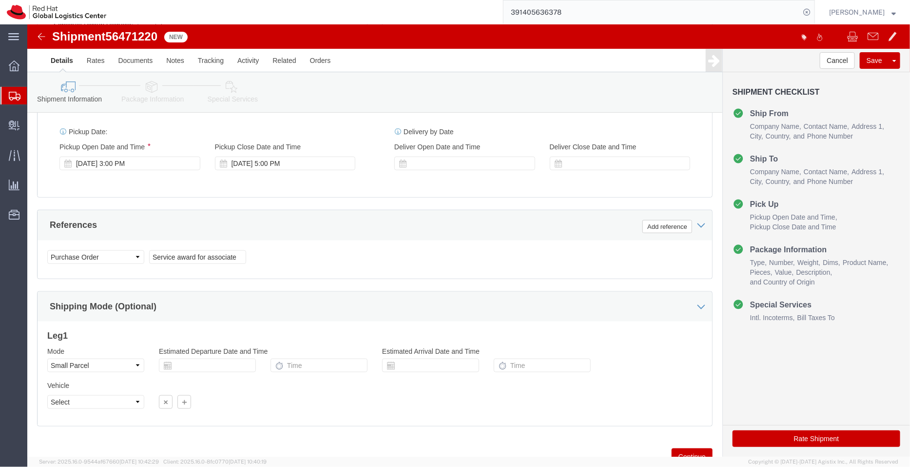
scroll to position [499, 0]
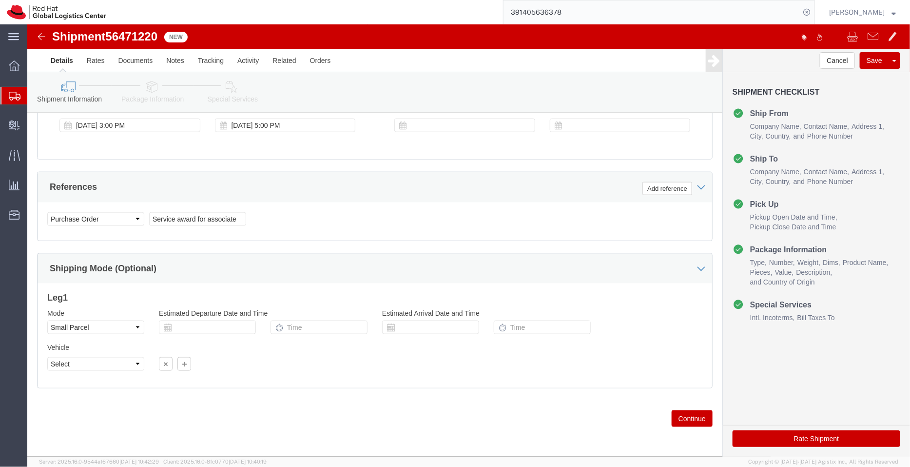
click link "Package Information"
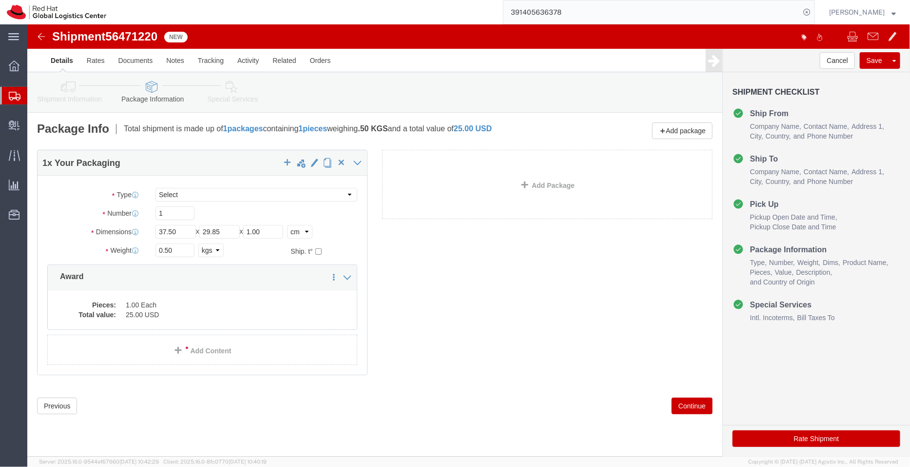
click link "Special Services"
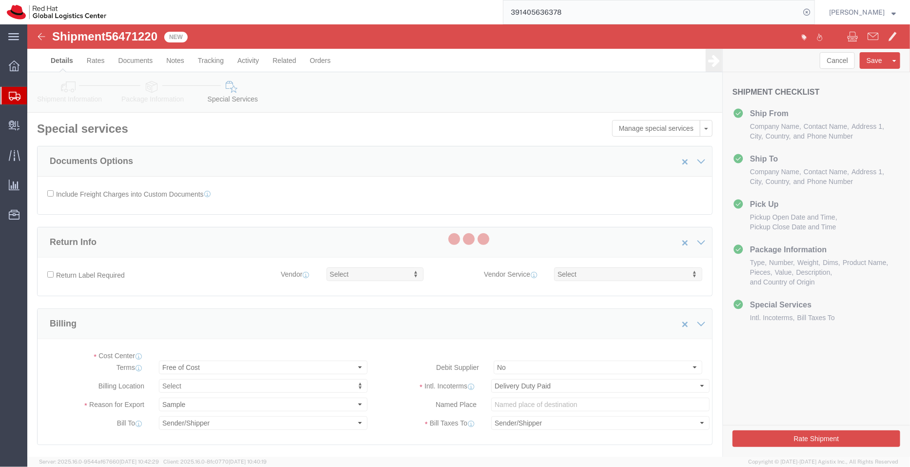
select select "COSTCENTER"
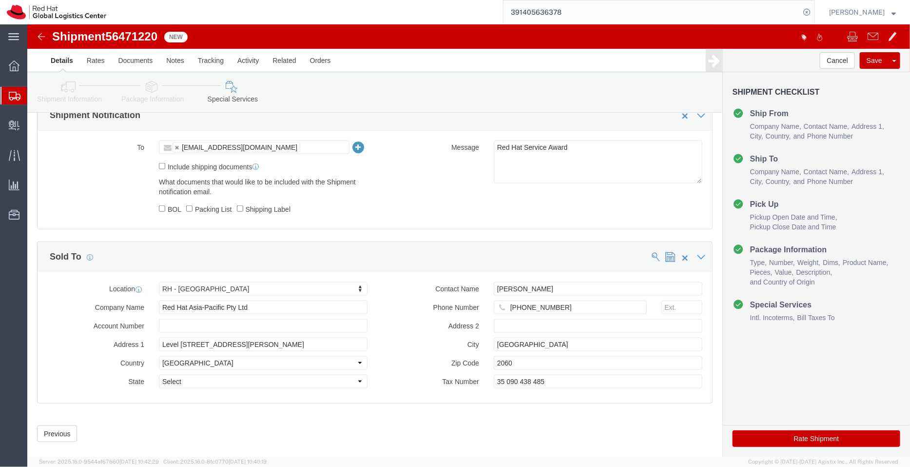
scroll to position [451, 0]
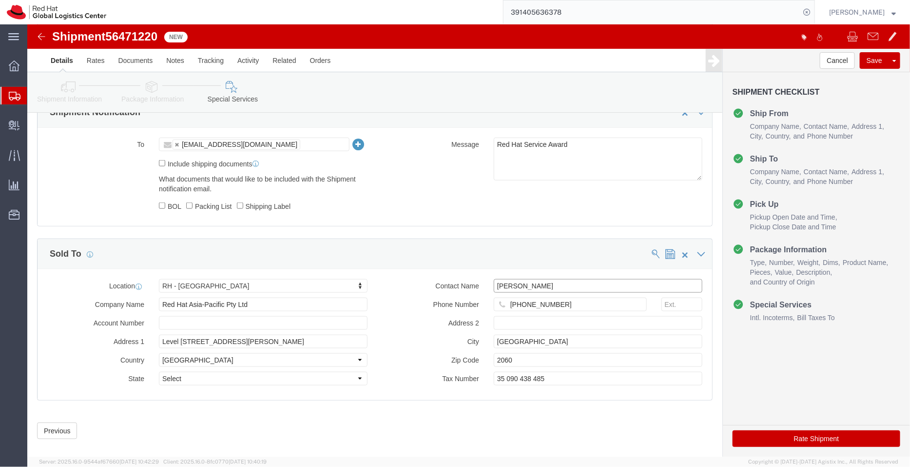
drag, startPoint x: 514, startPoint y: 260, endPoint x: 426, endPoint y: 264, distance: 88.4
click div "Contact Name Brett Embery"
paste input "Karthik Perumal"
type input "Karthik Perumal"
click button "Rate Shipment"
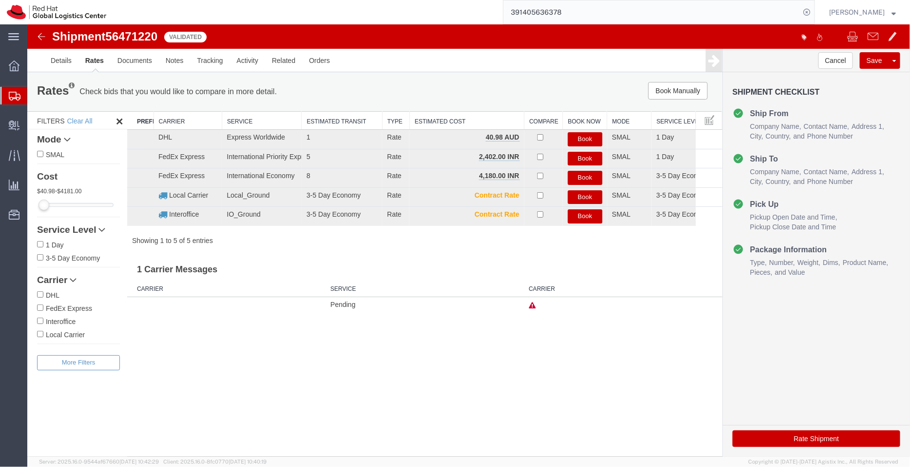
scroll to position [0, 0]
click at [581, 135] on button "Book" at bounding box center [585, 139] width 35 height 14
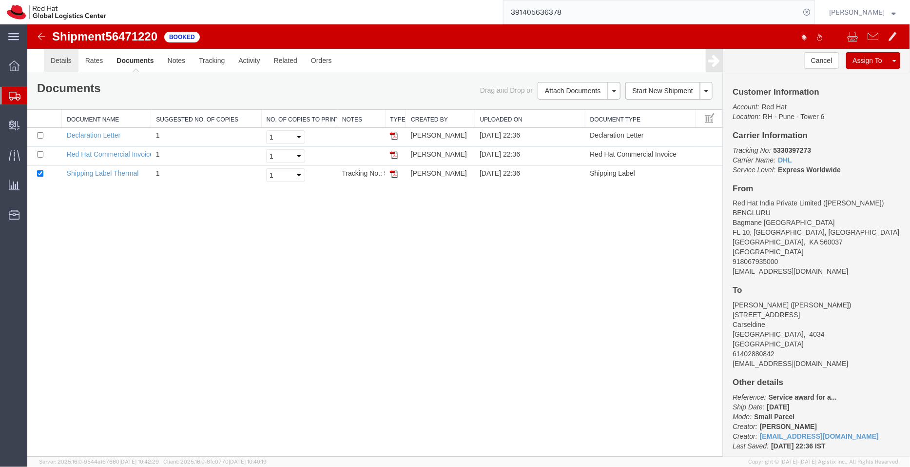
click at [65, 61] on link "Details" at bounding box center [60, 59] width 35 height 23
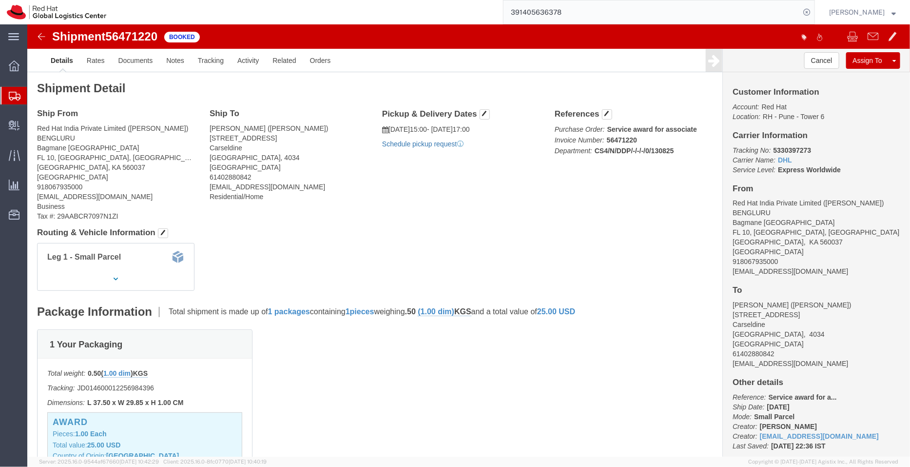
click link "Schedule pickup request"
drag, startPoint x: 778, startPoint y: 123, endPoint x: 738, endPoint y: 124, distance: 39.5
click p "Tracking No: 5330397273 Carrier Name: DHL DHL Service Level: Express Worldwide"
drag, startPoint x: 813, startPoint y: 144, endPoint x: 697, endPoint y: 130, distance: 116.9
click div "Customer Information Account: Red Hat Location: RH - Pune - Tower 6 Carrier Inf…"
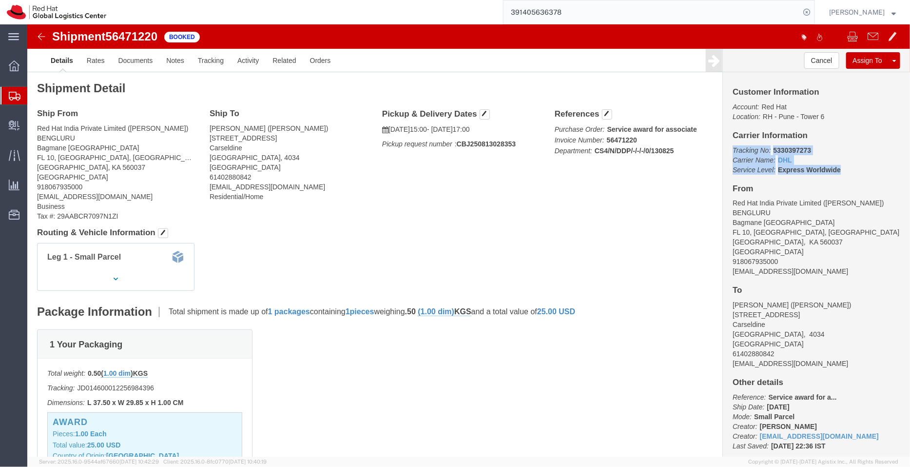
copy p "Tracking No: 5330397273 Carrier Name: DHL DHL Service Level: Express Worldwide"
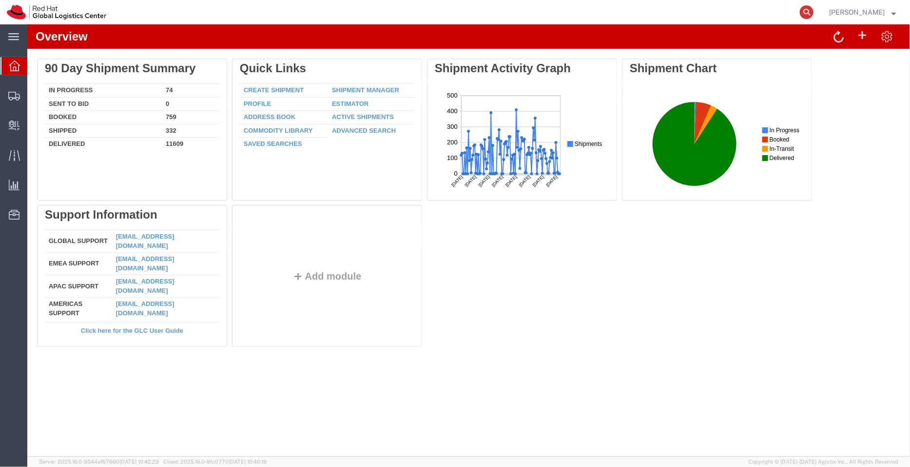
click at [804, 11] on icon at bounding box center [807, 12] width 14 height 14
paste input "391405636378"
type input "391405636378"
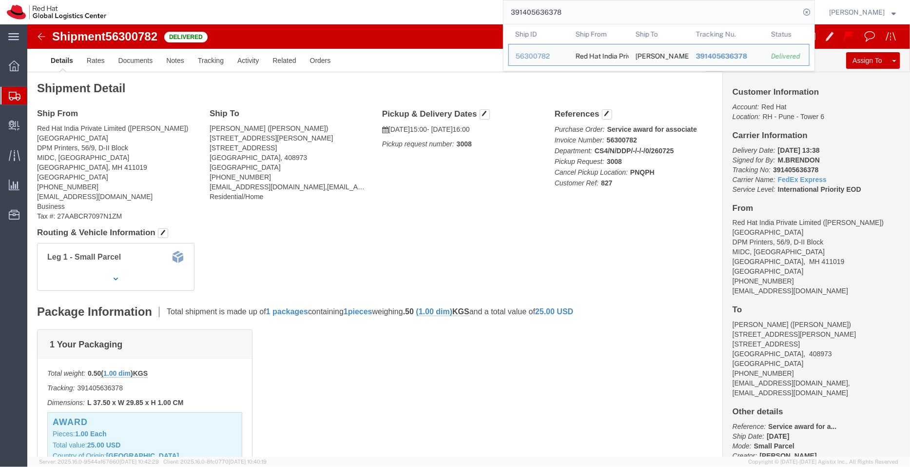
click at [0, 0] on span "Shipment Manager" at bounding box center [0, 0] width 0 height 0
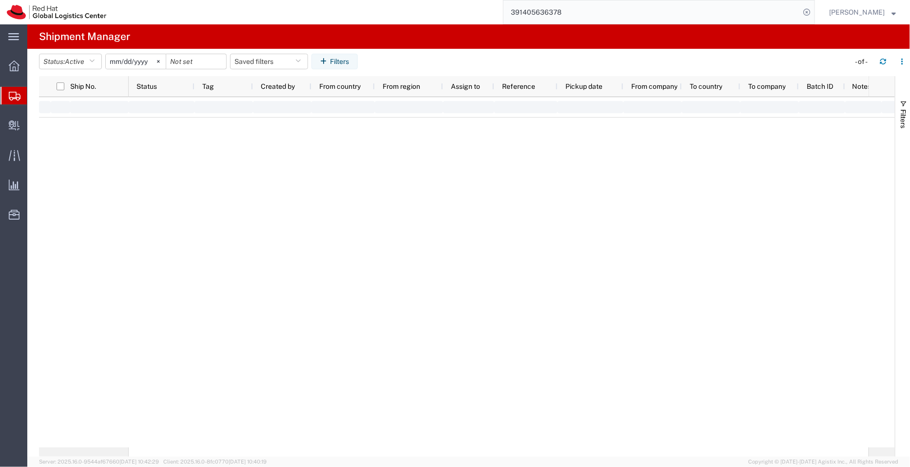
type input "[DATE]"
